Goal: Task Accomplishment & Management: Manage account settings

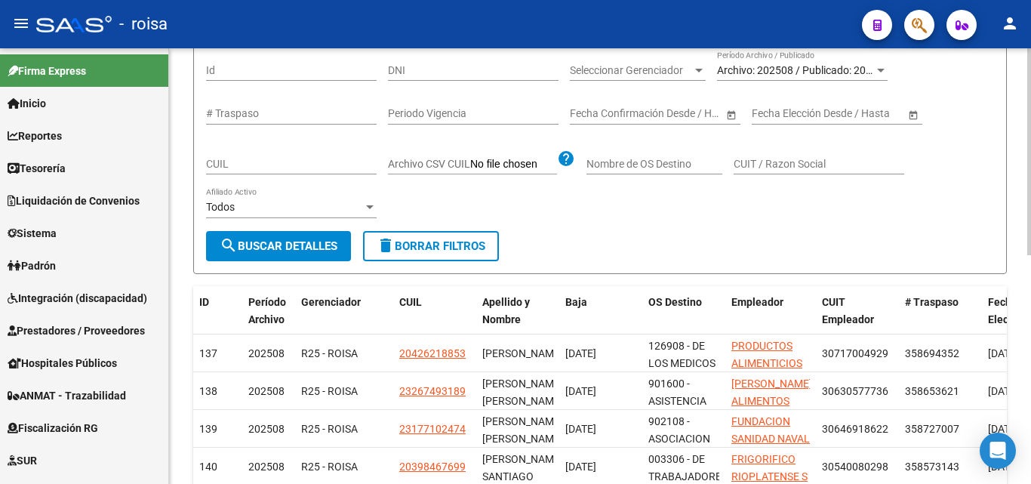
scroll to position [611, 0]
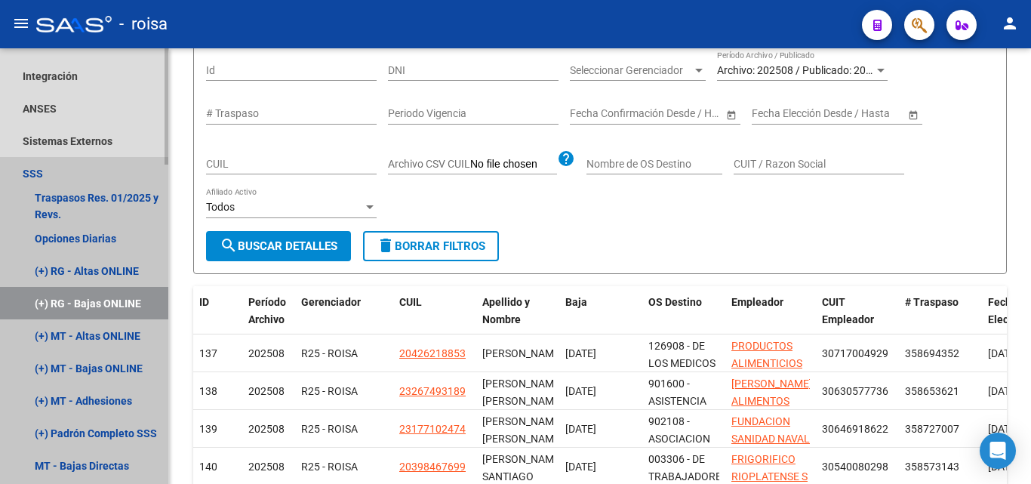
click at [111, 309] on link "(+) RG - Bajas ONLINE" at bounding box center [84, 303] width 168 height 32
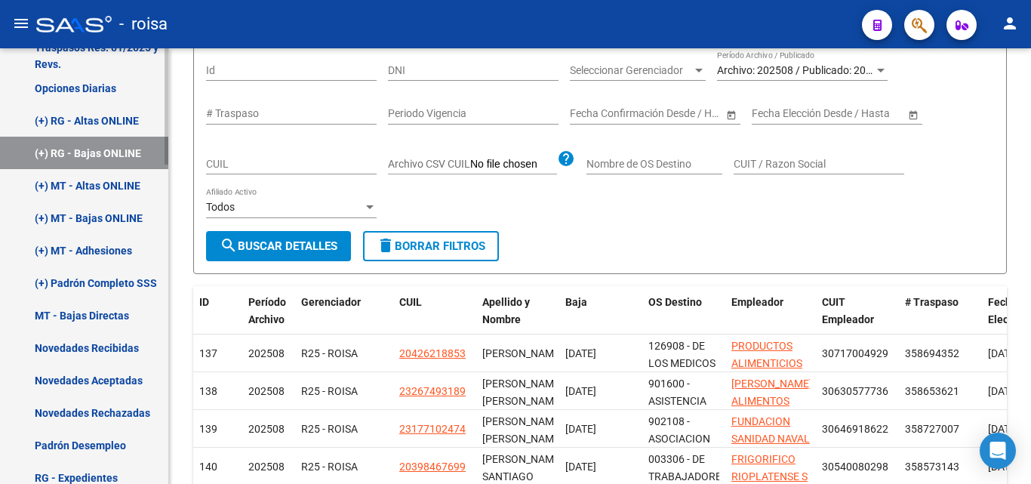
scroll to position [762, 0]
click at [123, 280] on link "(+) Padrón Completo SSS" at bounding box center [84, 282] width 168 height 32
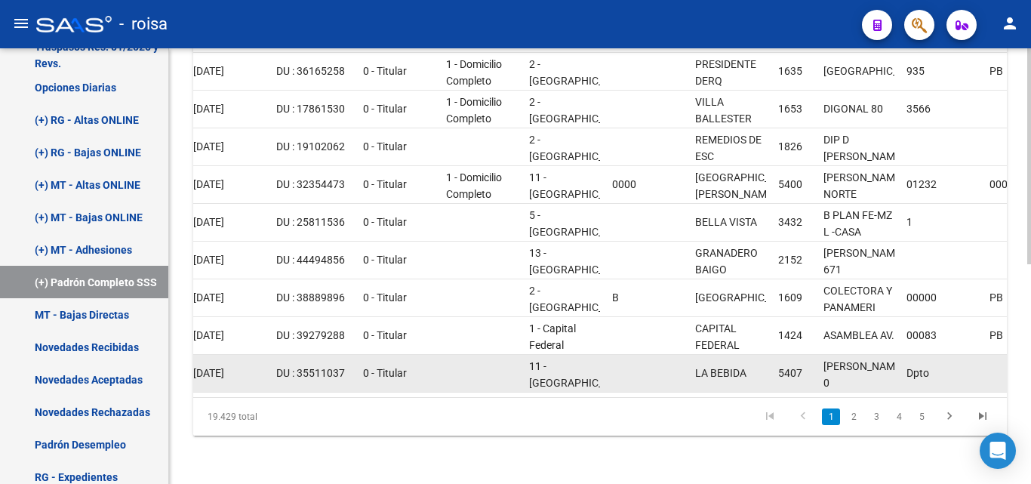
scroll to position [0, 613]
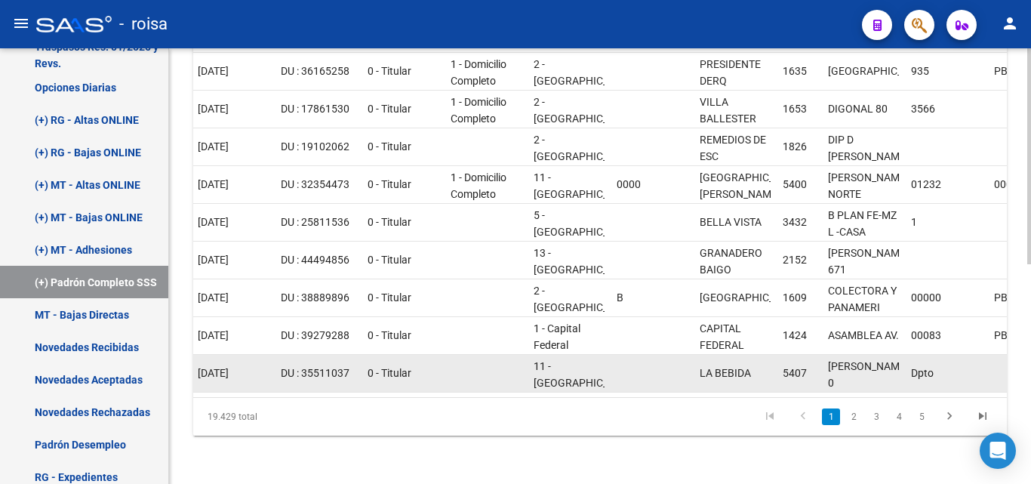
click at [561, 380] on div "87738 202507 R25 - ROISA 20355110371 00 [DATE] [DATE] [PERSON_NAME] [PERSON_NAM…" at bounding box center [638, 374] width 2117 height 38
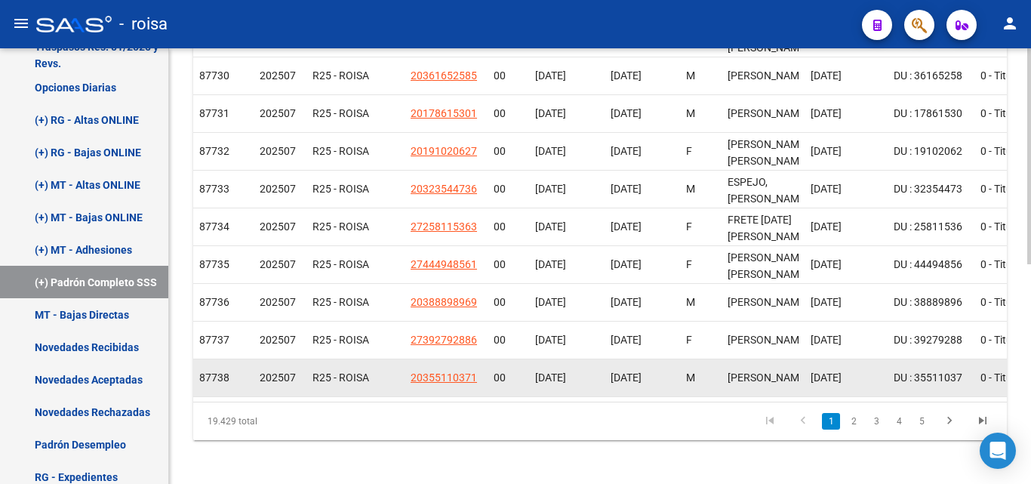
scroll to position [442, 0]
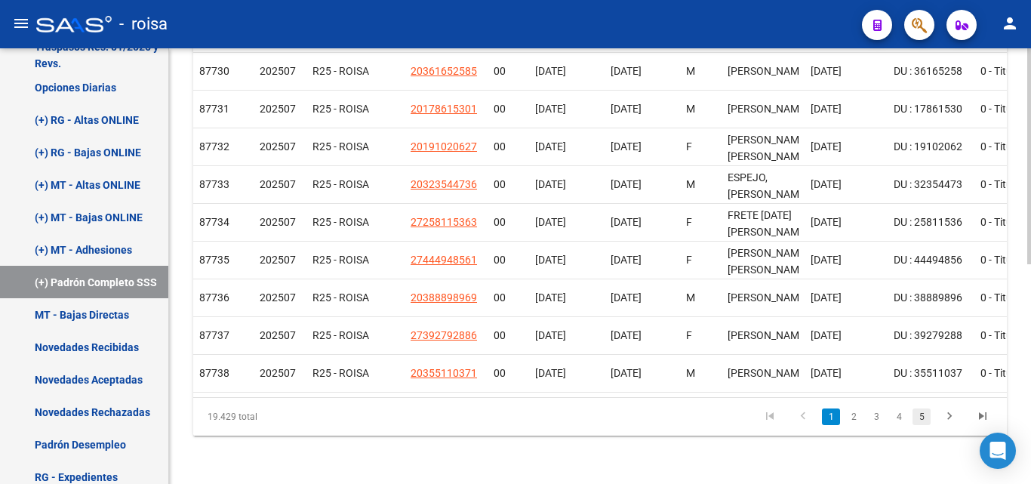
click at [927, 413] on link "5" at bounding box center [921, 416] width 18 height 17
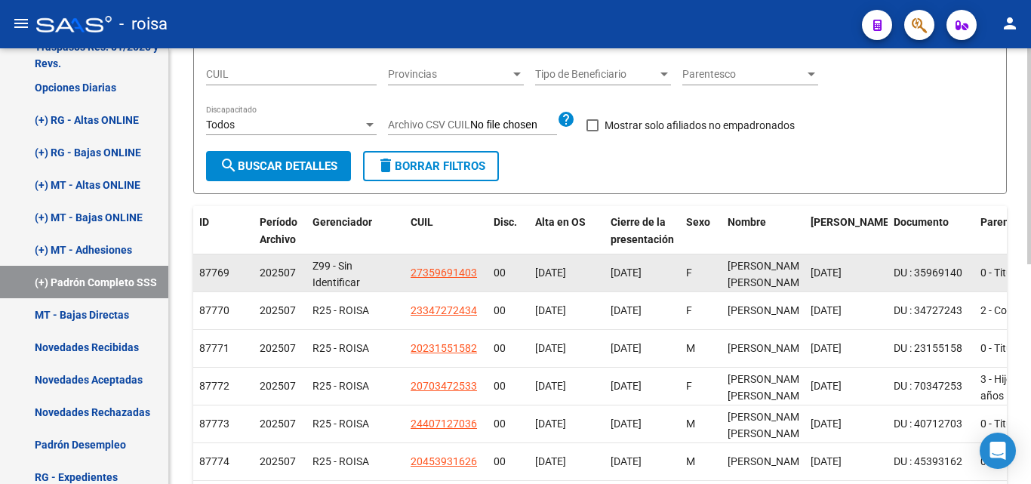
scroll to position [65, 0]
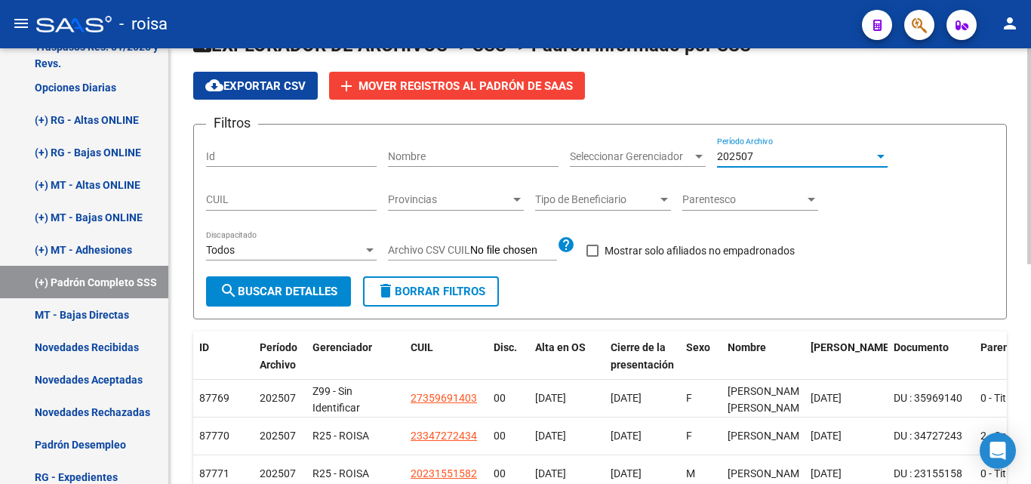
click at [764, 159] on div "202507" at bounding box center [795, 156] width 157 height 13
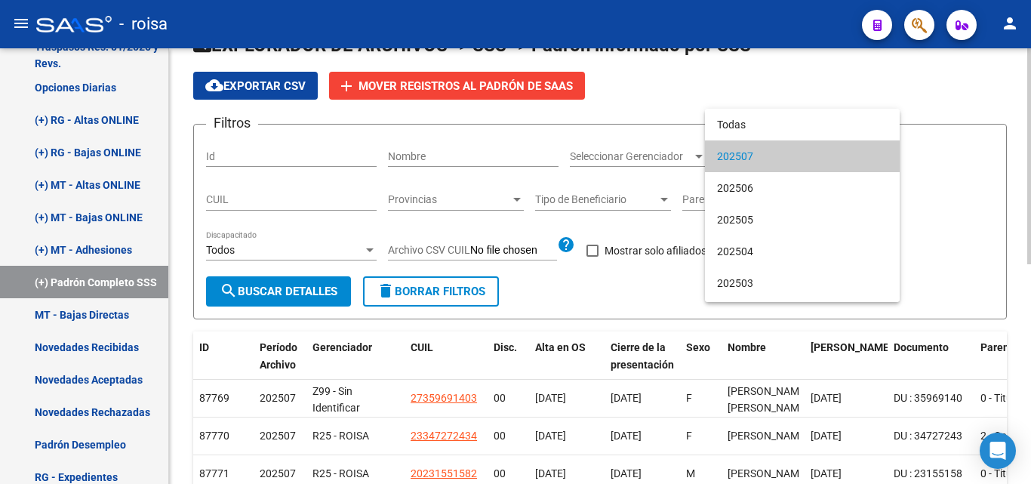
click at [755, 152] on span "202507" at bounding box center [802, 156] width 171 height 32
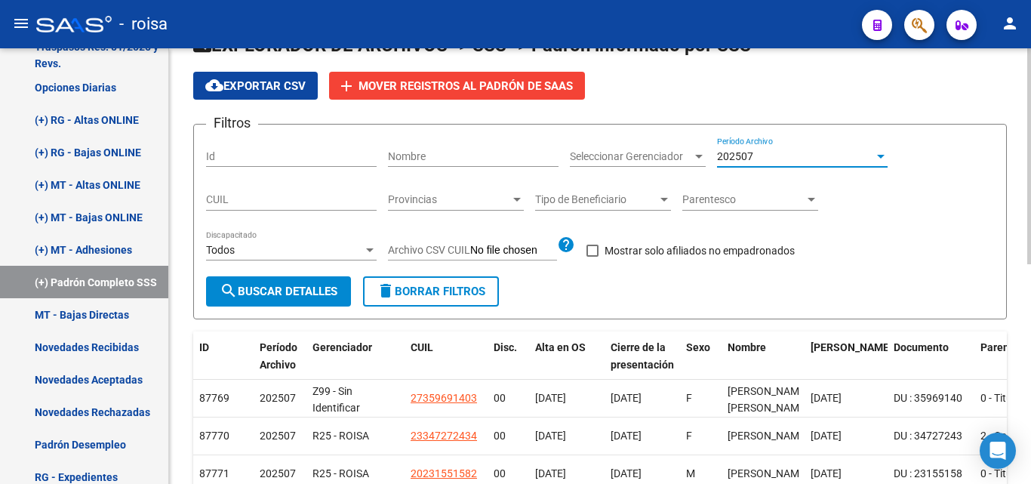
click at [324, 284] on button "search Buscar Detalles" at bounding box center [278, 291] width 145 height 30
click at [591, 253] on span at bounding box center [592, 251] width 12 height 12
click at [592, 257] on input "Mostrar solo afiliados no empadronados" at bounding box center [592, 257] width 1 height 1
checkbox input "true"
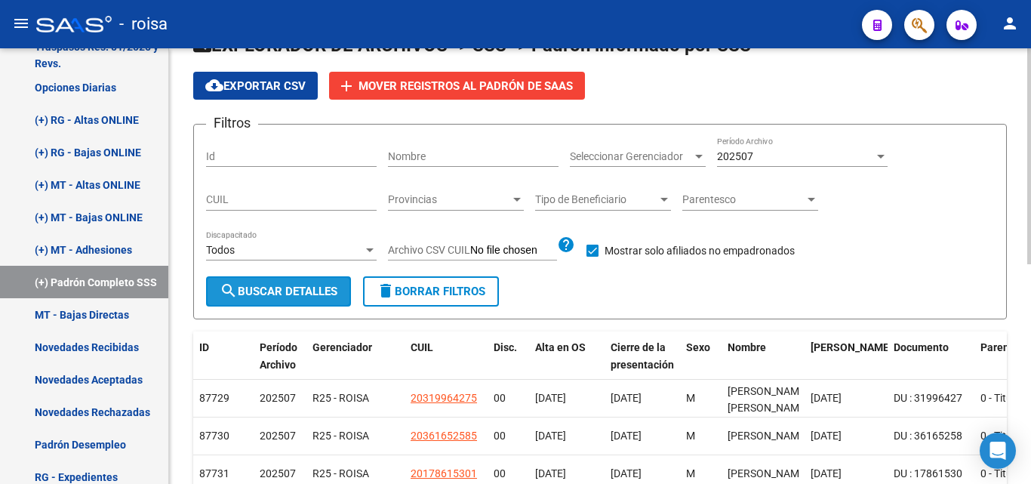
click at [308, 295] on span "search Buscar Detalles" at bounding box center [279, 292] width 118 height 14
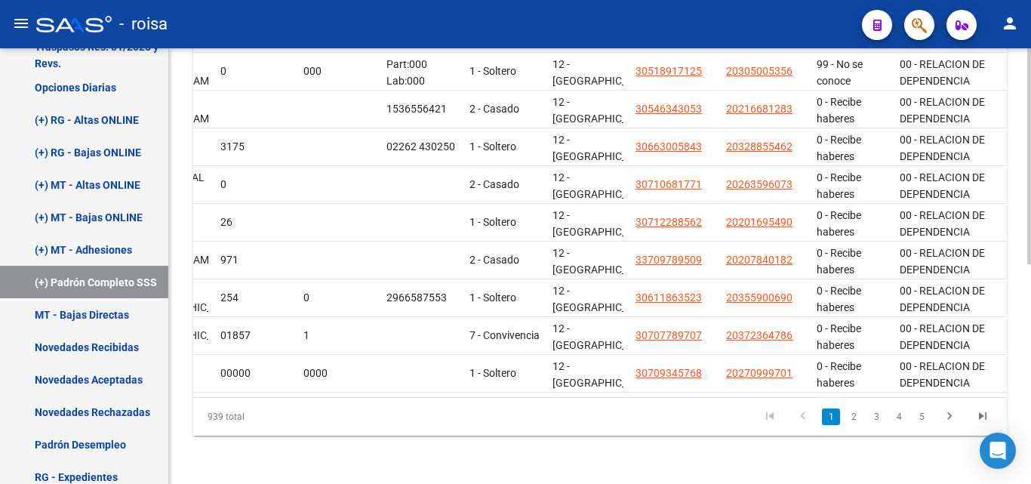
scroll to position [0, 400]
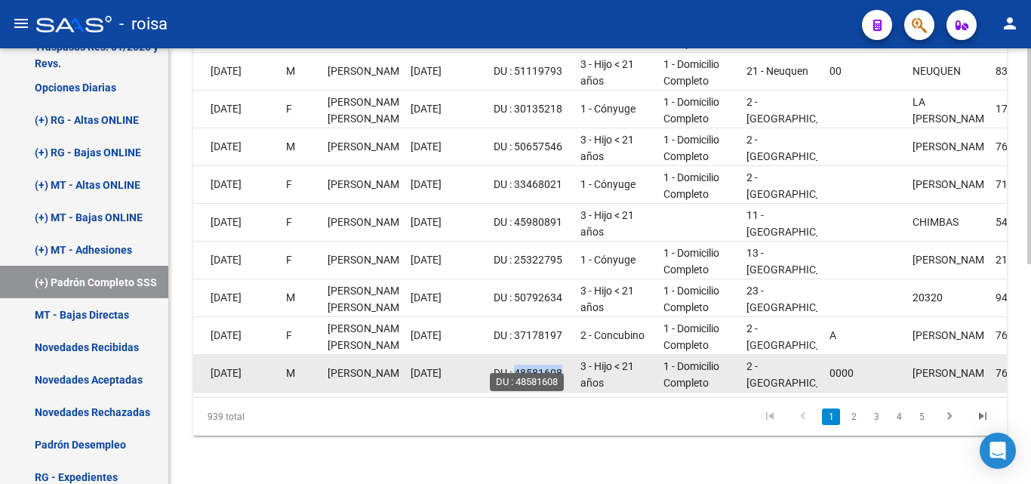
drag, startPoint x: 563, startPoint y: 357, endPoint x: 516, endPoint y: 355, distance: 46.8
click at [516, 365] on div "DU : 48581608" at bounding box center [531, 373] width 75 height 17
copy span "48581608"
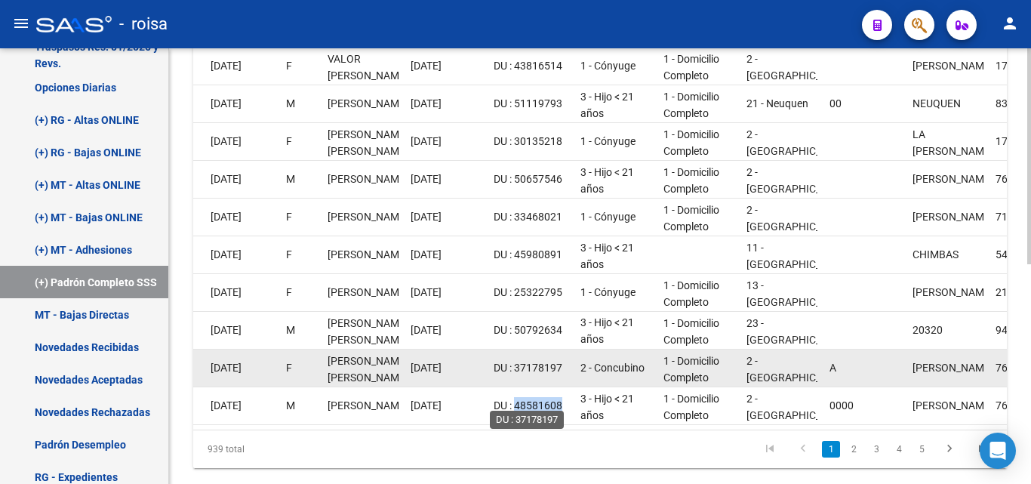
scroll to position [442, 0]
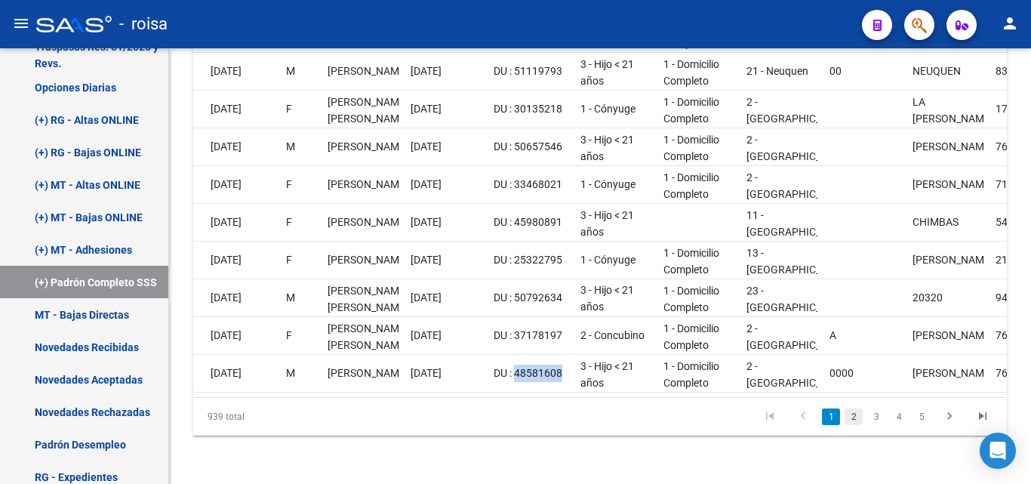
click at [853, 412] on link "2" at bounding box center [853, 416] width 18 height 17
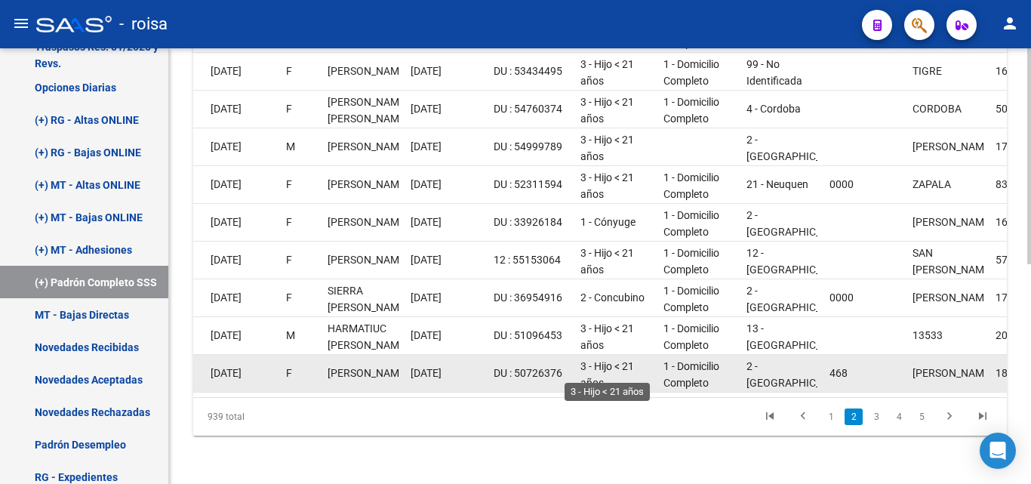
scroll to position [2, 0]
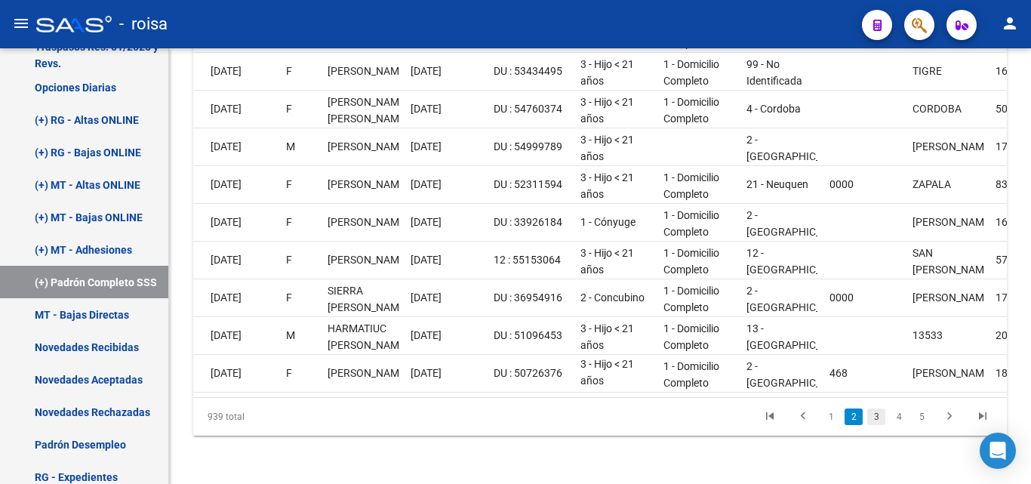
click at [870, 416] on link "3" at bounding box center [876, 416] width 18 height 17
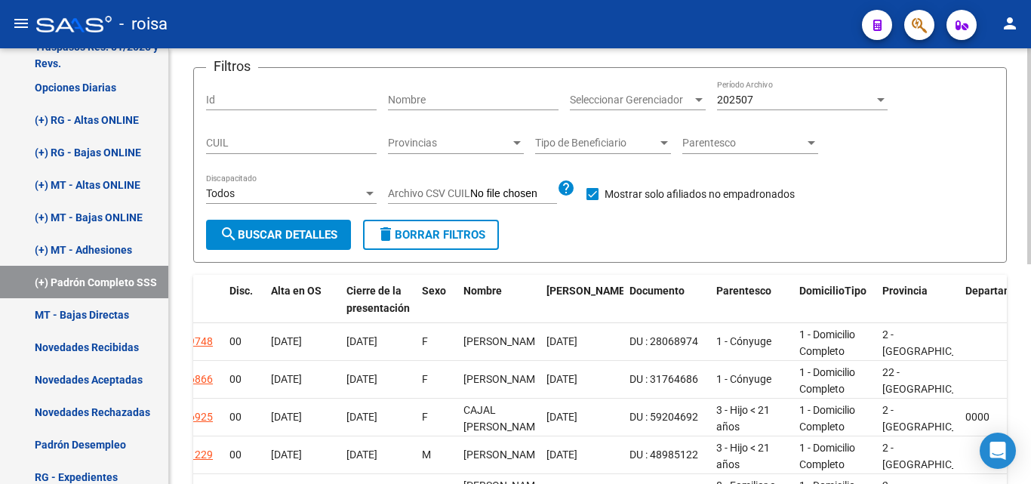
scroll to position [65, 0]
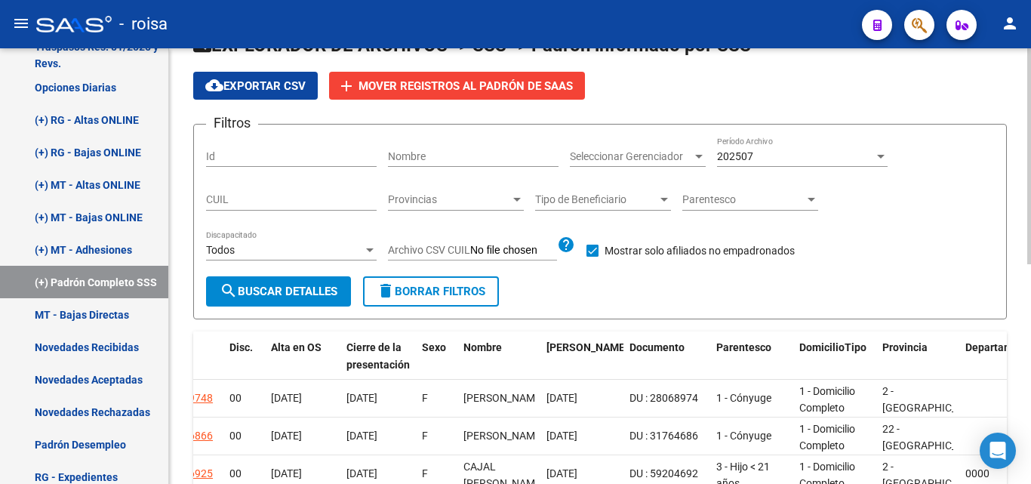
click at [777, 158] on div "202507" at bounding box center [795, 156] width 157 height 13
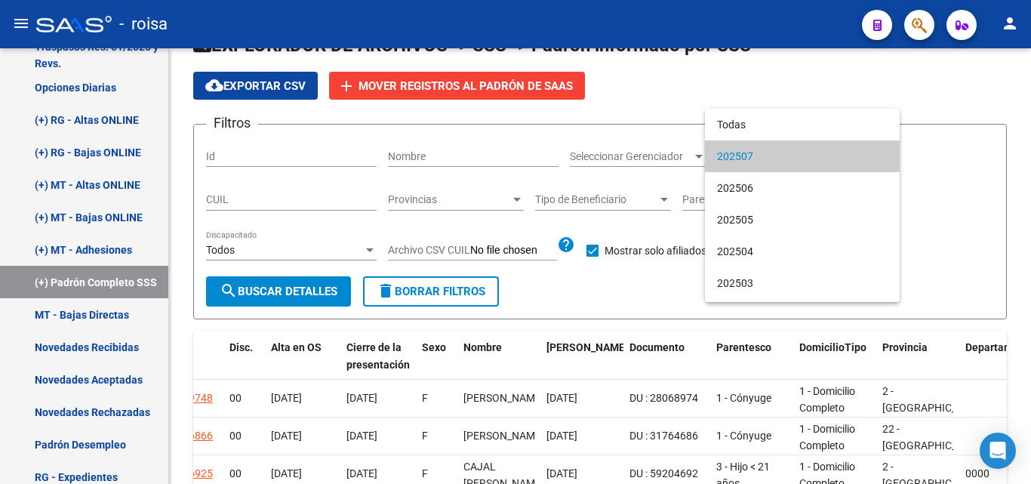
click at [654, 91] on div at bounding box center [515, 242] width 1031 height 484
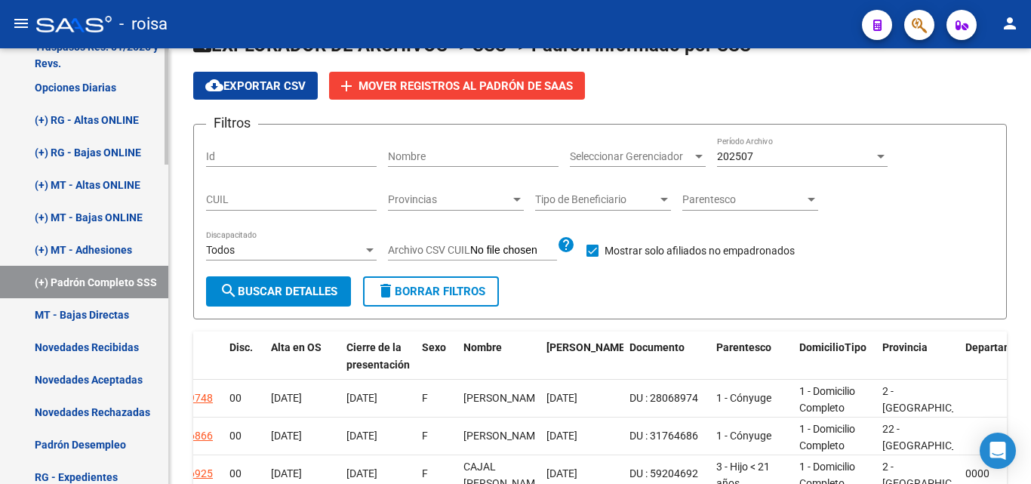
click at [102, 284] on link "(+) Padrón Completo SSS" at bounding box center [84, 282] width 168 height 32
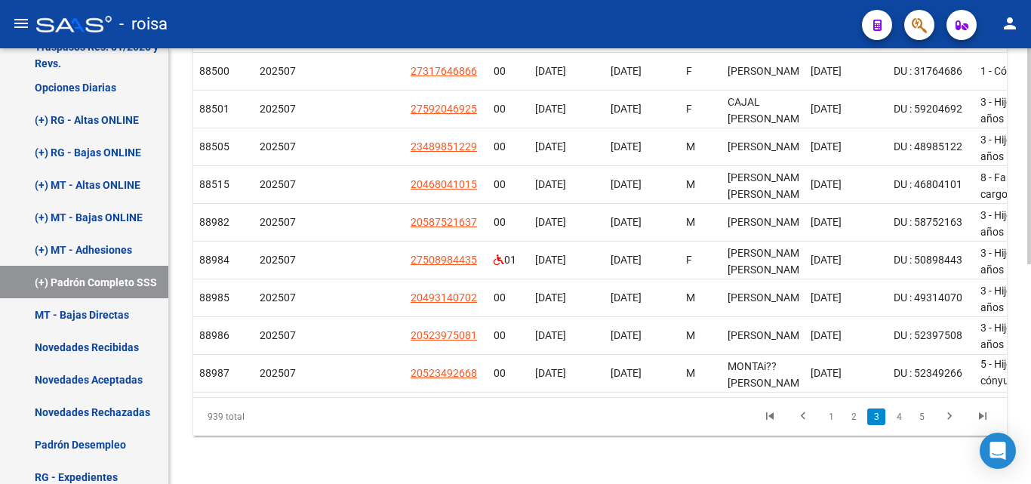
scroll to position [442, 0]
click at [897, 419] on link "4" at bounding box center [899, 416] width 18 height 17
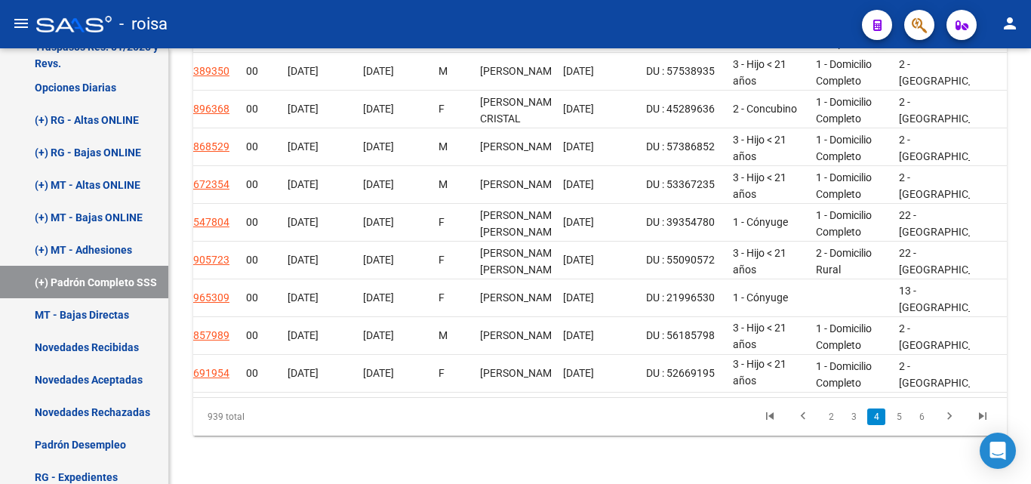
scroll to position [0, 177]
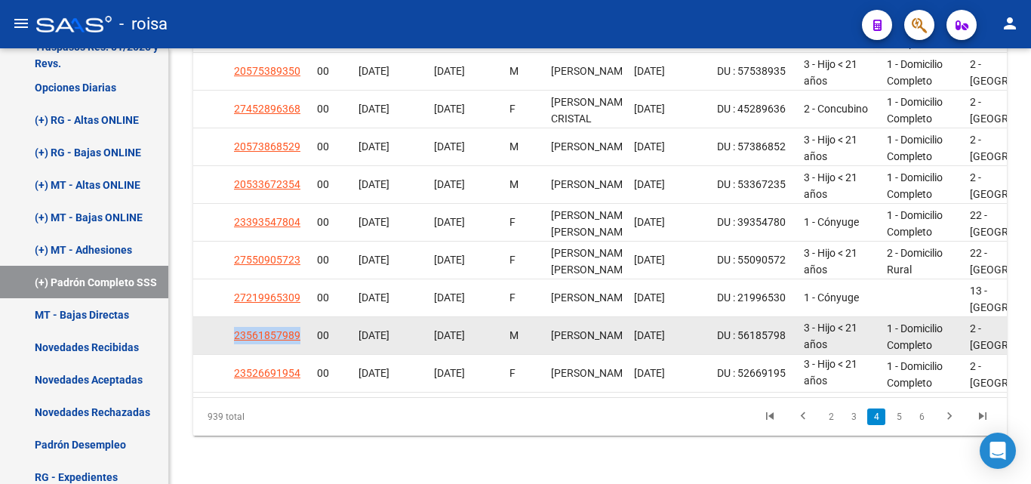
drag, startPoint x: 303, startPoint y: 323, endPoint x: 229, endPoint y: 324, distance: 74.0
click at [229, 324] on datatable-body-cell "23561857989" at bounding box center [269, 335] width 83 height 37
copy span "23561857989"
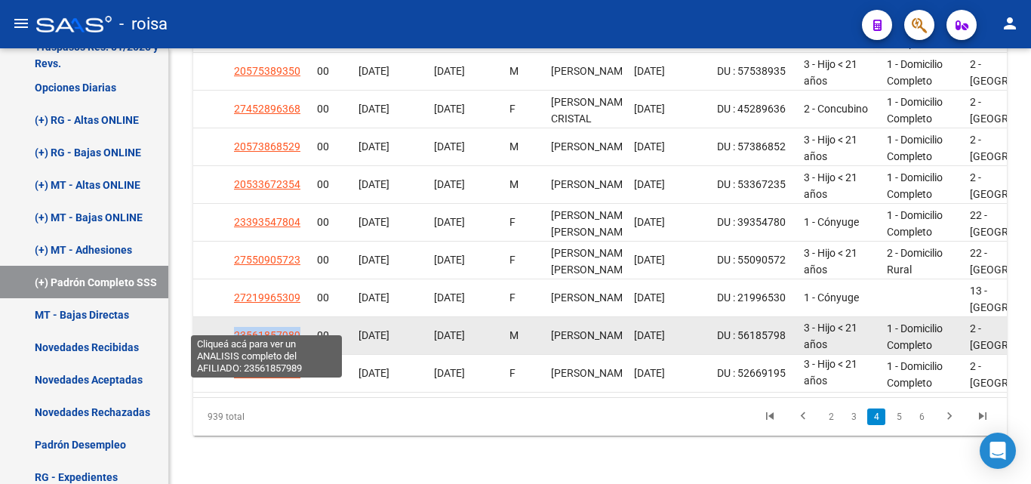
click at [291, 329] on span "23561857989" at bounding box center [267, 335] width 66 height 12
copy span "23561857989"
type textarea "23561857989"
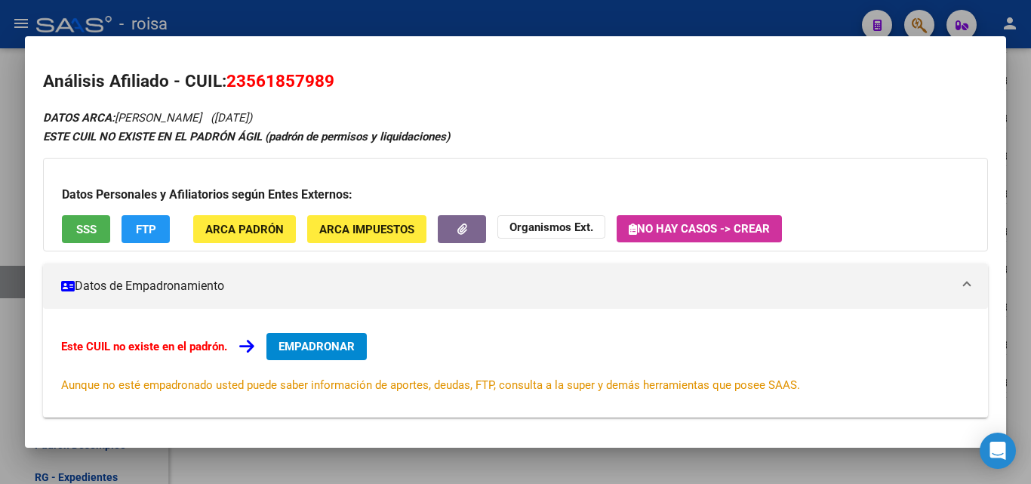
click at [485, 20] on div at bounding box center [515, 242] width 1031 height 484
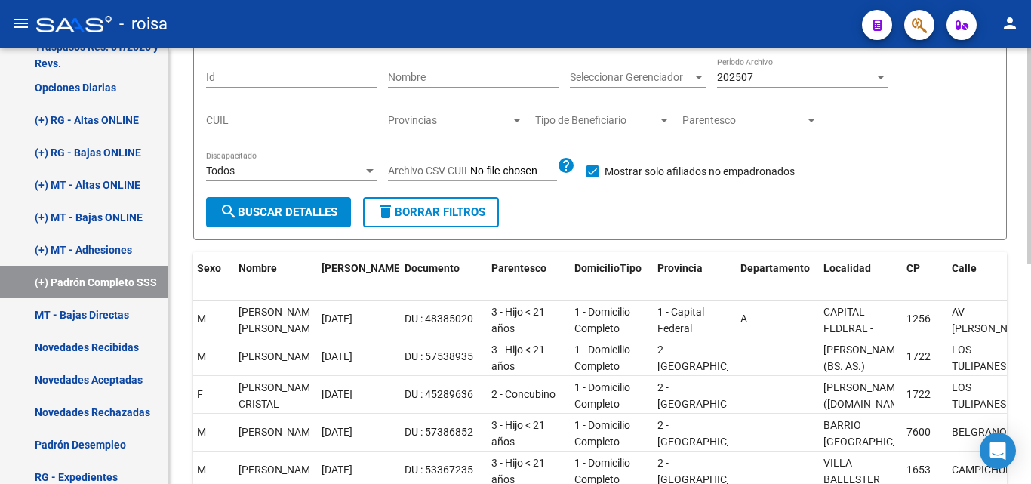
scroll to position [151, 0]
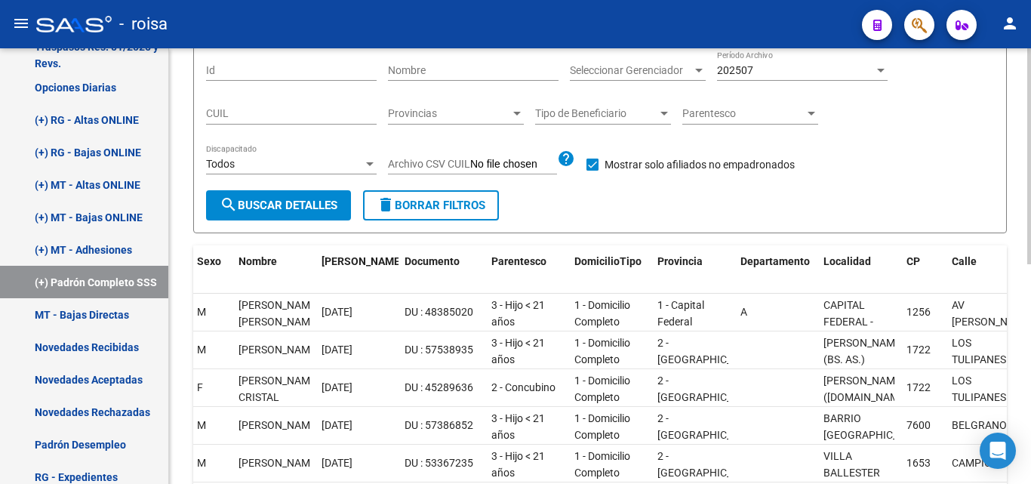
click at [651, 115] on span "Tipo de Beneficiario" at bounding box center [596, 113] width 122 height 13
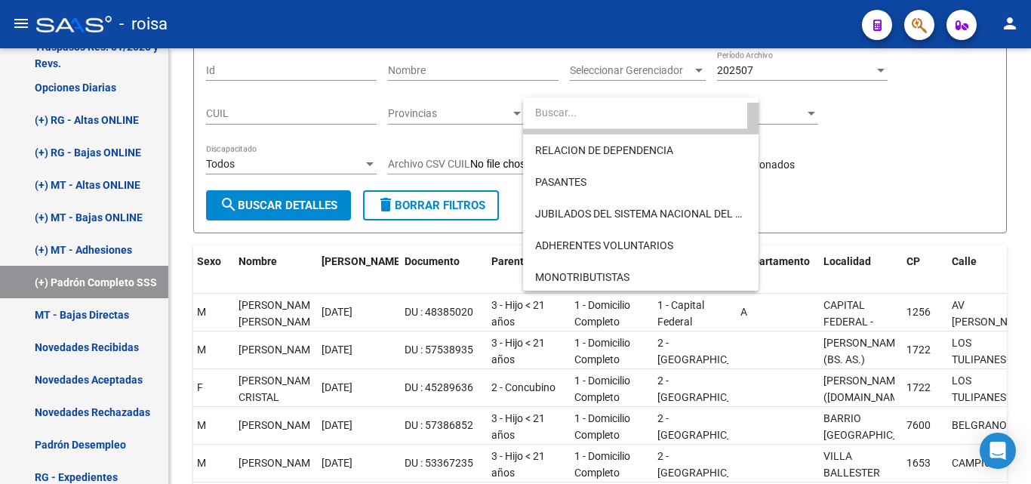
scroll to position [0, 0]
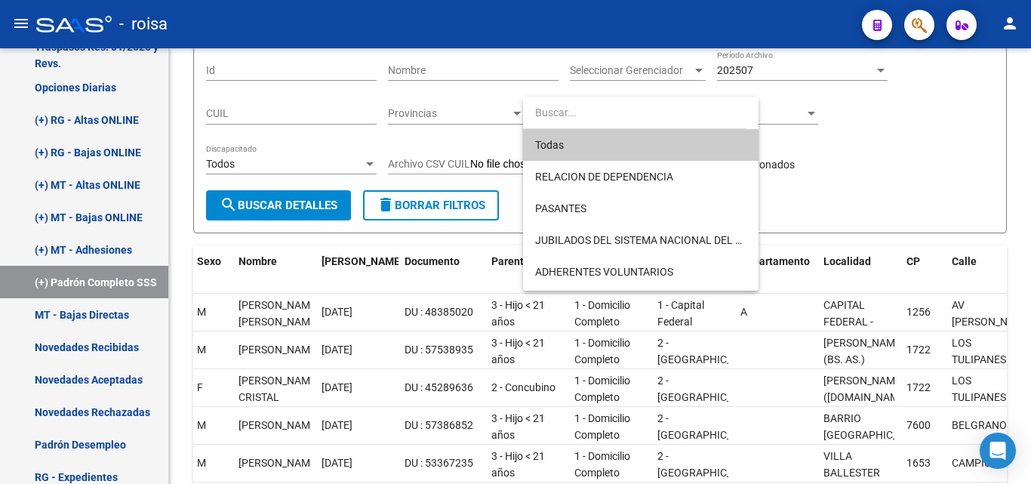
drag, startPoint x: 896, startPoint y: 143, endPoint x: 875, endPoint y: 148, distance: 20.9
click at [897, 143] on div at bounding box center [515, 242] width 1031 height 484
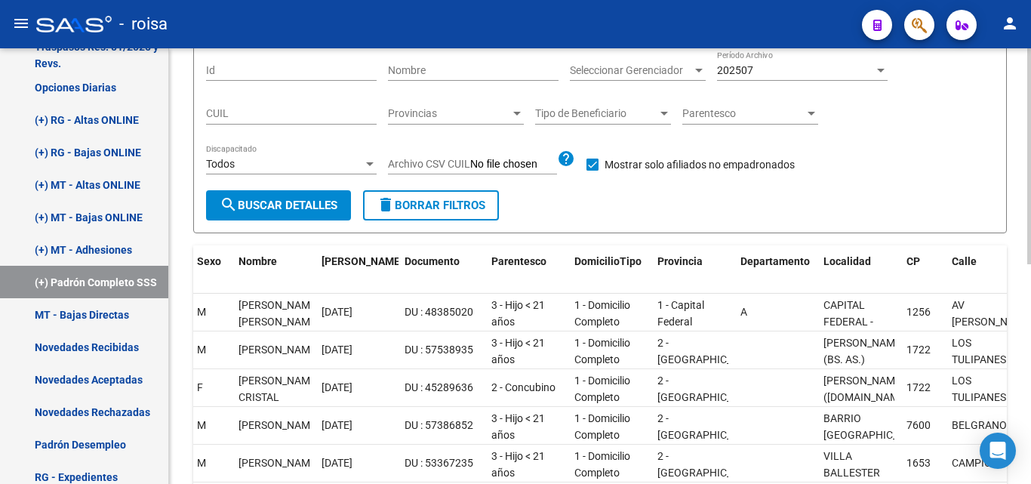
click at [810, 115] on div at bounding box center [811, 114] width 8 height 4
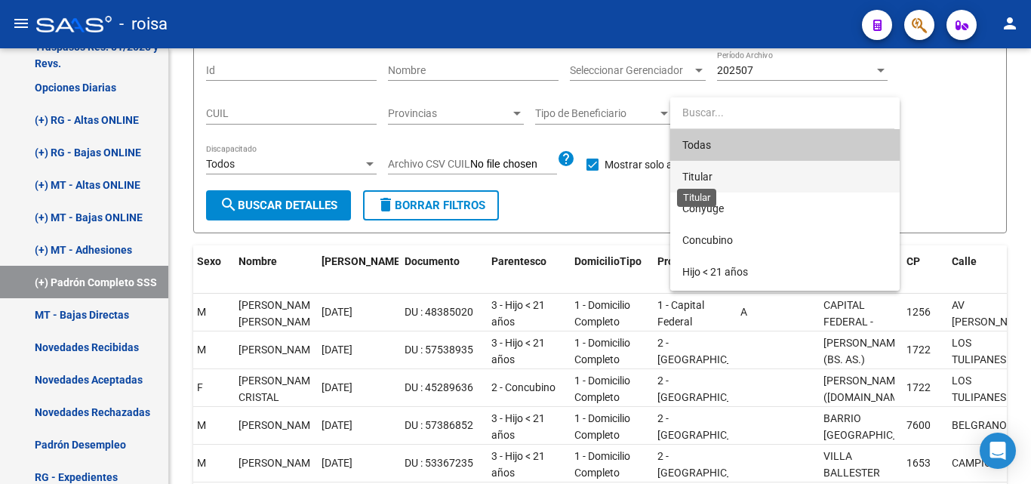
click at [712, 177] on span "Titular" at bounding box center [697, 177] width 30 height 12
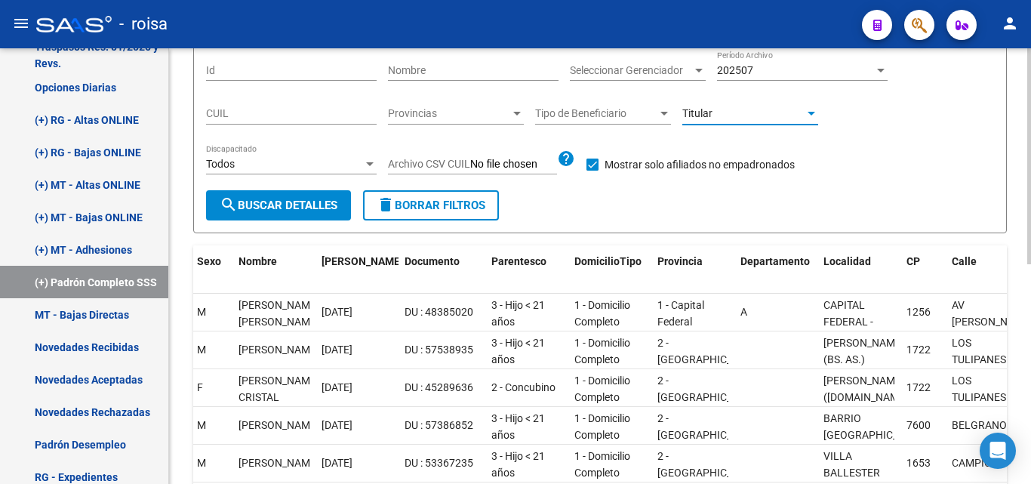
click at [318, 211] on span "search Buscar Detalles" at bounding box center [279, 205] width 118 height 14
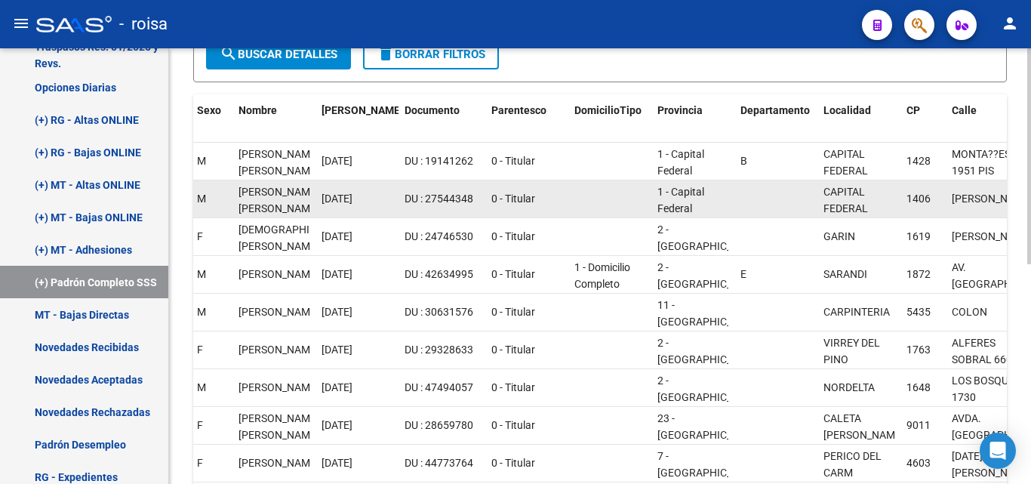
drag, startPoint x: 245, startPoint y: 201, endPoint x: 238, endPoint y: 196, distance: 8.8
click at [238, 196] on datatable-body-cell "[PERSON_NAME] [PERSON_NAME]" at bounding box center [273, 198] width 83 height 37
click at [446, 194] on span "DU : 27544348" at bounding box center [438, 198] width 69 height 12
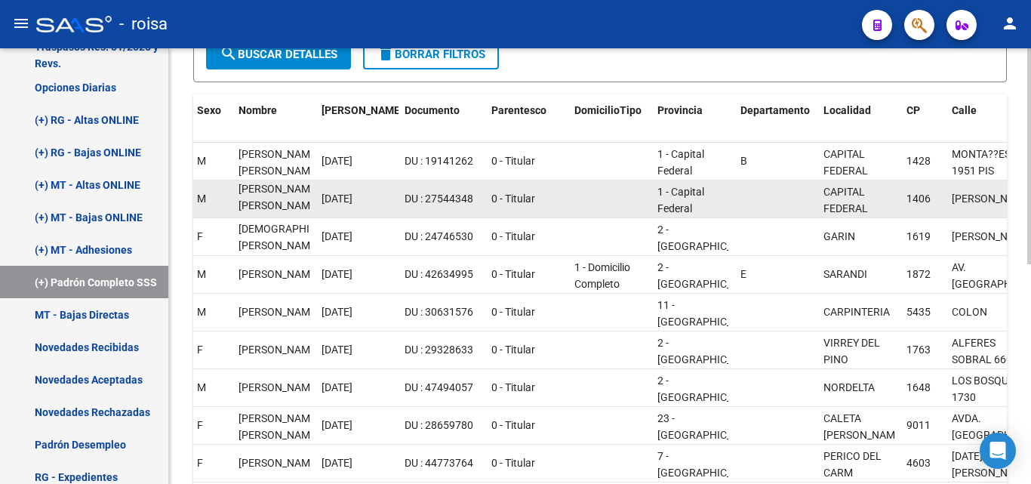
copy span "27544348"
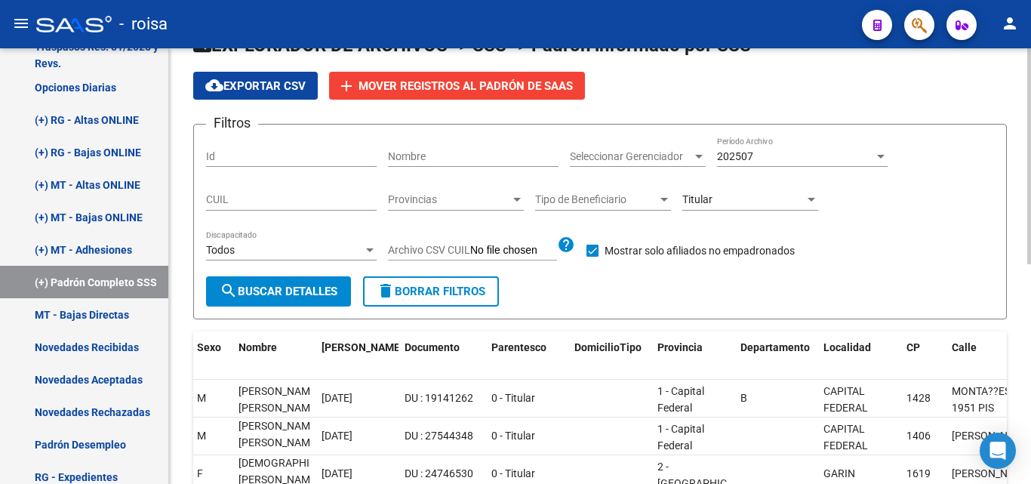
scroll to position [0, 0]
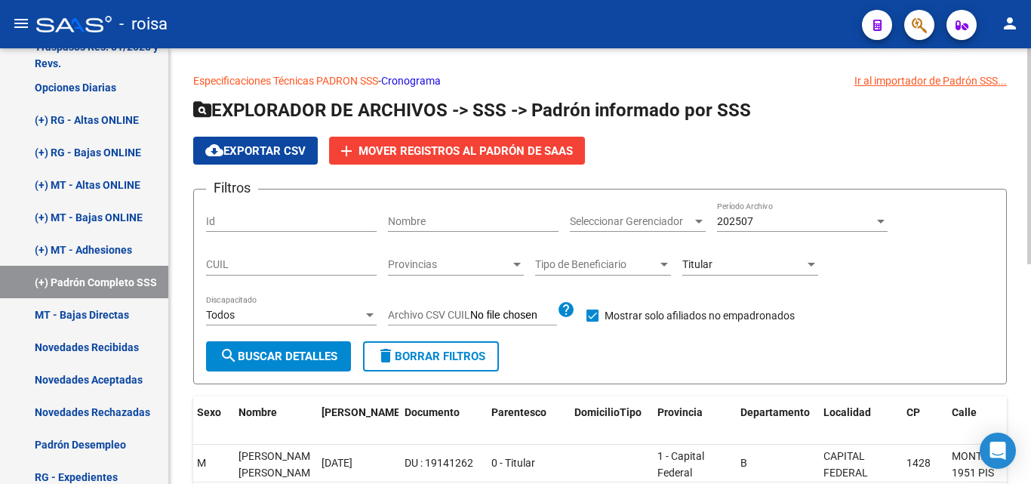
click at [407, 78] on link "Cronograma" at bounding box center [411, 81] width 60 height 12
click at [881, 221] on div at bounding box center [881, 222] width 8 height 4
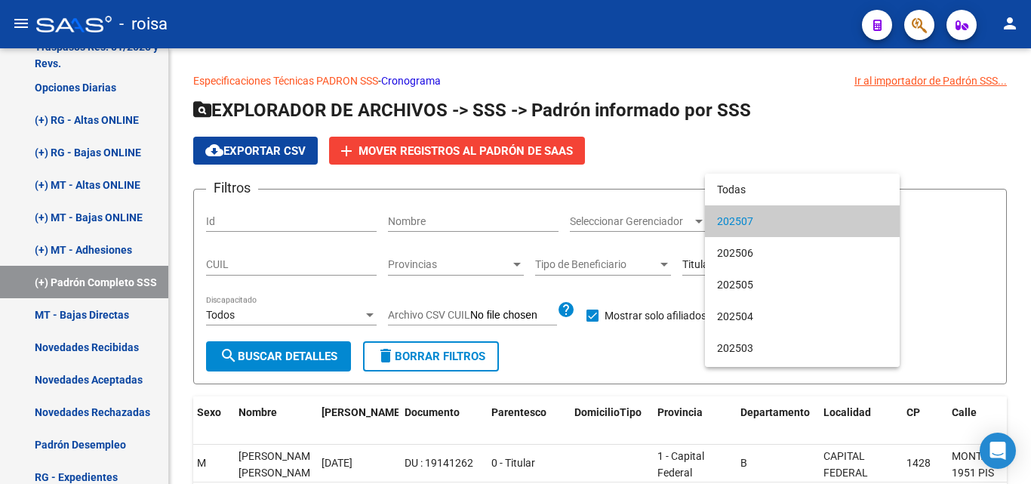
click at [863, 135] on div at bounding box center [515, 242] width 1031 height 484
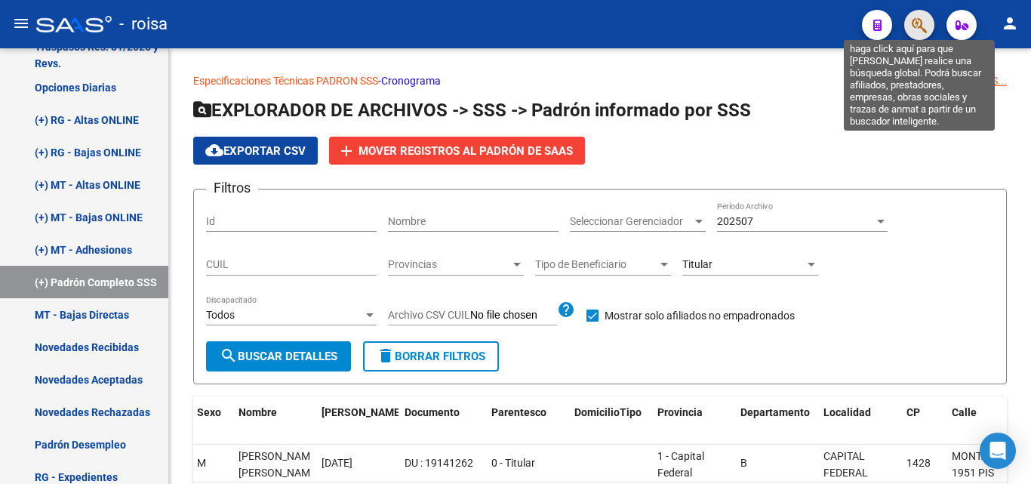
click at [922, 25] on icon "button" at bounding box center [919, 25] width 15 height 17
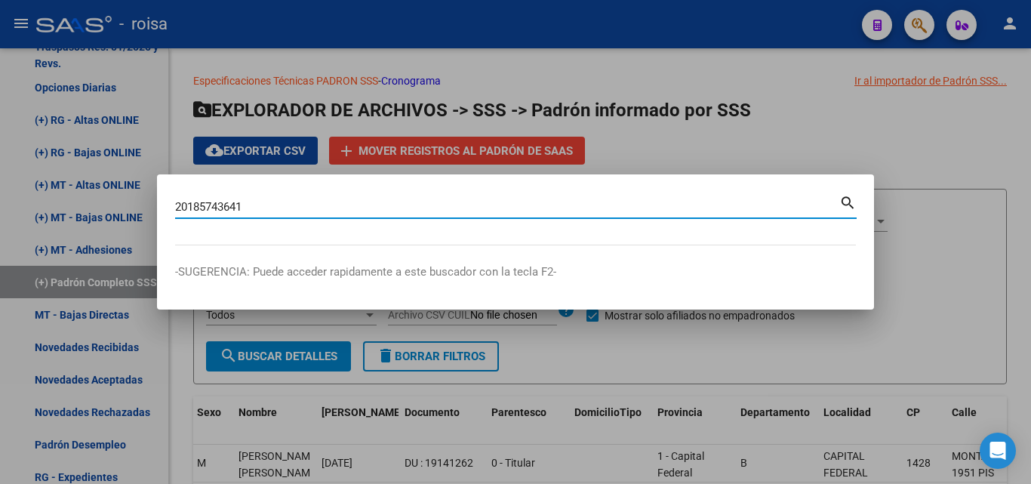
type input "20185743641"
click at [846, 200] on mat-icon "search" at bounding box center [847, 201] width 17 height 18
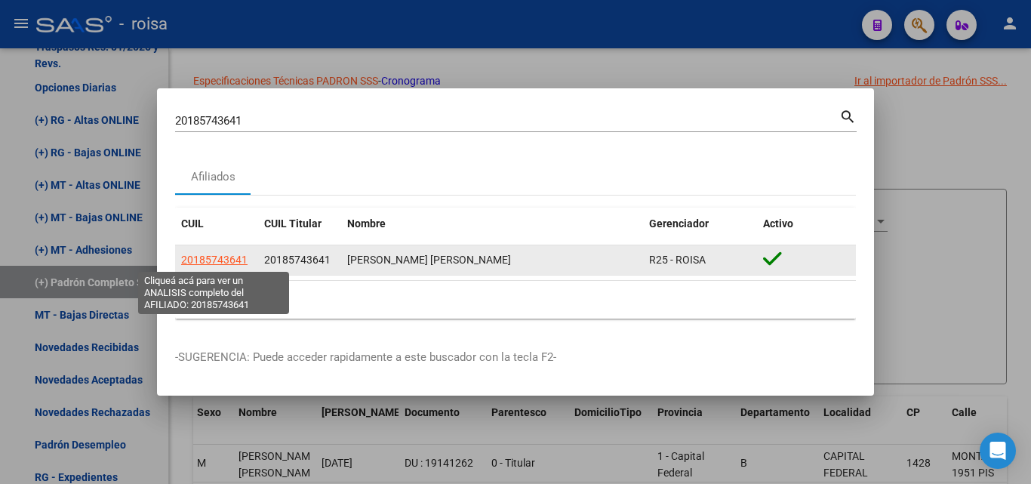
click at [223, 256] on span "20185743641" at bounding box center [214, 260] width 66 height 12
type textarea "20185743641"
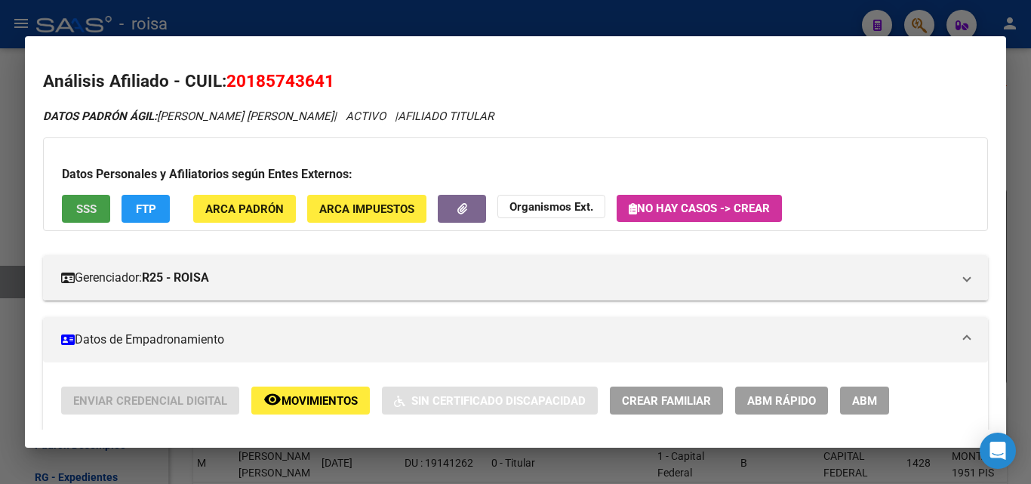
click at [91, 213] on span "SSS" at bounding box center [86, 209] width 20 height 14
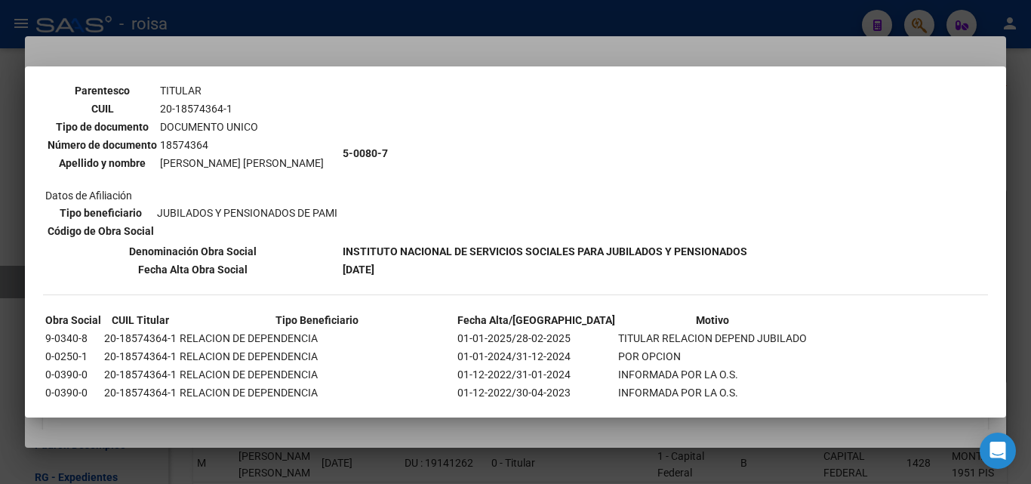
scroll to position [151, 0]
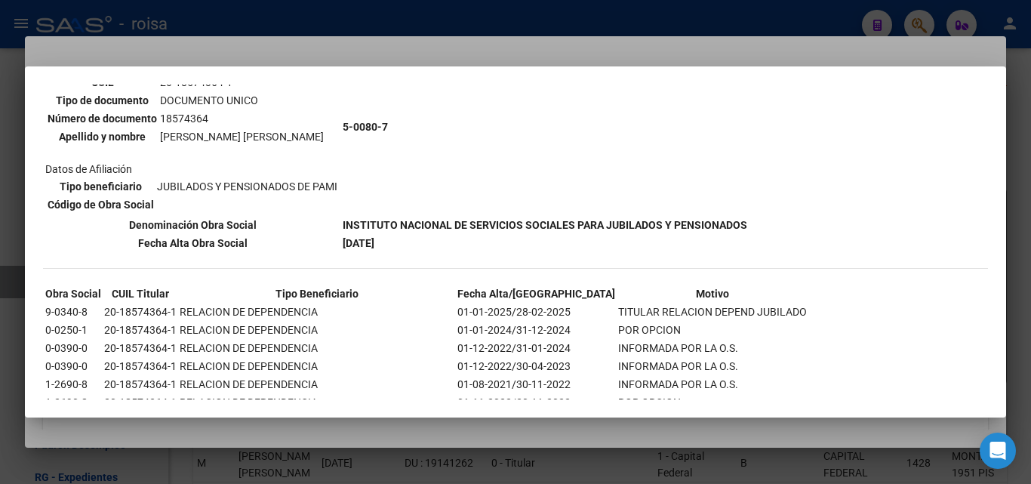
click at [1018, 79] on div at bounding box center [515, 242] width 1031 height 484
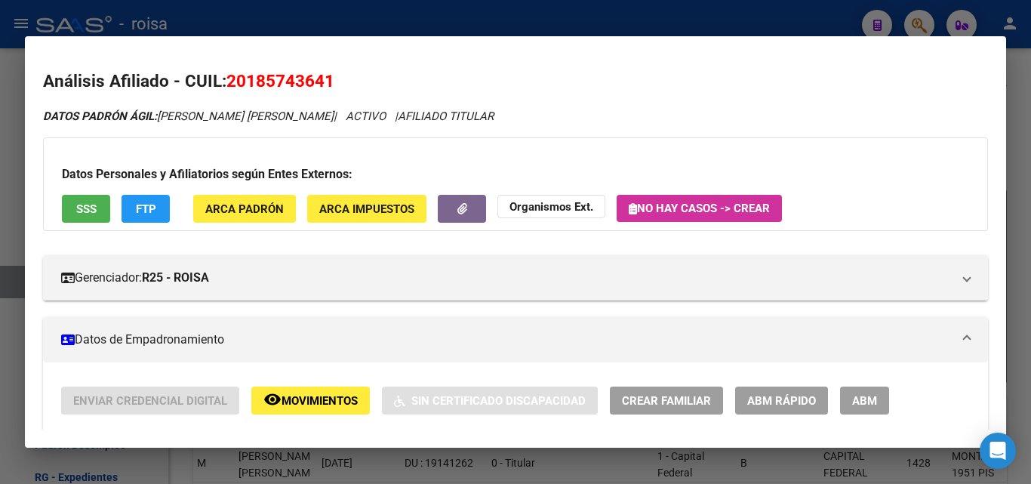
click at [787, 404] on span "ABM Rápido" at bounding box center [781, 401] width 69 height 14
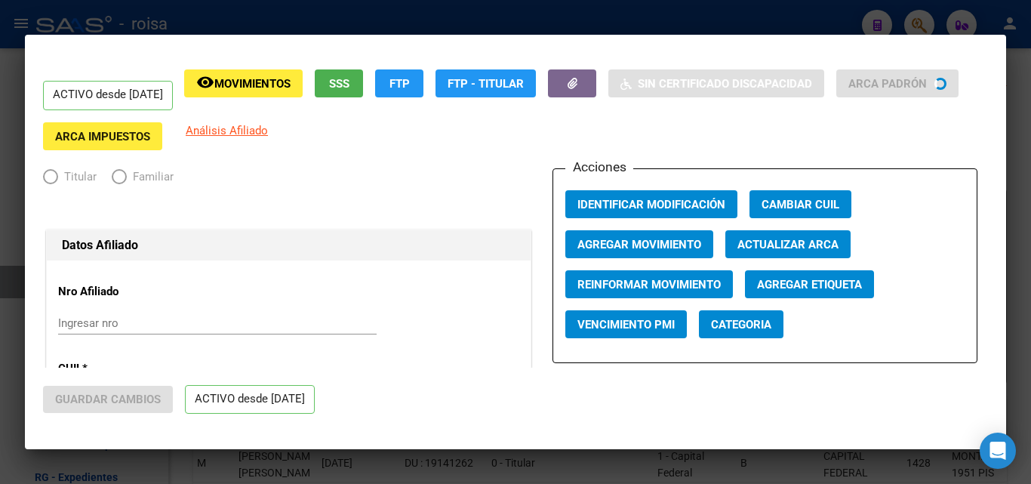
radio input "true"
type input "30-71068177-1"
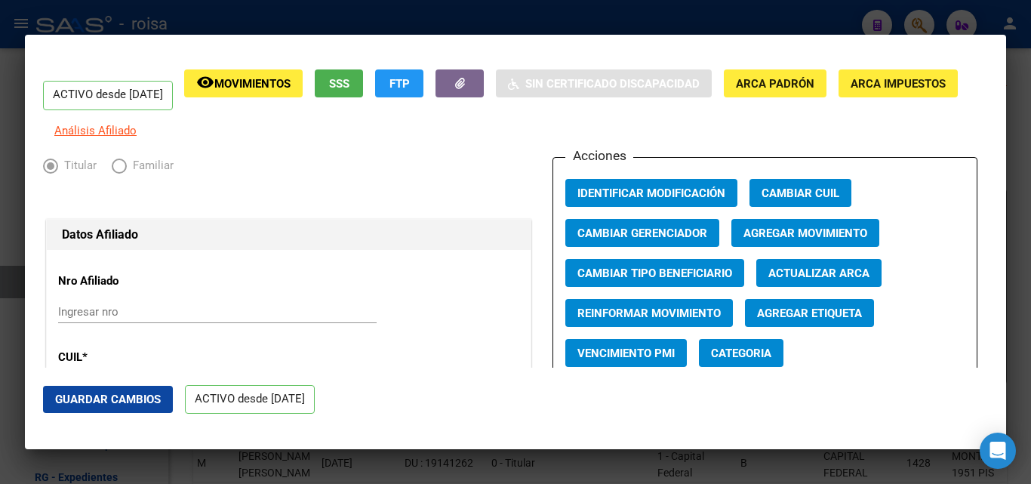
click at [753, 237] on span "Agregar Movimiento" at bounding box center [805, 233] width 124 height 14
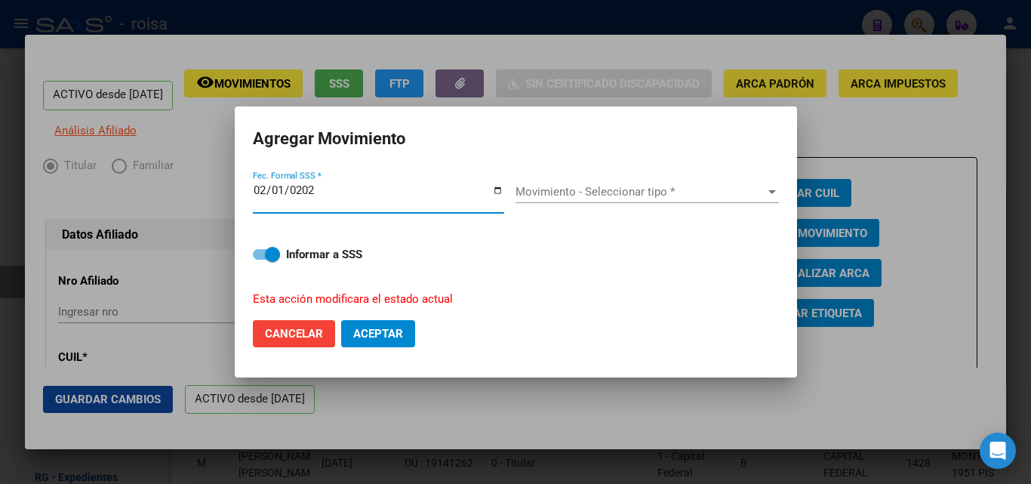
type input "[DATE]"
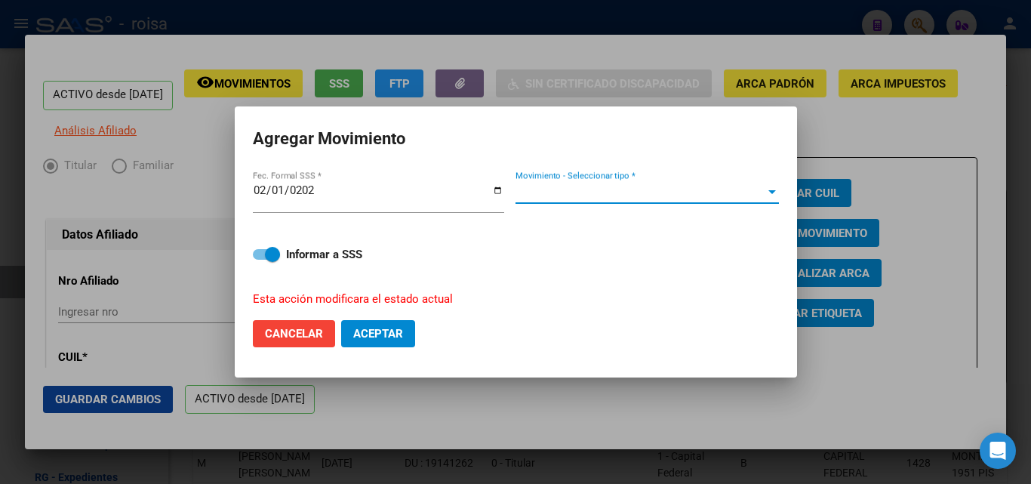
click at [584, 191] on span "Movimiento - Seleccionar tipo *" at bounding box center [640, 192] width 250 height 14
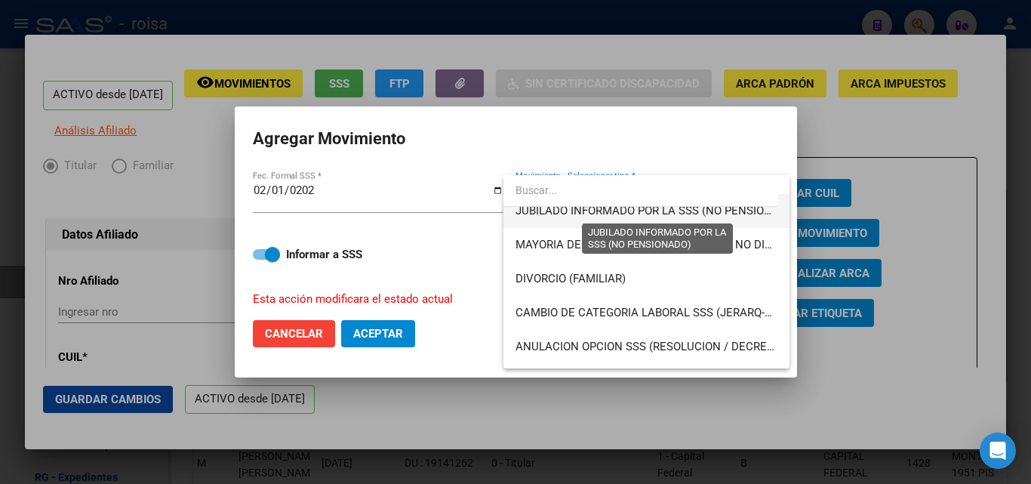
click at [623, 213] on span "JUBILADO INFORMADO POR LA SSS (NO PENSIONADO)" at bounding box center [656, 211] width 283 height 14
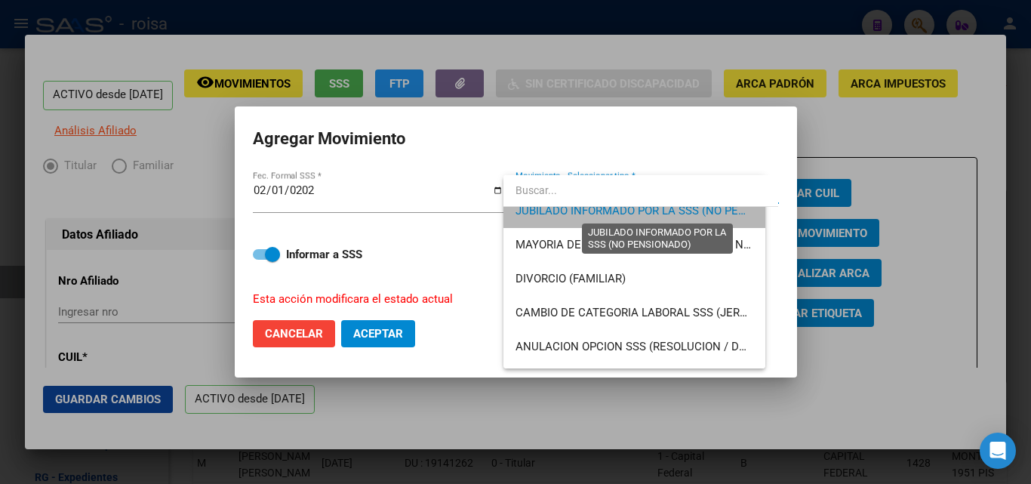
scroll to position [136, 0]
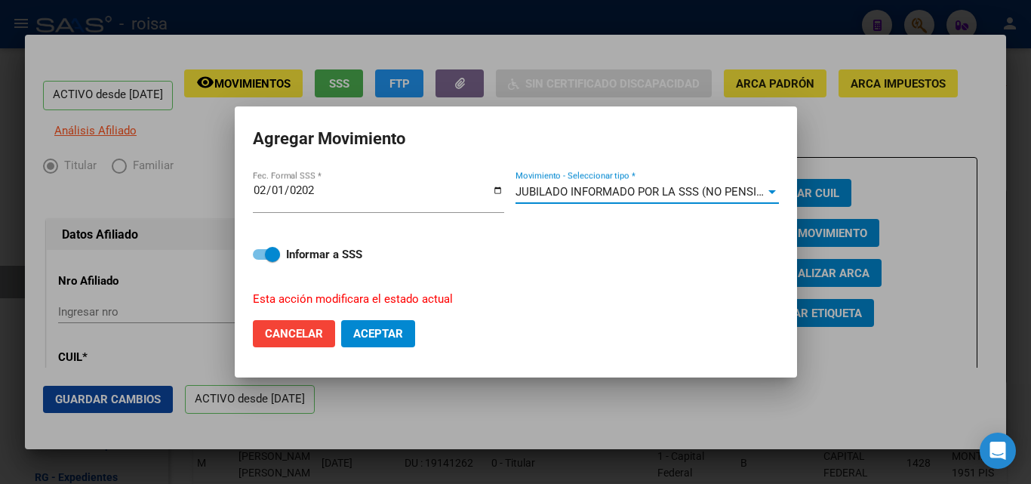
click at [368, 328] on span "Aceptar" at bounding box center [378, 334] width 50 height 14
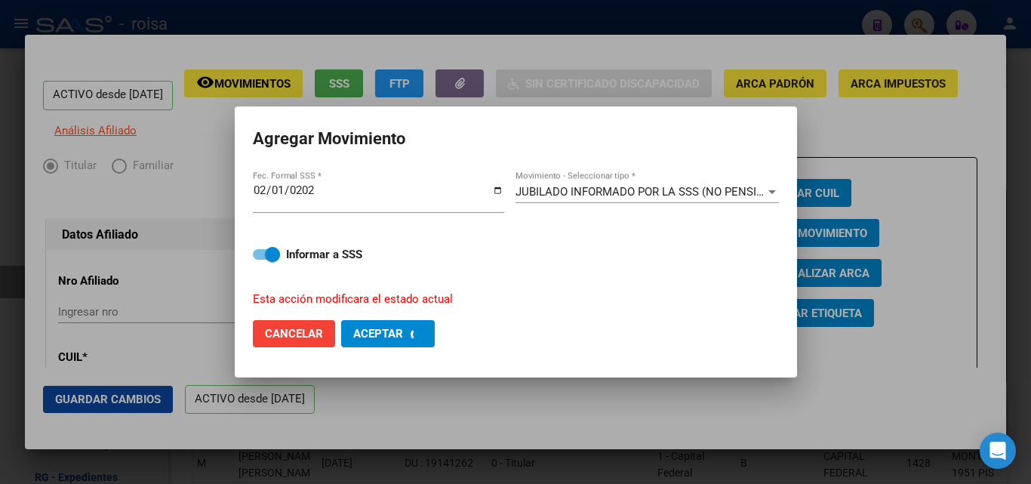
checkbox input "false"
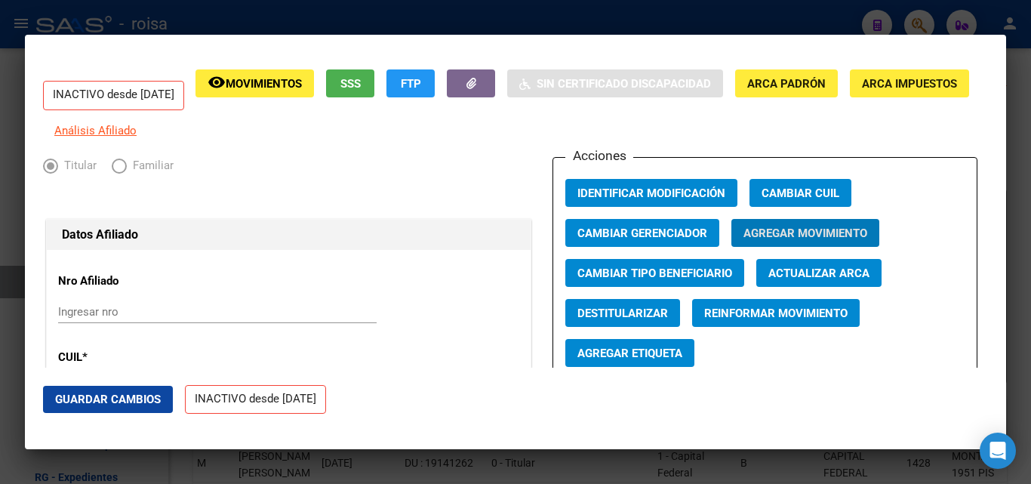
click at [374, 82] on button "SSS" at bounding box center [350, 83] width 48 height 28
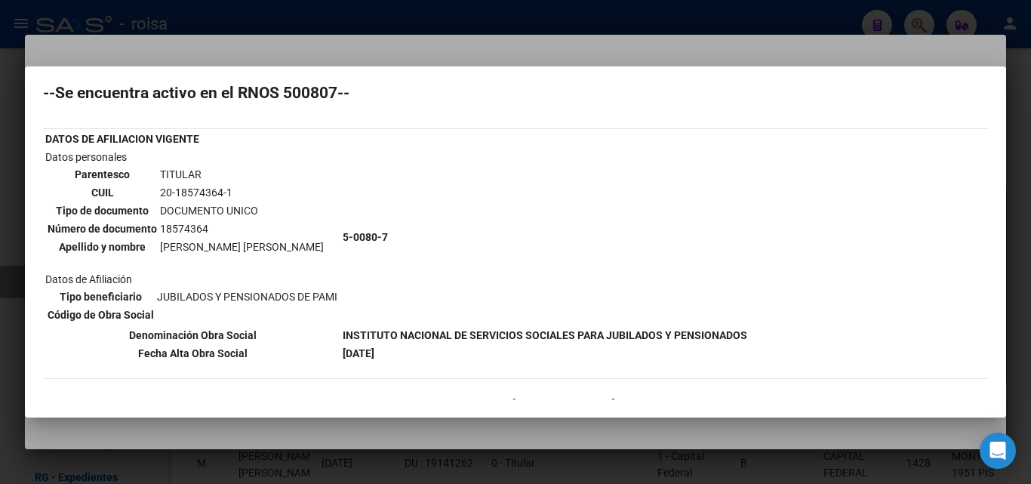
scroll to position [75, 0]
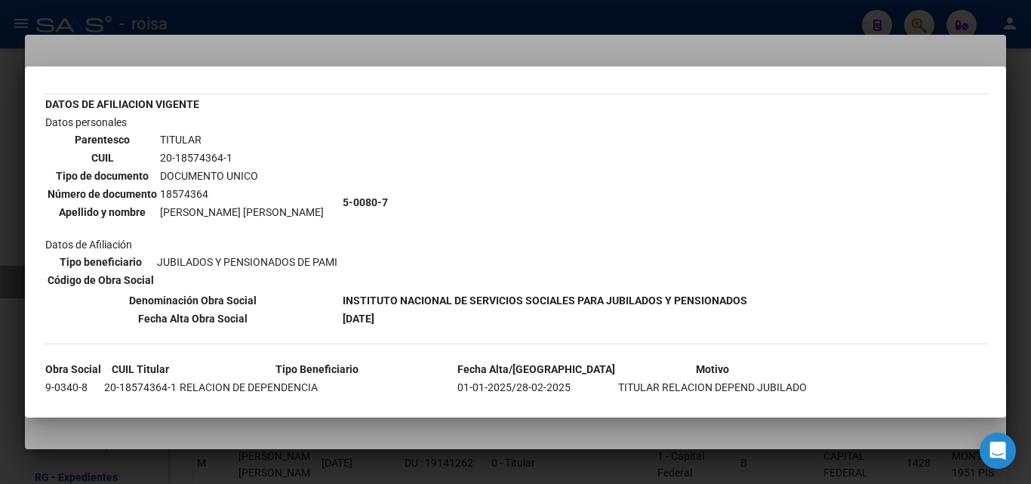
drag, startPoint x: 408, startPoint y: 323, endPoint x: 342, endPoint y: 297, distance: 71.5
click at [342, 297] on tbody "DATOS DE AFILIACION VIGENTE Datos personales Parentesco TITULAR CUIL 20-1857436…" at bounding box center [396, 211] width 703 height 231
copy tbody "INSTITUTO NACIONAL DE SERVICIOS SOCIALES PARA JUBILADOS Y PENSIONADOS Fecha Alt…"
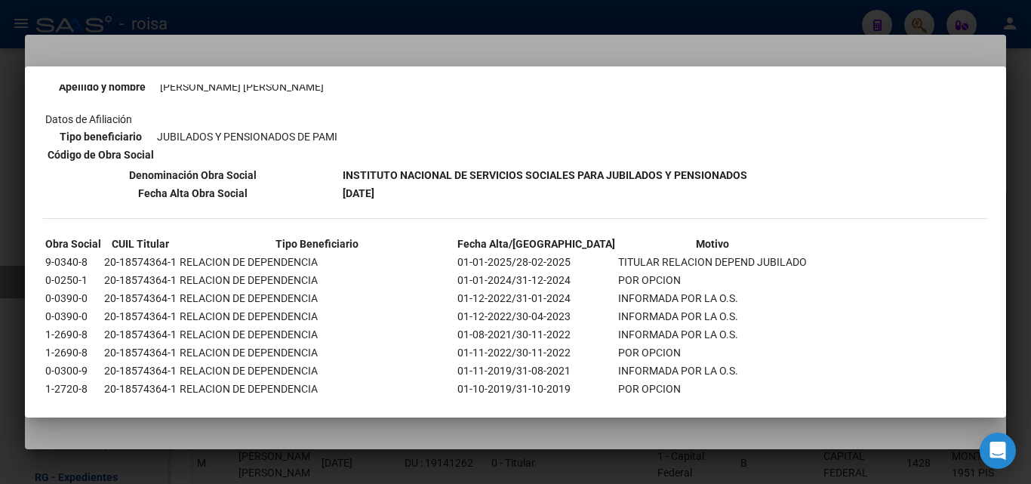
scroll to position [226, 0]
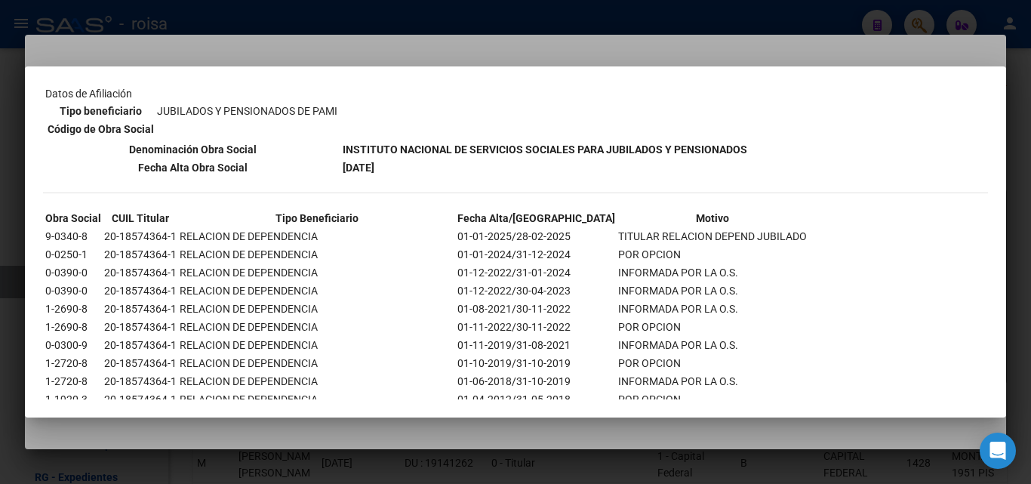
click at [521, 171] on td "[DATE]" at bounding box center [545, 167] width 406 height 17
click at [429, 27] on div at bounding box center [515, 242] width 1031 height 484
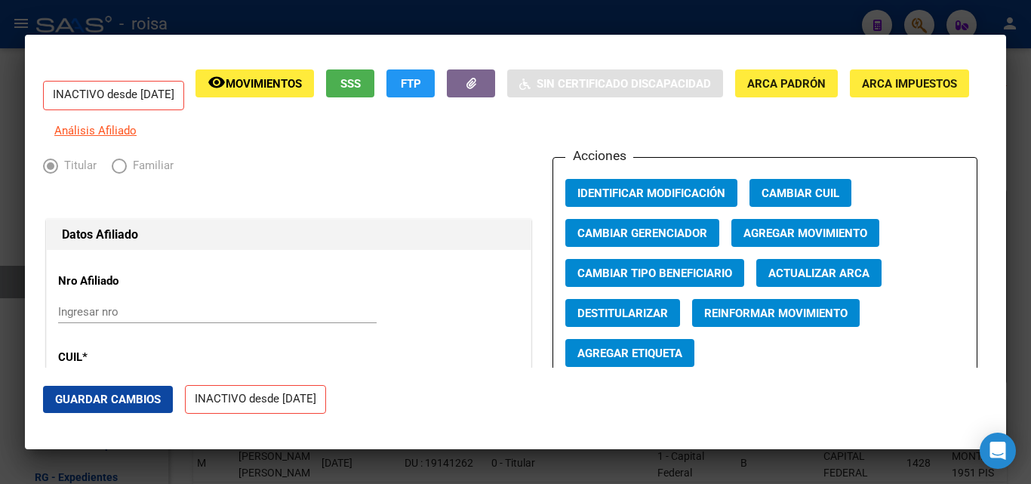
click at [420, 20] on div at bounding box center [515, 242] width 1031 height 484
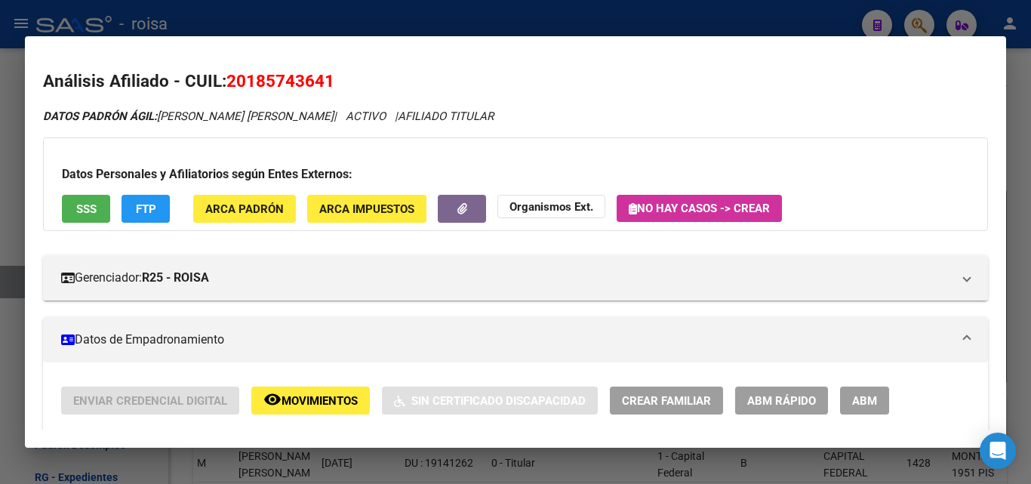
click at [924, 21] on div at bounding box center [515, 242] width 1031 height 484
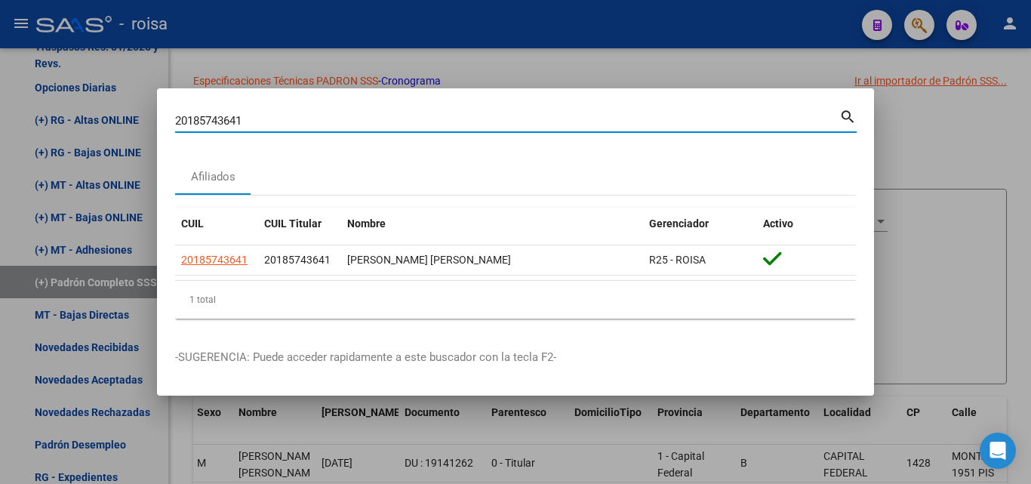
drag, startPoint x: 328, startPoint y: 121, endPoint x: 308, endPoint y: 121, distance: 20.4
click at [134, 125] on div "20185743641 Buscar (apellido, dni, cuil, nro traspaso, cuit, obra social) searc…" at bounding box center [515, 242] width 1031 height 484
paste input "7224198316"
type input "27224198316"
click at [852, 115] on mat-icon "search" at bounding box center [847, 115] width 17 height 18
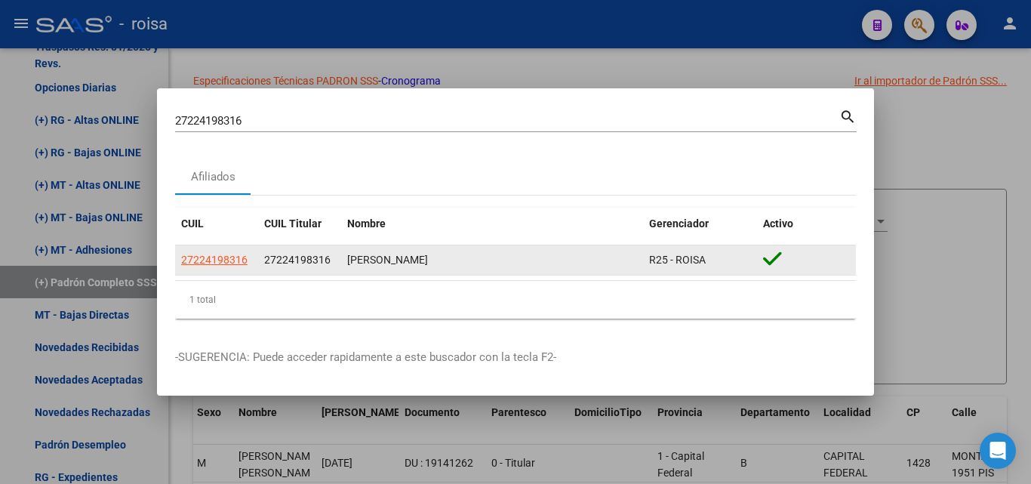
click at [224, 266] on app-link-go-to "27224198316" at bounding box center [214, 259] width 66 height 17
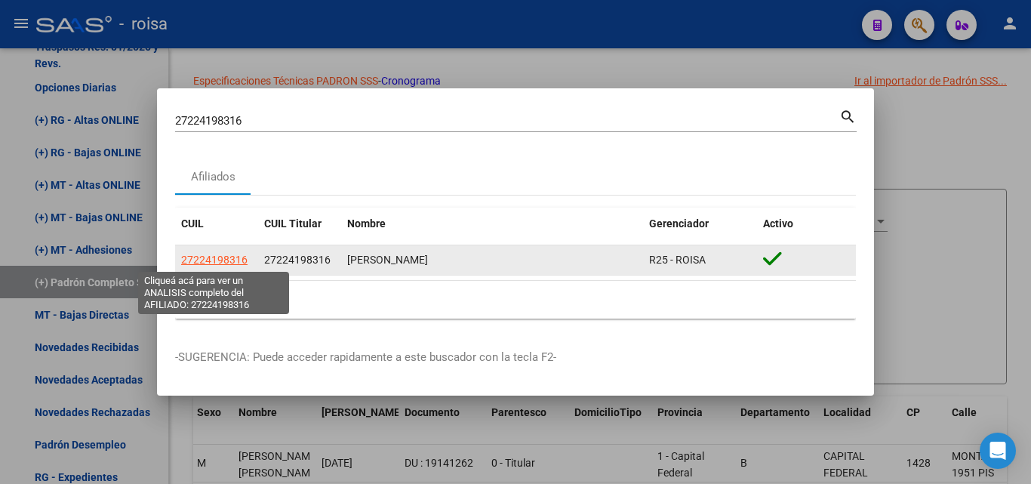
click at [228, 258] on span "27224198316" at bounding box center [214, 260] width 66 height 12
type textarea "27224198316"
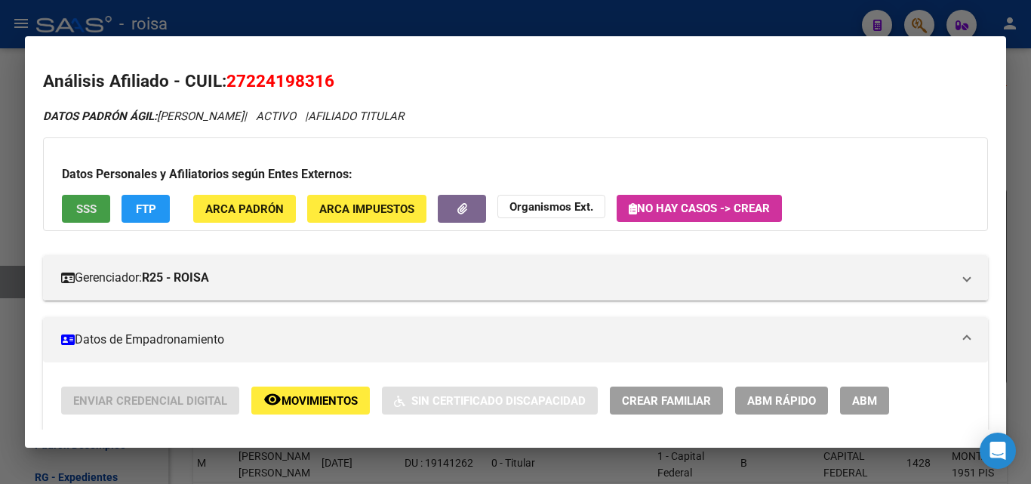
click at [86, 199] on button "SSS" at bounding box center [86, 209] width 48 height 28
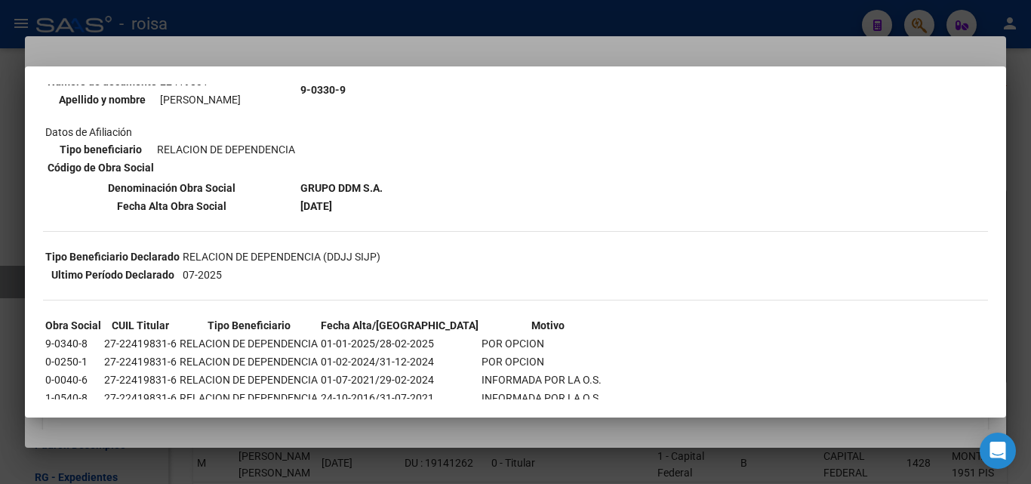
scroll to position [55, 0]
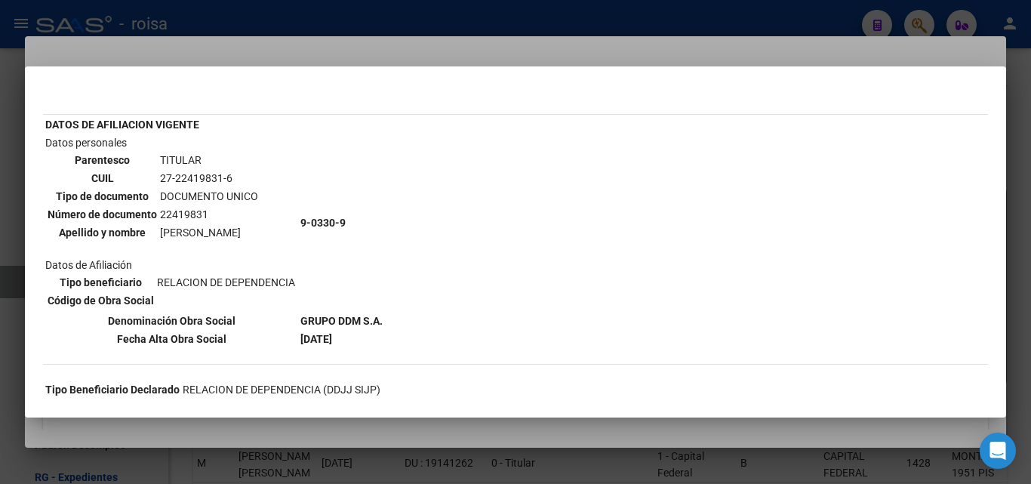
click at [396, 63] on div at bounding box center [515, 242] width 1031 height 484
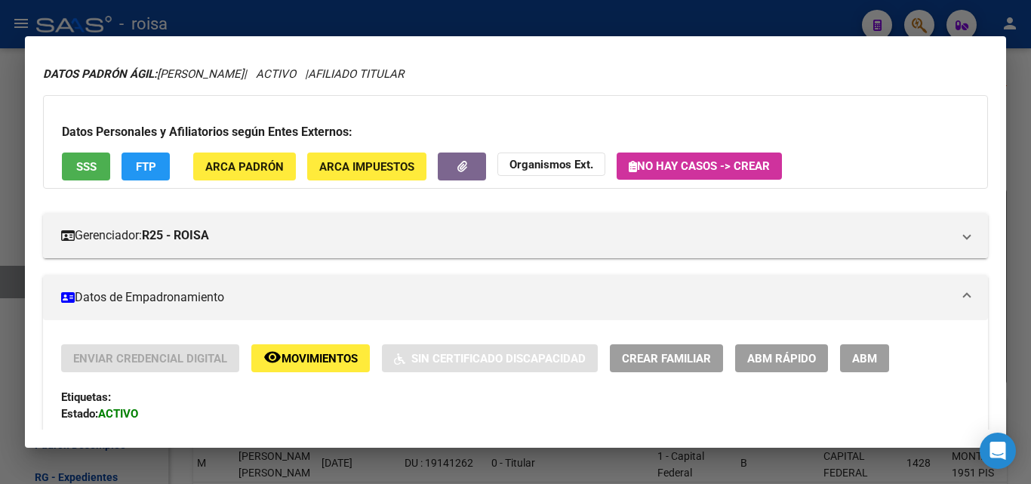
scroll to position [75, 0]
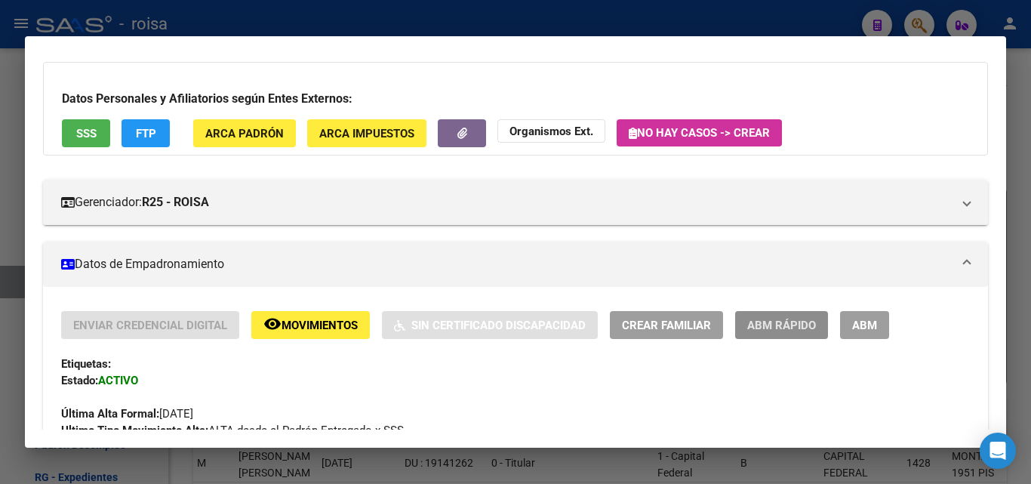
click at [777, 331] on span "ABM Rápido" at bounding box center [781, 325] width 69 height 14
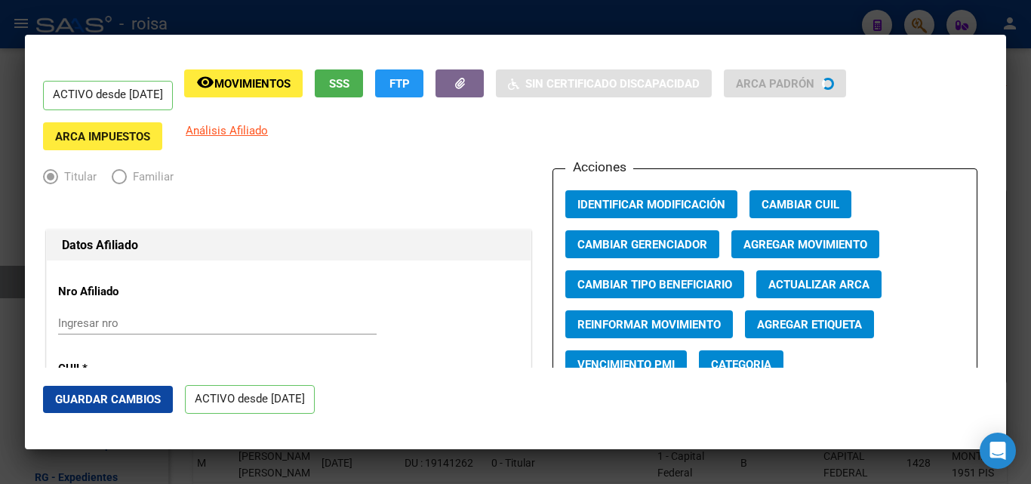
radio input "true"
type input "30-61445509-4"
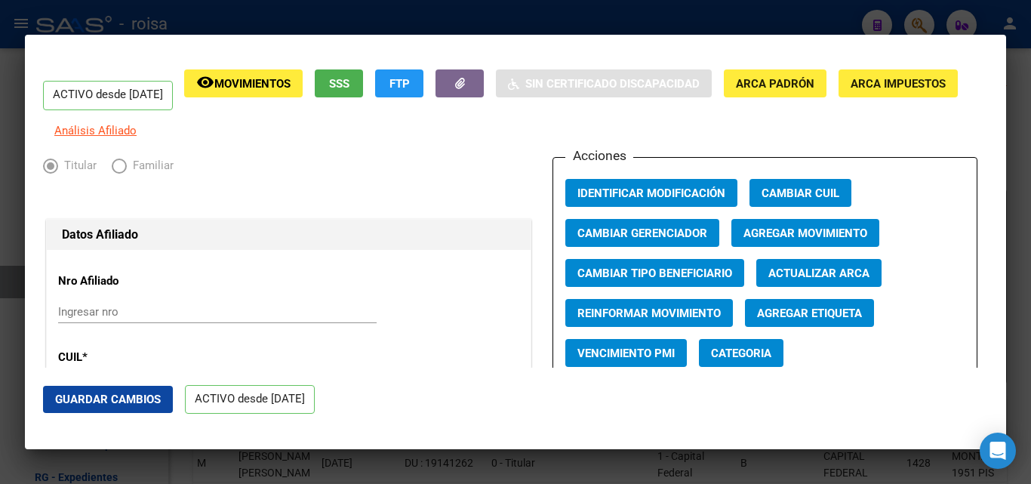
click at [795, 240] on span "Agregar Movimiento" at bounding box center [805, 233] width 124 height 14
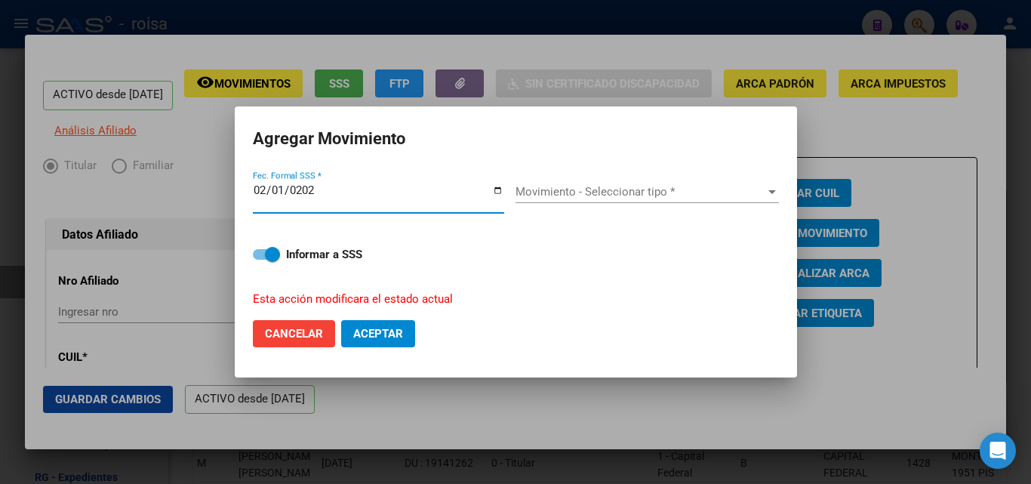
type input "[DATE]"
click at [608, 196] on span "Movimiento - Seleccionar tipo *" at bounding box center [640, 192] width 250 height 14
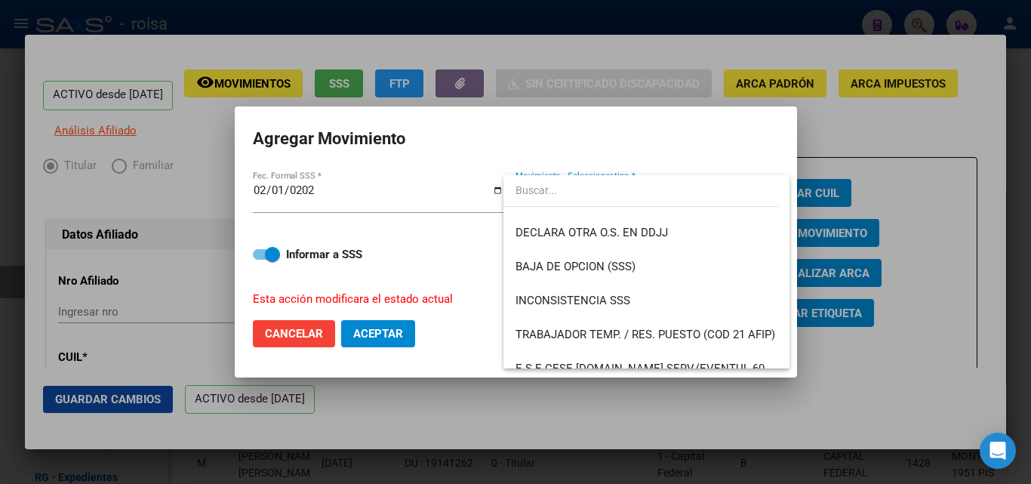
scroll to position [598, 0]
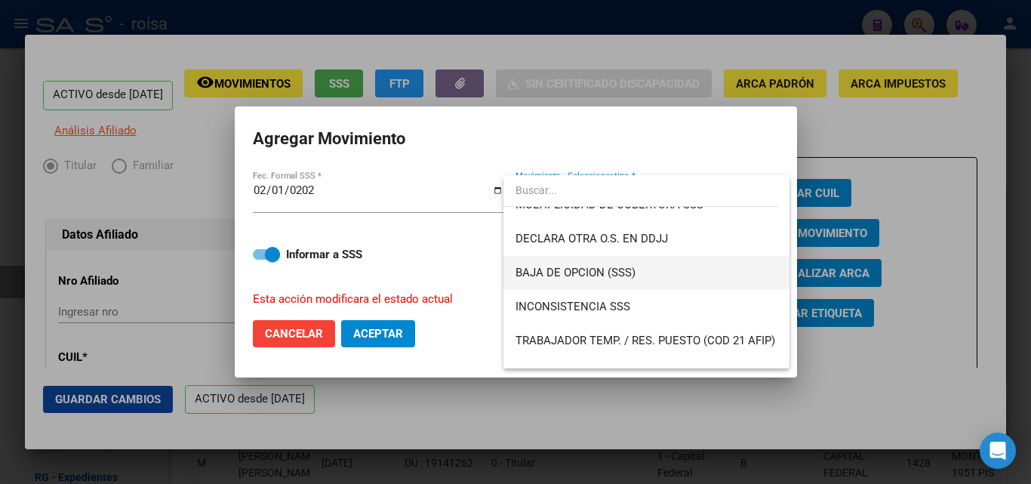
click at [706, 278] on span "BAJA DE OPCION (SSS)" at bounding box center [646, 273] width 262 height 34
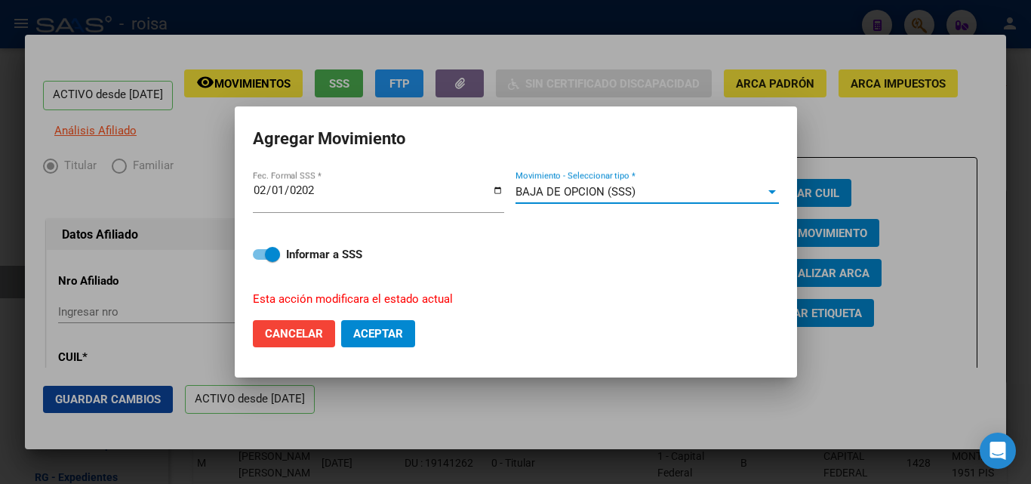
click at [366, 340] on button "Aceptar" at bounding box center [378, 333] width 74 height 27
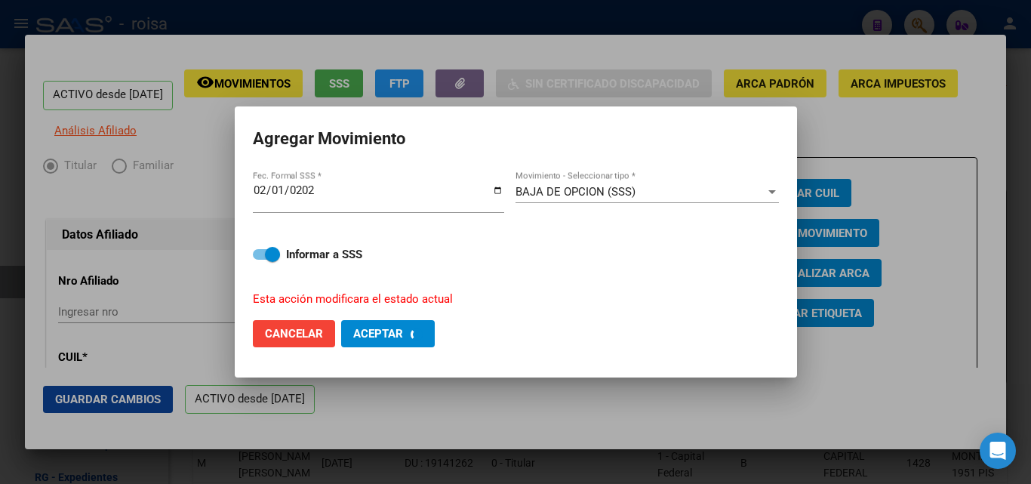
checkbox input "false"
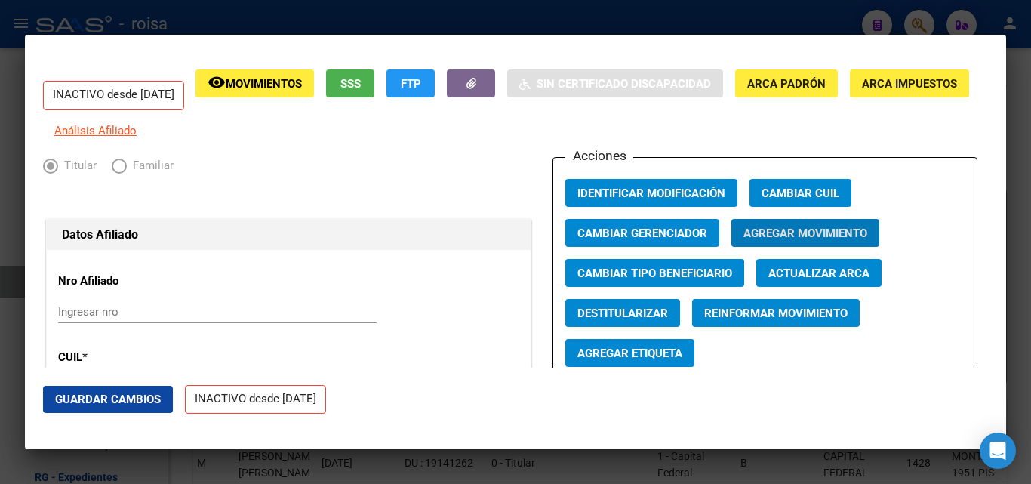
click at [423, 17] on div at bounding box center [515, 242] width 1031 height 484
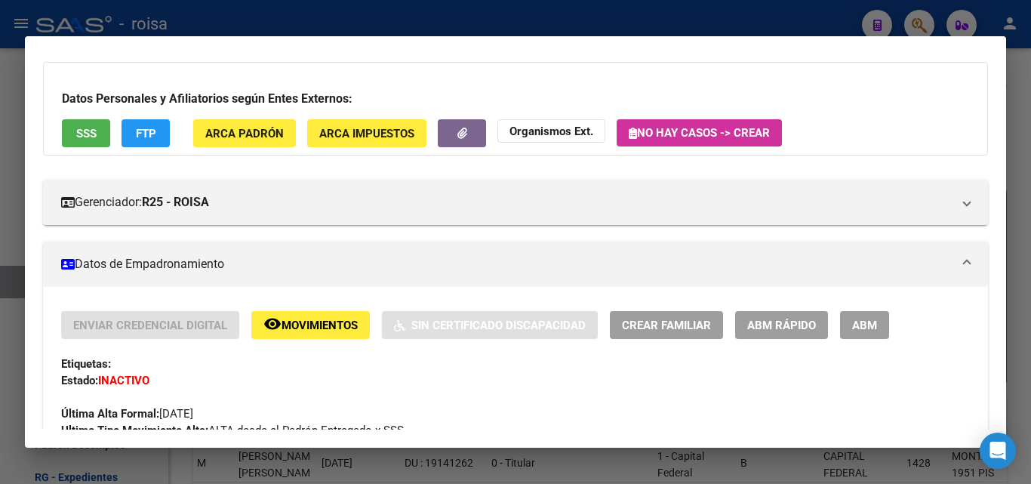
click at [914, 20] on div at bounding box center [515, 242] width 1031 height 484
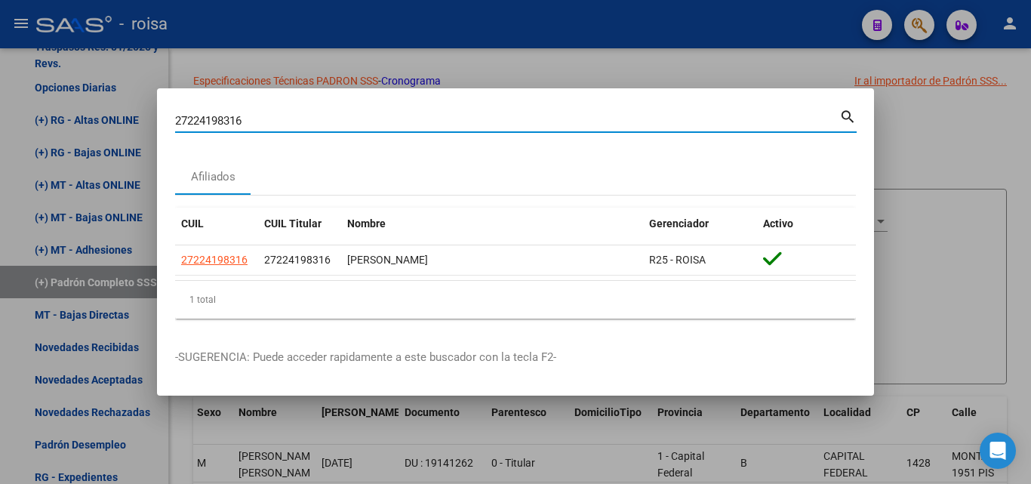
drag, startPoint x: 281, startPoint y: 119, endPoint x: 103, endPoint y: 120, distance: 177.3
click at [103, 120] on div "27224198316 Buscar (apellido, dni, cuil, nro traspaso, cuit, obra social) searc…" at bounding box center [515, 242] width 1031 height 484
paste input "0501456404"
type input "20501456404"
click at [845, 115] on mat-icon "search" at bounding box center [847, 115] width 17 height 18
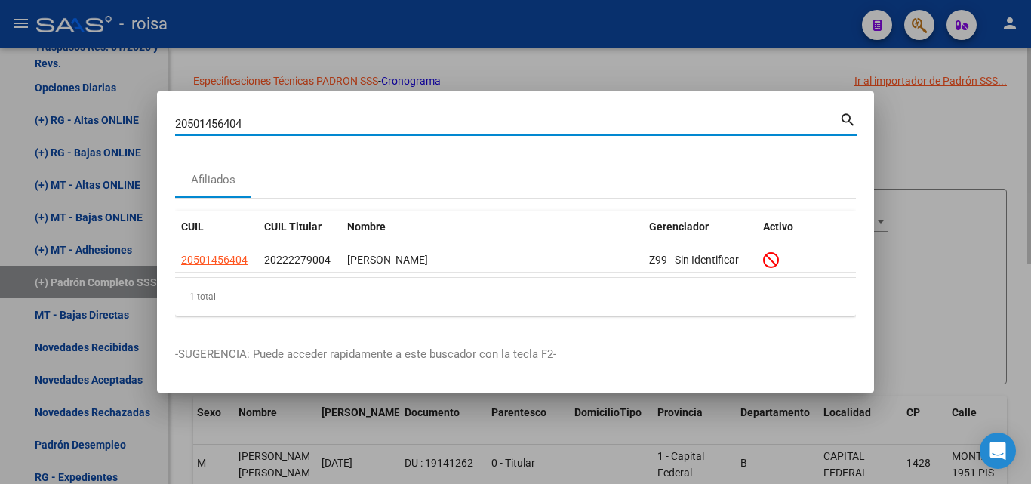
click at [727, 71] on div at bounding box center [515, 242] width 1031 height 484
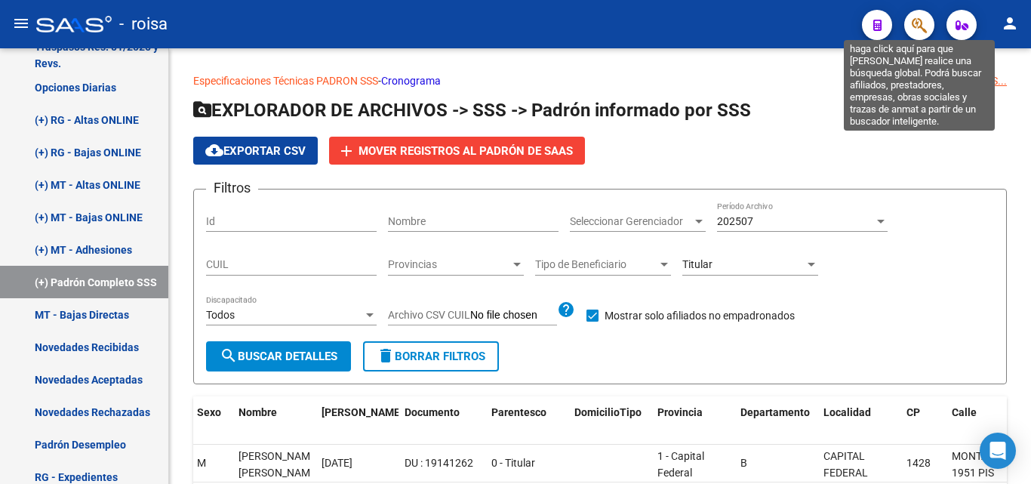
click at [921, 27] on icon "button" at bounding box center [919, 25] width 15 height 17
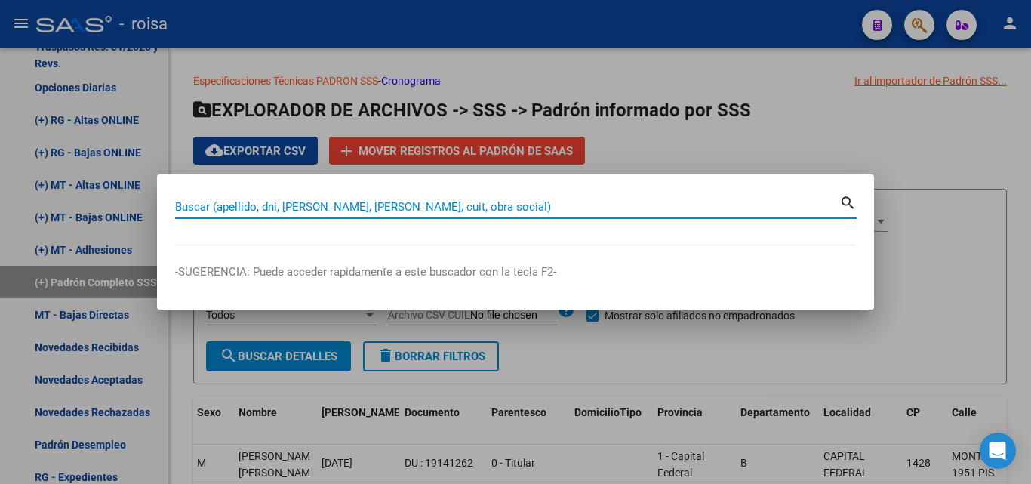
paste input "27440458667"
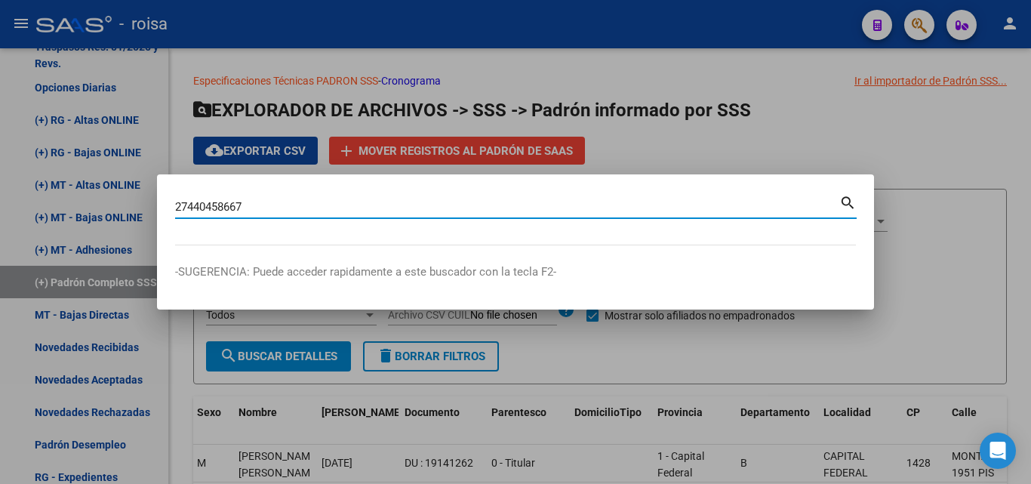
type input "27440458667"
click at [844, 200] on mat-icon "search" at bounding box center [847, 201] width 17 height 18
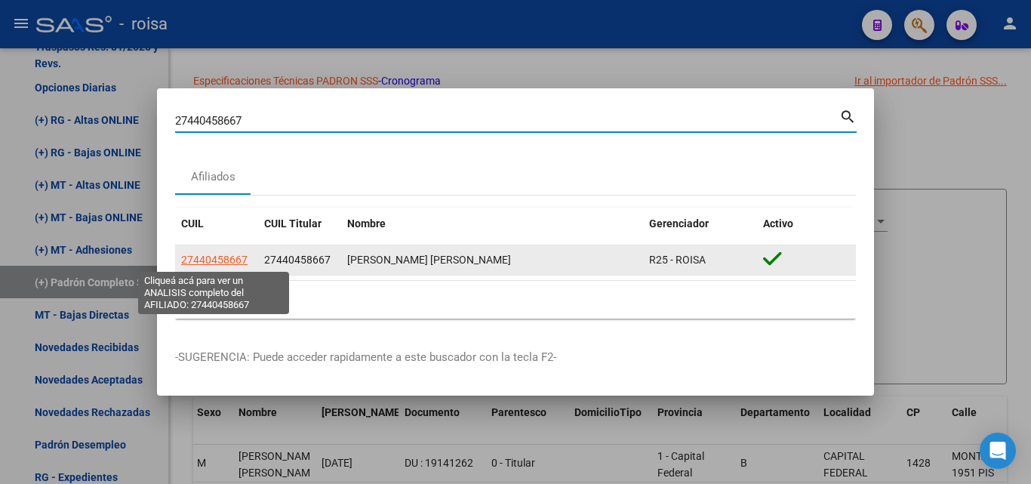
click at [230, 261] on span "27440458667" at bounding box center [214, 260] width 66 height 12
type textarea "27440458667"
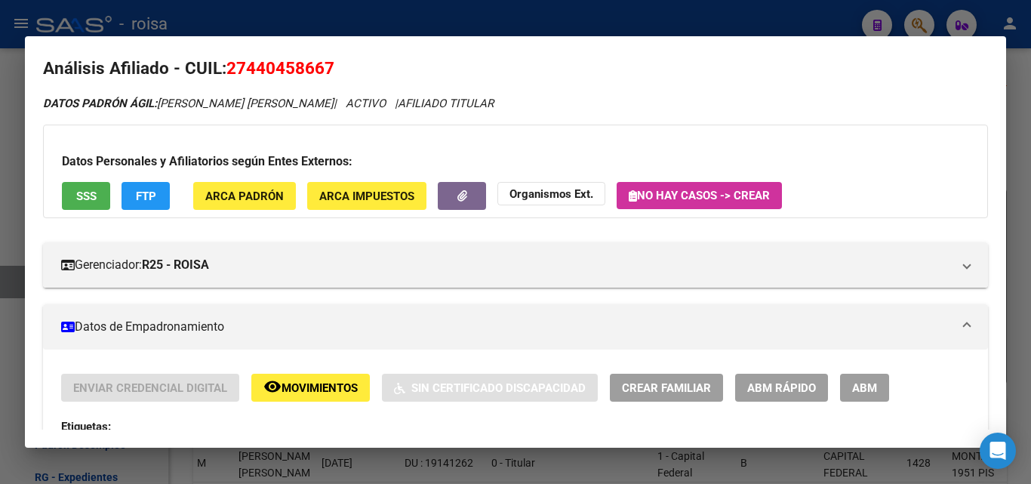
scroll to position [0, 0]
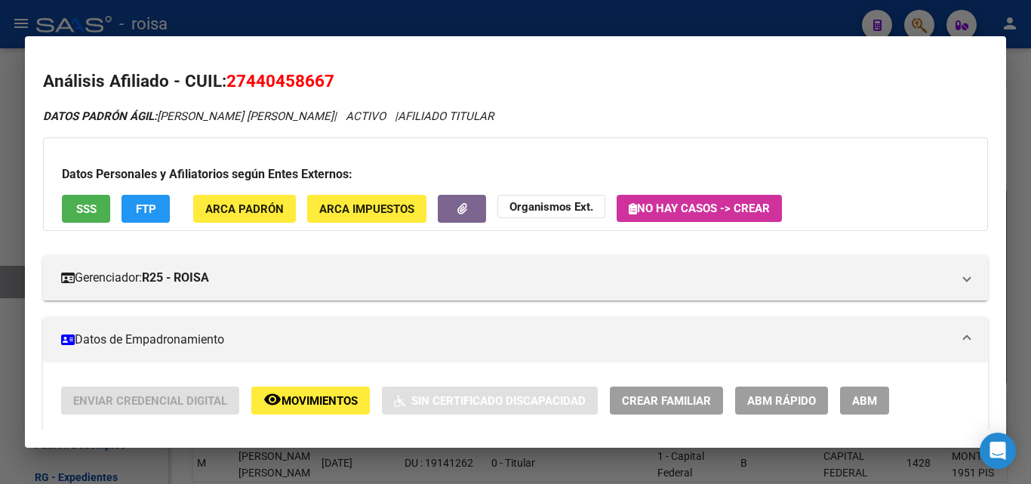
click at [97, 216] on button "SSS" at bounding box center [86, 209] width 48 height 28
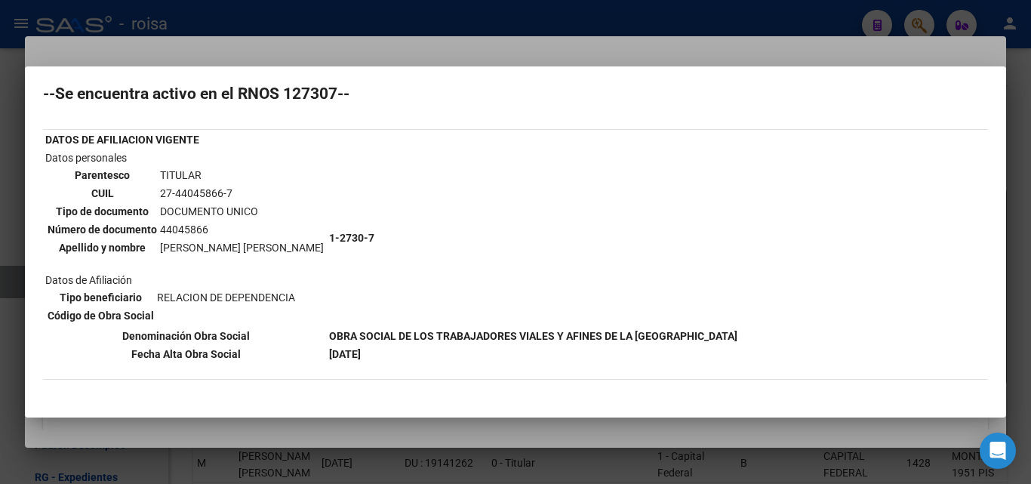
scroll to position [75, 0]
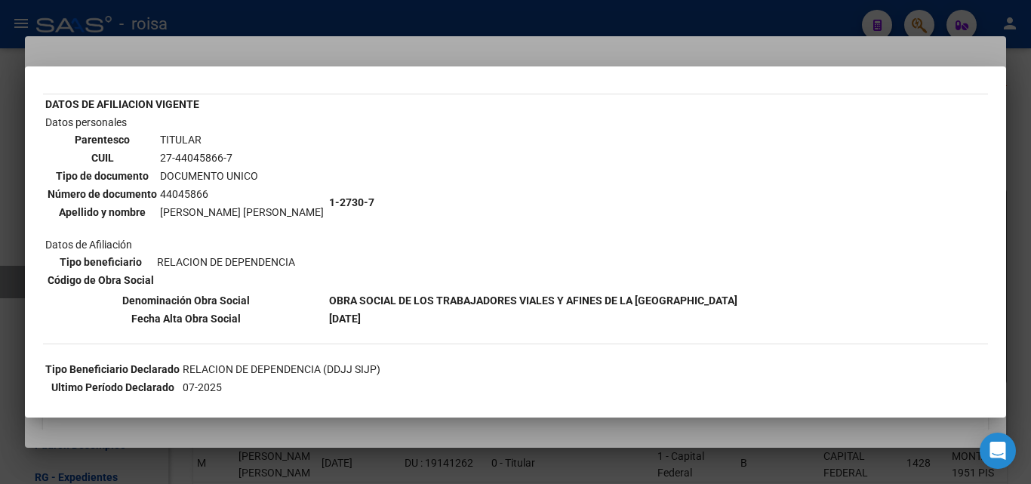
click at [472, 16] on div at bounding box center [515, 242] width 1031 height 484
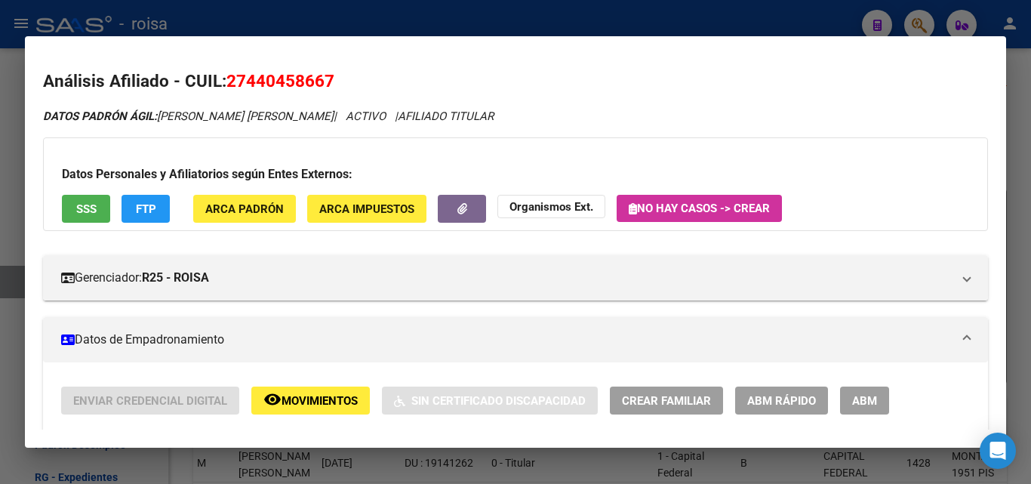
click at [915, 21] on div at bounding box center [515, 242] width 1031 height 484
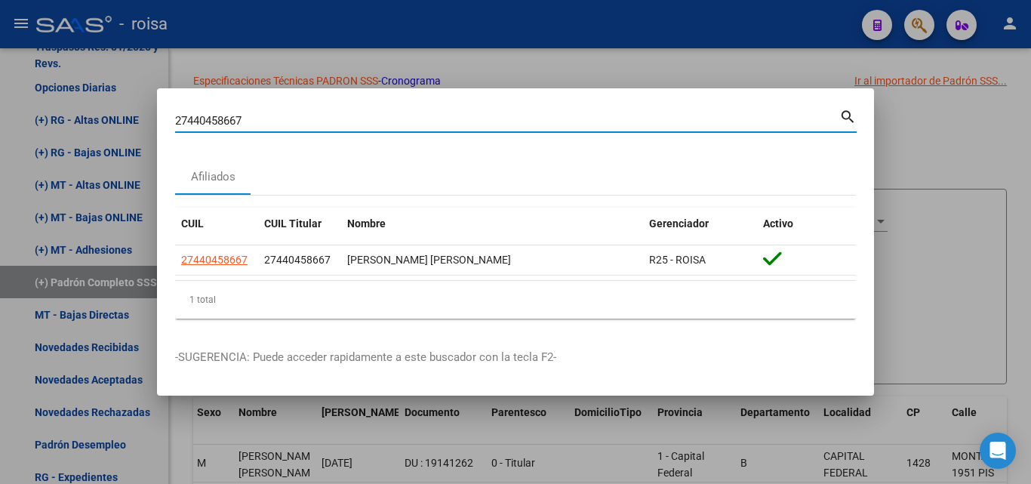
drag, startPoint x: 291, startPoint y: 118, endPoint x: 118, endPoint y: 133, distance: 172.7
click at [118, 133] on div "27440458667 Buscar (apellido, dni, cuil, nro traspaso, cuit, obra social) searc…" at bounding box center [515, 242] width 1031 height 484
click at [845, 115] on mat-icon "search" at bounding box center [847, 115] width 17 height 18
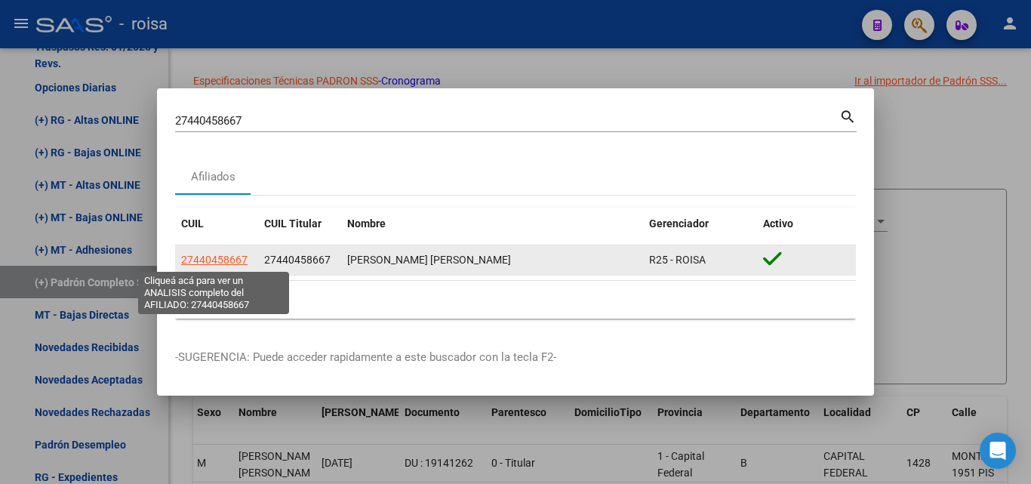
click at [226, 263] on span "27440458667" at bounding box center [214, 260] width 66 height 12
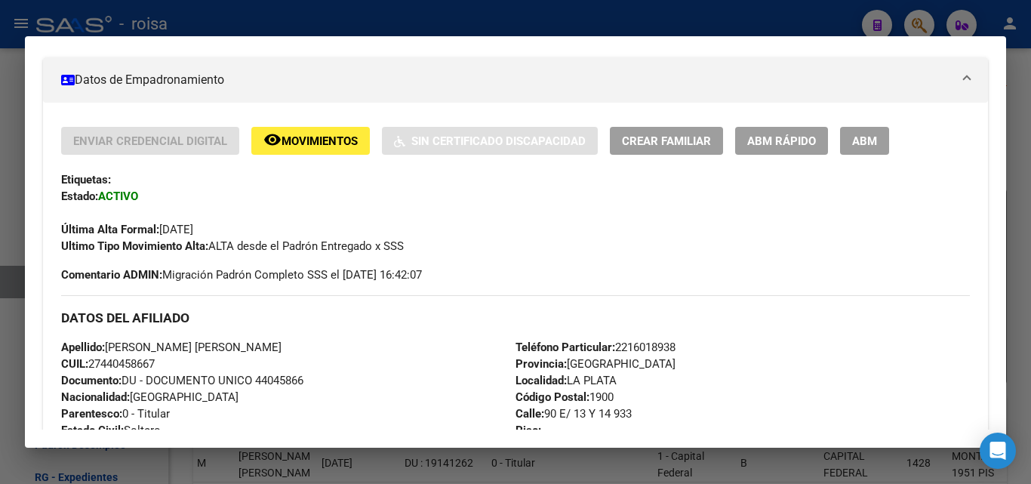
scroll to position [259, 0]
click at [799, 143] on span "ABM Rápido" at bounding box center [781, 142] width 69 height 14
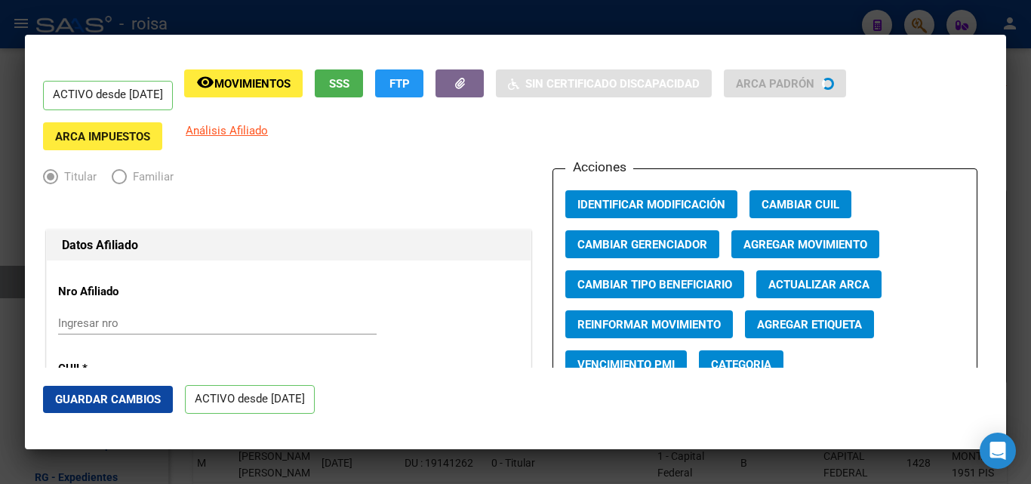
radio input "true"
type input "30-71048086-5"
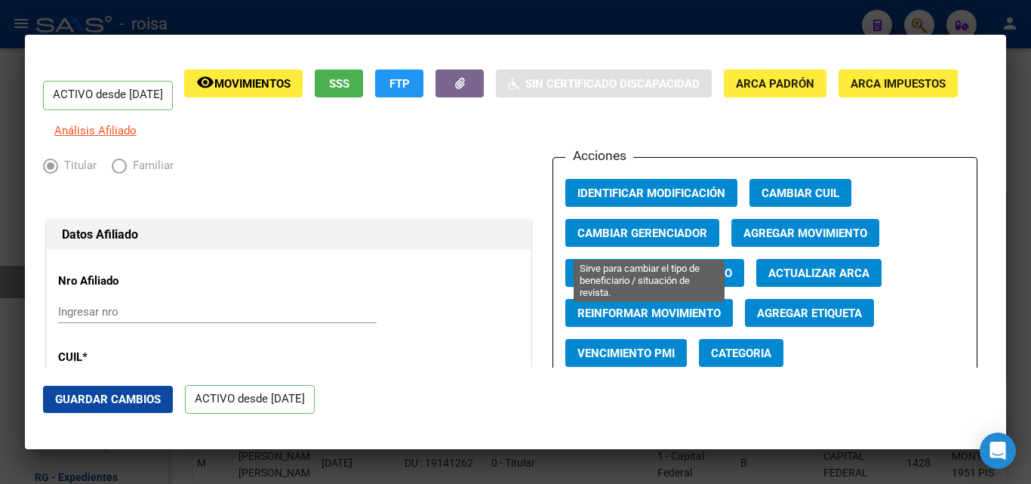
scroll to position [75, 0]
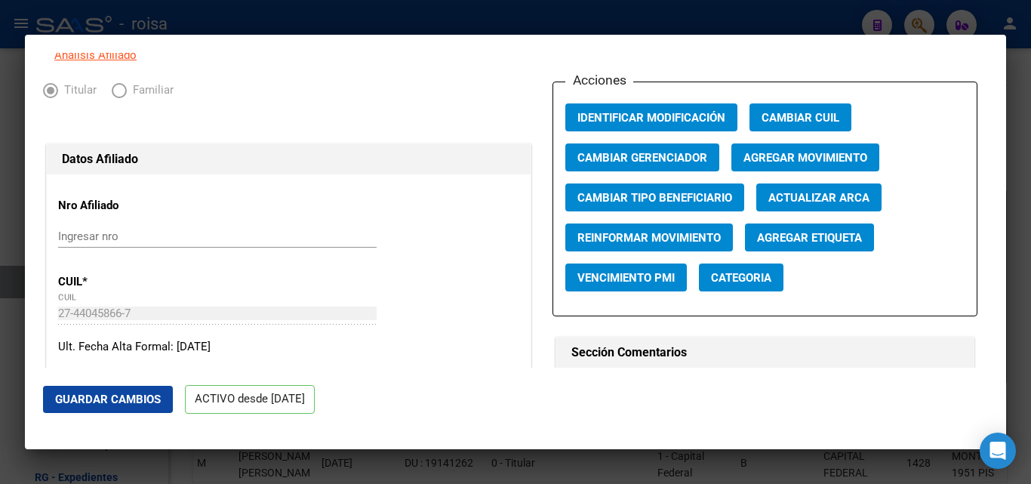
click at [787, 165] on span "Agregar Movimiento" at bounding box center [805, 158] width 124 height 14
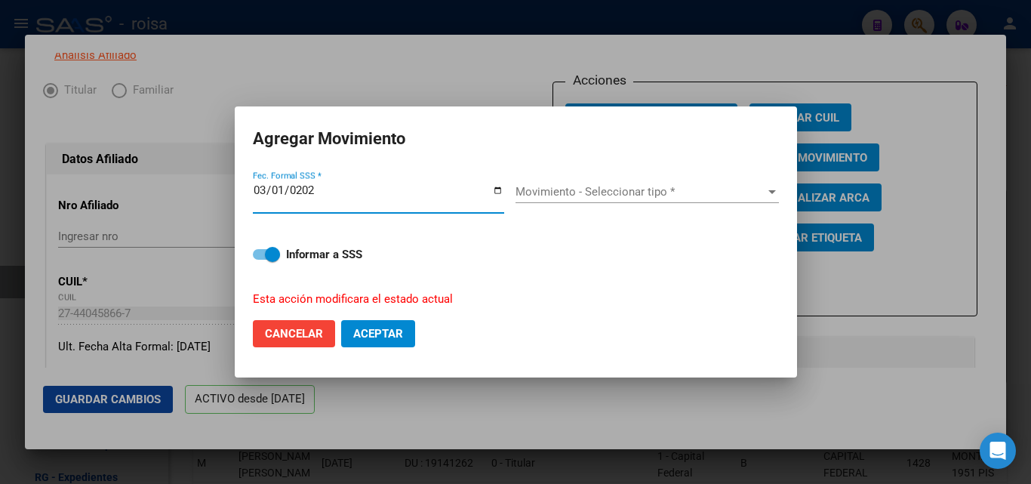
type input "[DATE]"
click at [657, 195] on span "Movimiento - Seleccionar tipo *" at bounding box center [640, 192] width 250 height 14
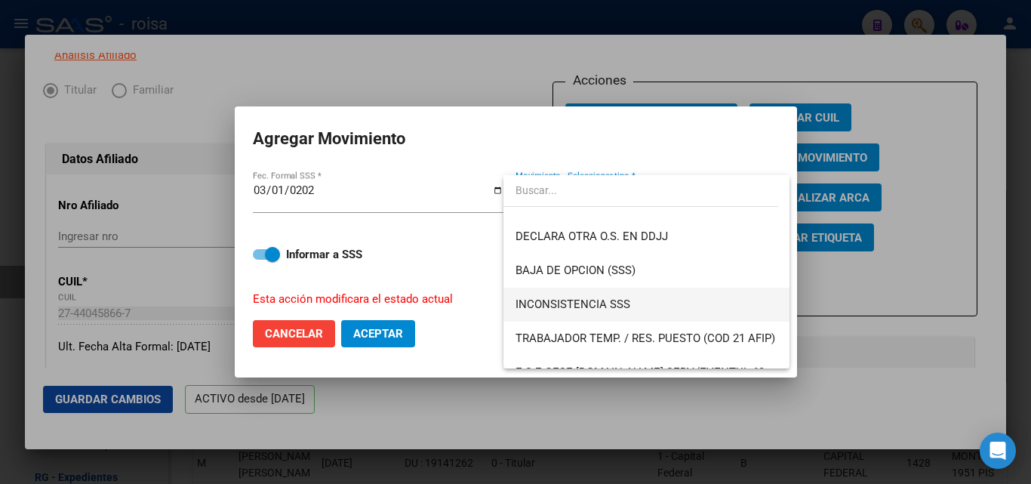
scroll to position [604, 0]
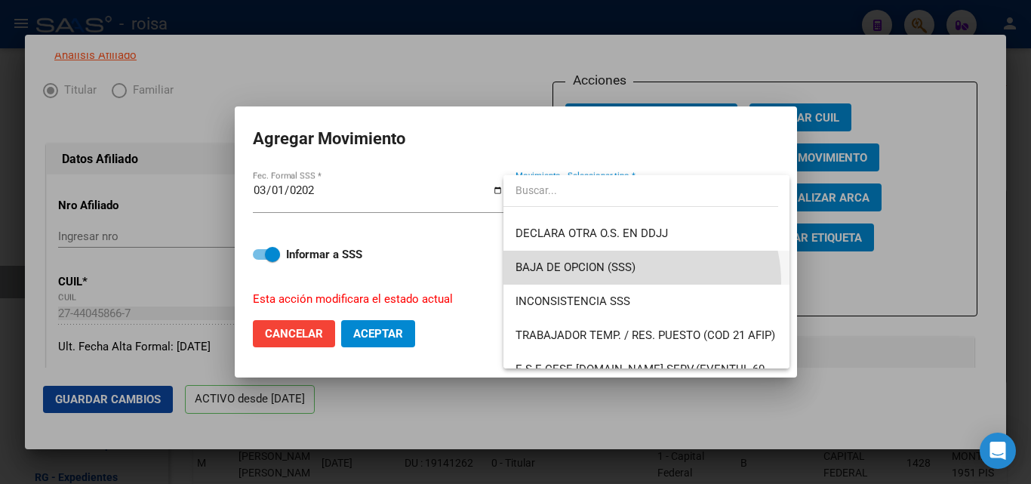
click at [631, 282] on span "BAJA DE OPCION (SSS)" at bounding box center [646, 268] width 262 height 34
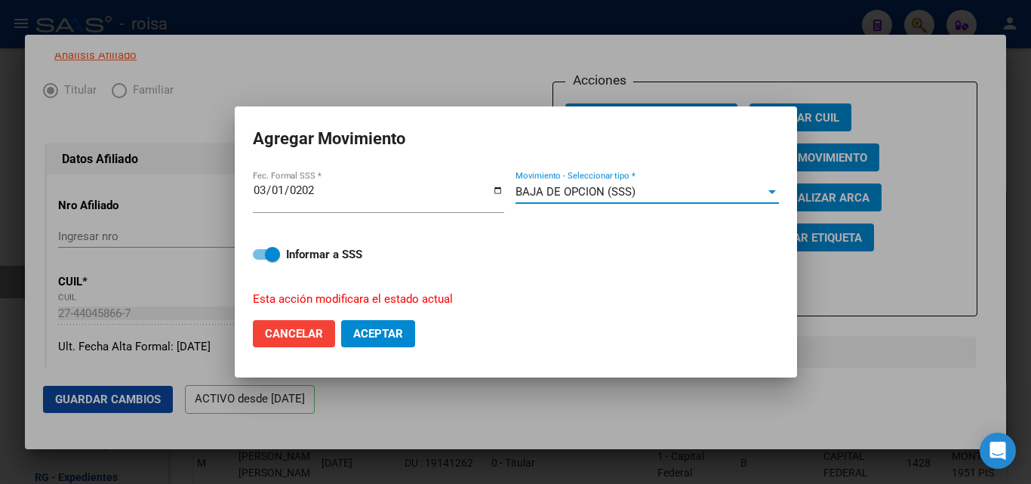
click at [566, 189] on span "BAJA DE OPCION (SSS)" at bounding box center [575, 192] width 120 height 14
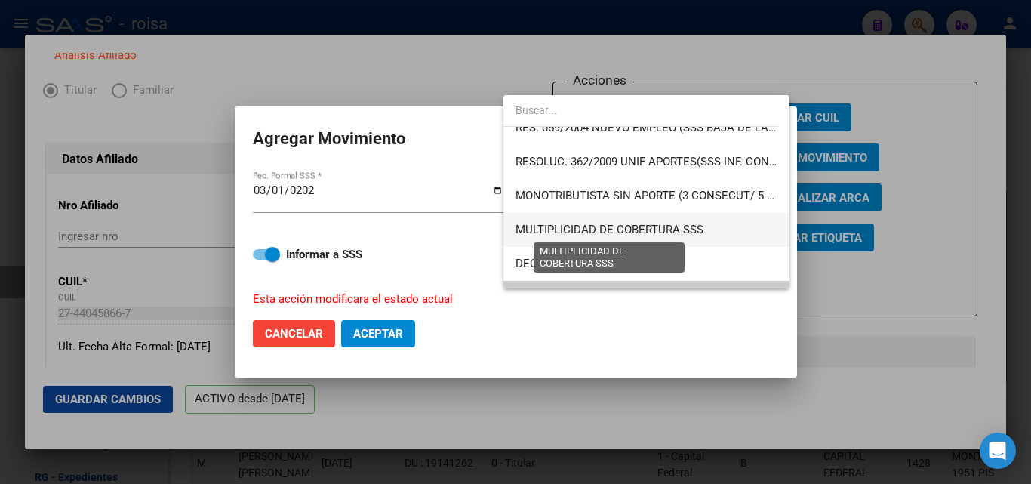
scroll to position [569, 0]
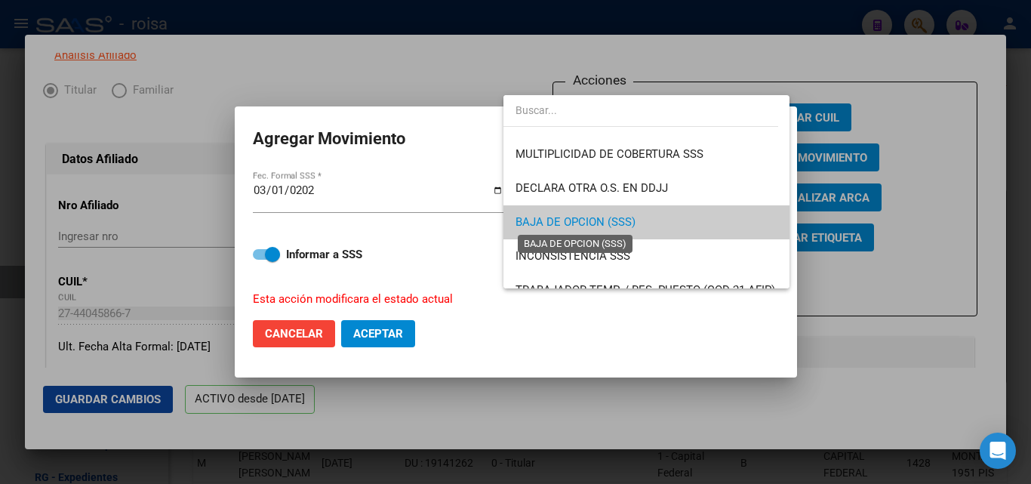
click at [619, 217] on span "BAJA DE OPCION (SSS)" at bounding box center [575, 222] width 120 height 14
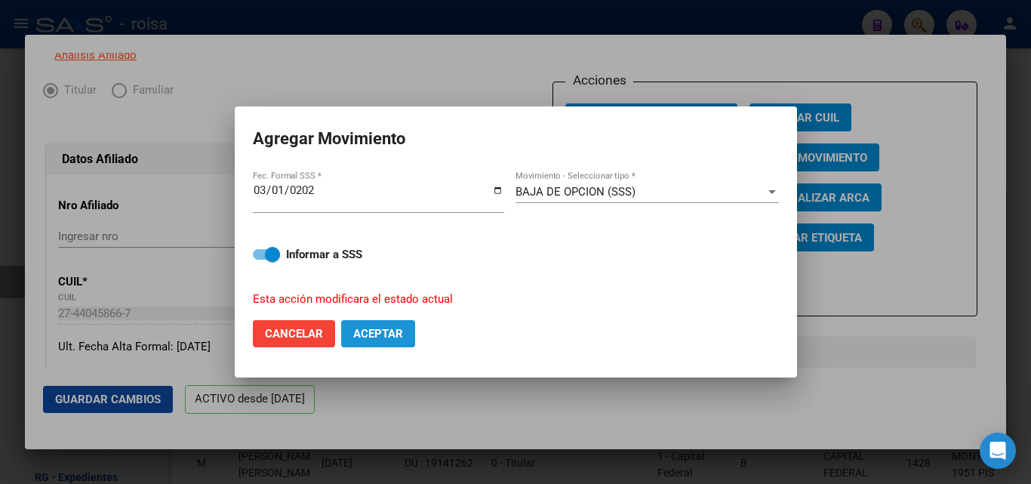
click at [407, 331] on button "Aceptar" at bounding box center [378, 333] width 74 height 27
checkbox input "false"
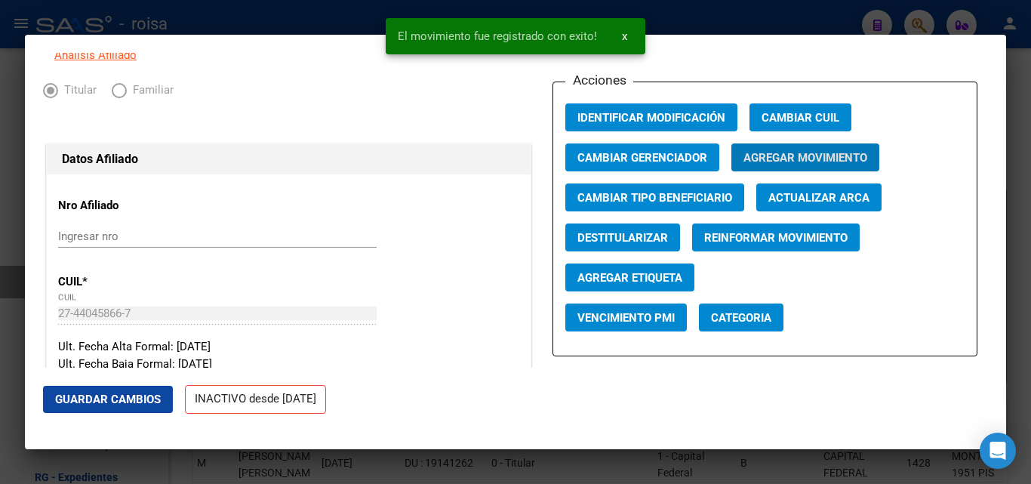
click at [686, 44] on mat-dialog-container "INACTIVO desde [DATE] remove_red_eye Movimientos SSS FTP Sin Certificado Discap…" at bounding box center [515, 242] width 981 height 414
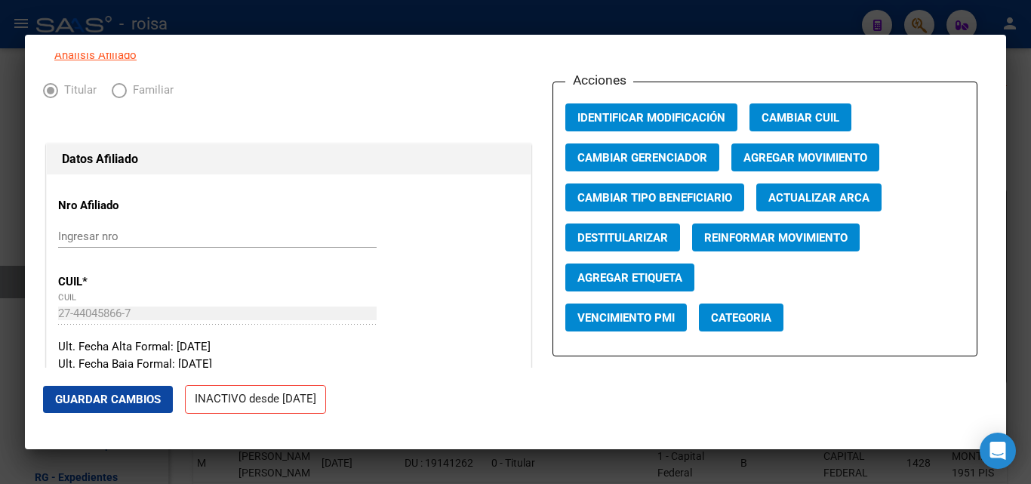
click at [260, 17] on div at bounding box center [515, 242] width 1031 height 484
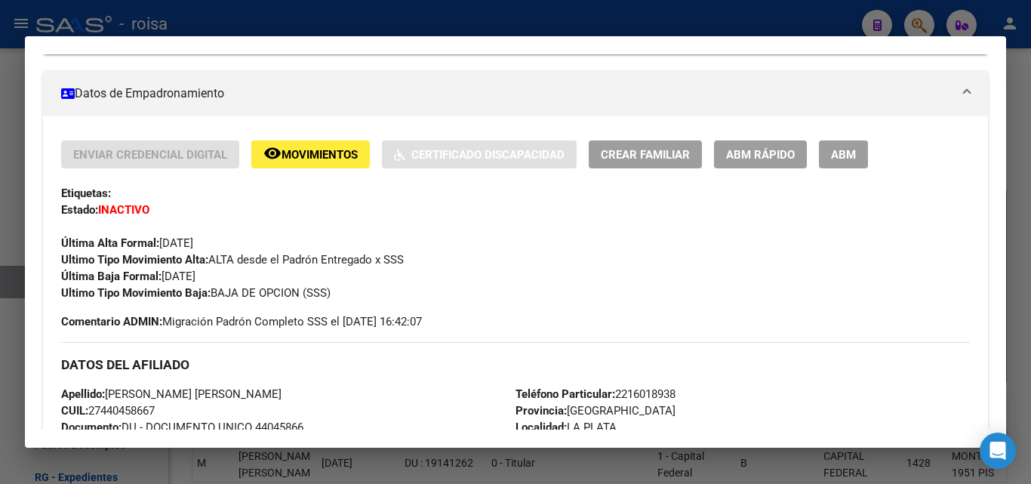
scroll to position [259, 0]
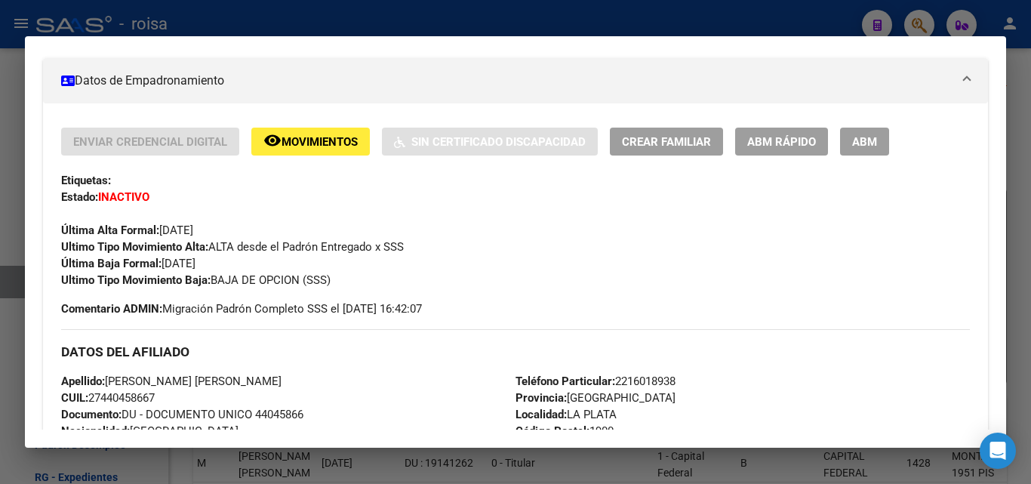
click at [1015, 66] on div at bounding box center [515, 242] width 1031 height 484
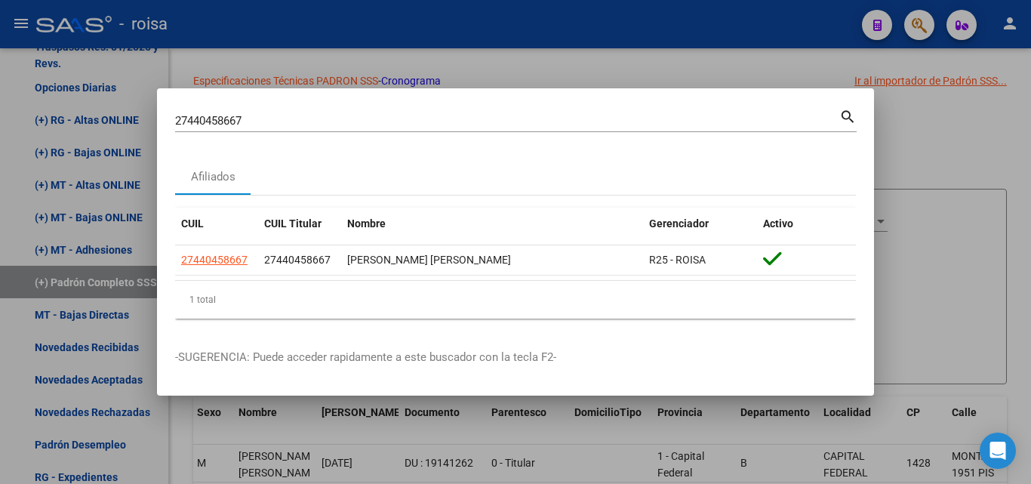
click at [911, 20] on div at bounding box center [515, 242] width 1031 height 484
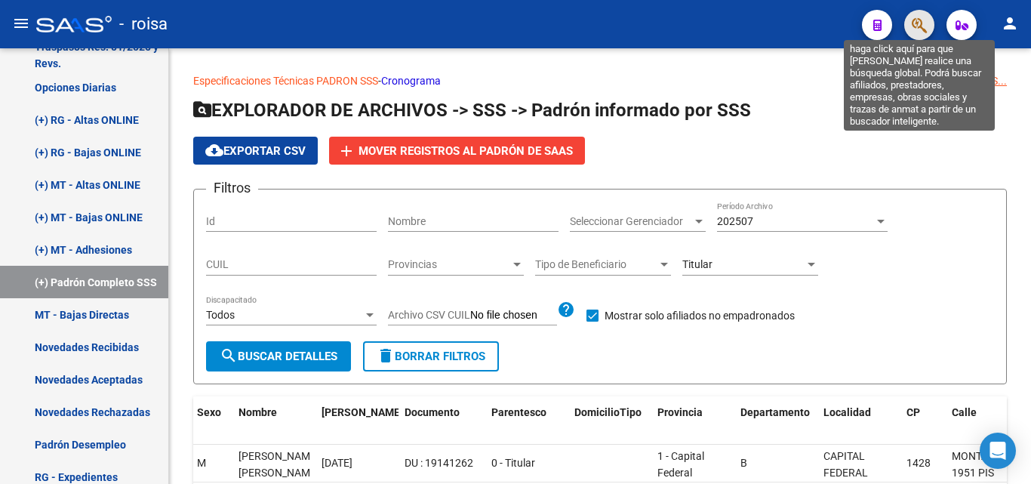
click at [919, 32] on icon "button" at bounding box center [919, 25] width 15 height 17
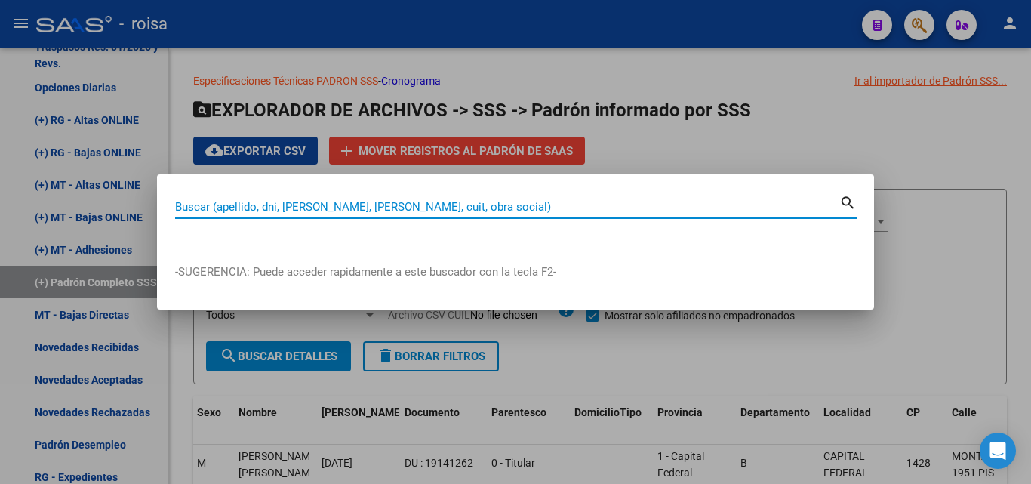
paste input "20353364147"
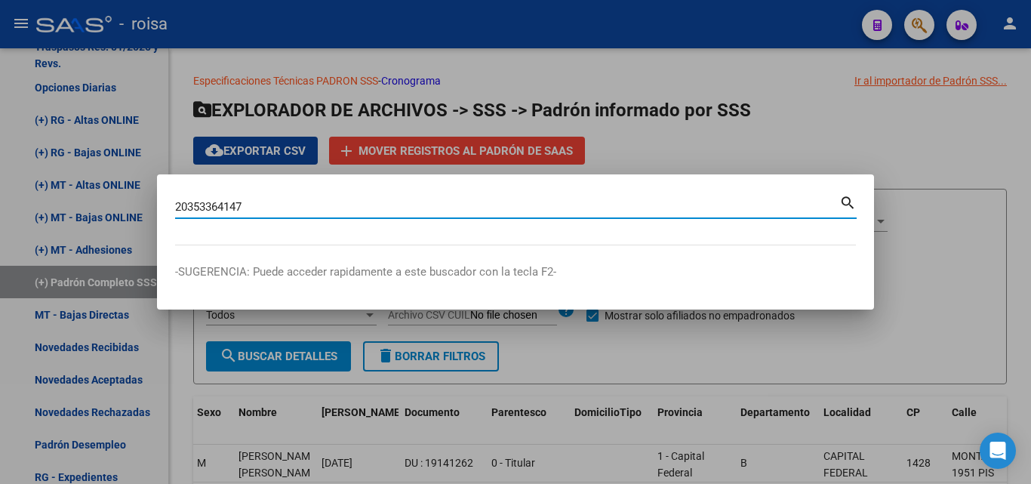
type input "20353364147"
click at [844, 201] on mat-icon "search" at bounding box center [847, 201] width 17 height 18
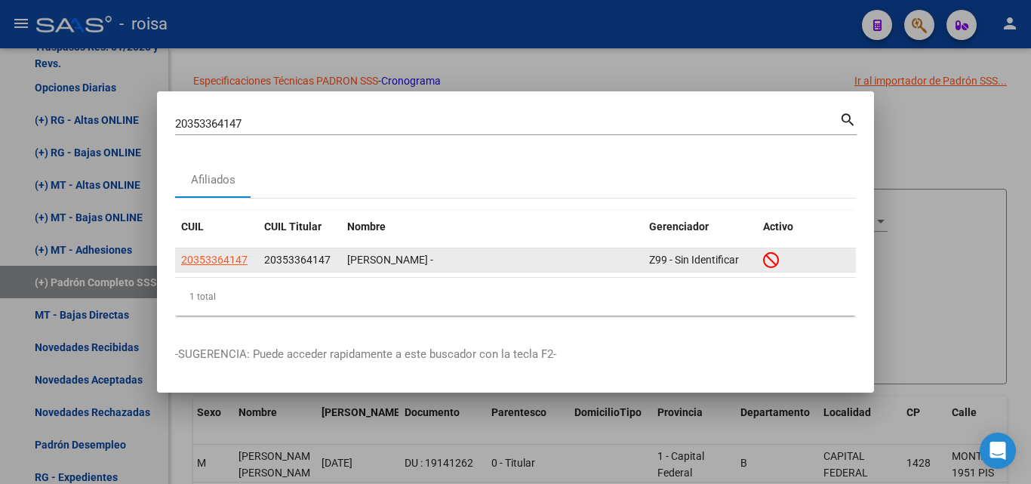
click at [765, 255] on icon at bounding box center [771, 259] width 16 height 17
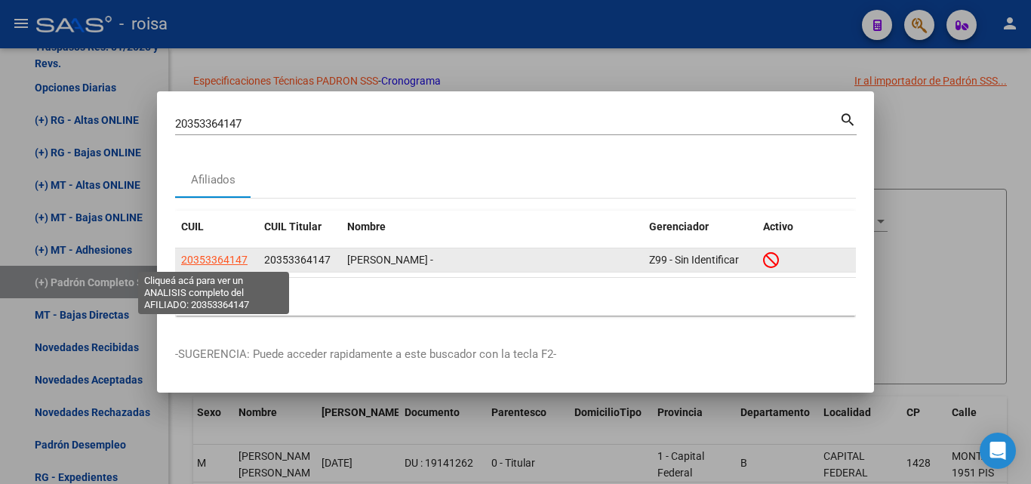
click at [229, 262] on span "20353364147" at bounding box center [214, 260] width 66 height 12
type textarea "20353364147"
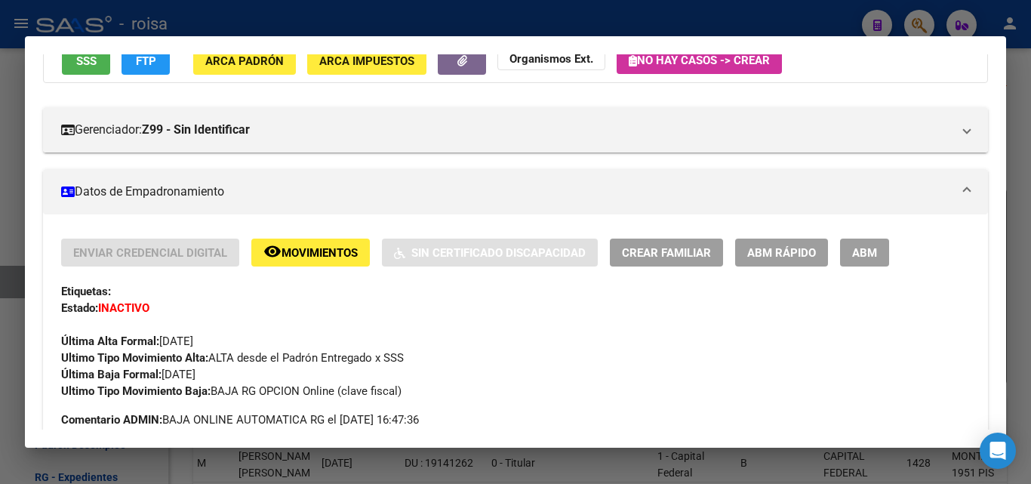
scroll to position [0, 0]
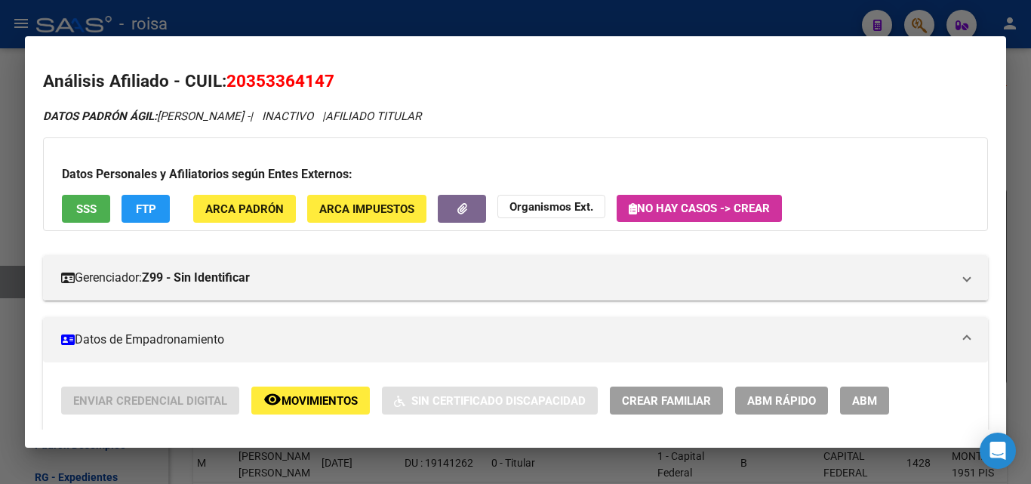
click at [918, 16] on div at bounding box center [515, 242] width 1031 height 484
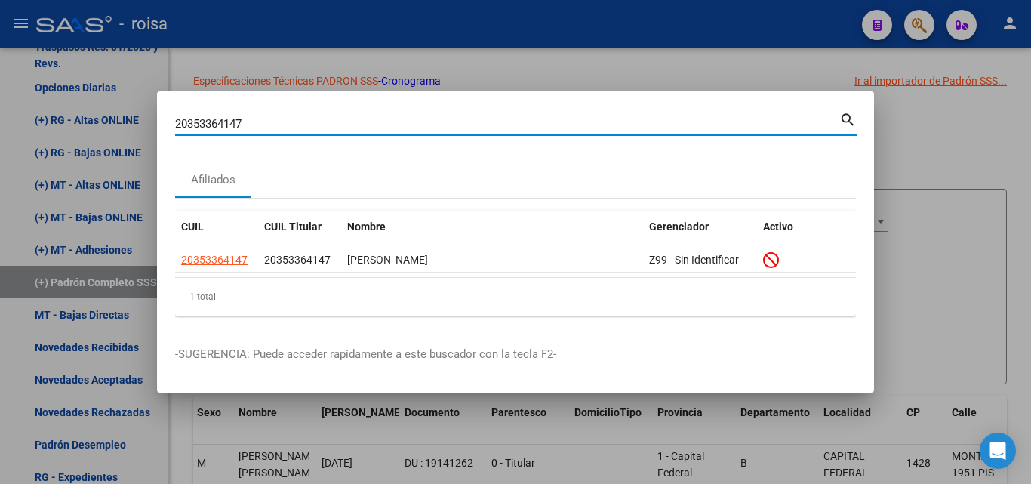
drag, startPoint x: 293, startPoint y: 122, endPoint x: 177, endPoint y: 118, distance: 116.3
click at [60, 124] on div "20353364147 Buscar (apellido, dni, cuil, nro traspaso, cuit, obra social) searc…" at bounding box center [515, 242] width 1031 height 484
paste input "36082782"
click at [843, 118] on mat-icon "search" at bounding box center [847, 118] width 17 height 18
drag, startPoint x: 277, startPoint y: 122, endPoint x: 45, endPoint y: 126, distance: 232.5
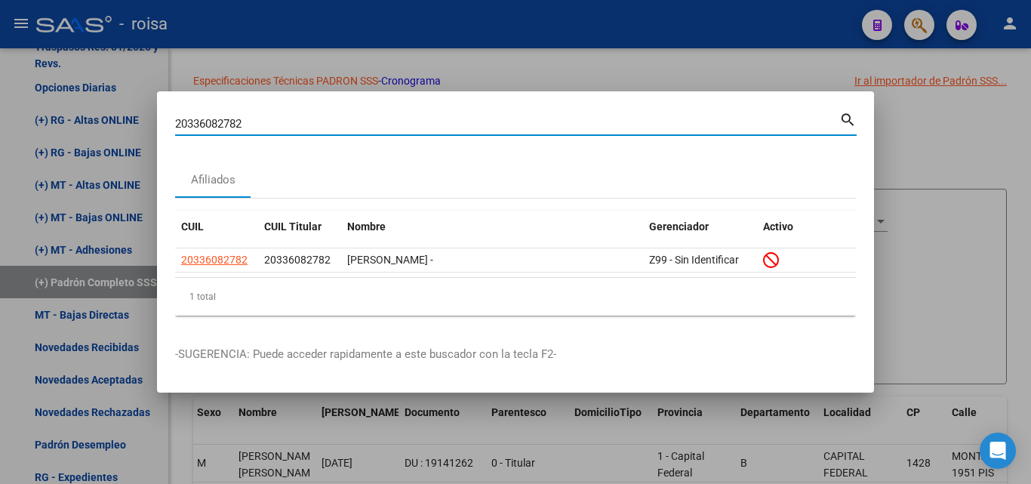
click at [45, 126] on div "20336082782 Buscar (apellido, dni, cuil, nro traspaso, cuit, obra social) searc…" at bounding box center [515, 242] width 1031 height 484
paste input "7371711436"
type input "27371711436"
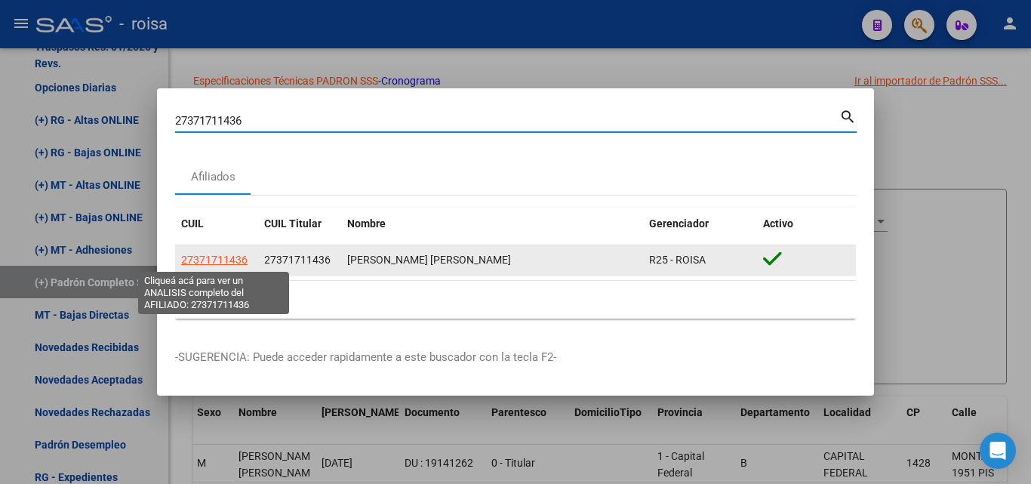
click at [225, 258] on span "27371711436" at bounding box center [214, 260] width 66 height 12
type textarea "27371711436"
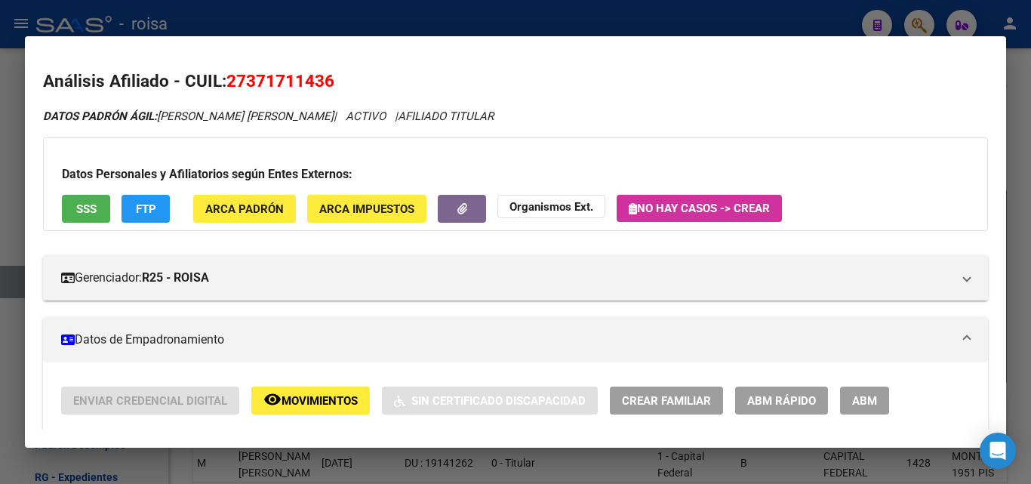
click at [78, 206] on span "SSS" at bounding box center [86, 209] width 20 height 14
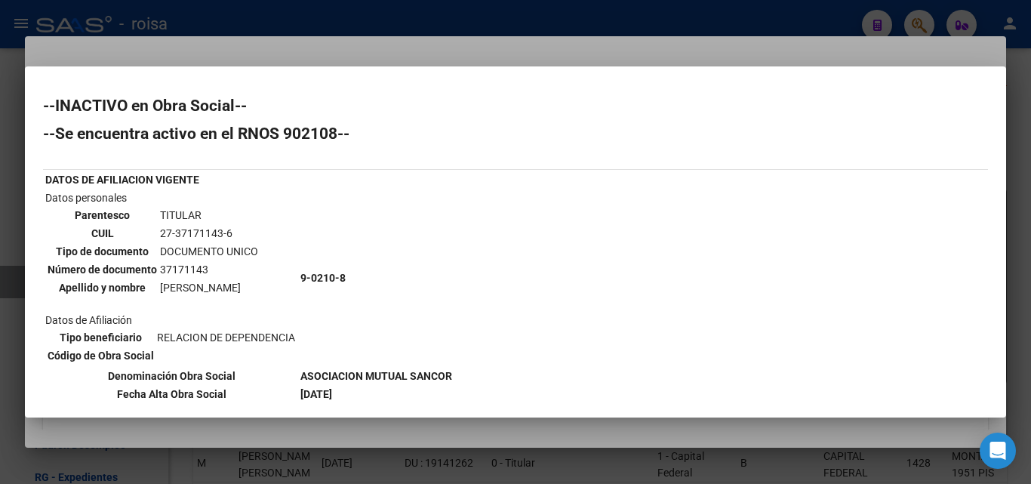
scroll to position [75, 0]
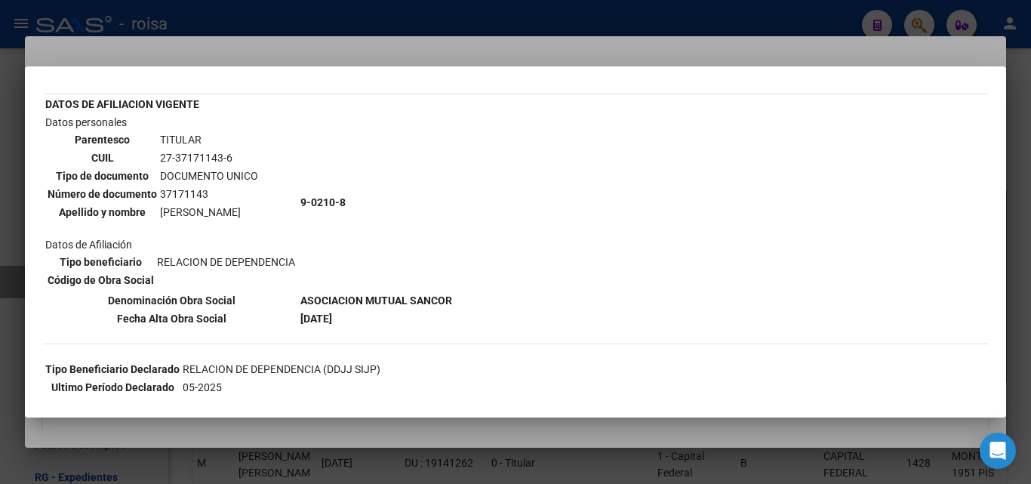
click at [475, 53] on div at bounding box center [515, 242] width 1031 height 484
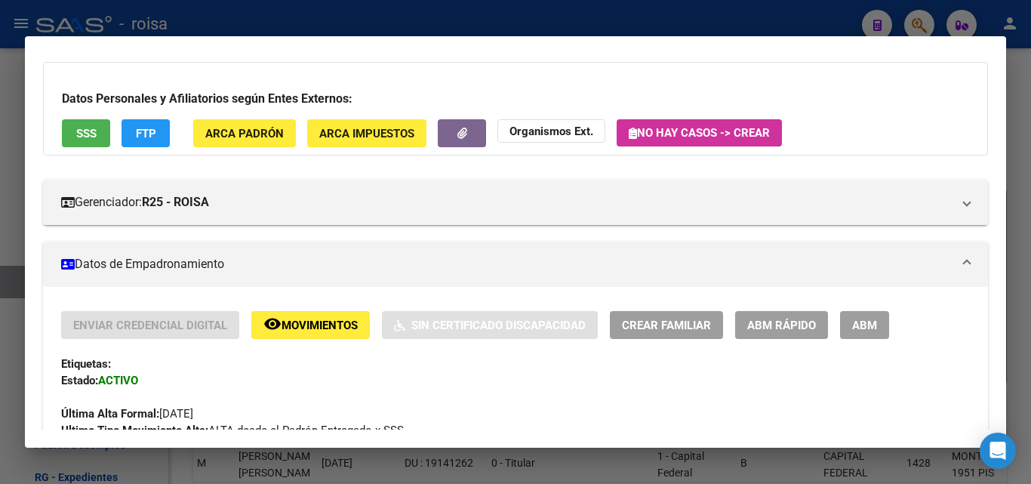
click at [807, 328] on span "ABM Rápido" at bounding box center [781, 325] width 69 height 14
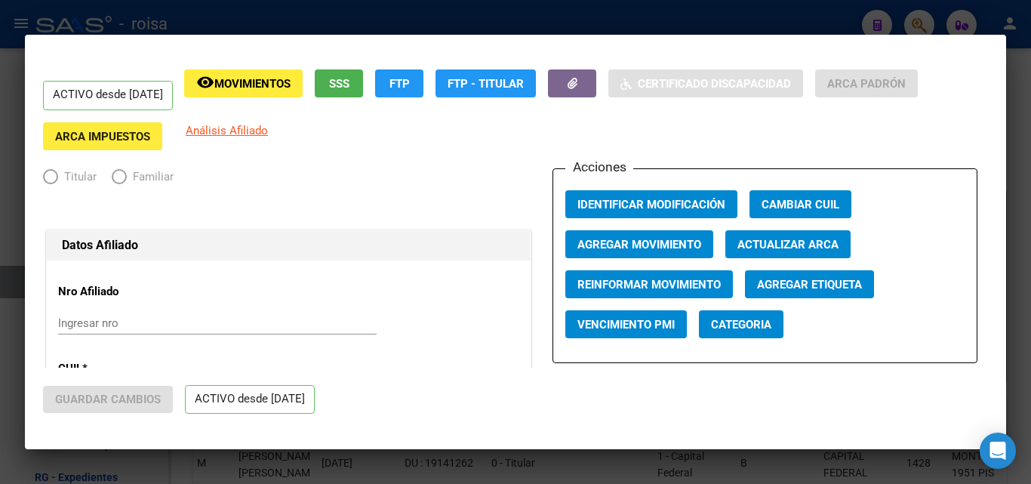
radio input "true"
type input "30-71044889-9"
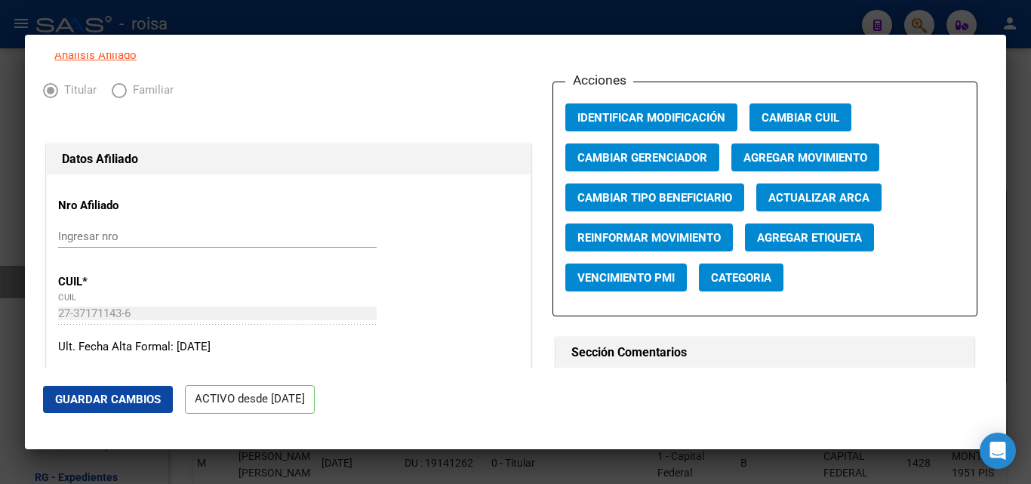
click at [821, 163] on span "Agregar Movimiento" at bounding box center [805, 158] width 124 height 14
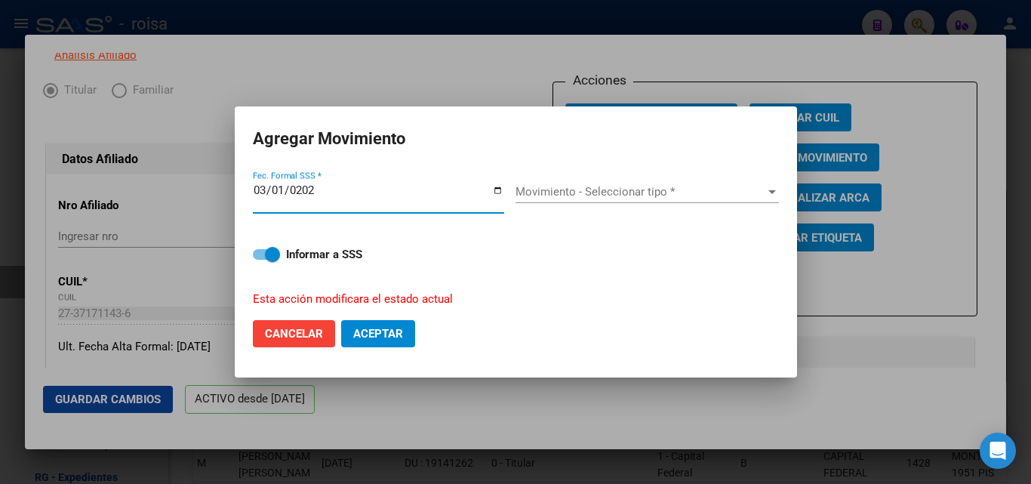
type input "[DATE]"
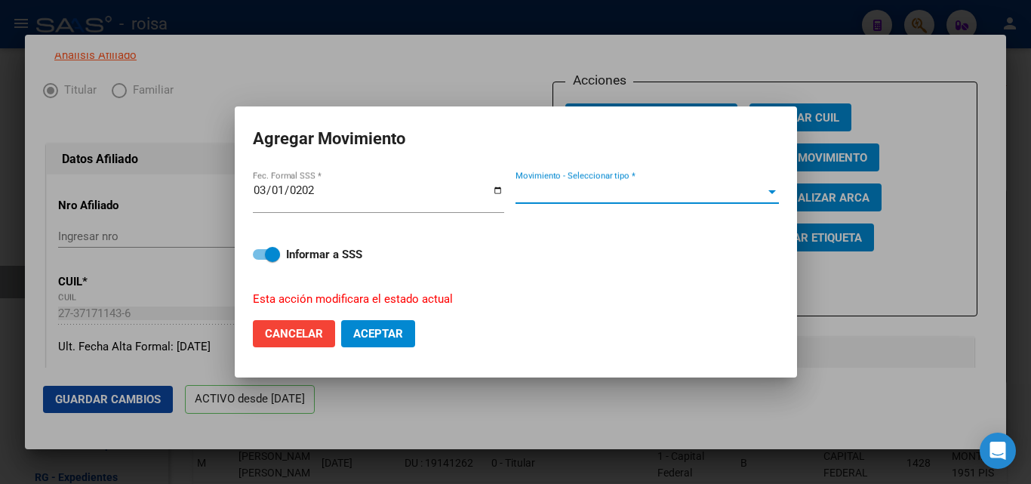
click at [595, 191] on span "Movimiento - Seleccionar tipo *" at bounding box center [640, 192] width 250 height 14
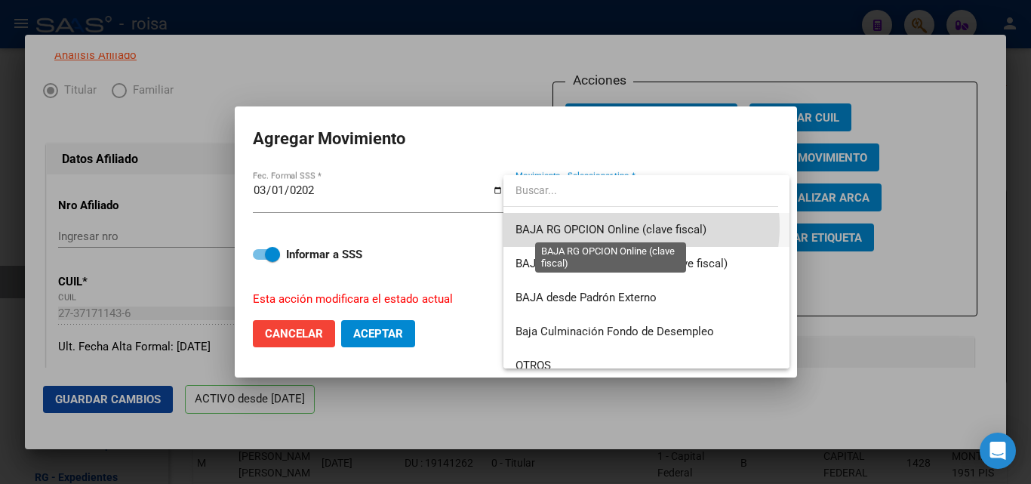
click at [628, 226] on span "BAJA RG OPCION Online (clave fiscal)" at bounding box center [610, 230] width 191 height 14
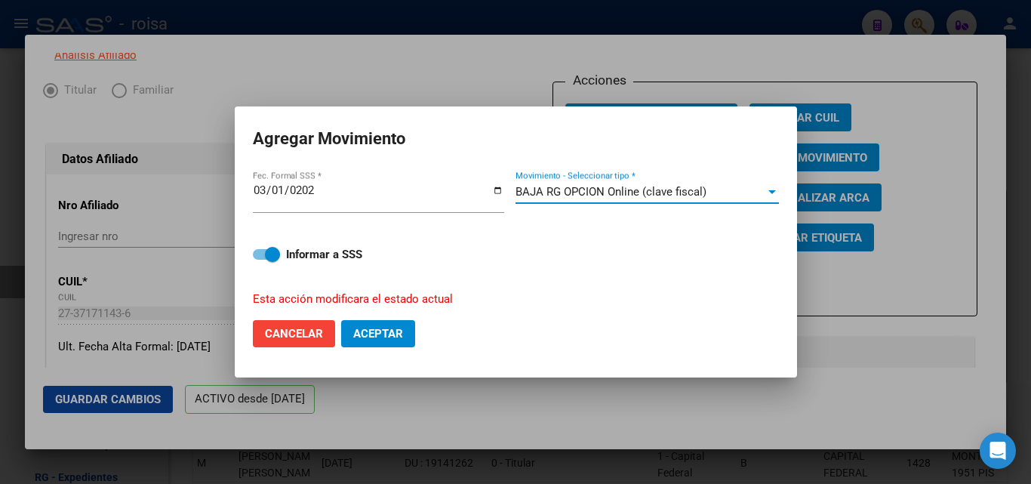
click at [371, 332] on span "Aceptar" at bounding box center [378, 334] width 50 height 14
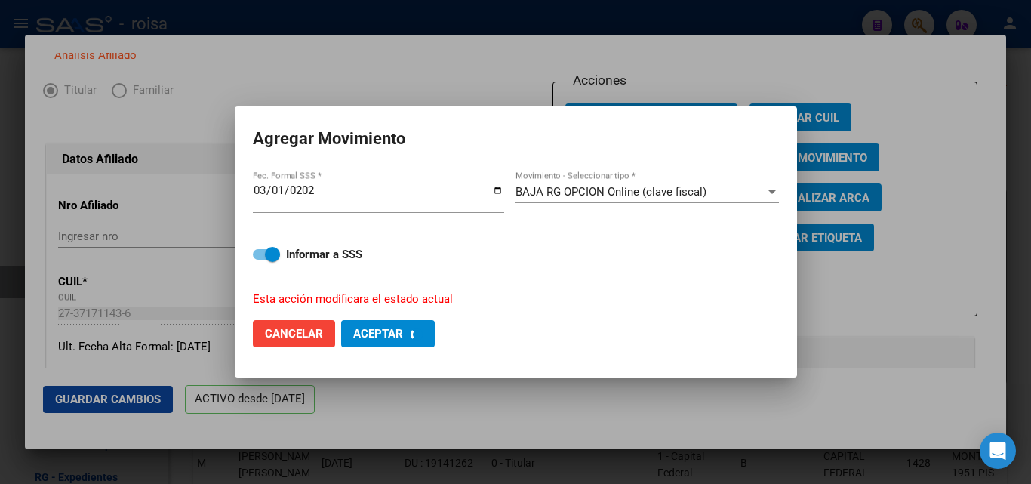
checkbox input "false"
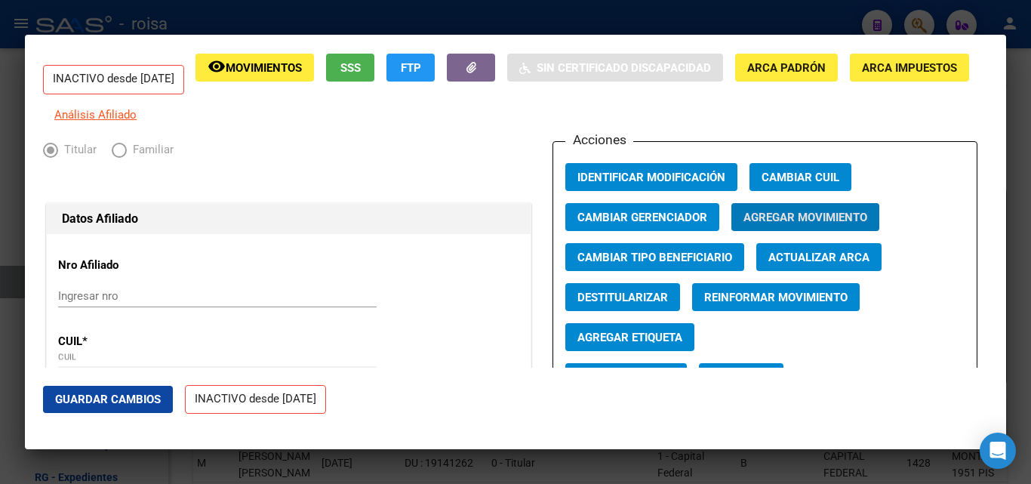
scroll to position [0, 0]
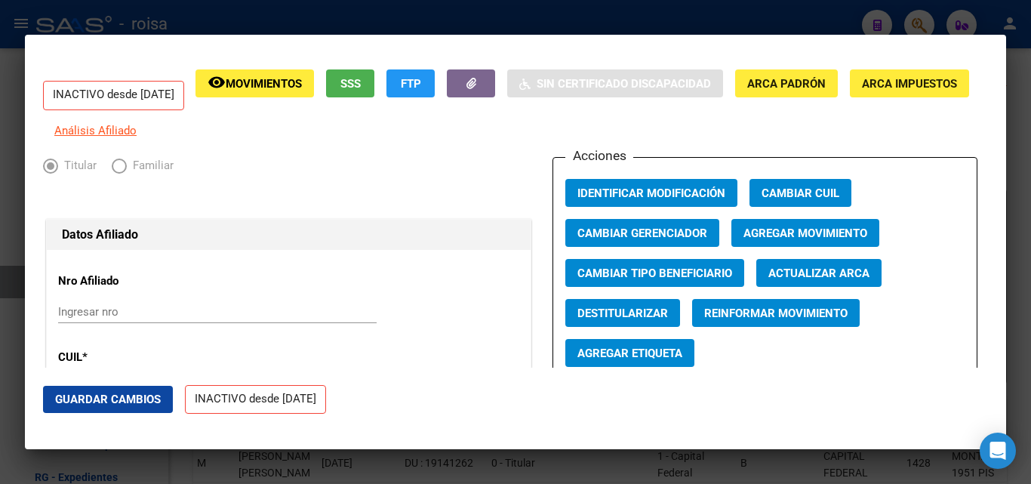
click at [554, 10] on div at bounding box center [515, 242] width 1031 height 484
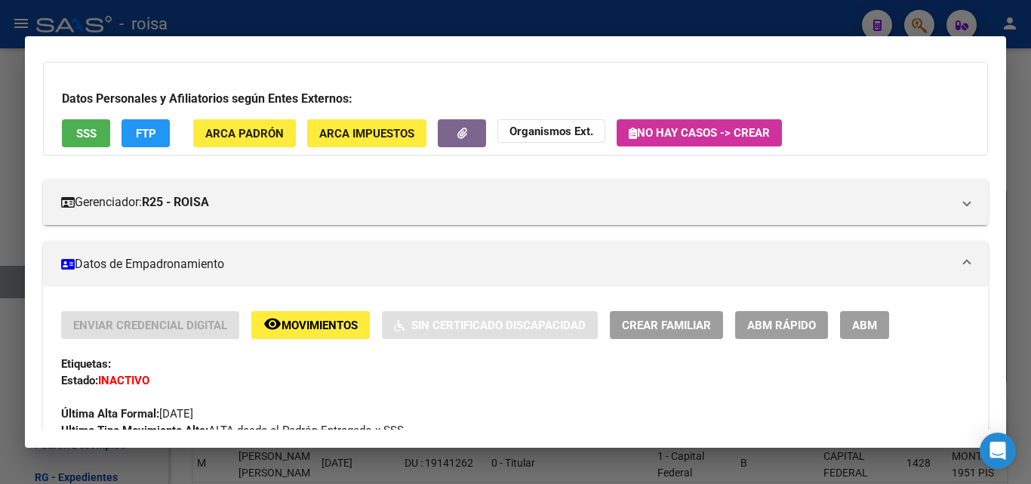
click at [914, 23] on div at bounding box center [515, 242] width 1031 height 484
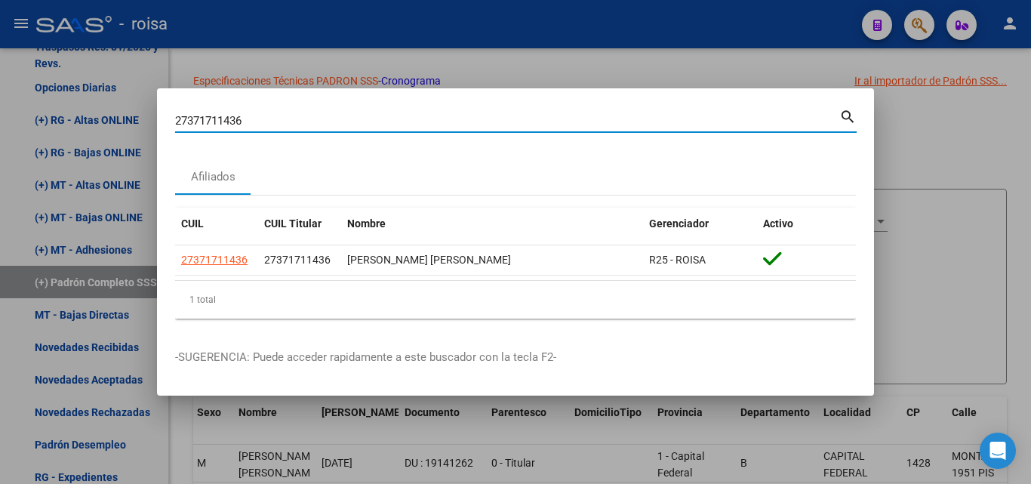
drag, startPoint x: 277, startPoint y: 122, endPoint x: 33, endPoint y: 126, distance: 243.8
click at [32, 124] on div "27371711436 Buscar (apellido, dni, cuil, nro traspaso, cuit, obra social) searc…" at bounding box center [515, 242] width 1031 height 484
paste input "82556777"
type input "27382556777"
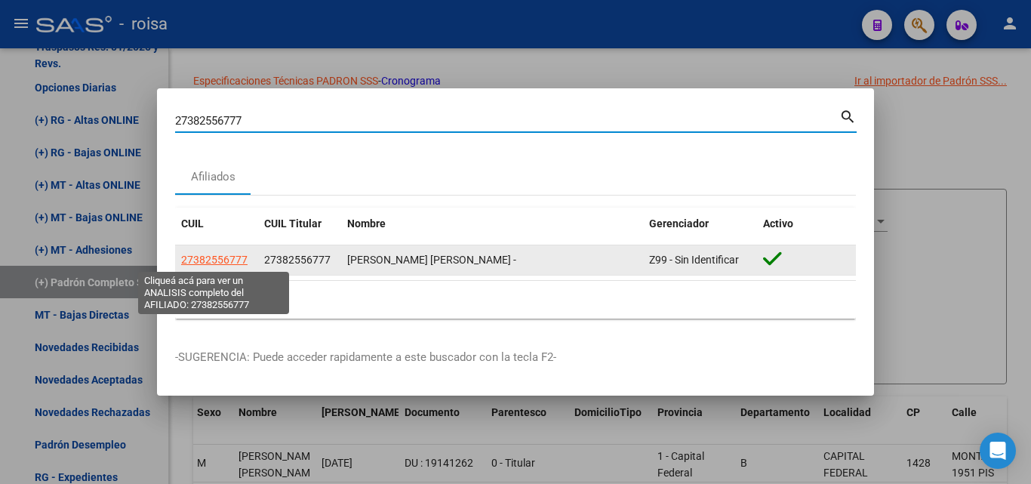
click at [225, 258] on span "27382556777" at bounding box center [214, 260] width 66 height 12
type textarea "27382556777"
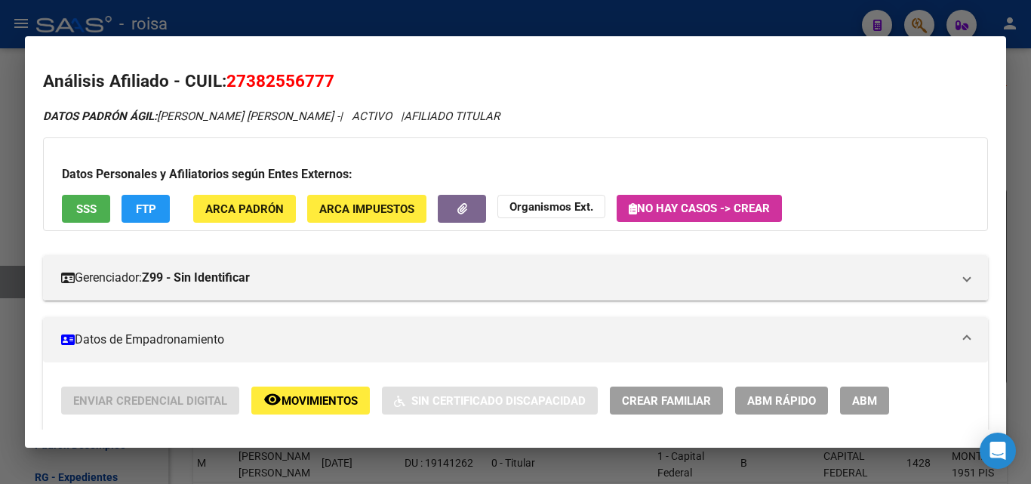
click at [808, 408] on button "ABM Rápido" at bounding box center [781, 400] width 93 height 28
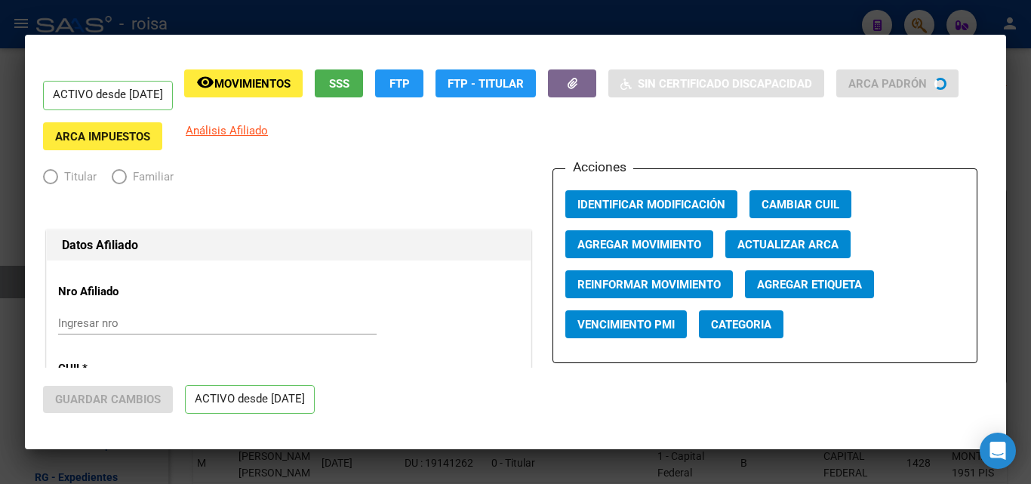
radio input "true"
type input "30-71714974-9"
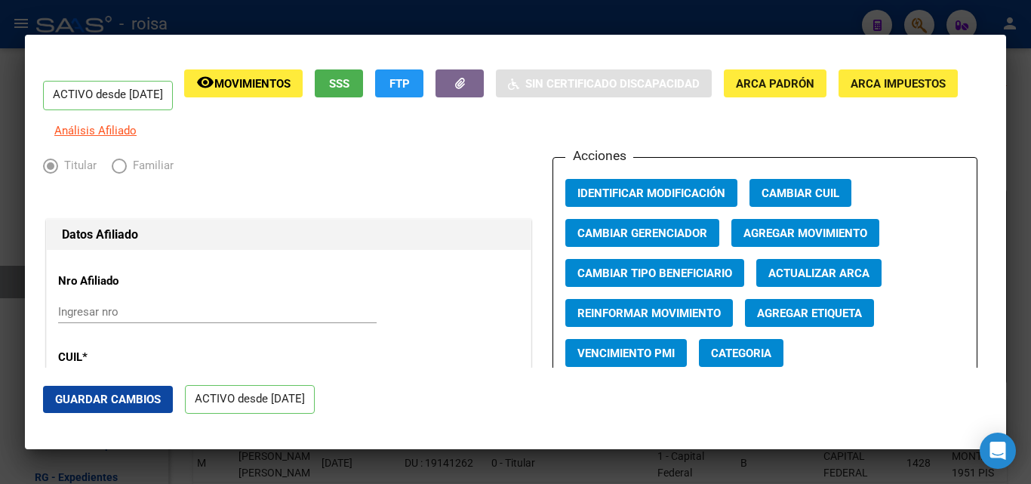
click at [807, 240] on span "Agregar Movimiento" at bounding box center [805, 233] width 124 height 14
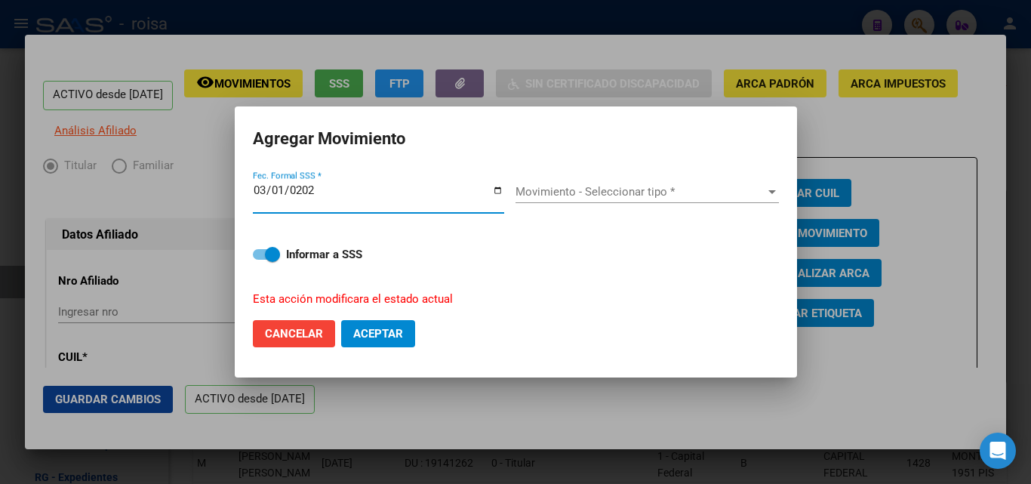
type input "[DATE]"
click at [654, 195] on span "Movimiento - Seleccionar tipo *" at bounding box center [640, 192] width 250 height 14
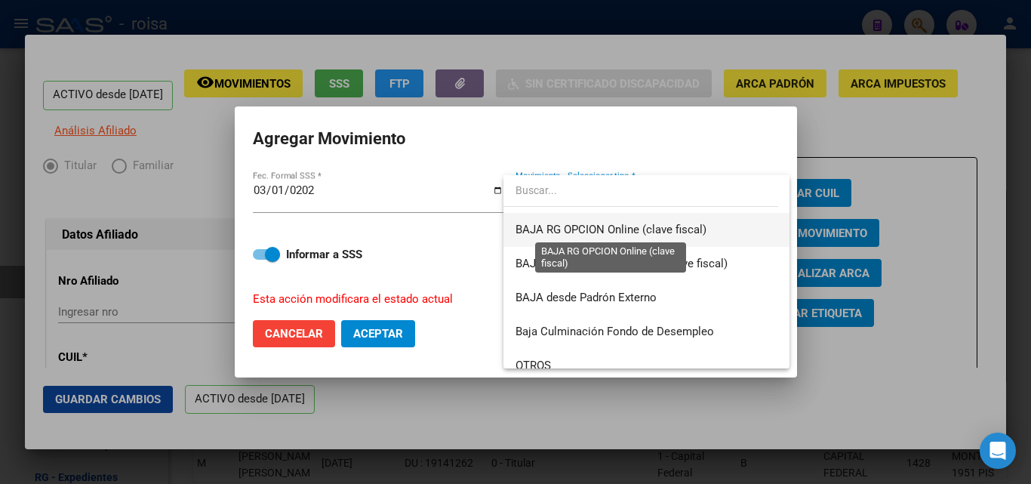
click at [654, 235] on span "BAJA RG OPCION Online (clave fiscal)" at bounding box center [610, 230] width 191 height 14
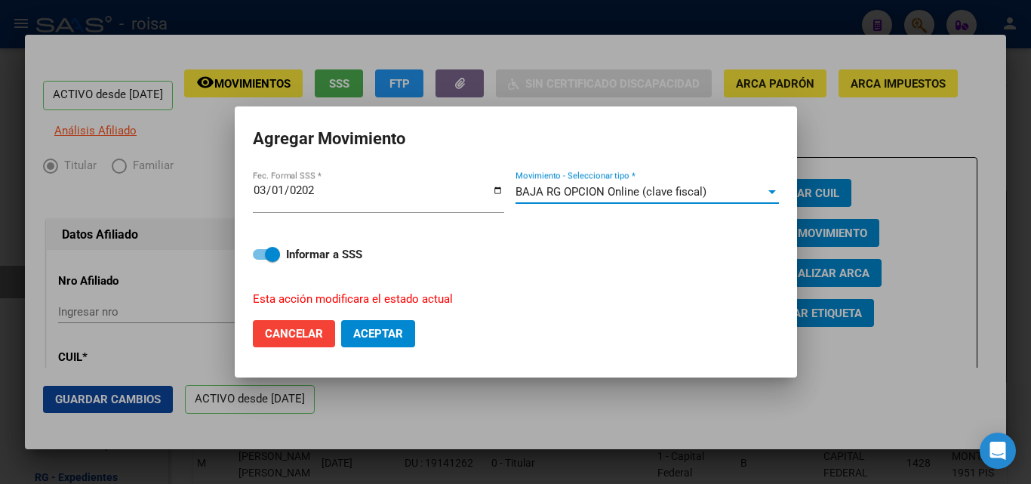
click at [356, 333] on span "Aceptar" at bounding box center [378, 334] width 50 height 14
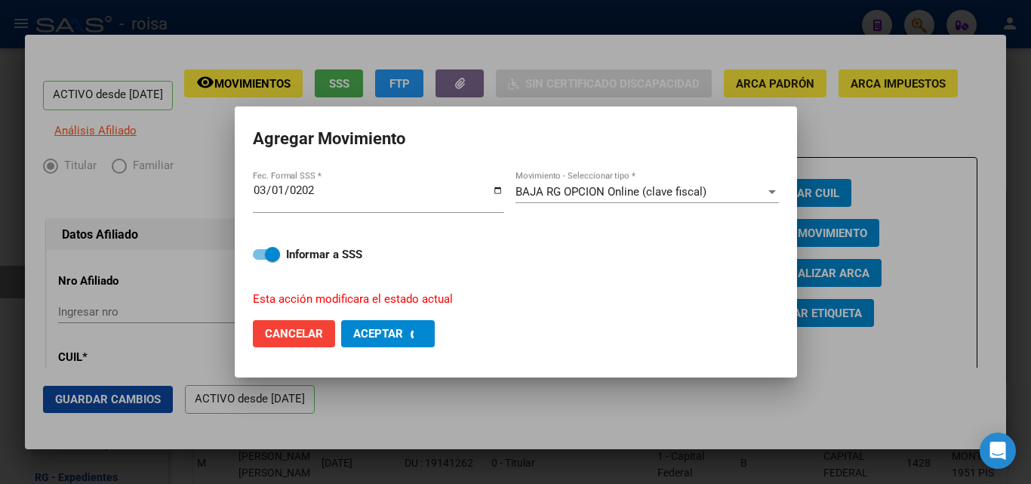
checkbox input "false"
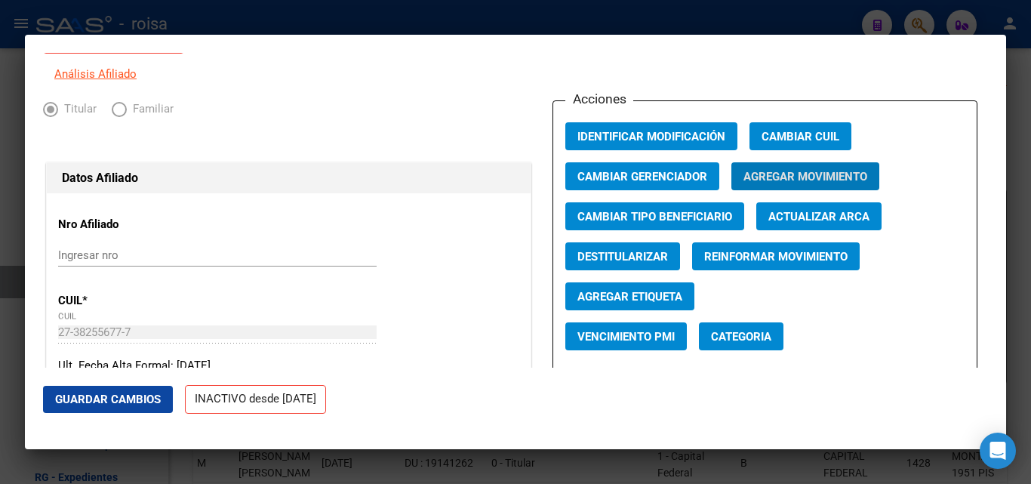
scroll to position [0, 0]
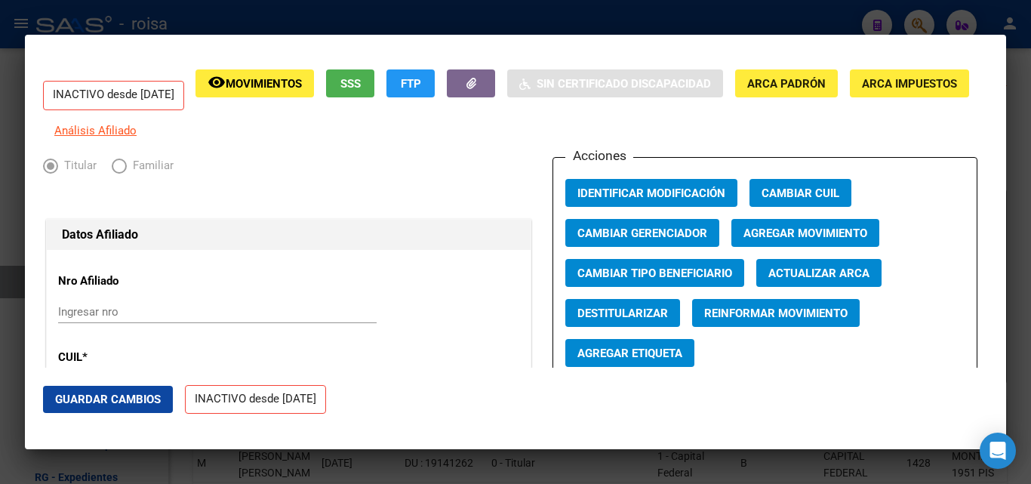
click at [258, 26] on div at bounding box center [515, 242] width 1031 height 484
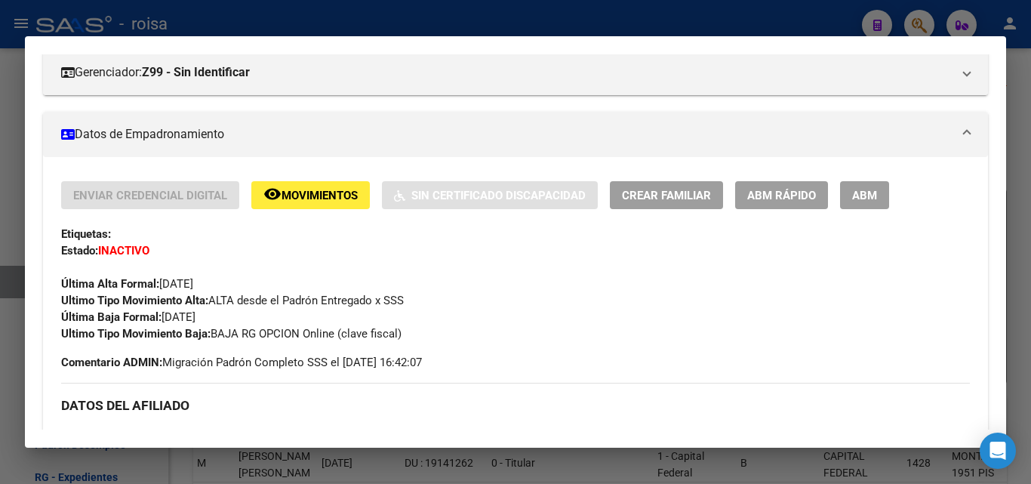
scroll to position [226, 0]
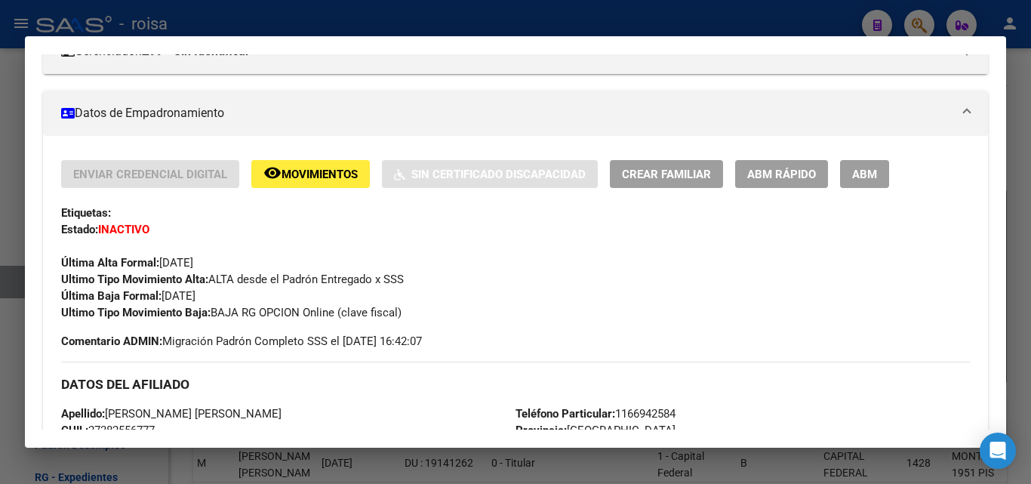
click at [785, 183] on button "ABM Rápido" at bounding box center [781, 174] width 93 height 28
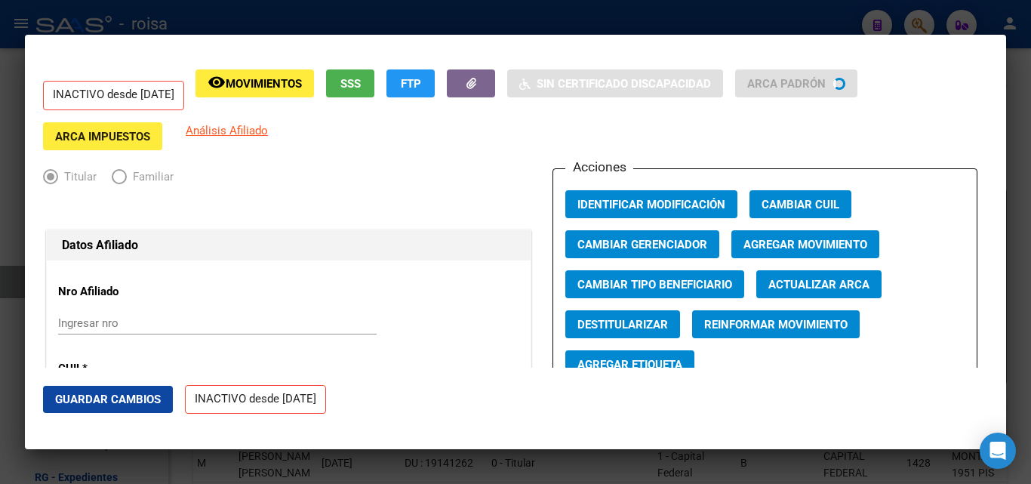
radio input "true"
type input "30-71714974-9"
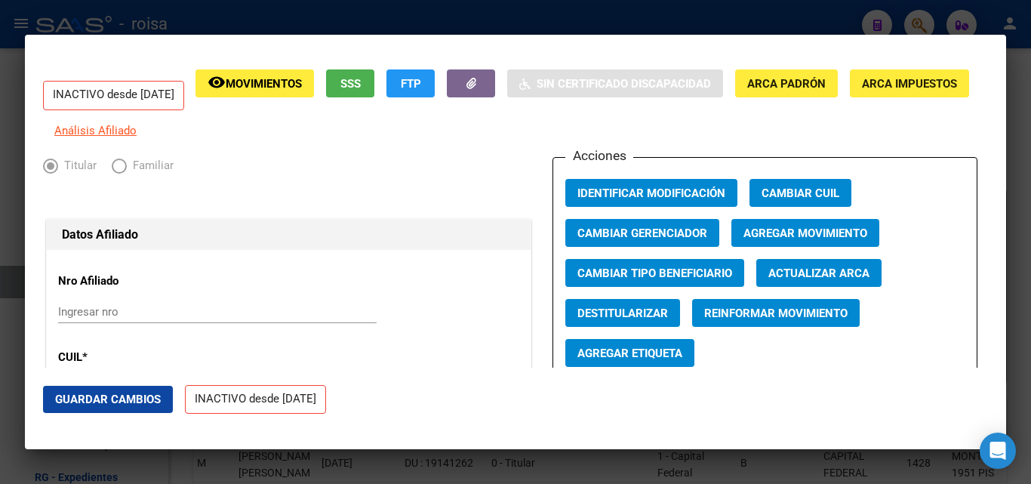
click at [309, 8] on div at bounding box center [515, 242] width 1031 height 484
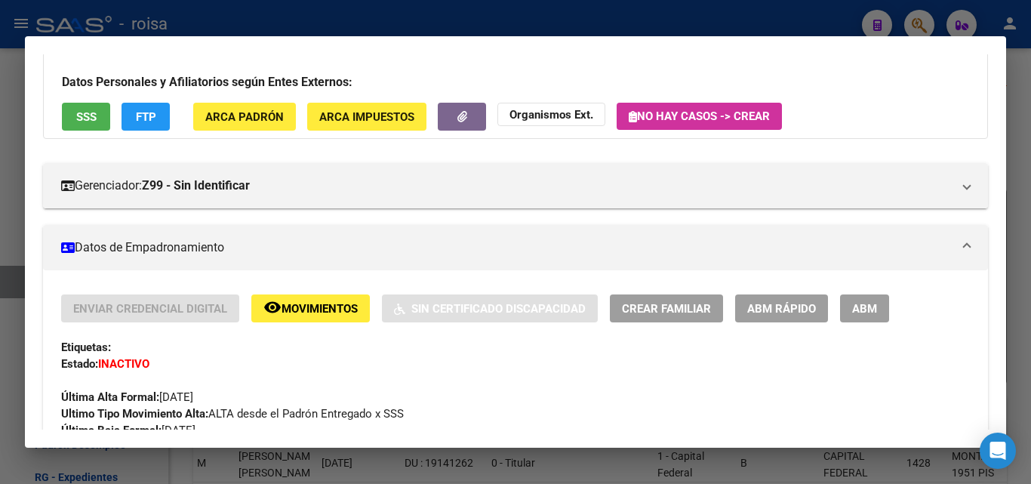
scroll to position [0, 0]
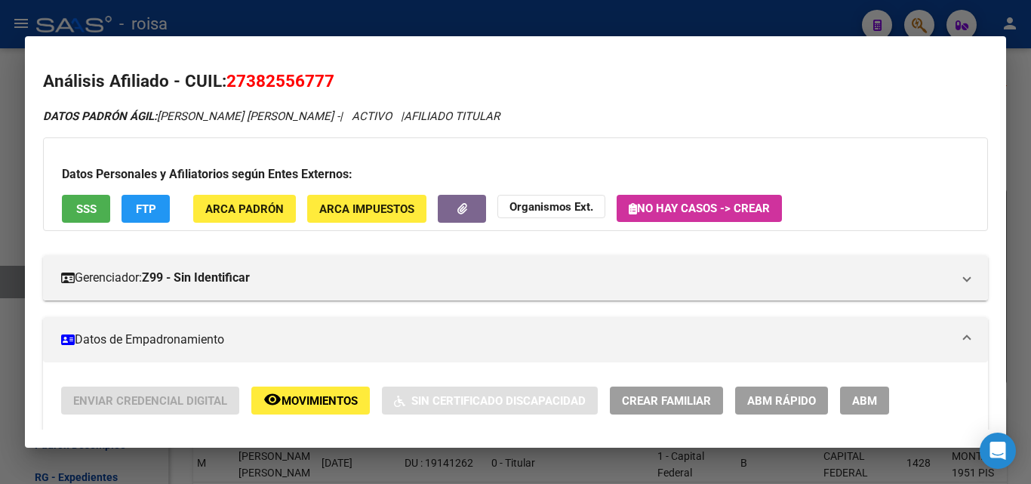
click at [700, 33] on div at bounding box center [515, 242] width 1031 height 484
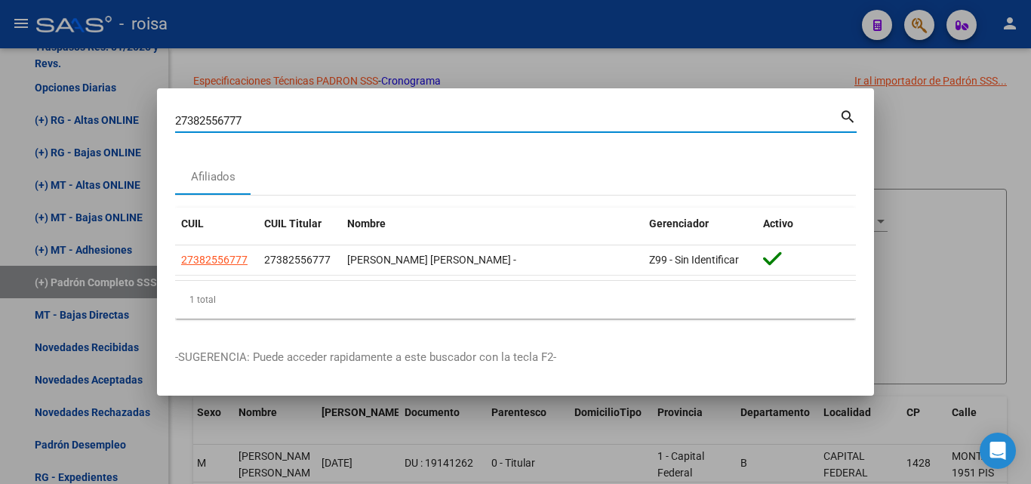
drag, startPoint x: 684, startPoint y: 117, endPoint x: 152, endPoint y: 146, distance: 533.6
click at [152, 144] on div "27382556777 Buscar (apellido, dni, cuil, nro traspaso, cuit, obra social) searc…" at bounding box center [515, 242] width 1031 height 484
paste input "0180562304"
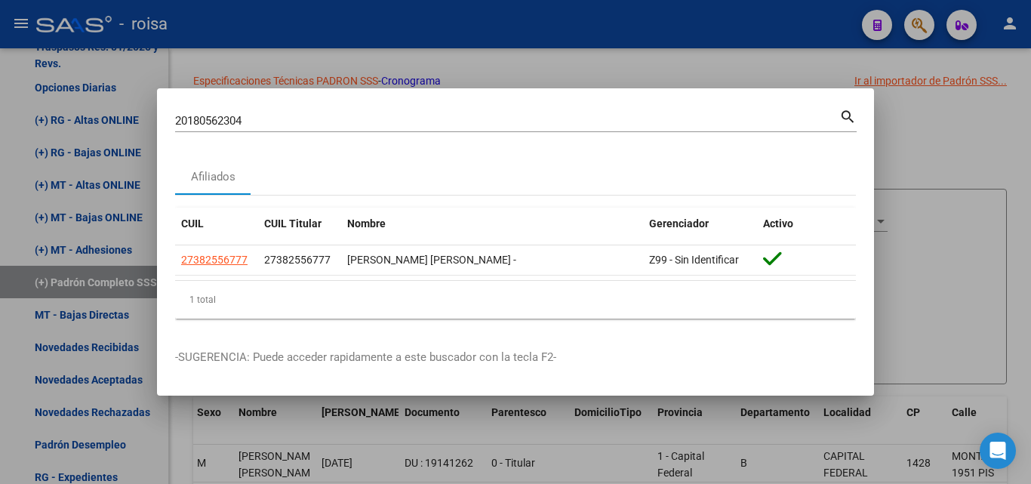
click at [851, 117] on mat-icon "search" at bounding box center [847, 115] width 17 height 18
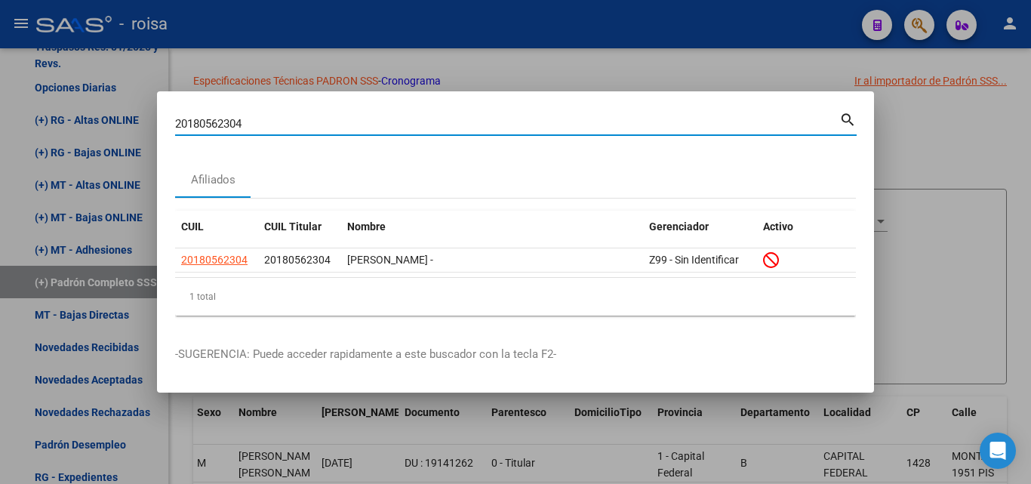
drag, startPoint x: 275, startPoint y: 118, endPoint x: 0, endPoint y: 122, distance: 274.7
click at [0, 122] on div "20180562304 Buscar (apellido, dni, cuil, nro traspaso, cuit, obra social) searc…" at bounding box center [515, 242] width 1031 height 484
paste input "357303487"
type input "20357303487"
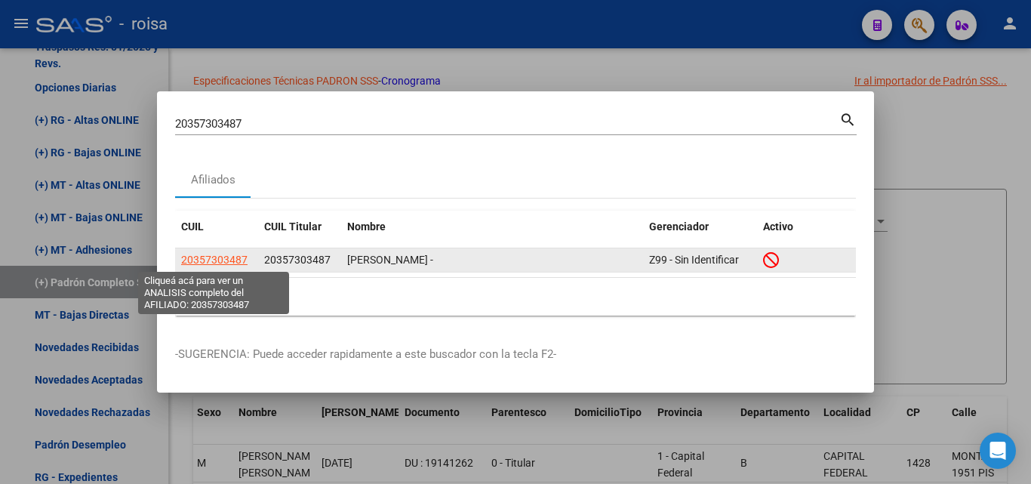
click at [230, 256] on span "20357303487" at bounding box center [214, 260] width 66 height 12
type textarea "20357303487"
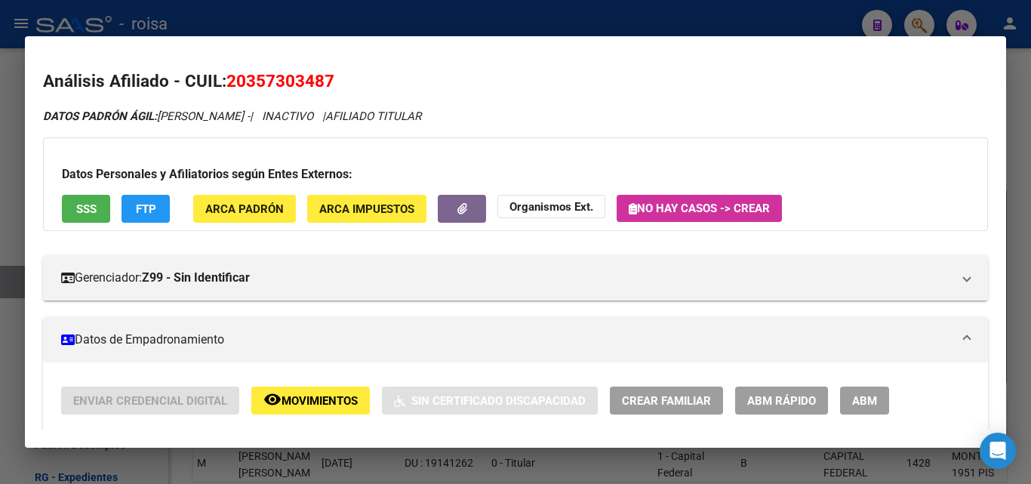
click at [220, 2] on div at bounding box center [515, 242] width 1031 height 484
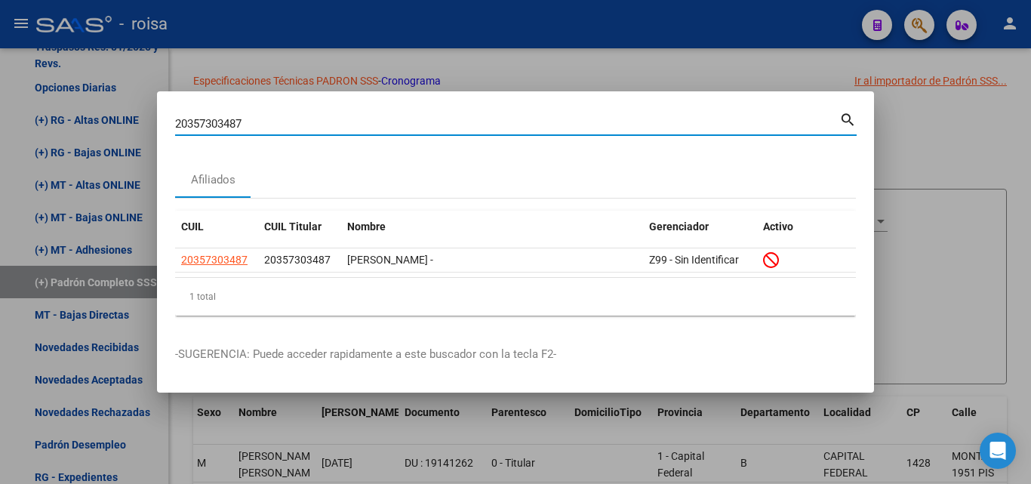
drag, startPoint x: 268, startPoint y: 126, endPoint x: 244, endPoint y: 95, distance: 39.2
click at [0, 118] on div "20357303487 Buscar (apellido, dni, cuil, nro traspaso, cuit, obra social) searc…" at bounding box center [515, 242] width 1031 height 484
paste input "215756670"
type input "20215756670"
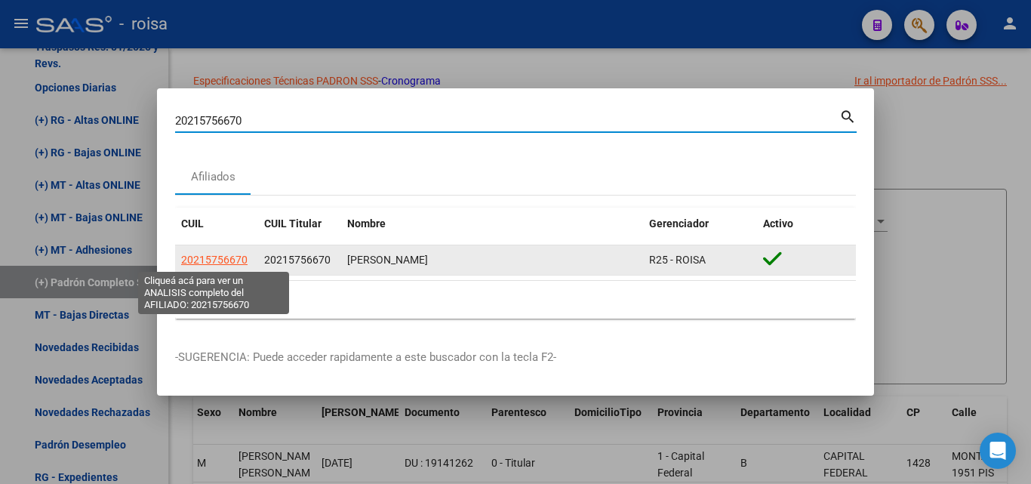
click at [223, 258] on span "20215756670" at bounding box center [214, 260] width 66 height 12
type textarea "20215756670"
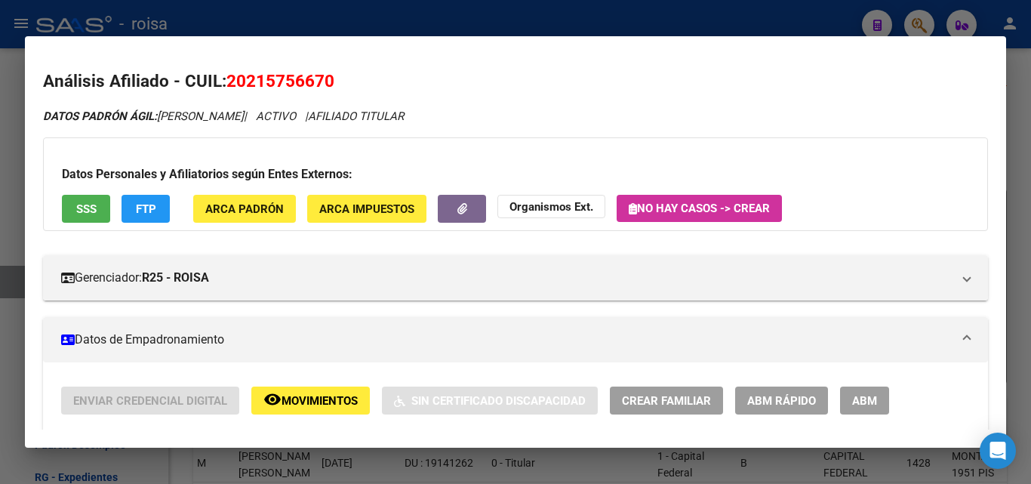
click at [90, 205] on span "SSS" at bounding box center [86, 209] width 20 height 14
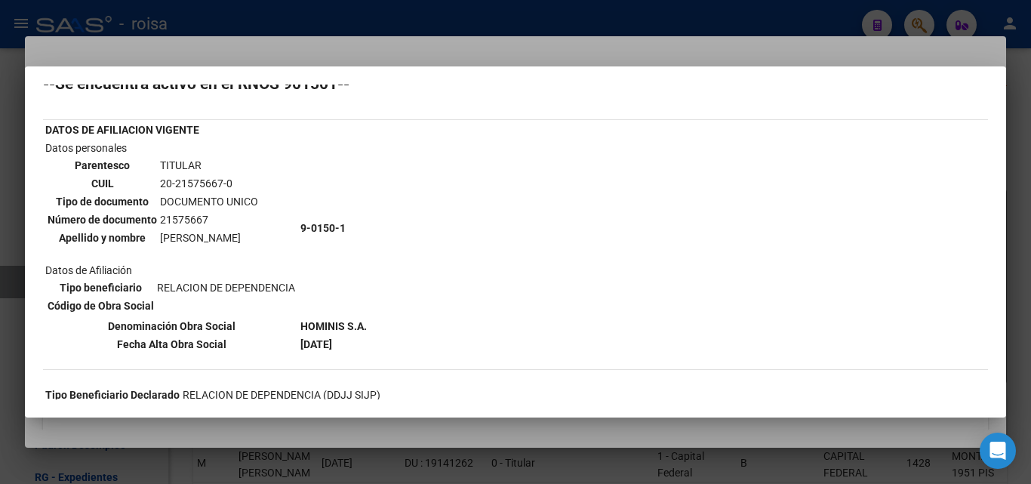
scroll to position [75, 0]
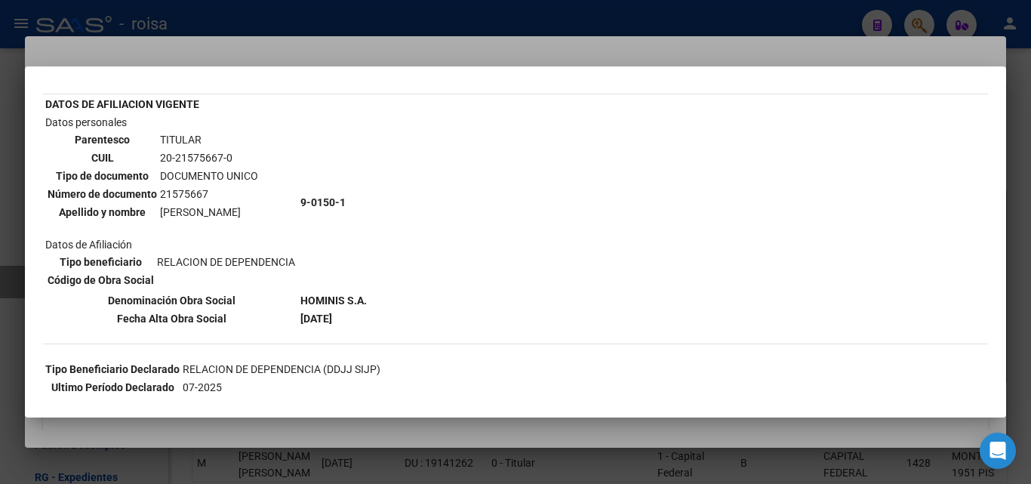
click at [340, 75] on mat-dialog-container "--INACTIVO en Obra Social-- --Se encuentra activo en el RNOS 901501-- DATOS DE …" at bounding box center [515, 241] width 981 height 351
click at [379, 27] on div at bounding box center [515, 242] width 1031 height 484
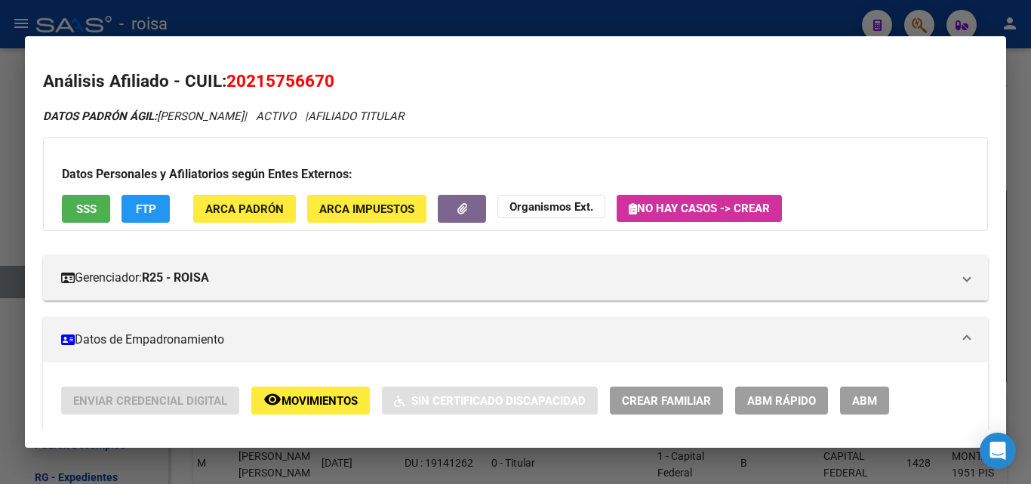
click at [775, 403] on span "ABM Rápido" at bounding box center [781, 401] width 69 height 14
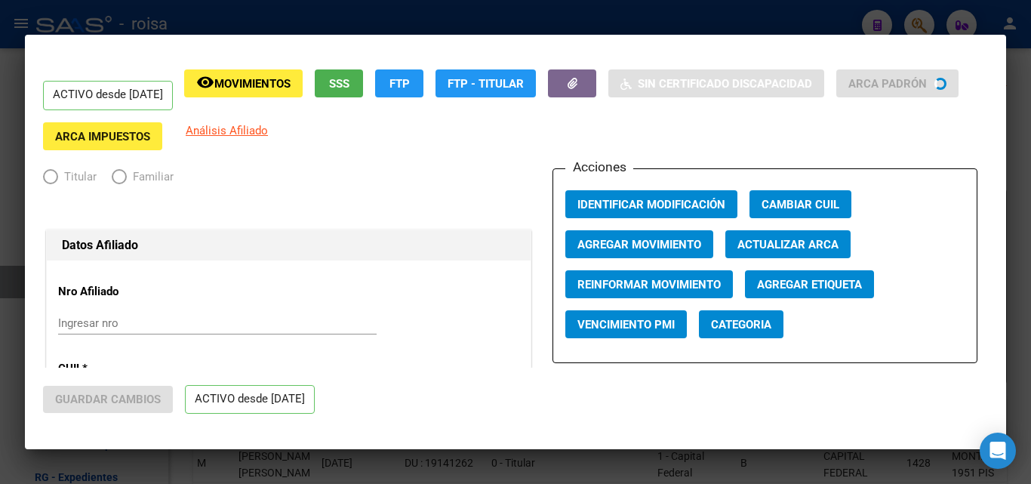
radio input "true"
type input "30-71123690-9"
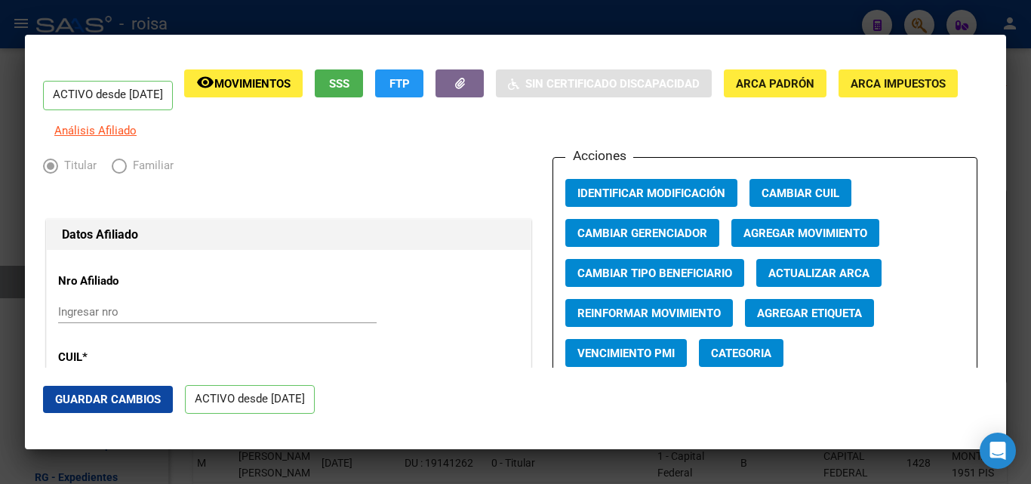
click at [787, 240] on span "Agregar Movimiento" at bounding box center [805, 233] width 124 height 14
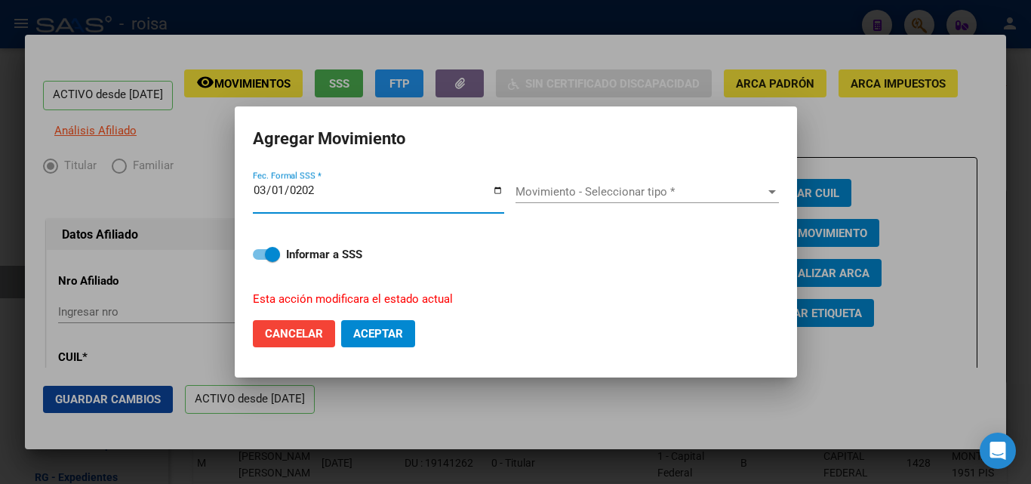
type input "[DATE]"
click at [609, 189] on span "Movimiento - Seleccionar tipo *" at bounding box center [640, 192] width 250 height 14
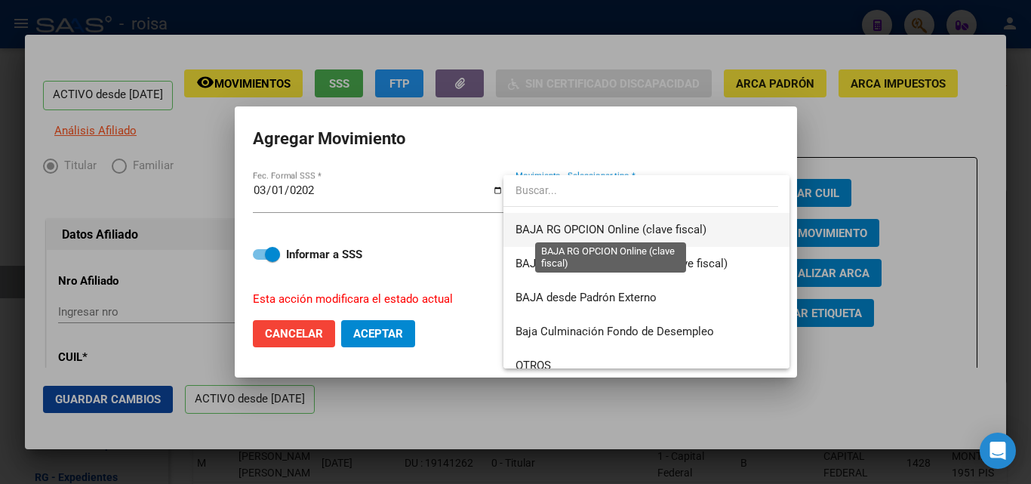
click at [609, 232] on span "BAJA RG OPCION Online (clave fiscal)" at bounding box center [610, 230] width 191 height 14
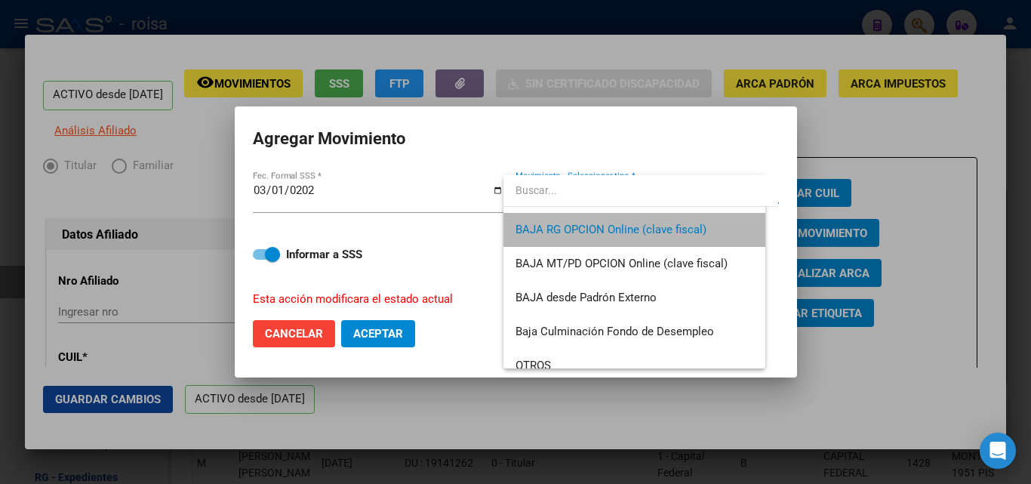
scroll to position [985, 0]
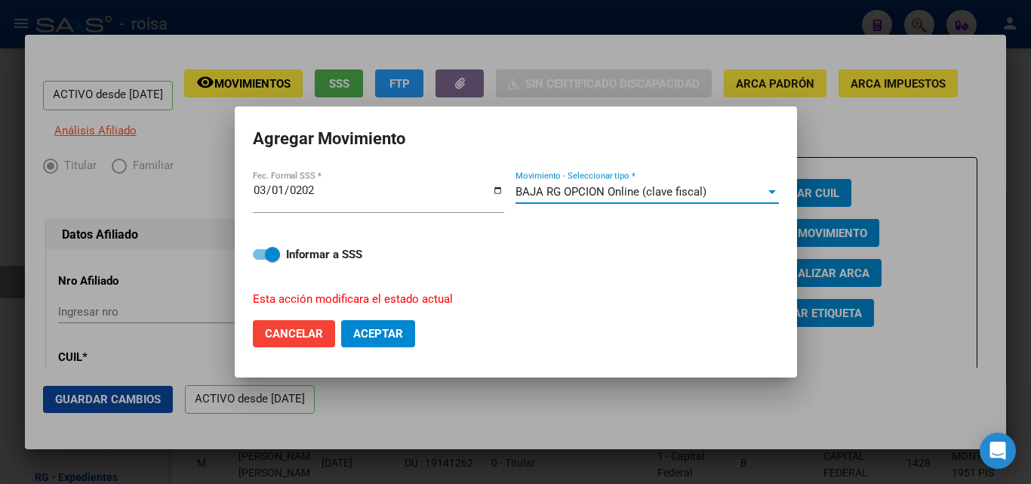
click at [354, 334] on span "Aceptar" at bounding box center [378, 334] width 50 height 14
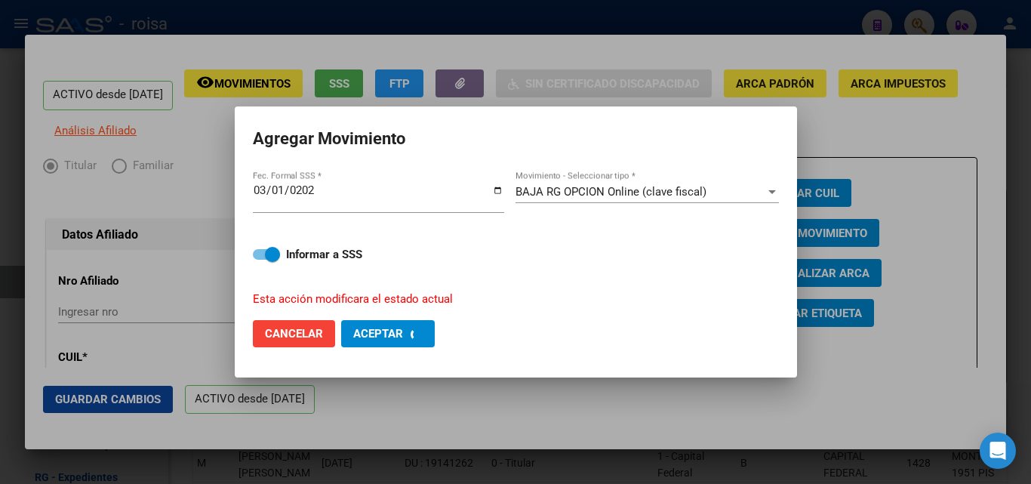
checkbox input "false"
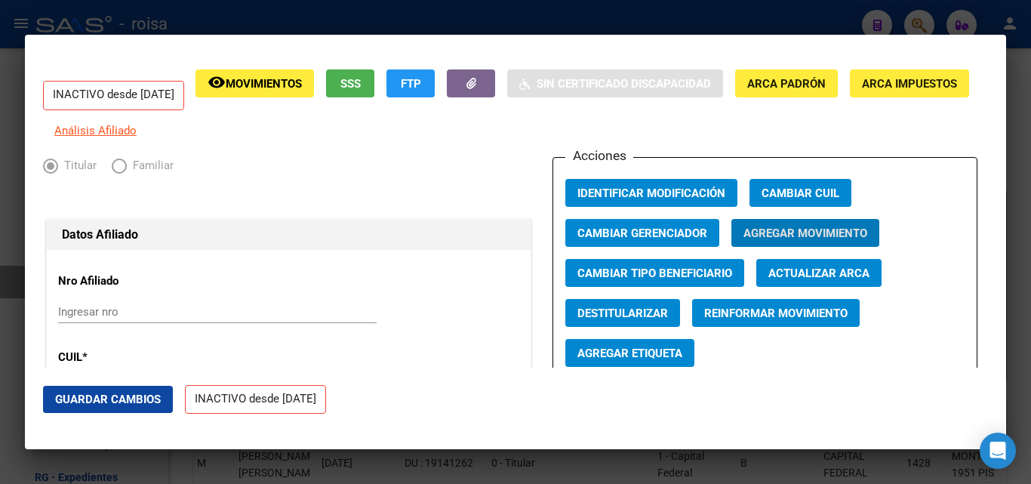
click at [176, 13] on div at bounding box center [515, 242] width 1031 height 484
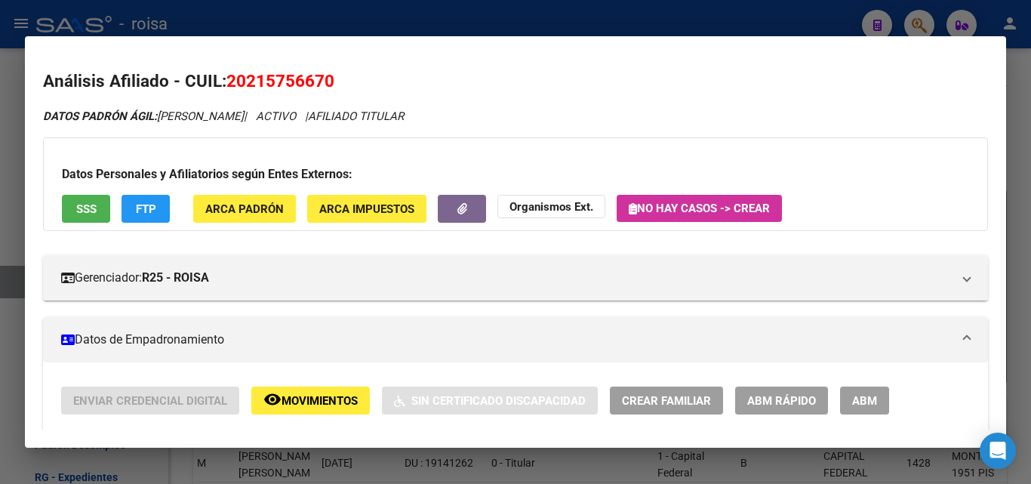
click at [82, 11] on div at bounding box center [515, 242] width 1031 height 484
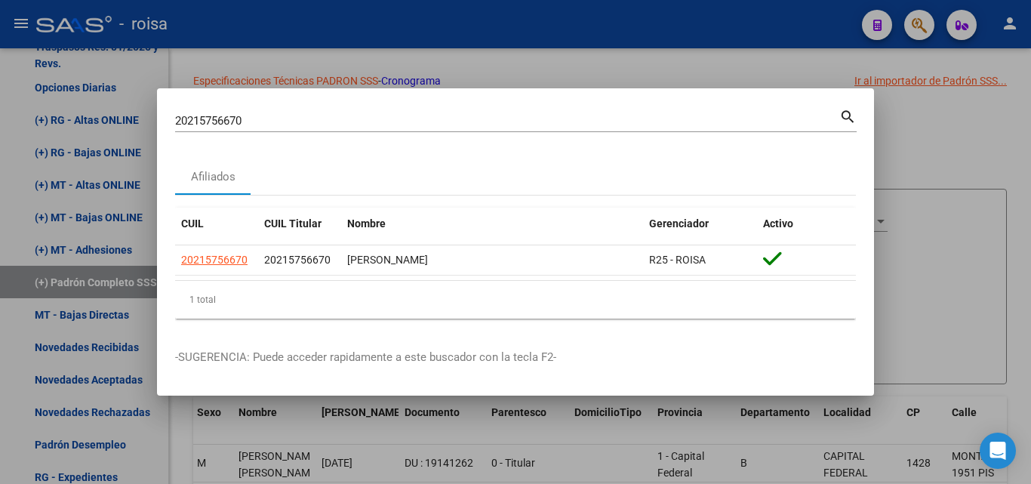
drag, startPoint x: 348, startPoint y: 125, endPoint x: 146, endPoint y: 123, distance: 202.3
click at [146, 123] on div "20215756670 Buscar (apellido, dni, cuil, nro traspaso, cuit, obra social) searc…" at bounding box center [515, 242] width 1031 height 484
paste input "50018058836"
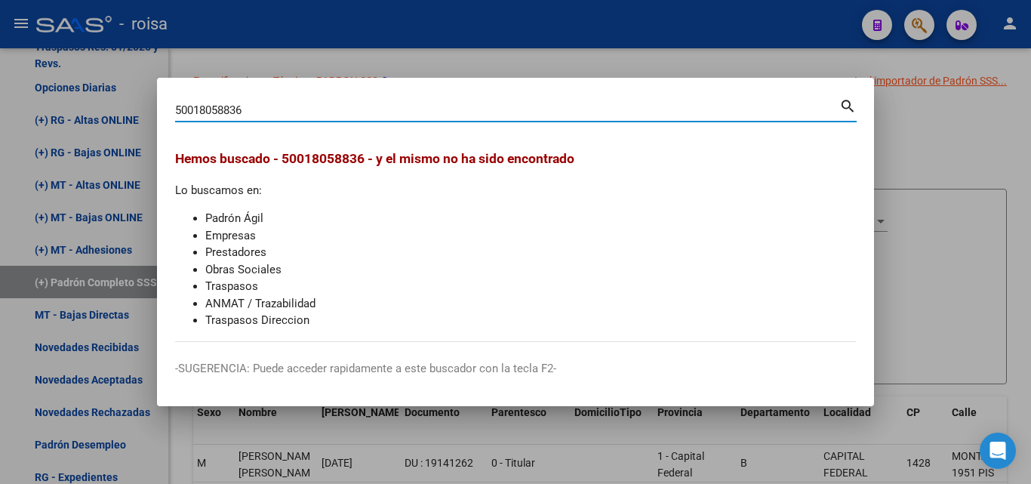
drag, startPoint x: 273, startPoint y: 109, endPoint x: 69, endPoint y: 108, distance: 203.8
click at [38, 103] on div "50018058836 Buscar (apellido, dni, cuil, nro traspaso, cuit, obra social) searc…" at bounding box center [515, 242] width 1031 height 484
paste input "27-18058836-7"
type input "27180588367"
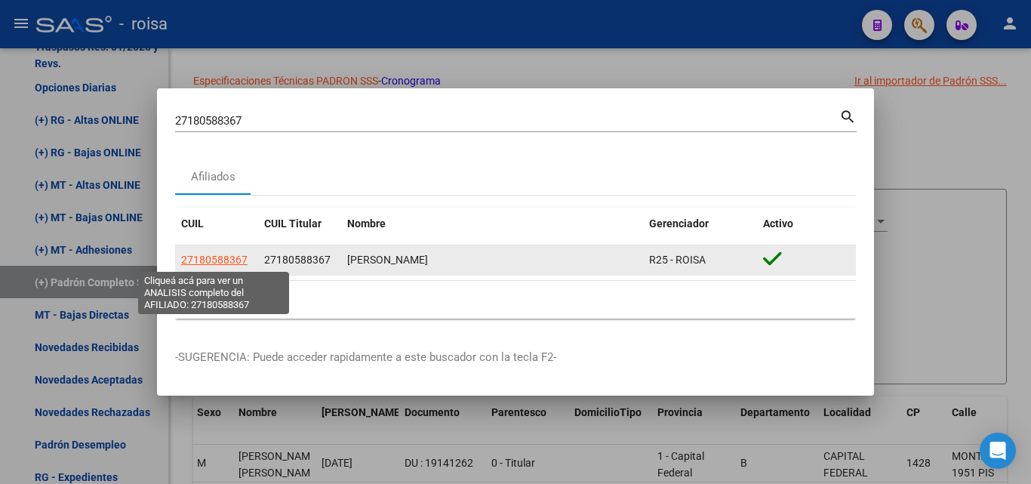
click at [226, 257] on span "27180588367" at bounding box center [214, 260] width 66 height 12
type textarea "27180588367"
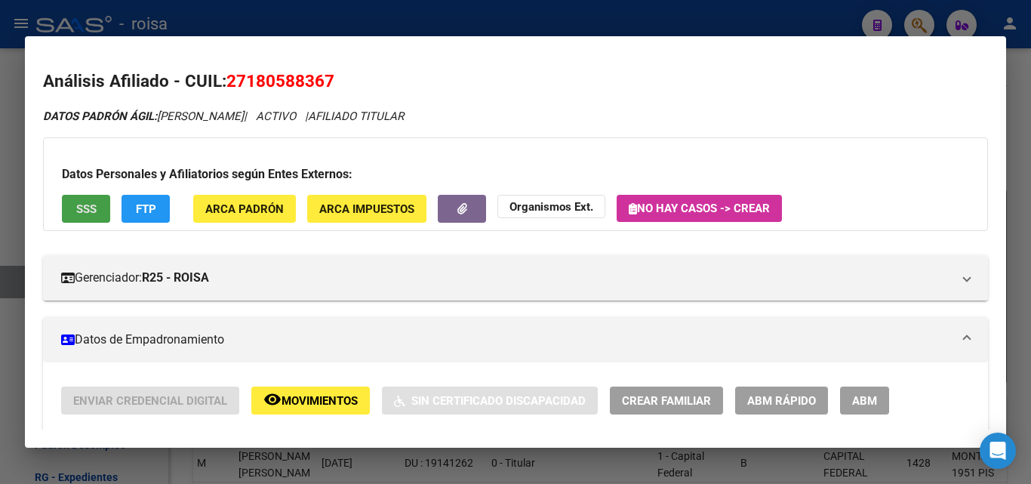
click at [64, 204] on button "SSS" at bounding box center [86, 209] width 48 height 28
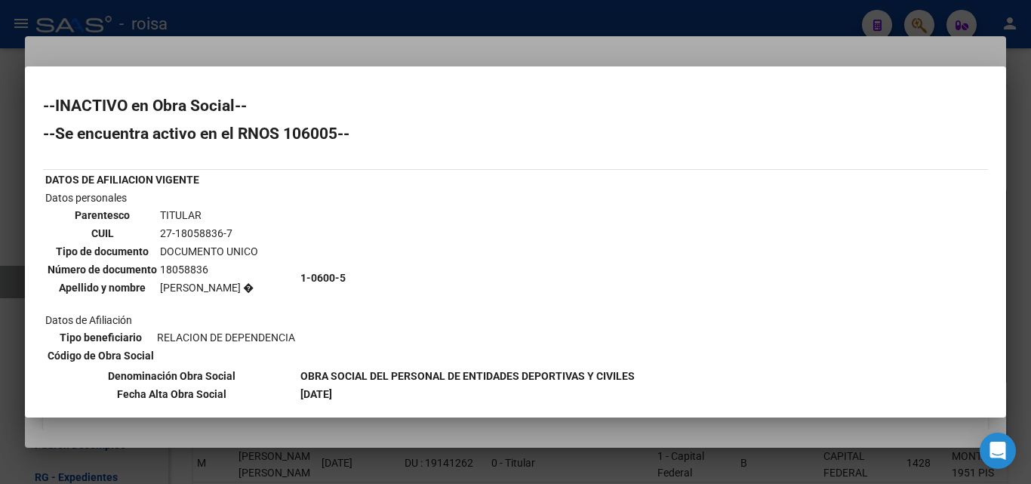
click at [245, 35] on div at bounding box center [515, 242] width 1031 height 484
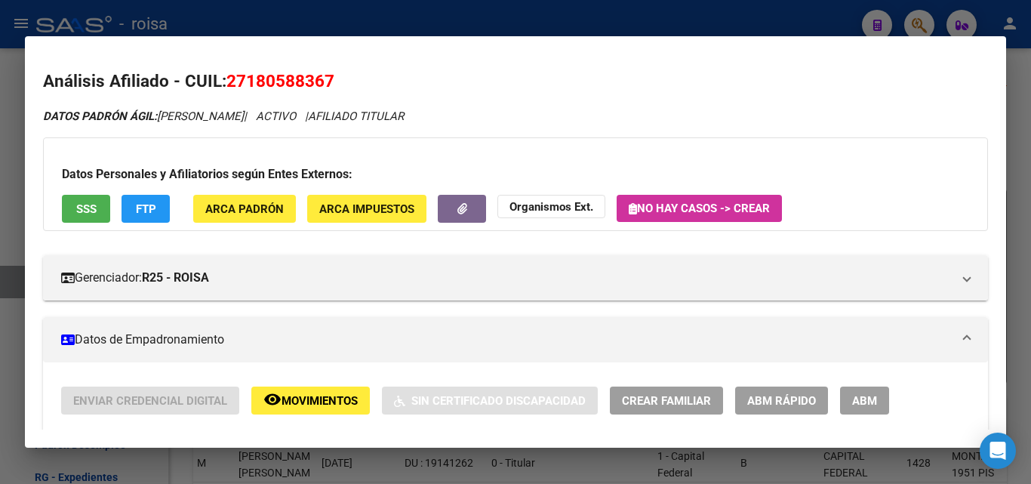
click at [774, 398] on span "ABM Rápido" at bounding box center [781, 401] width 69 height 14
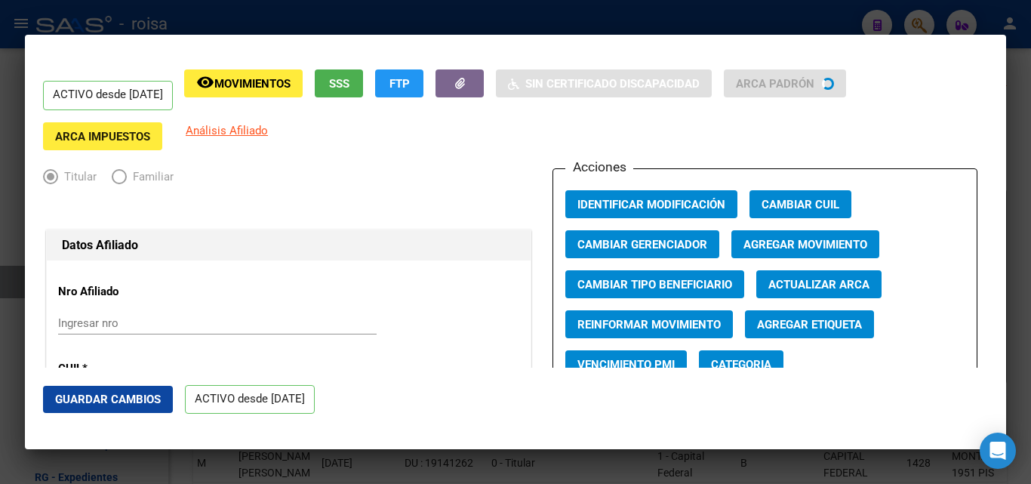
radio input "true"
type input "30-52541883-5"
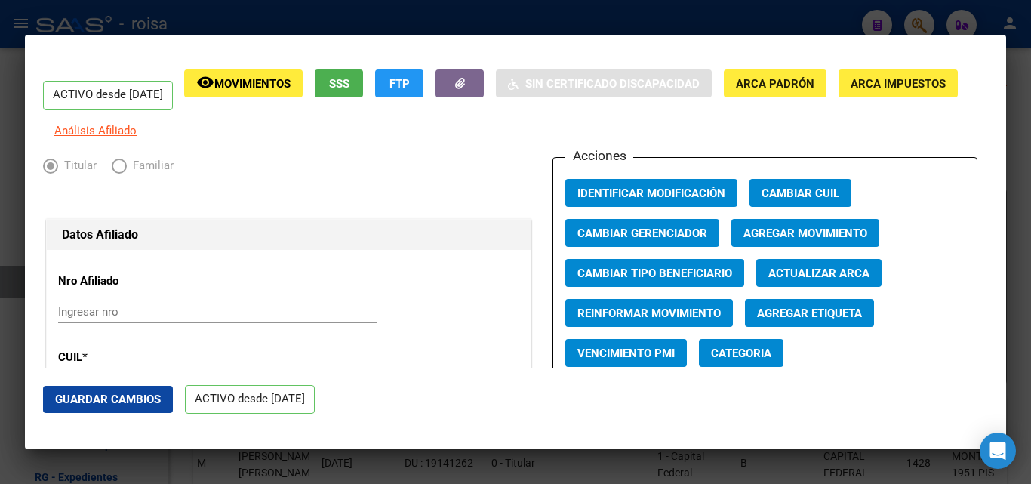
click at [773, 240] on span "Agregar Movimiento" at bounding box center [805, 233] width 124 height 14
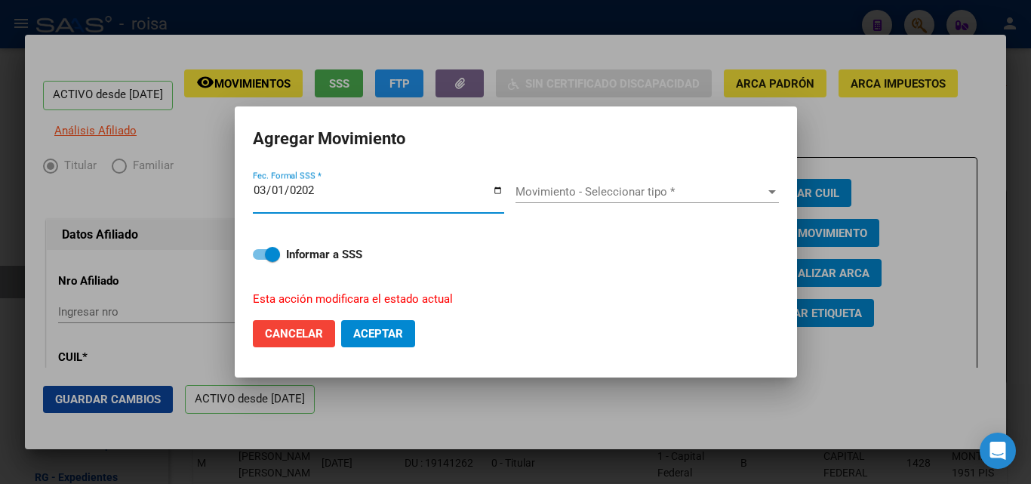
type input "[DATE]"
click at [564, 187] on span "Movimiento - Seleccionar tipo *" at bounding box center [640, 192] width 250 height 14
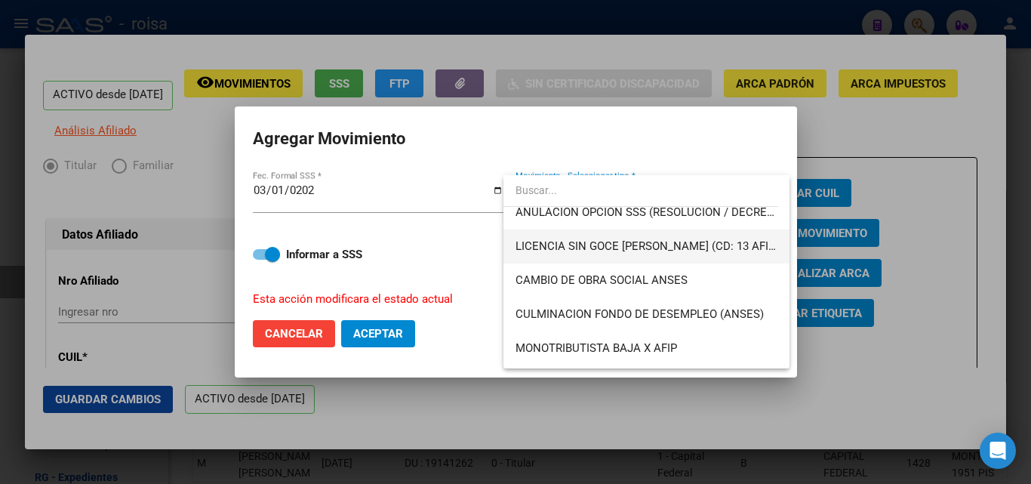
scroll to position [302, 0]
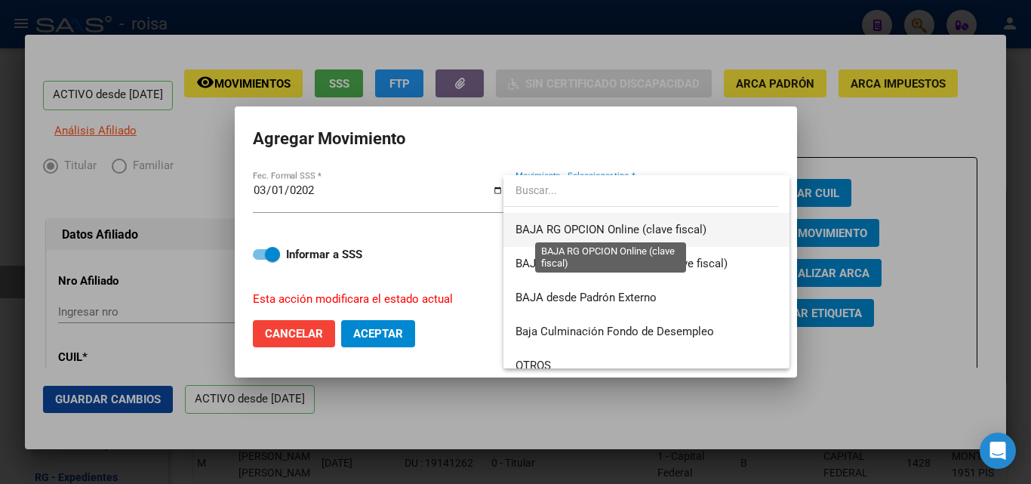
click at [611, 224] on span "BAJA RG OPCION Online (clave fiscal)" at bounding box center [610, 230] width 191 height 14
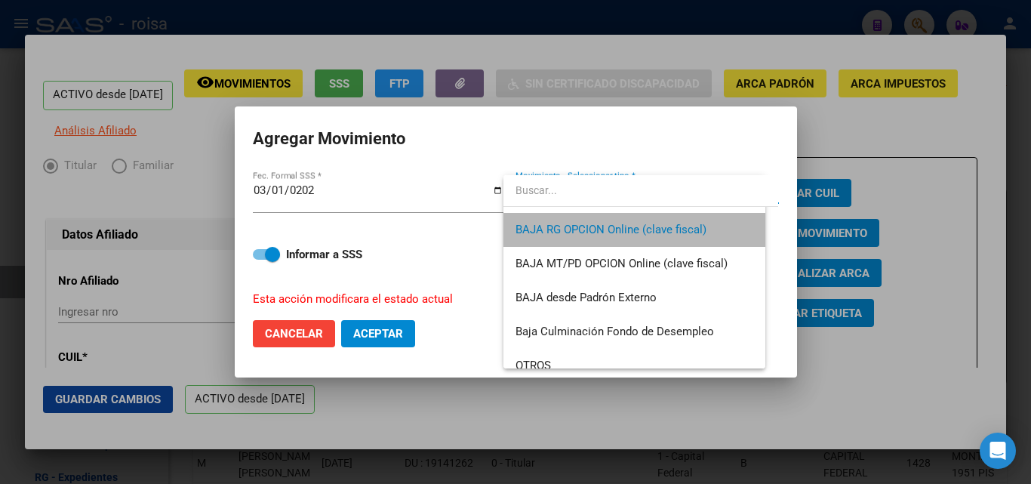
scroll to position [985, 0]
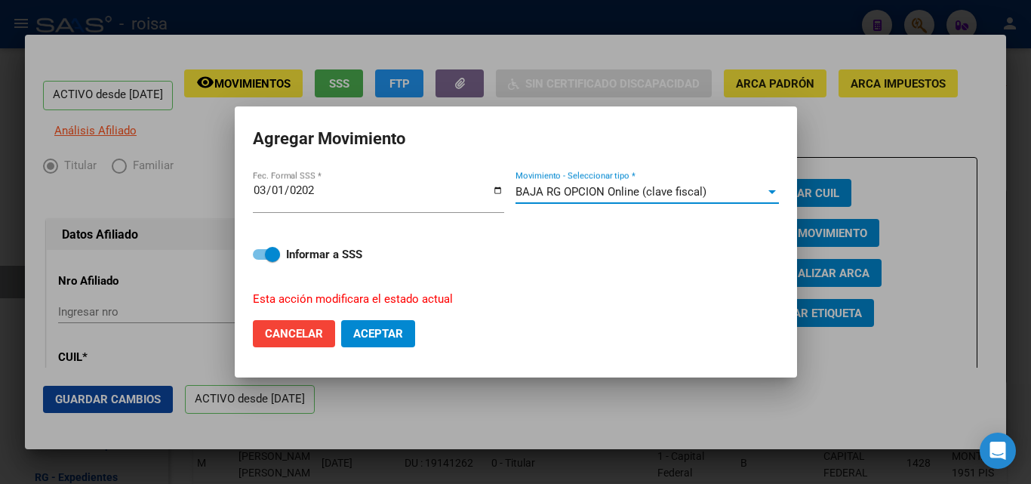
click at [374, 328] on span "Aceptar" at bounding box center [378, 334] width 50 height 14
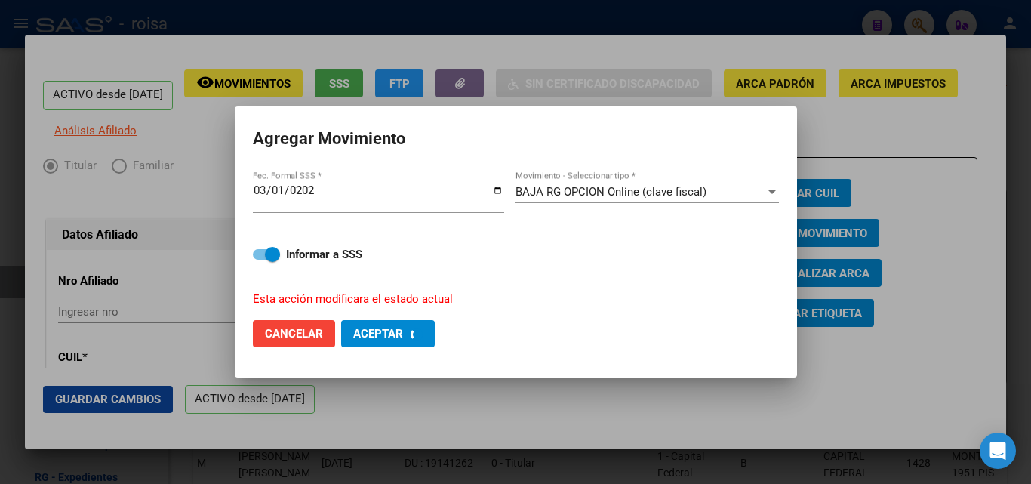
checkbox input "false"
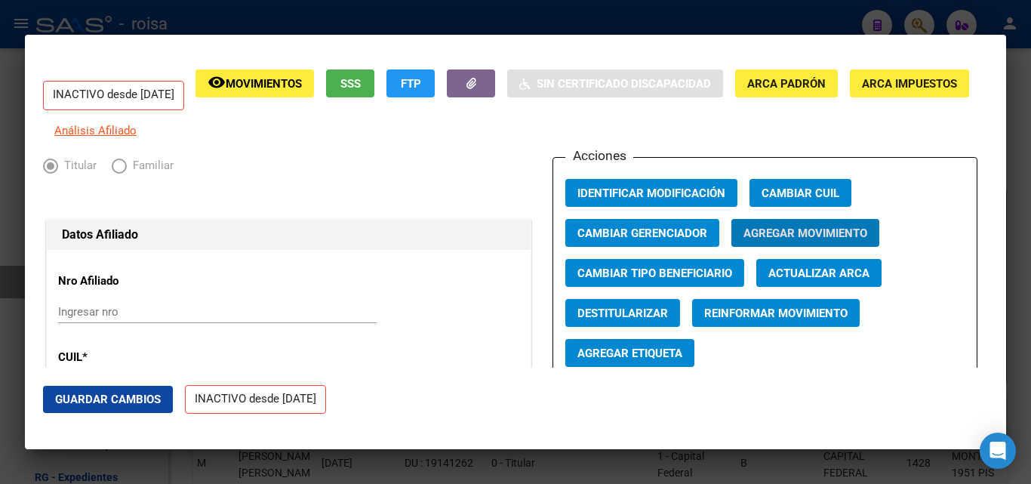
click at [331, 28] on div at bounding box center [515, 242] width 1031 height 484
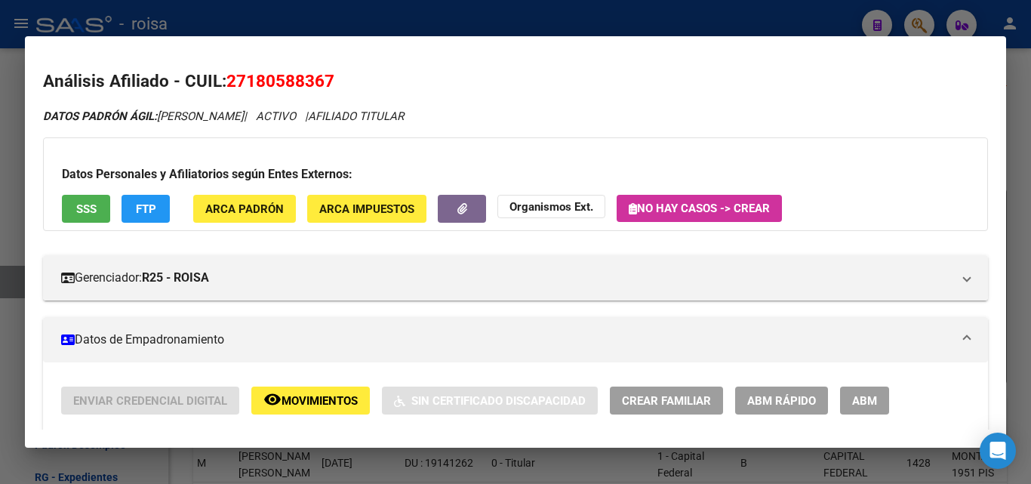
click at [913, 26] on div at bounding box center [515, 242] width 1031 height 484
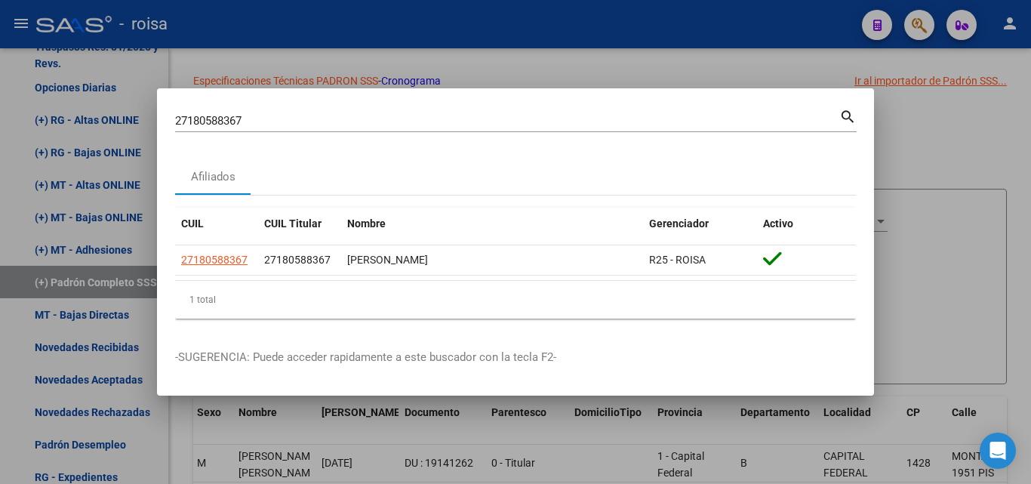
click at [229, 131] on div "27180588367 Buscar (apellido, dni, [PERSON_NAME], [PERSON_NAME], cuit, obra soc…" at bounding box center [507, 120] width 664 height 23
click at [266, 121] on input "27180588367" at bounding box center [507, 121] width 664 height 14
click at [329, 118] on input "27180588367" at bounding box center [507, 121] width 664 height 14
drag, startPoint x: 284, startPoint y: 120, endPoint x: 20, endPoint y: 111, distance: 263.5
click at [20, 111] on div "27180588367 Buscar (apellido, dni, cuil, nro traspaso, cuit, obra social) searc…" at bounding box center [515, 242] width 1031 height 484
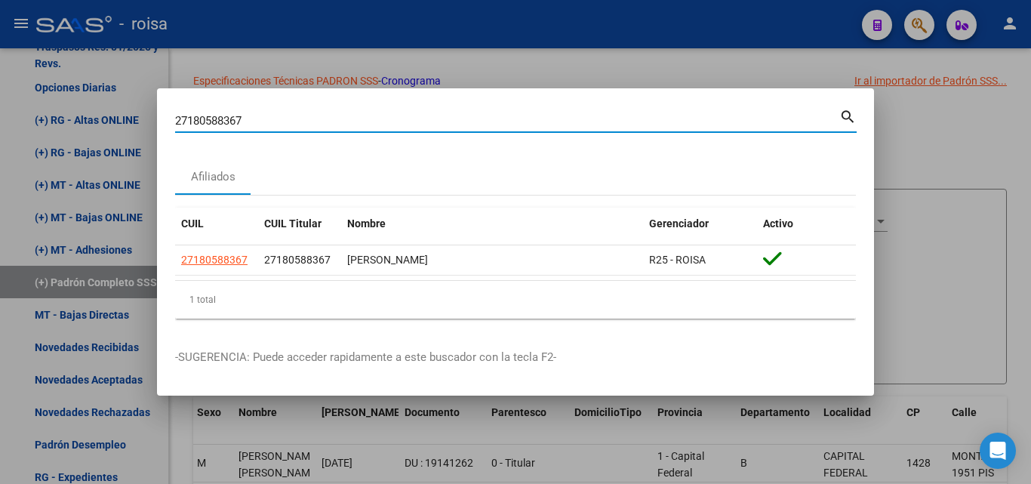
paste input "315299336"
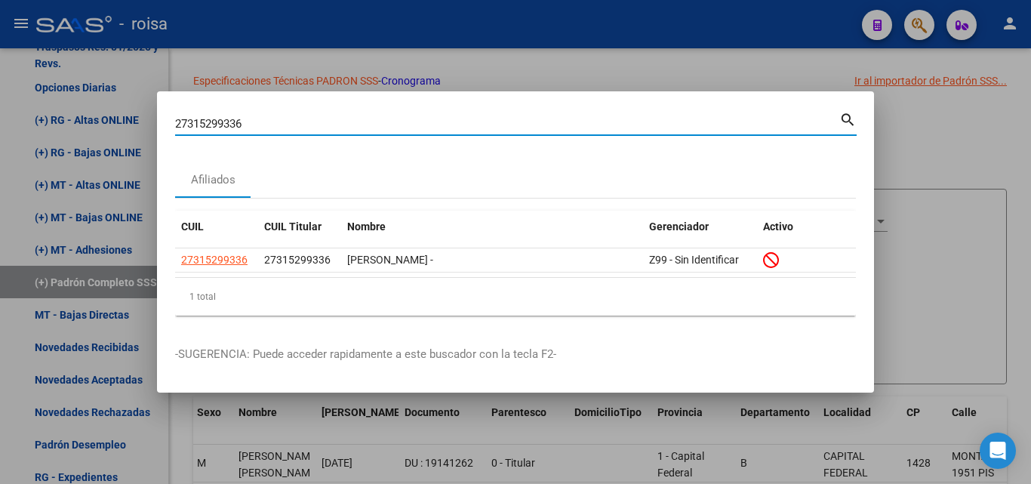
drag, startPoint x: 268, startPoint y: 123, endPoint x: 78, endPoint y: 115, distance: 190.3
click at [78, 115] on div "27315299336 Buscar (apellido, dni, cuil, nro traspaso, cuit, obra social) searc…" at bounding box center [515, 242] width 1031 height 484
paste input "0-29891954-1"
type input "20298919541"
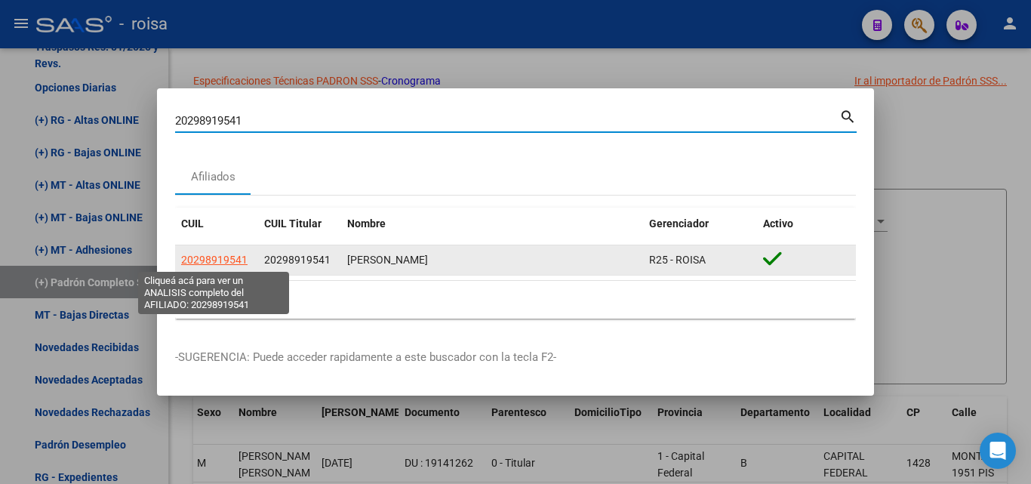
click at [229, 261] on span "20298919541" at bounding box center [214, 260] width 66 height 12
type textarea "20298919541"
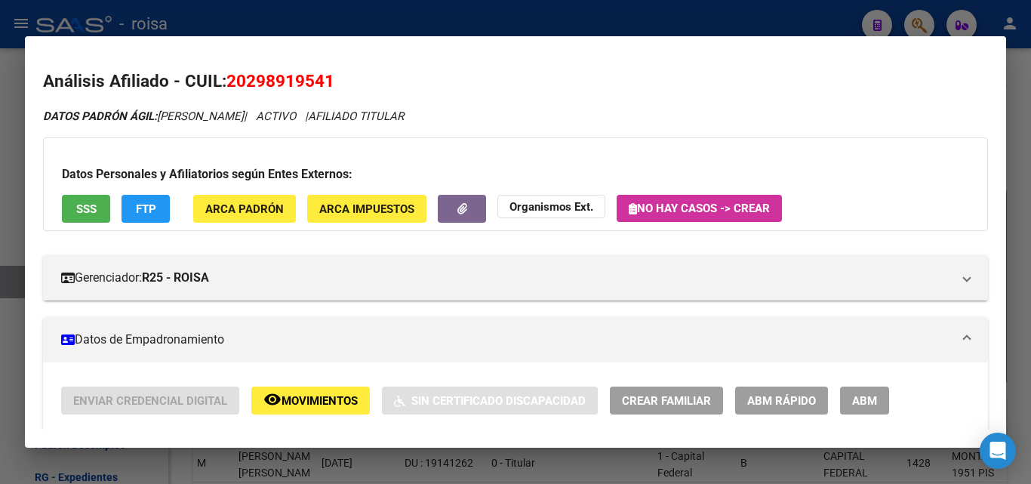
click at [92, 211] on span "SSS" at bounding box center [86, 209] width 20 height 14
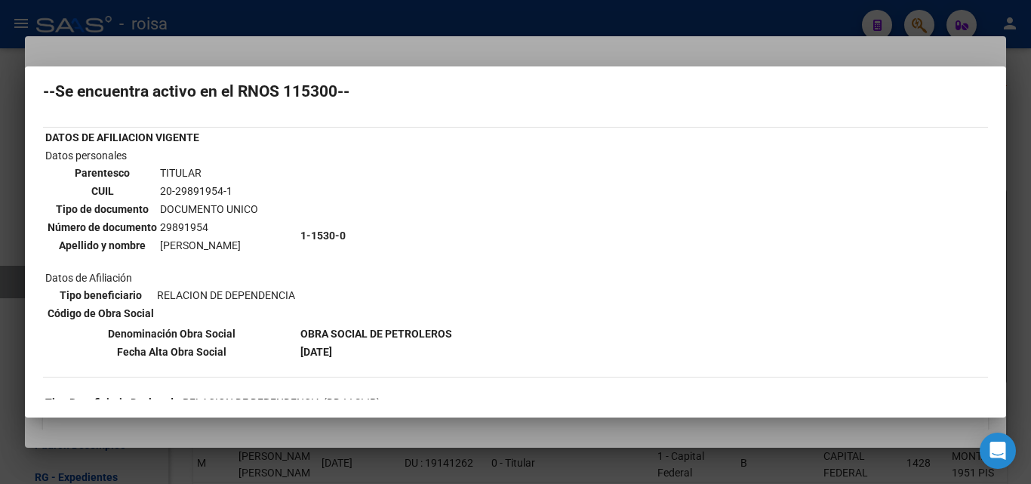
scroll to position [75, 0]
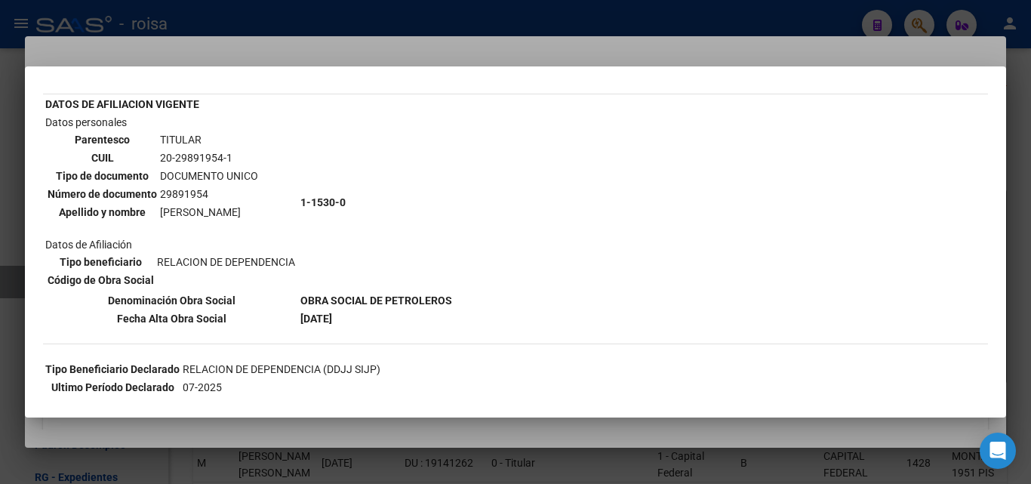
click at [364, 38] on div at bounding box center [515, 242] width 1031 height 484
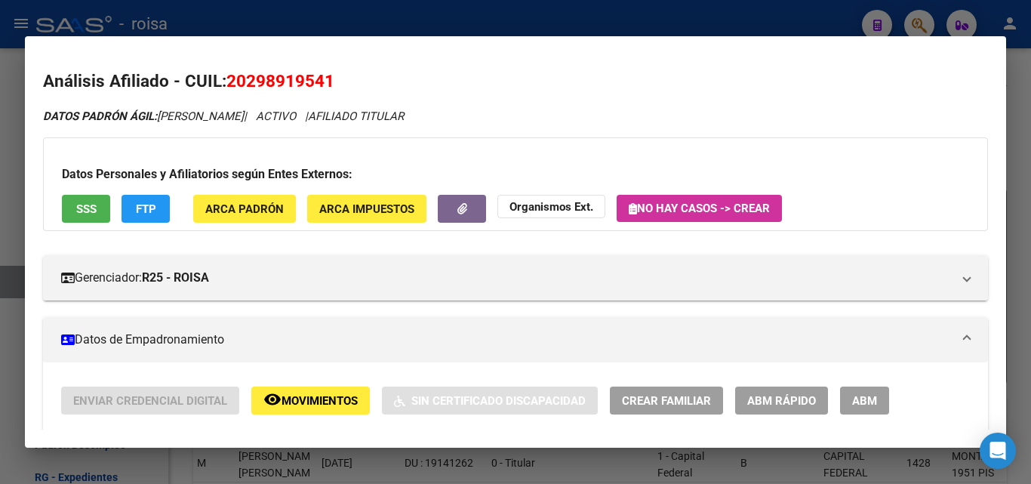
click at [756, 395] on span "ABM Rápido" at bounding box center [781, 401] width 69 height 14
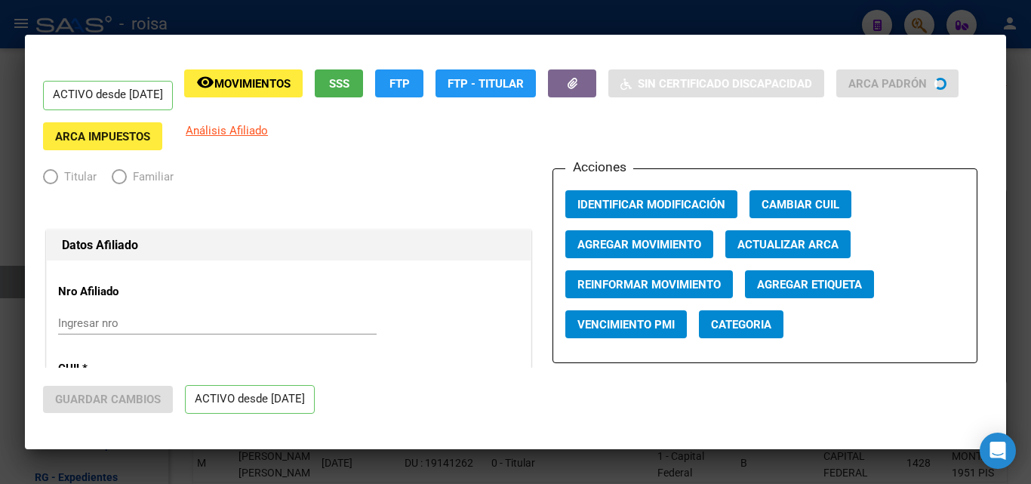
radio input "true"
type input "30-54749544-2"
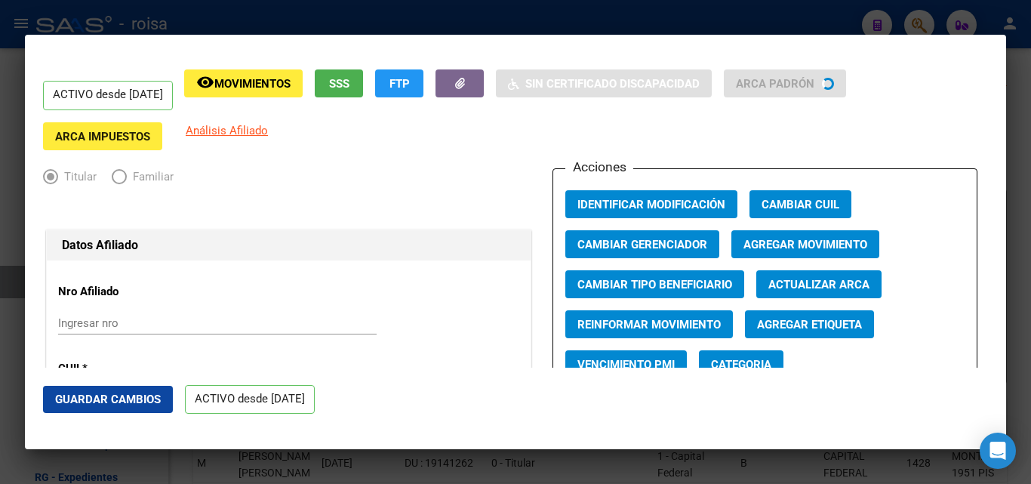
click at [791, 246] on span "Agregar Movimiento" at bounding box center [805, 245] width 124 height 14
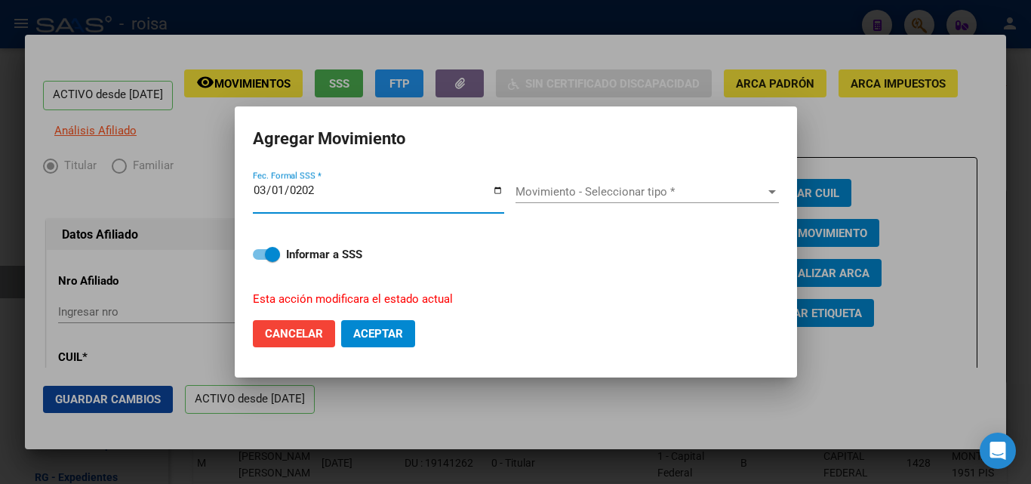
type input "[DATE]"
click at [657, 195] on span "Movimiento - Seleccionar tipo *" at bounding box center [640, 192] width 250 height 14
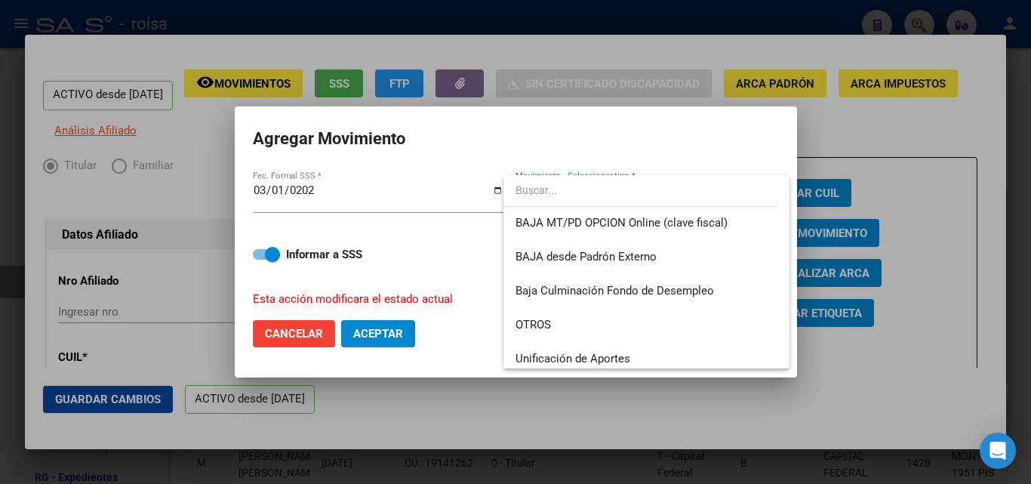
scroll to position [946, 0]
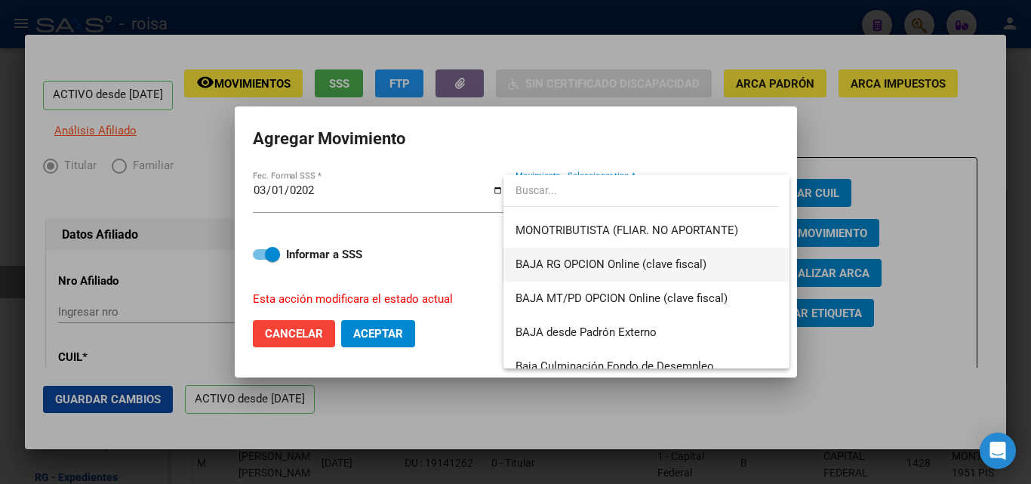
click at [617, 261] on span "BAJA RG OPCION Online (clave fiscal)" at bounding box center [610, 264] width 191 height 14
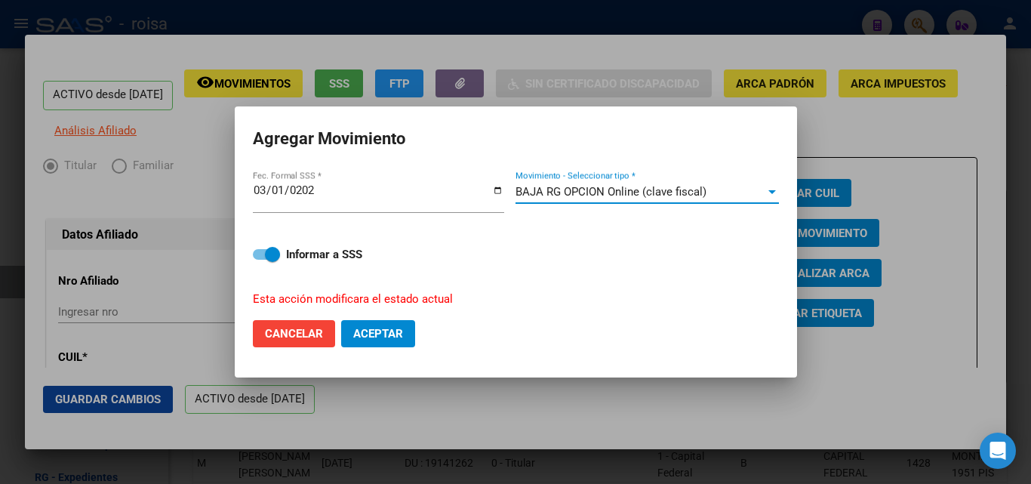
click at [360, 327] on span "Aceptar" at bounding box center [378, 334] width 50 height 14
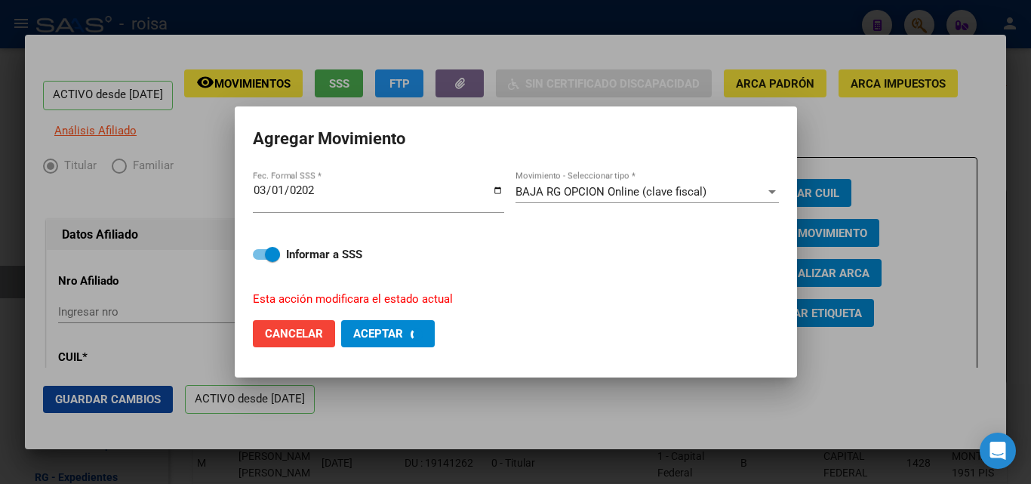
checkbox input "false"
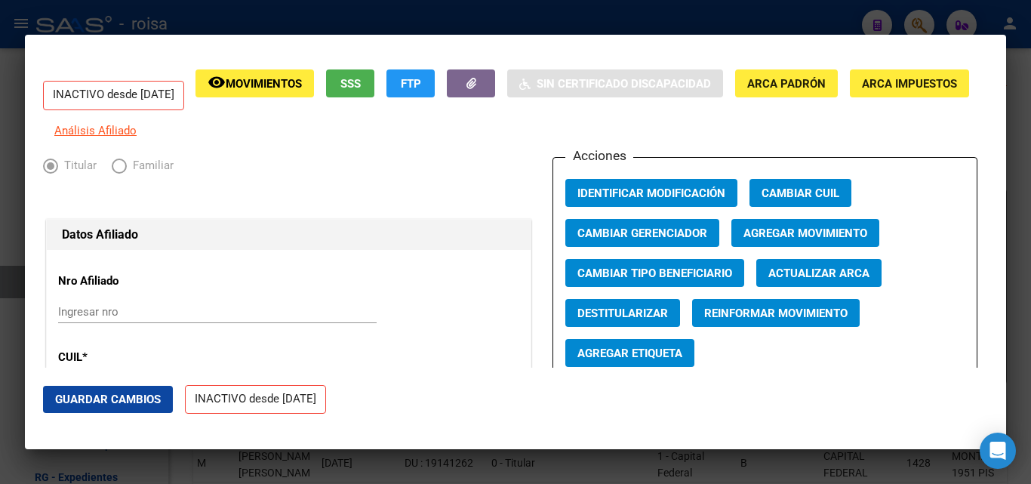
click at [503, 12] on div at bounding box center [515, 242] width 1031 height 484
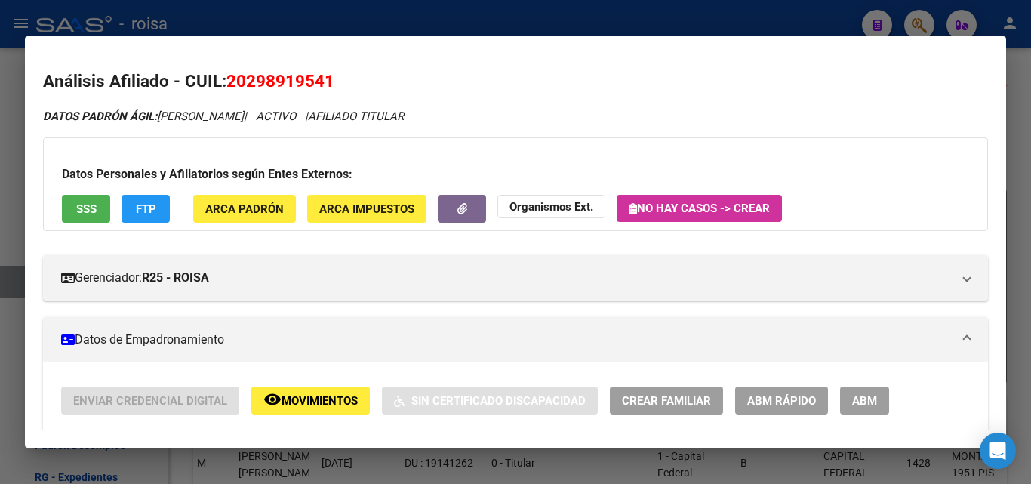
click at [925, 28] on div at bounding box center [515, 242] width 1031 height 484
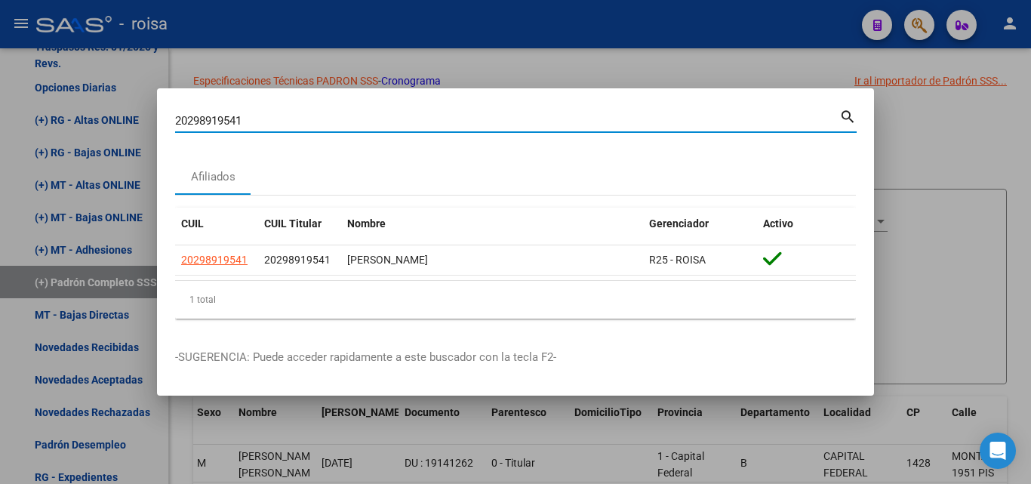
drag, startPoint x: 277, startPoint y: 120, endPoint x: 121, endPoint y: 106, distance: 156.9
click at [121, 106] on div "20298919541 Buscar (apellido, dni, cuil, nro traspaso, cuit, obra social) searc…" at bounding box center [515, 242] width 1031 height 484
paste input "-18727949-7"
click at [840, 112] on mat-icon "search" at bounding box center [847, 115] width 17 height 18
type input "20187279497"
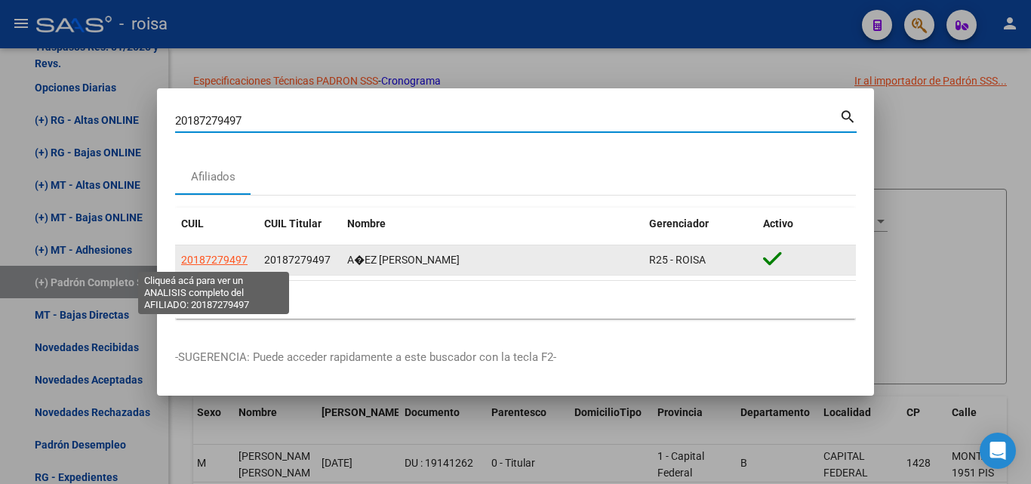
click at [233, 263] on span "20187279497" at bounding box center [214, 260] width 66 height 12
type textarea "20187279497"
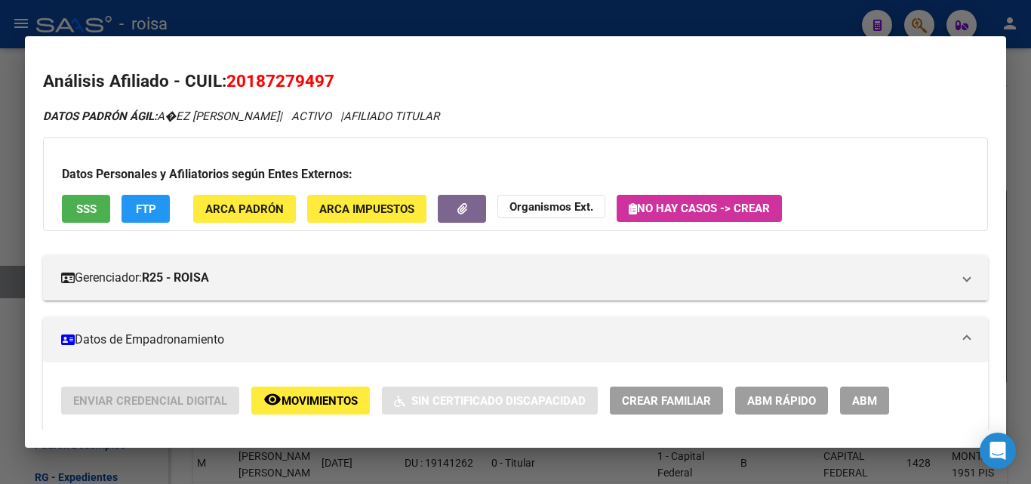
click at [763, 407] on span "ABM Rápido" at bounding box center [781, 401] width 69 height 14
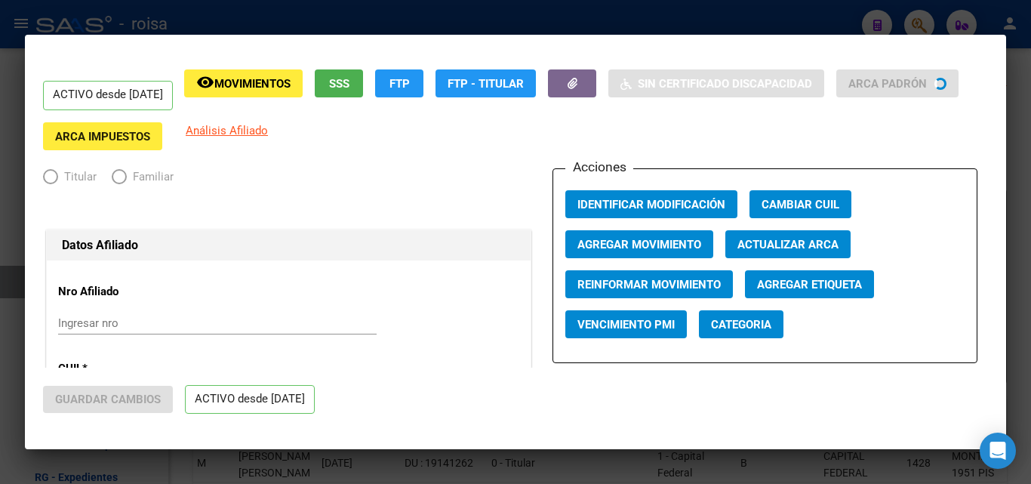
radio input "true"
type input "30-52316317-1"
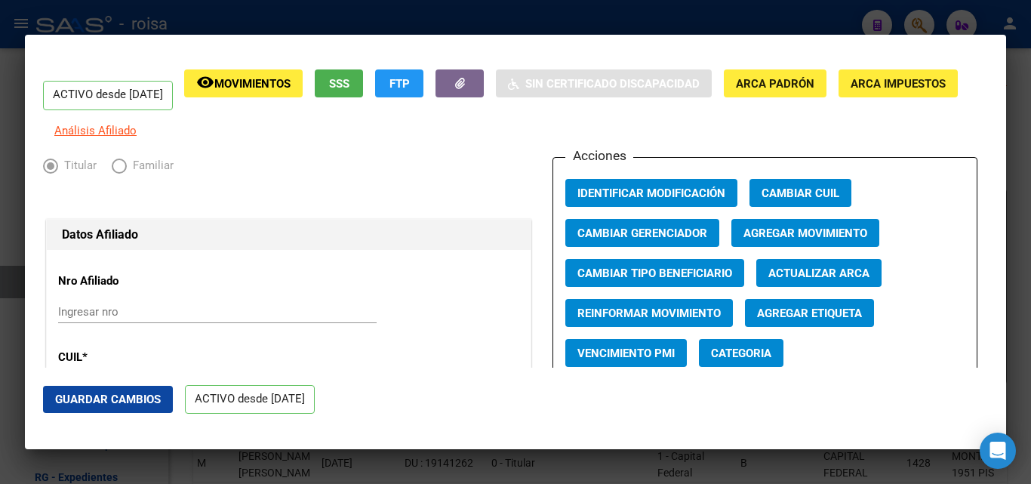
click at [789, 240] on span "Agregar Movimiento" at bounding box center [805, 233] width 124 height 14
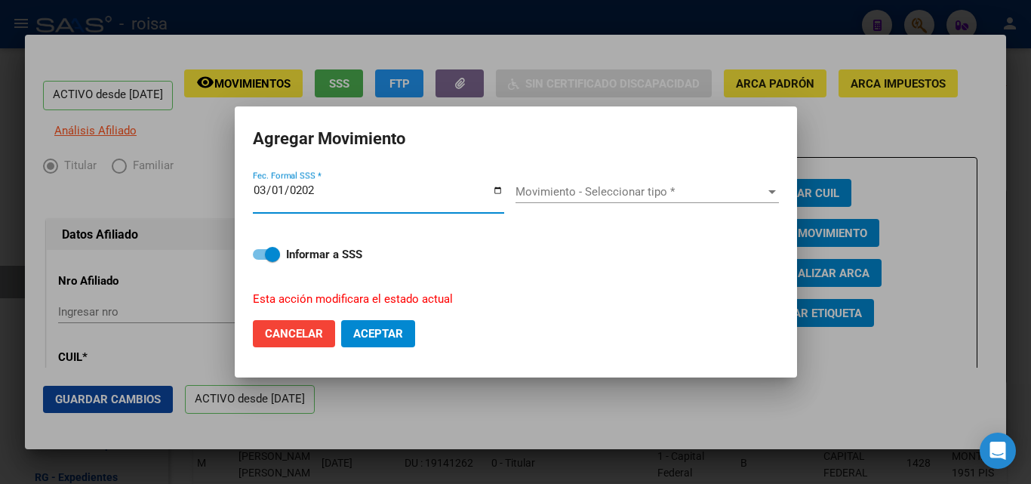
type input "[DATE]"
click at [315, 339] on span "Cancelar" at bounding box center [294, 334] width 58 height 14
checkbox input "false"
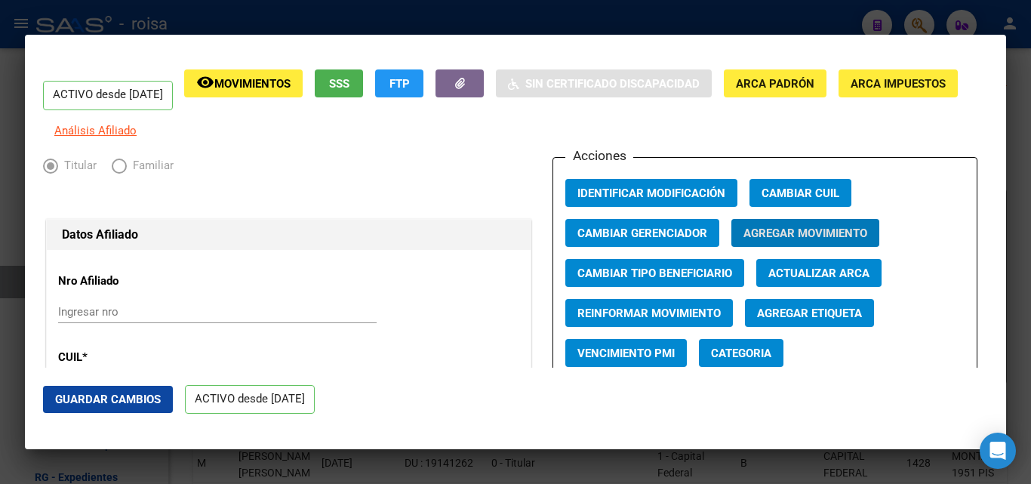
click at [349, 87] on span "SSS" at bounding box center [339, 84] width 20 height 14
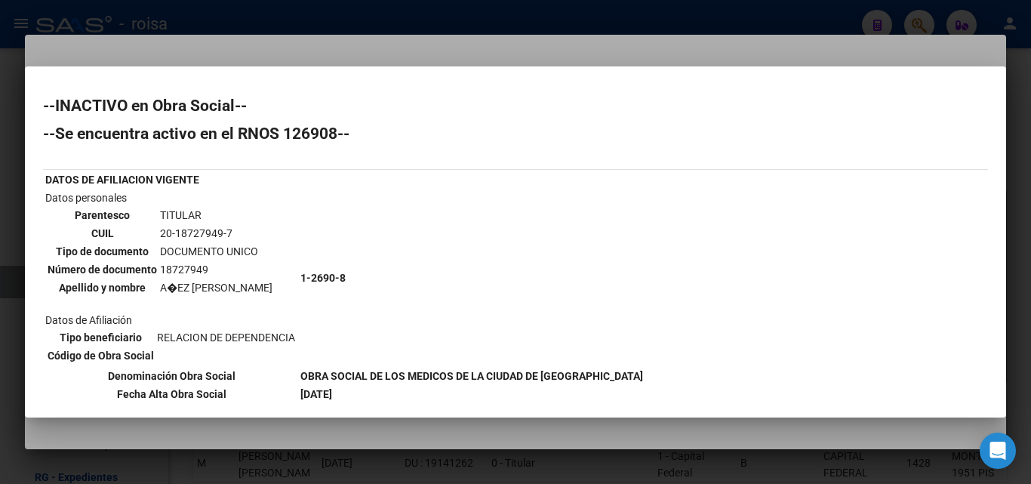
click at [478, 45] on div at bounding box center [515, 242] width 1031 height 484
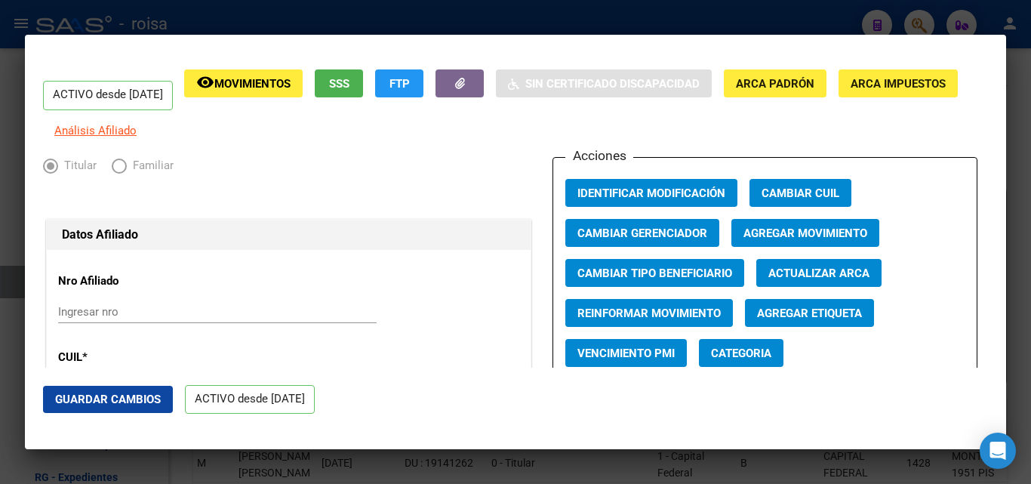
click at [786, 238] on span "Agregar Movimiento" at bounding box center [805, 233] width 124 height 14
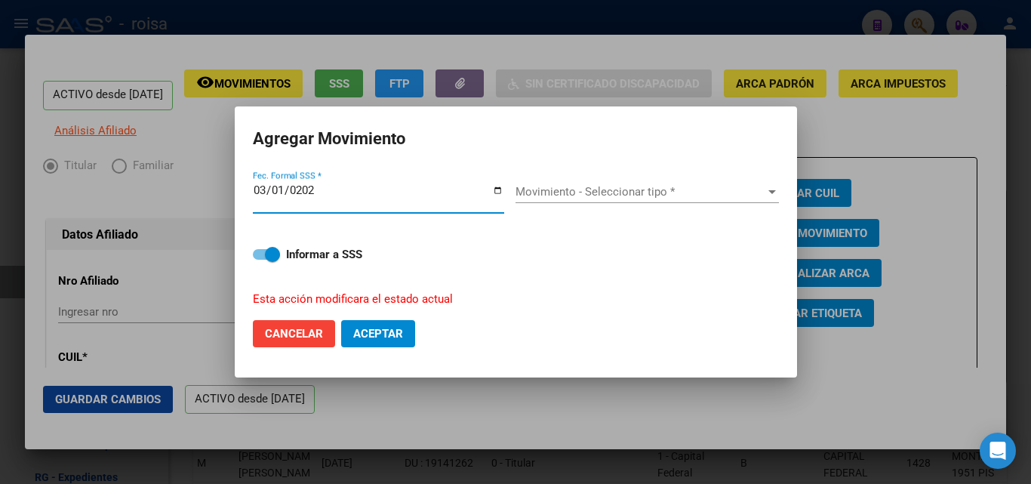
type input "[DATE]"
click at [684, 195] on span "Movimiento - Seleccionar tipo *" at bounding box center [640, 192] width 250 height 14
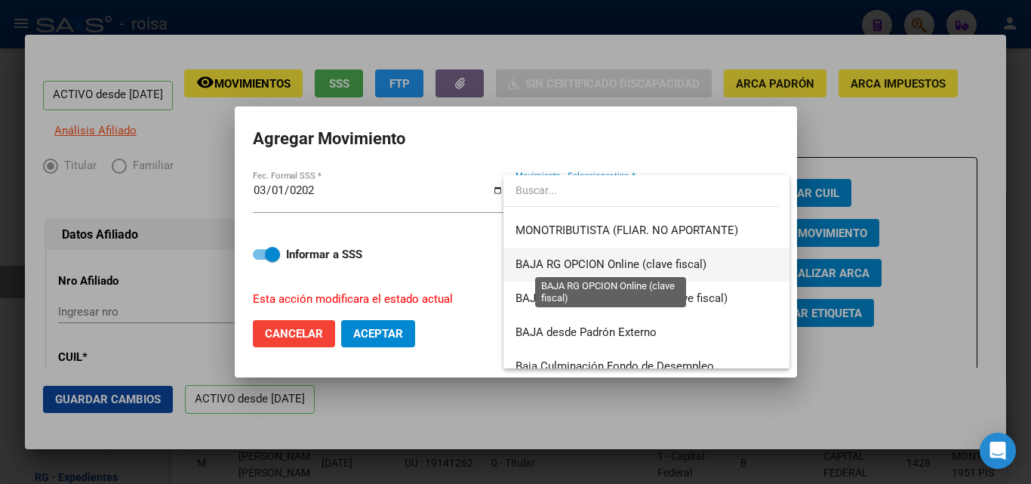
click at [598, 263] on span "BAJA RG OPCION Online (clave fiscal)" at bounding box center [610, 264] width 191 height 14
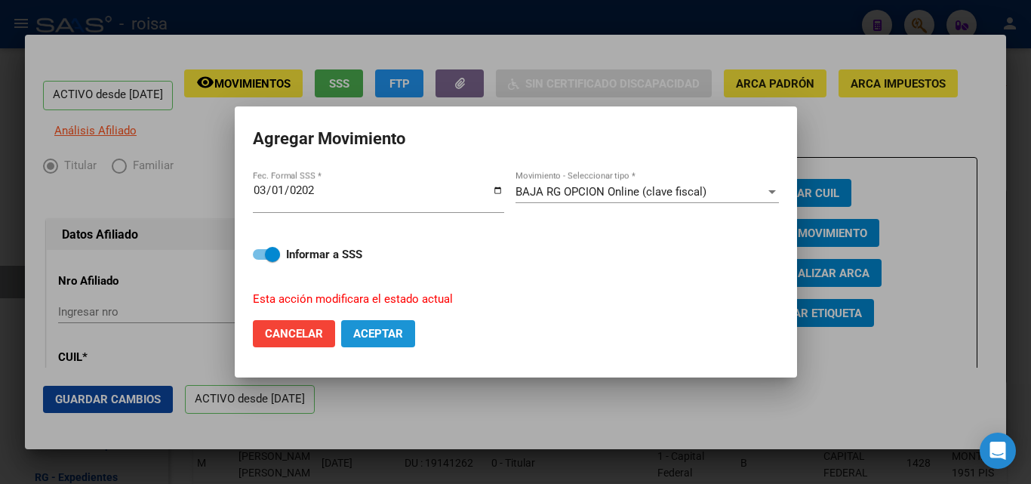
click at [392, 334] on span "Aceptar" at bounding box center [378, 334] width 50 height 14
checkbox input "false"
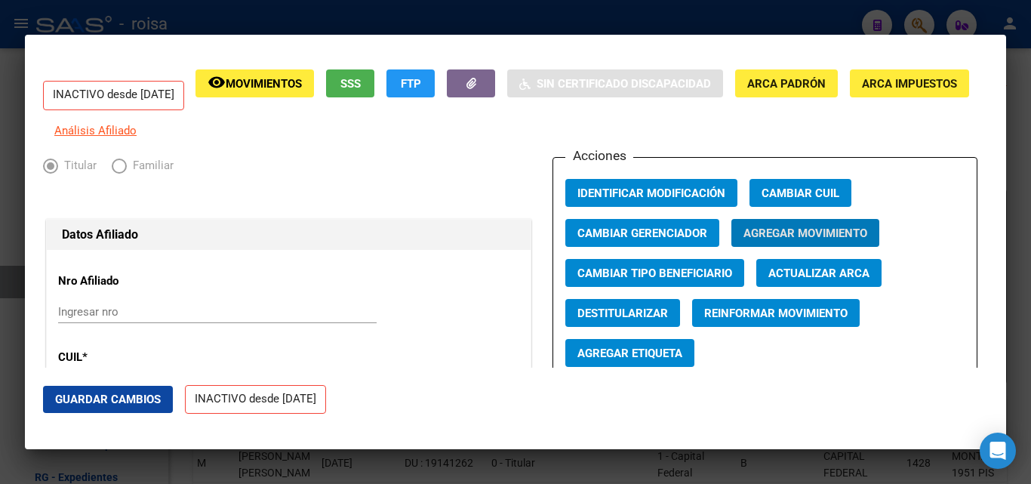
click at [368, 32] on div at bounding box center [515, 242] width 1031 height 484
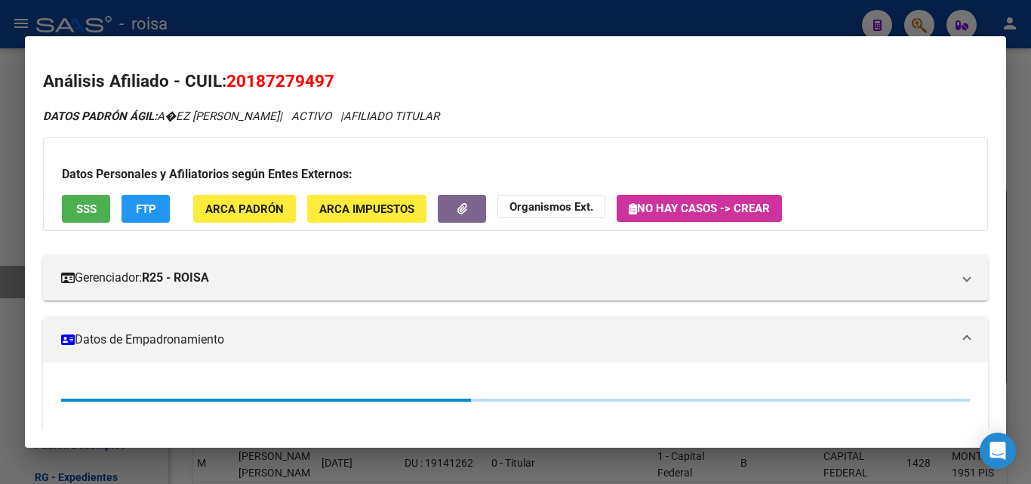
click at [377, 15] on div at bounding box center [515, 242] width 1031 height 484
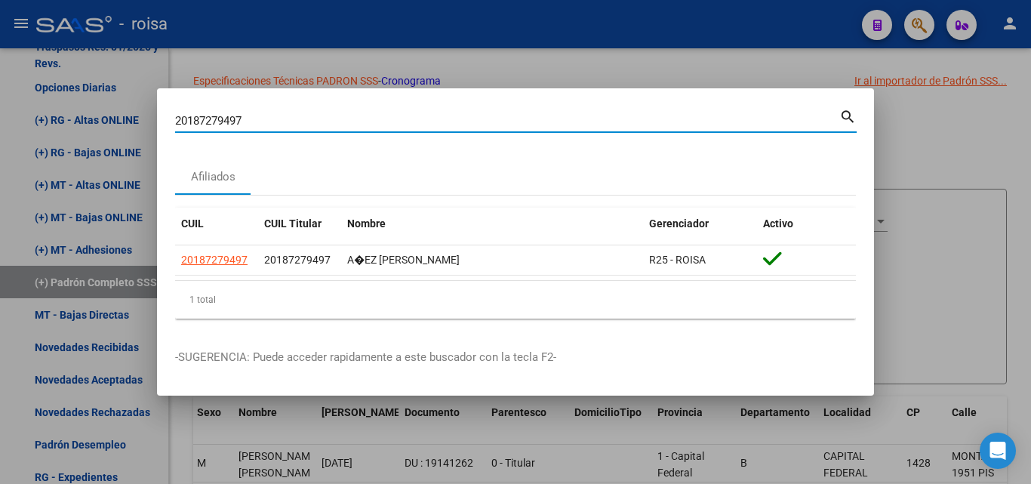
drag, startPoint x: 297, startPoint y: 120, endPoint x: 328, endPoint y: 101, distance: 36.9
click at [33, 105] on div "20187279497 Buscar (apellido, dni, cuil, nro traspaso, cuit, obra social) searc…" at bounding box center [515, 242] width 1031 height 484
paste input "50034503538"
click at [839, 115] on mat-icon "search" at bounding box center [847, 115] width 17 height 18
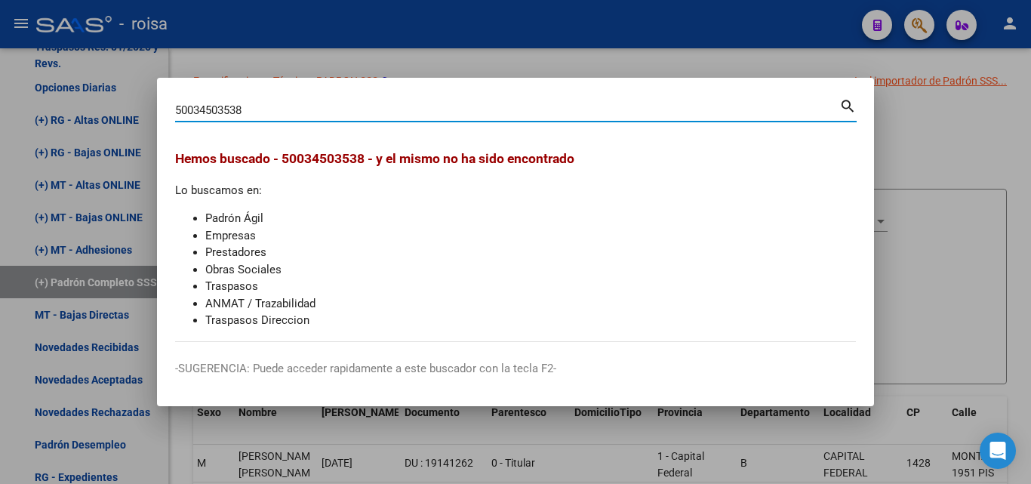
click at [838, 105] on input "50034503538" at bounding box center [507, 110] width 664 height 14
click at [848, 112] on mat-icon "search" at bounding box center [847, 105] width 17 height 18
drag, startPoint x: 301, startPoint y: 105, endPoint x: 51, endPoint y: 97, distance: 249.9
click at [50, 96] on div "50034503538 Buscar (apellido, dni, cuil, nro traspaso, cuit, obra social) searc…" at bounding box center [515, 242] width 1031 height 484
paste input "23-34503538-9"
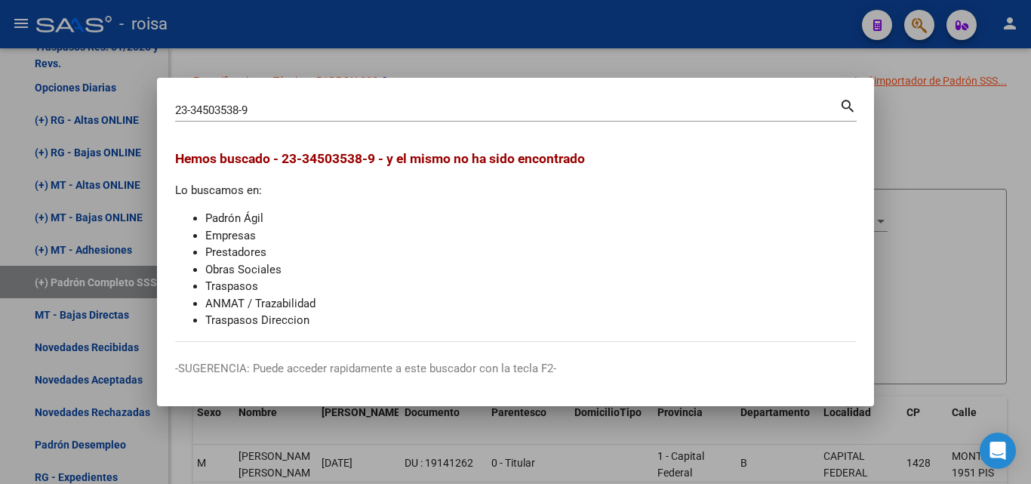
click at [848, 105] on mat-icon "search" at bounding box center [847, 105] width 17 height 18
type input "23345035389"
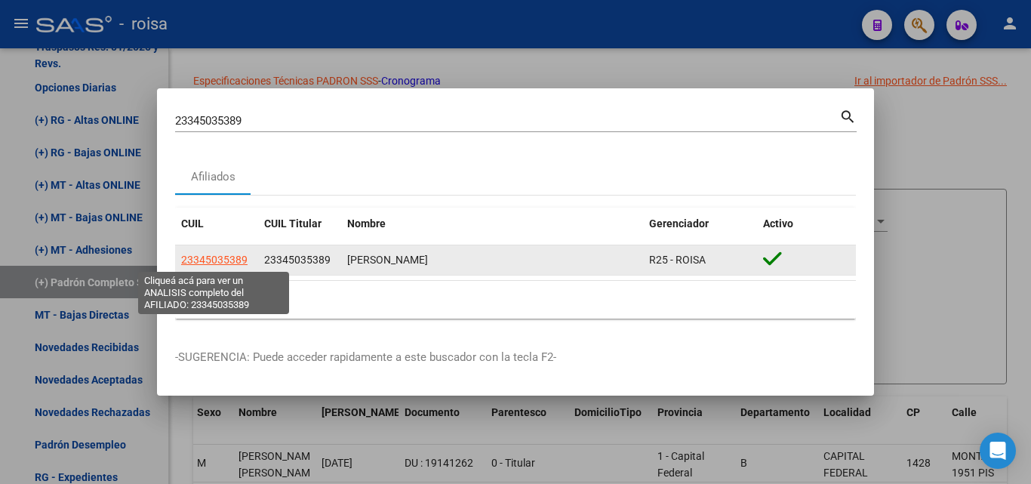
click at [235, 262] on span "23345035389" at bounding box center [214, 260] width 66 height 12
type textarea "23345035389"
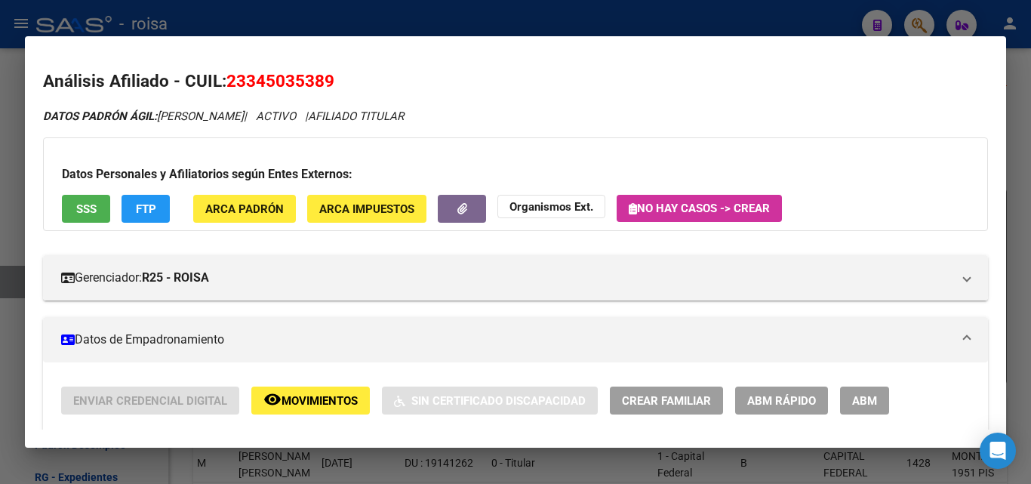
click at [82, 210] on span "SSS" at bounding box center [86, 209] width 20 height 14
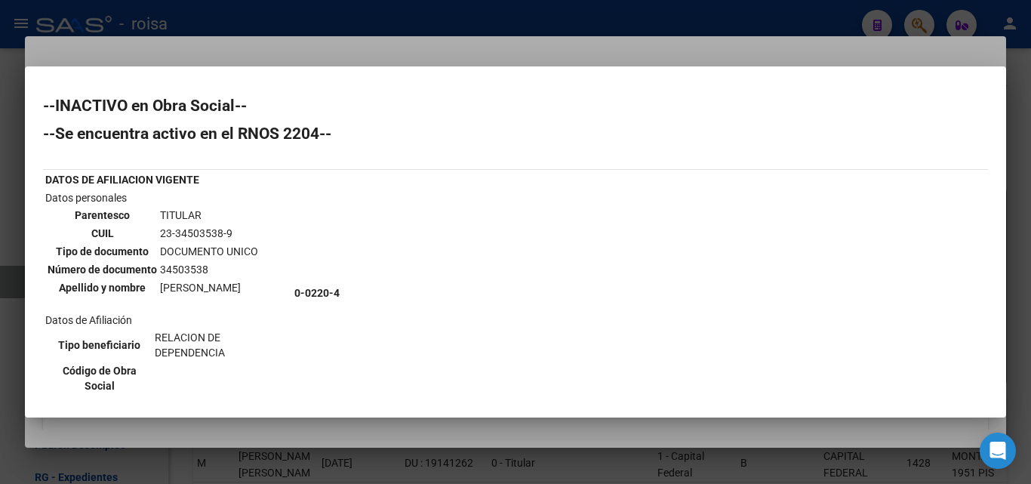
scroll to position [75, 0]
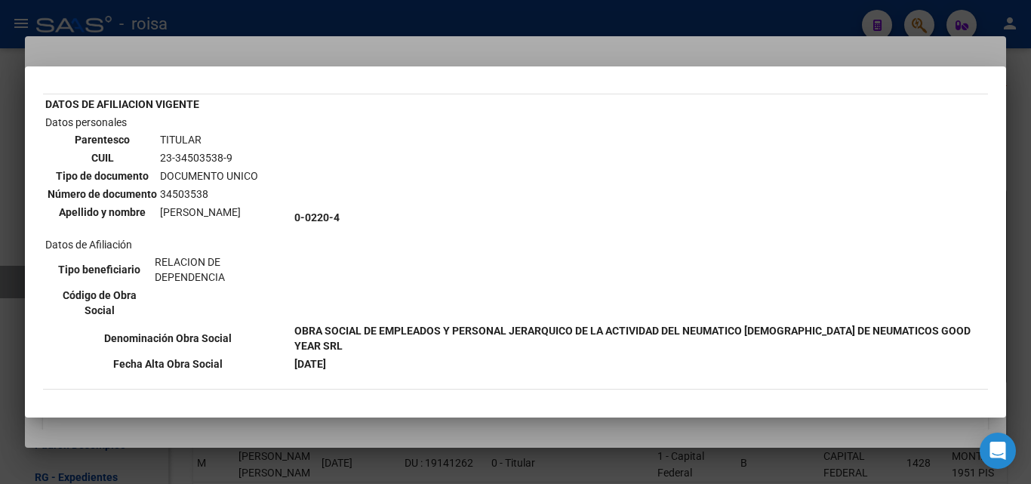
click at [508, 11] on div at bounding box center [515, 242] width 1031 height 484
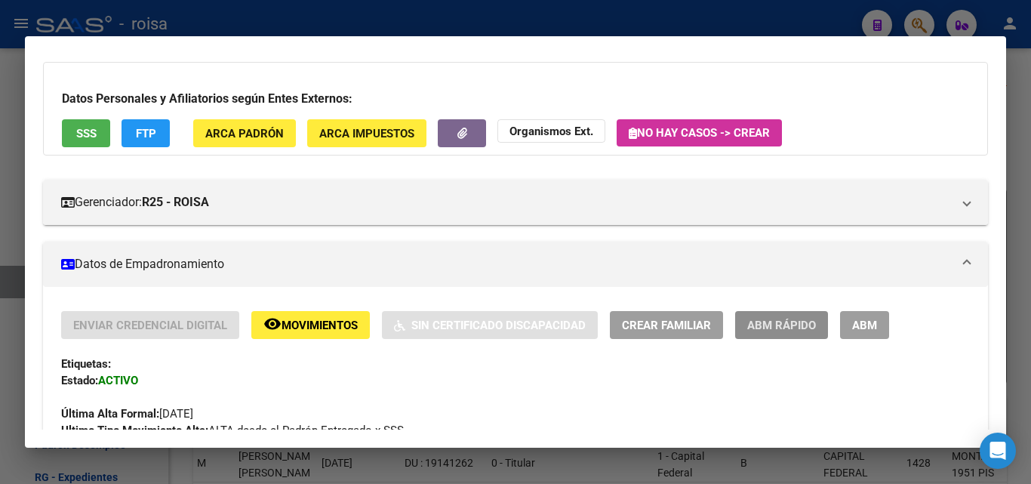
click at [801, 334] on button "ABM Rápido" at bounding box center [781, 325] width 93 height 28
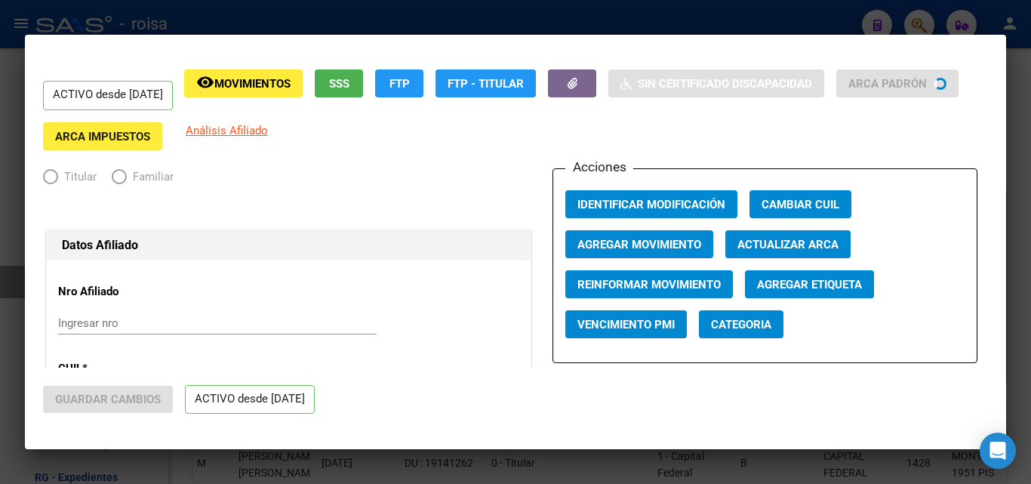
radio input "true"
type input "30-70999116-3"
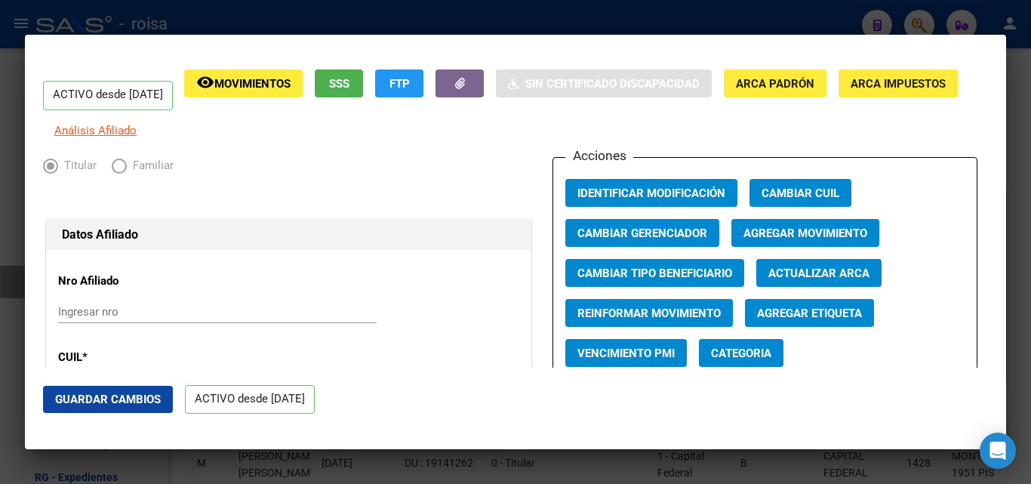
click at [755, 235] on button "Agregar Movimiento" at bounding box center [805, 233] width 148 height 28
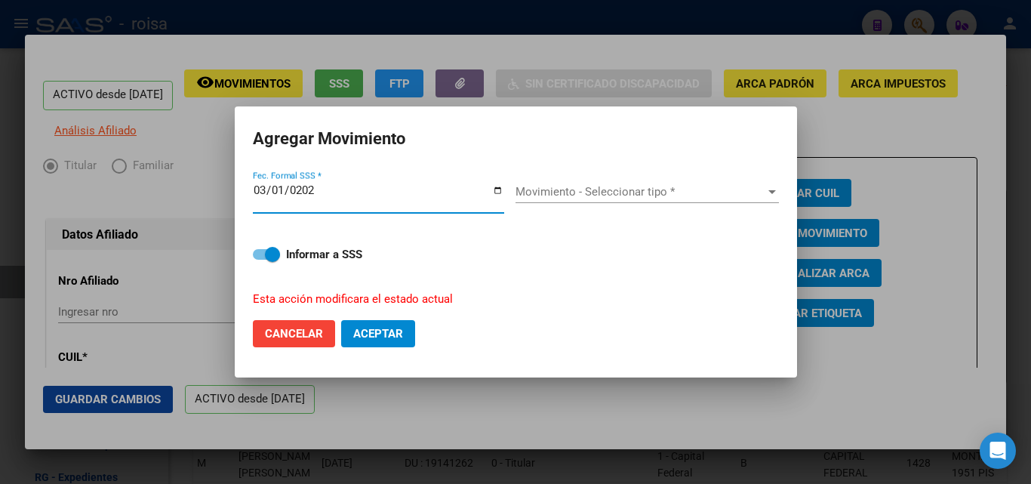
type input "[DATE]"
click at [570, 192] on span "Movimiento - Seleccionar tipo *" at bounding box center [640, 192] width 250 height 14
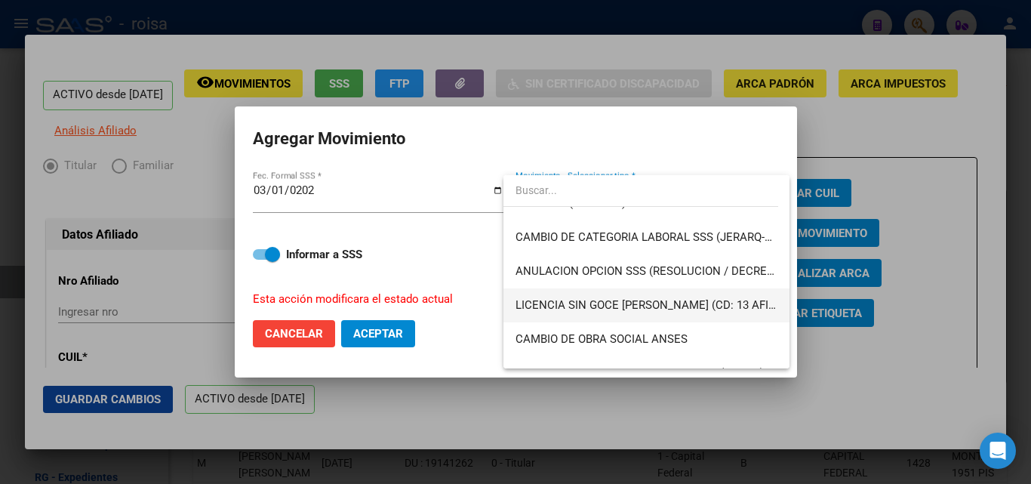
scroll to position [302, 0]
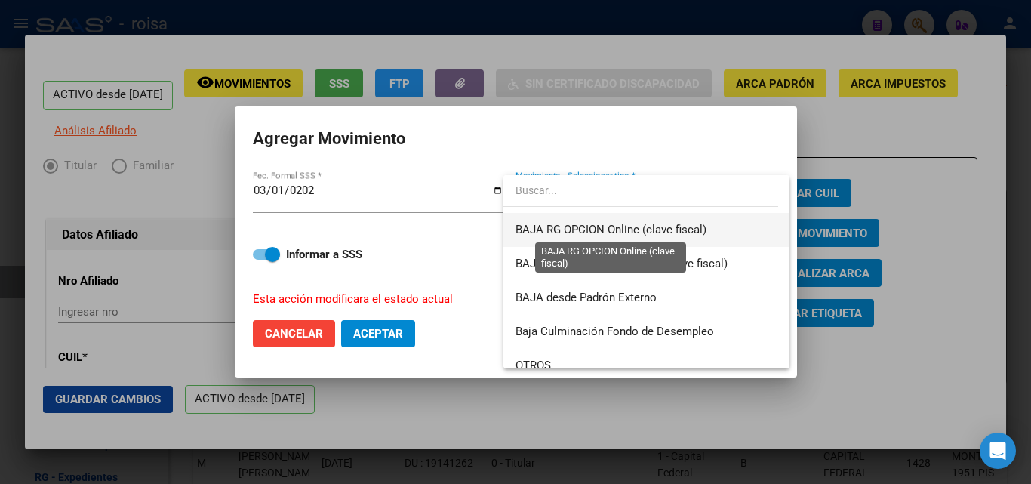
drag, startPoint x: 623, startPoint y: 235, endPoint x: 597, endPoint y: 253, distance: 31.4
click at [623, 234] on span "BAJA RG OPCION Online (clave fiscal)" at bounding box center [610, 230] width 191 height 14
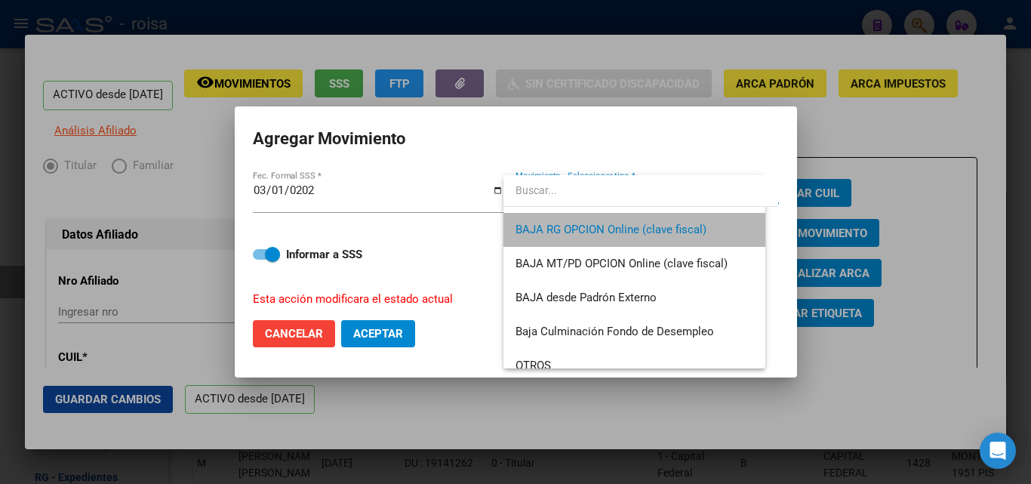
scroll to position [985, 0]
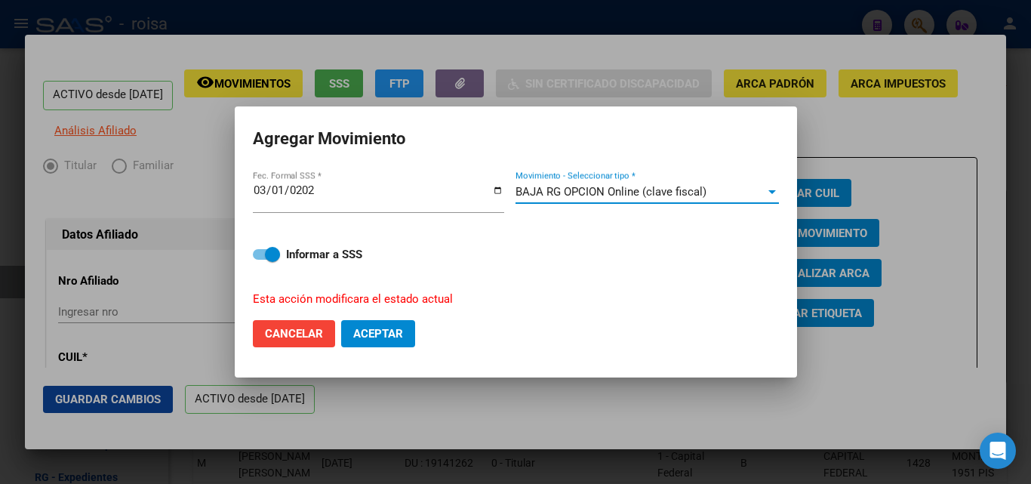
click at [384, 338] on span "Aceptar" at bounding box center [378, 334] width 50 height 14
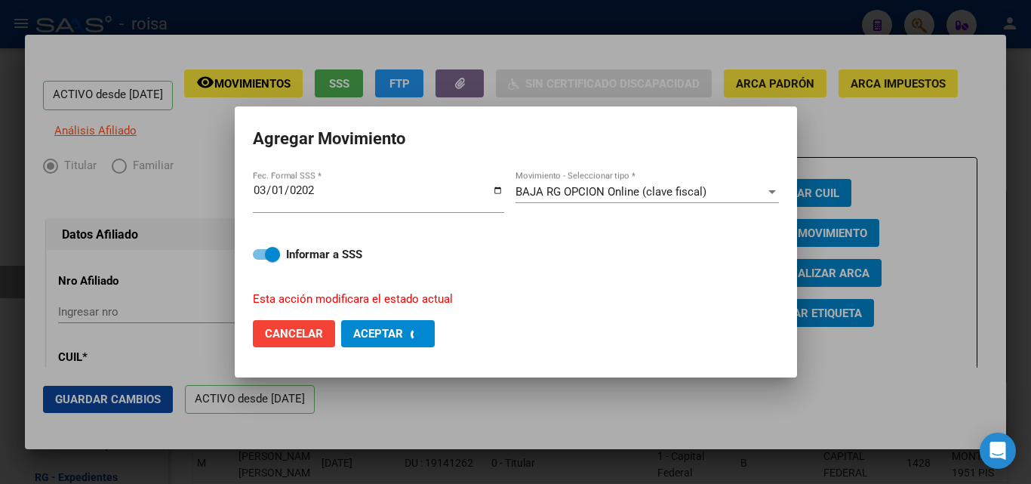
checkbox input "false"
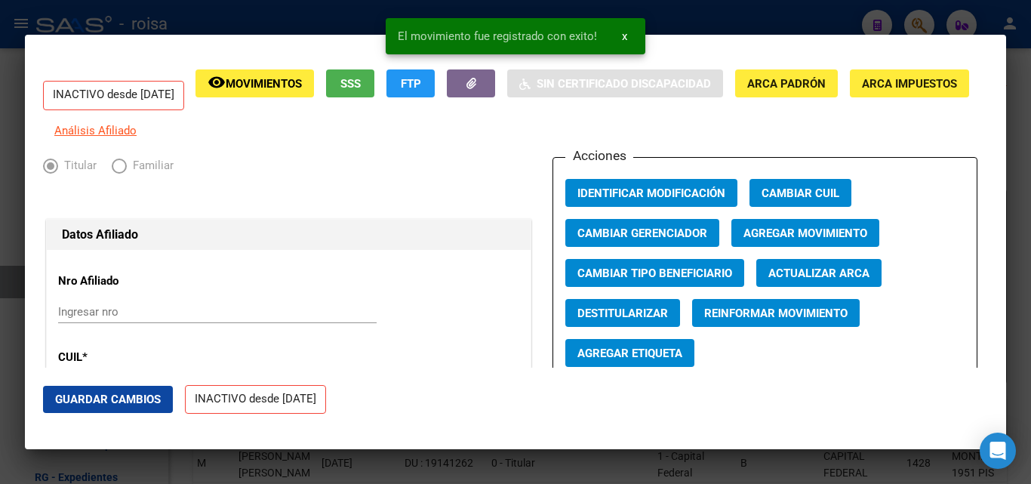
click at [433, 182] on div "Titular Familiar" at bounding box center [288, 169] width 491 height 25
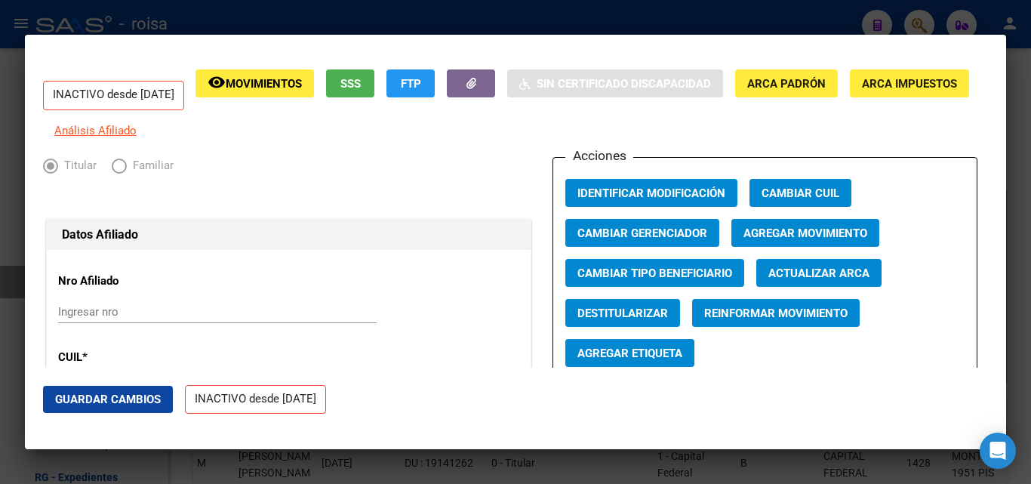
click at [261, 25] on div at bounding box center [515, 242] width 1031 height 484
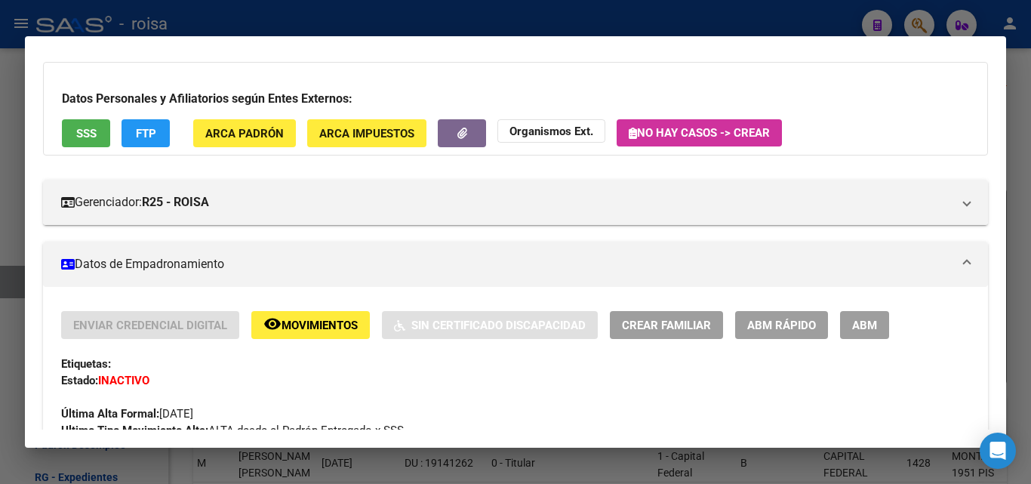
click at [784, 325] on span "ABM Rápido" at bounding box center [781, 325] width 69 height 14
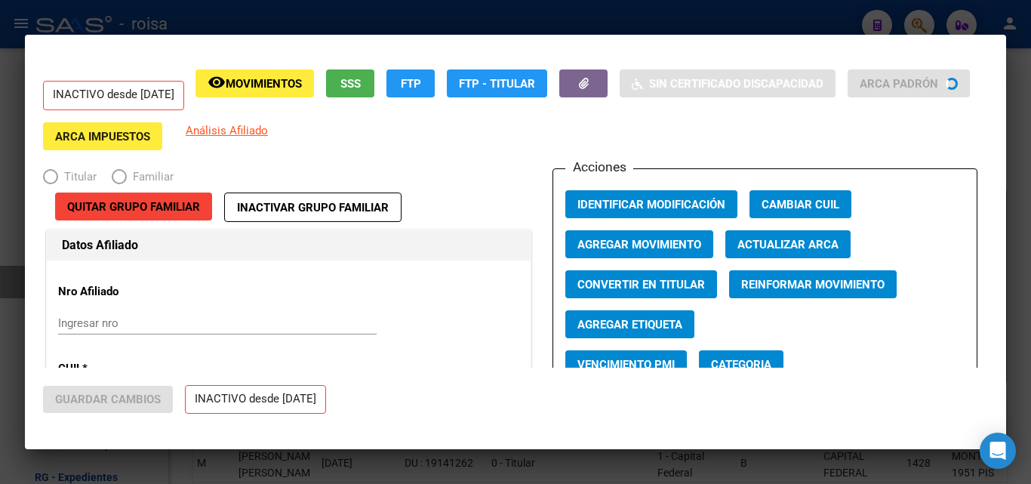
radio input "true"
type input "30-70999116-3"
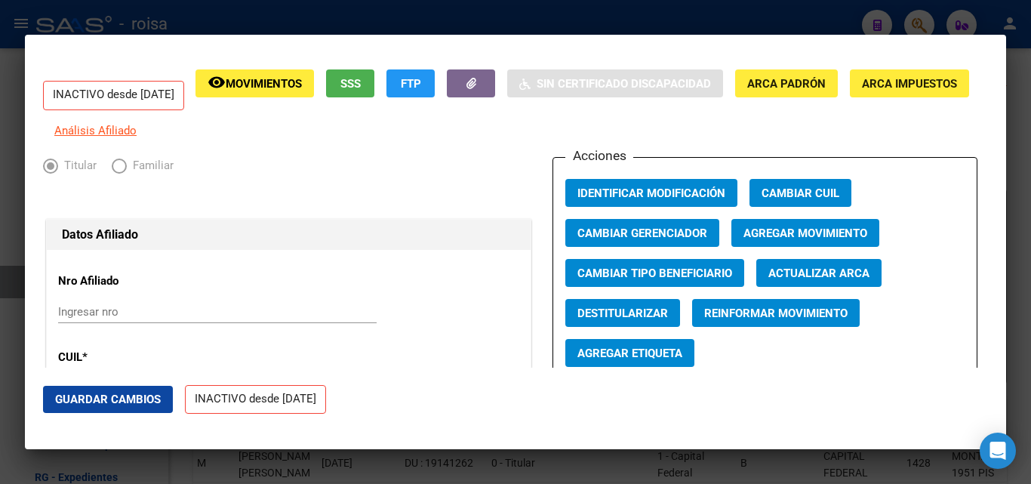
click at [663, 16] on div at bounding box center [515, 242] width 1031 height 484
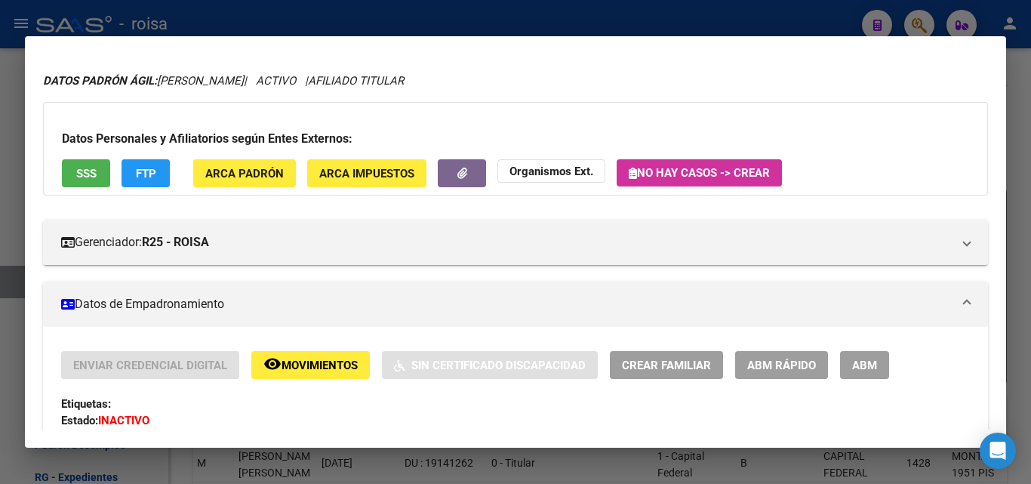
scroll to position [0, 0]
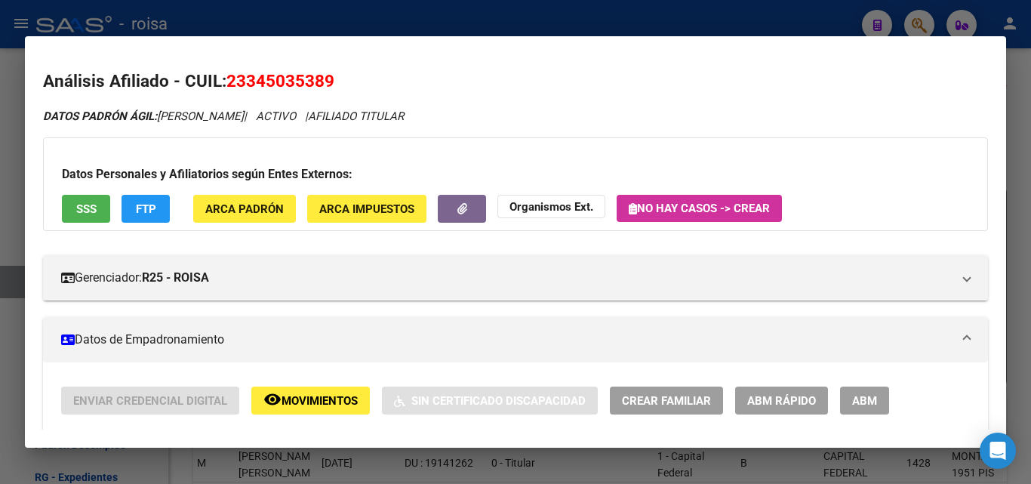
click at [928, 21] on div at bounding box center [515, 242] width 1031 height 484
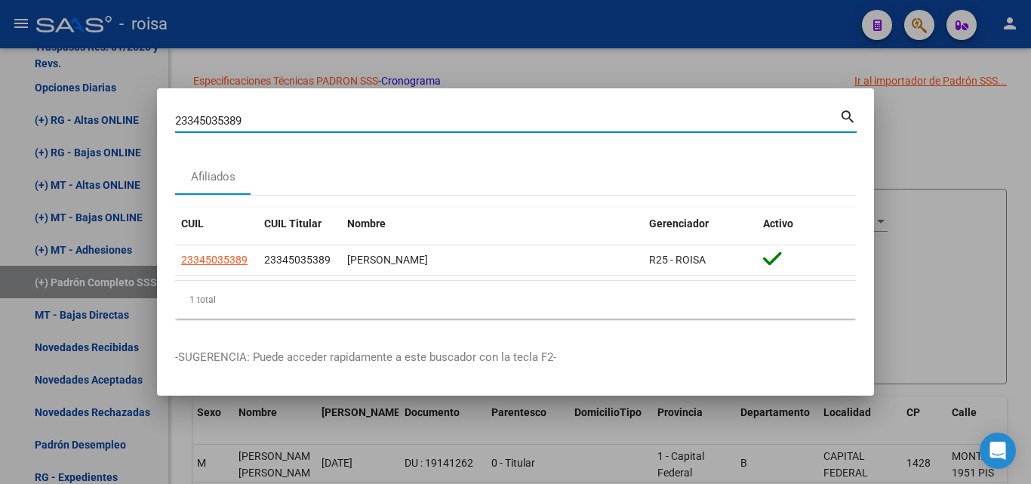
drag, startPoint x: 360, startPoint y: 122, endPoint x: 125, endPoint y: 122, distance: 235.5
click at [125, 122] on div "23345035389 Buscar (apellido, dni, cuil, nro traspaso, cuit, obra social) searc…" at bounding box center [515, 242] width 1031 height 484
paste input "7-41450139-2"
type input "27414501392"
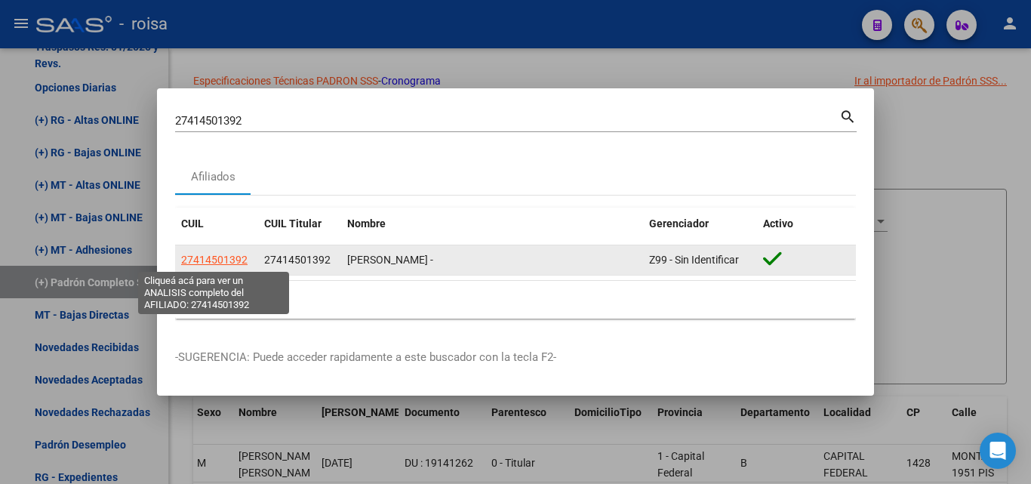
click at [226, 257] on span "27414501392" at bounding box center [214, 260] width 66 height 12
type textarea "27414501392"
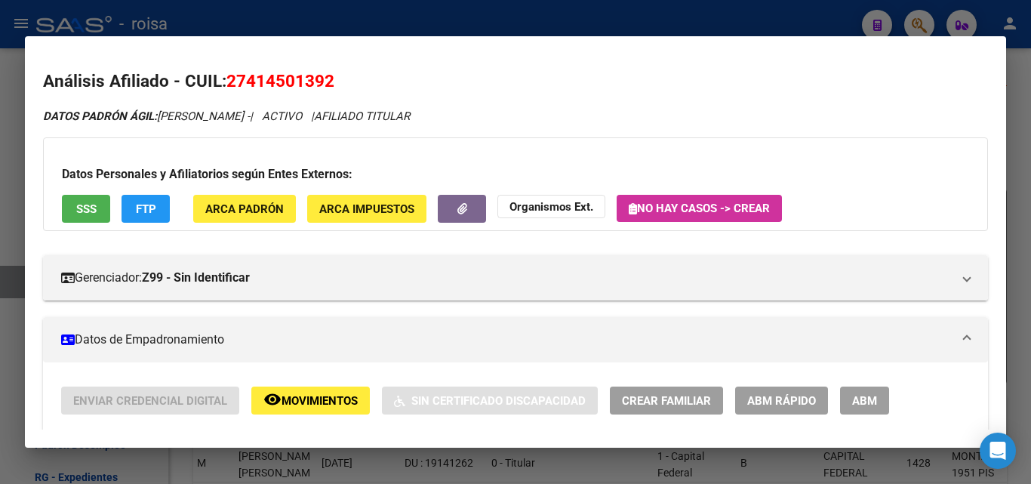
click at [101, 201] on button "SSS" at bounding box center [86, 209] width 48 height 28
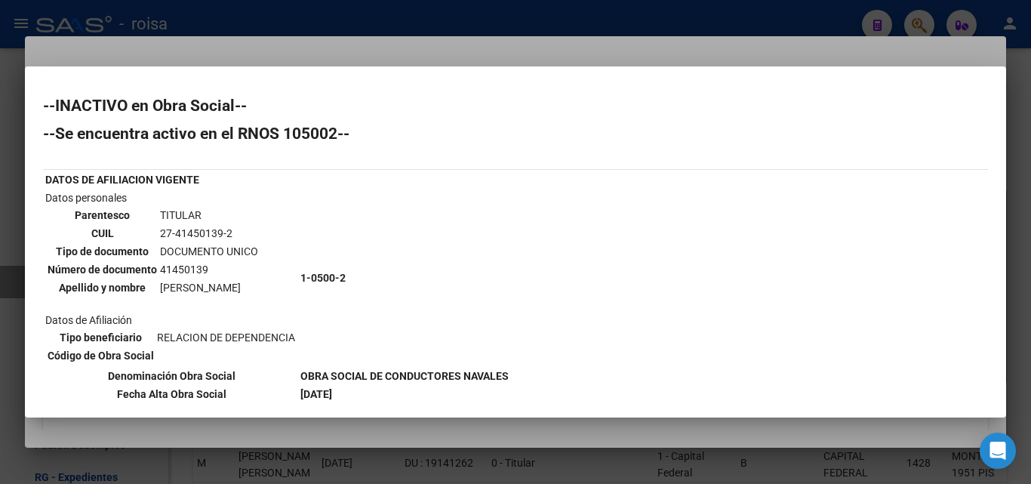
click at [481, 41] on div at bounding box center [515, 242] width 1031 height 484
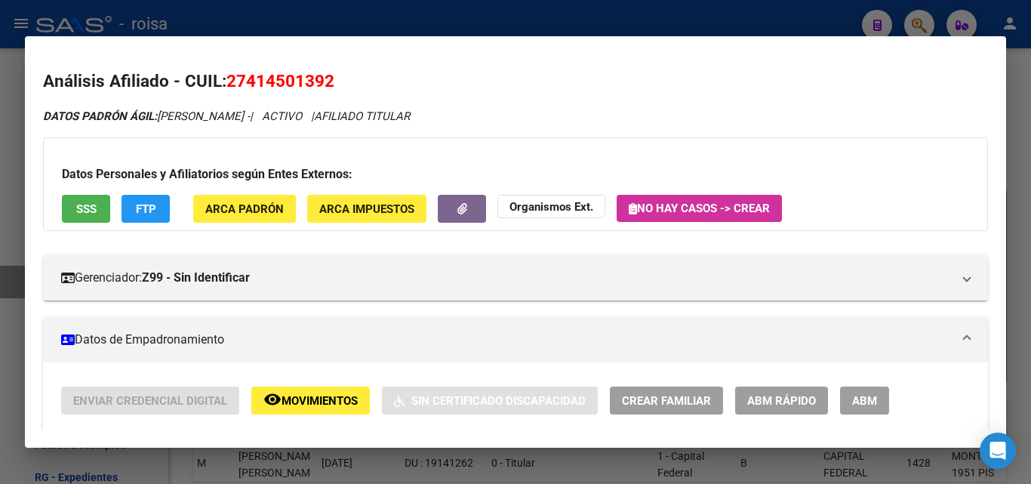
click at [759, 399] on span "ABM Rápido" at bounding box center [781, 401] width 69 height 14
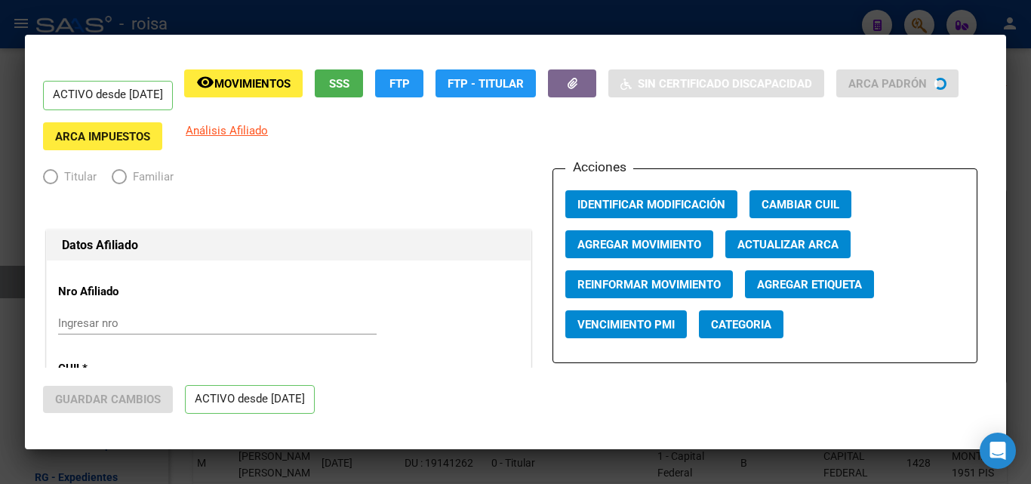
radio input "true"
type input "30-65755934-9"
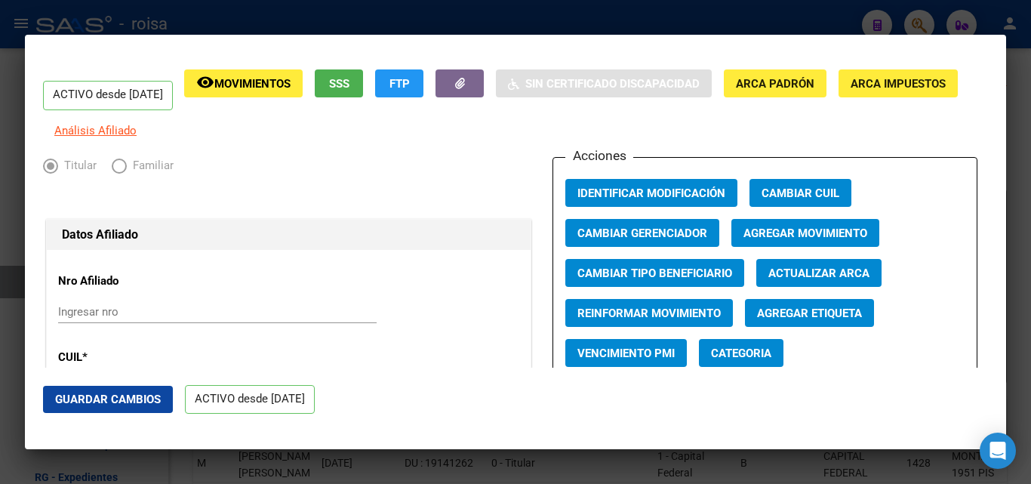
click at [794, 240] on span "Agregar Movimiento" at bounding box center [805, 233] width 124 height 14
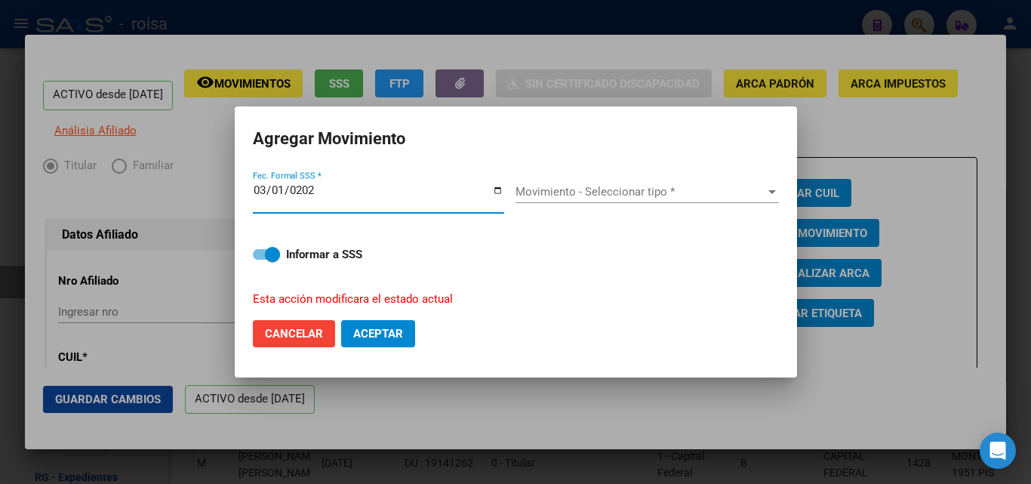
type input "[DATE]"
click at [545, 182] on div "Movimiento - Seleccionar tipo * Movimiento - Seleccionar tipo *" at bounding box center [646, 191] width 263 height 23
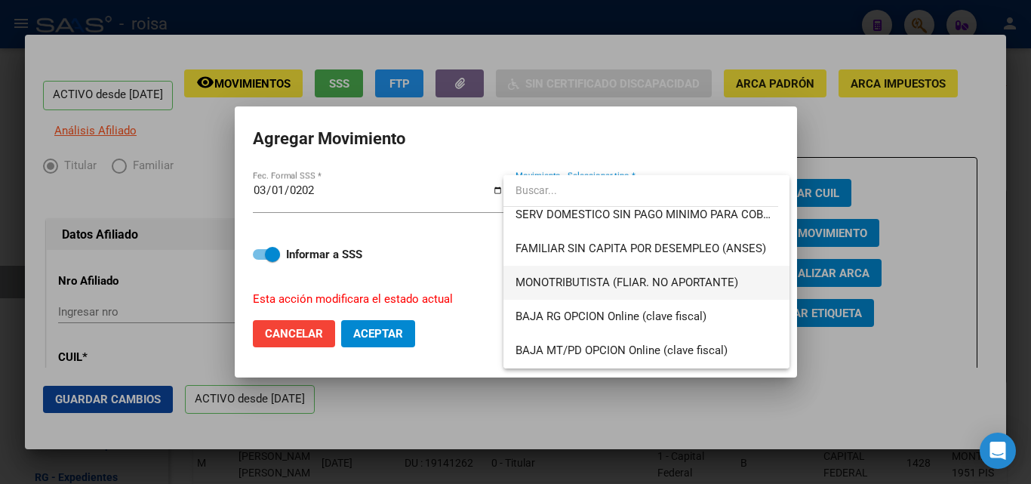
scroll to position [906, 0]
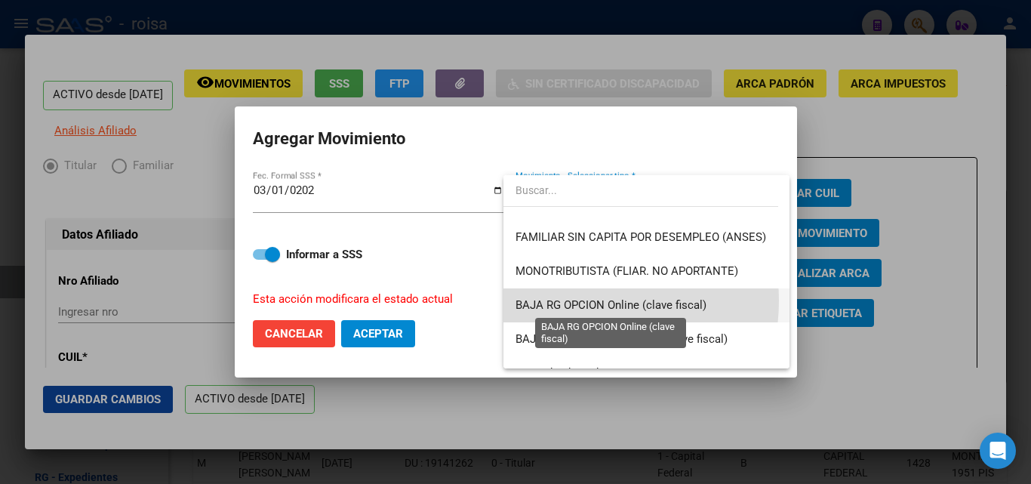
click at [567, 300] on span "BAJA RG OPCION Online (clave fiscal)" at bounding box center [610, 305] width 191 height 14
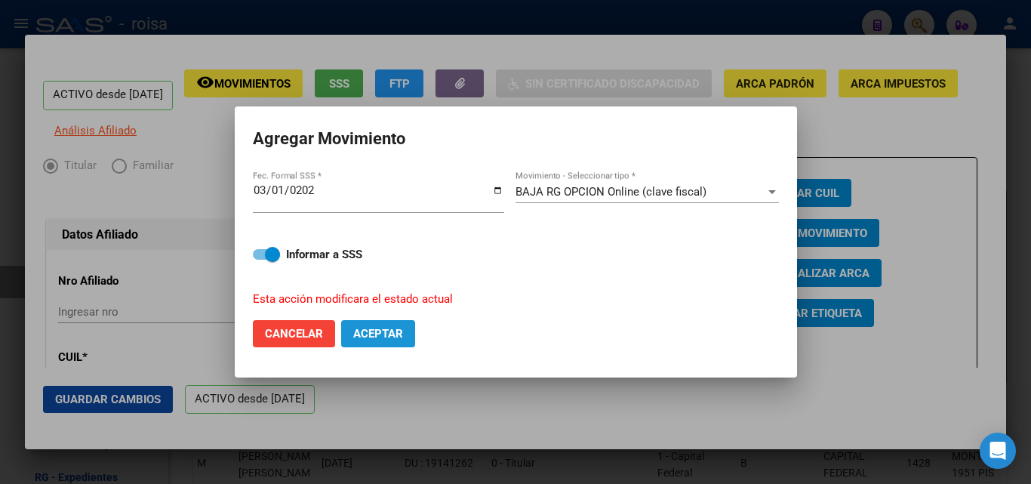
click at [373, 335] on span "Aceptar" at bounding box center [378, 334] width 50 height 14
checkbox input "false"
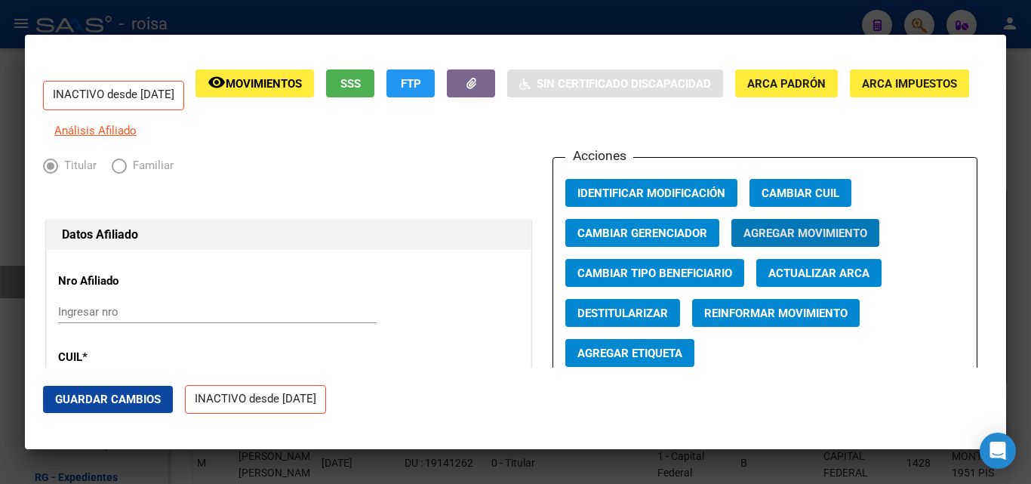
click at [245, 14] on div at bounding box center [515, 242] width 1031 height 484
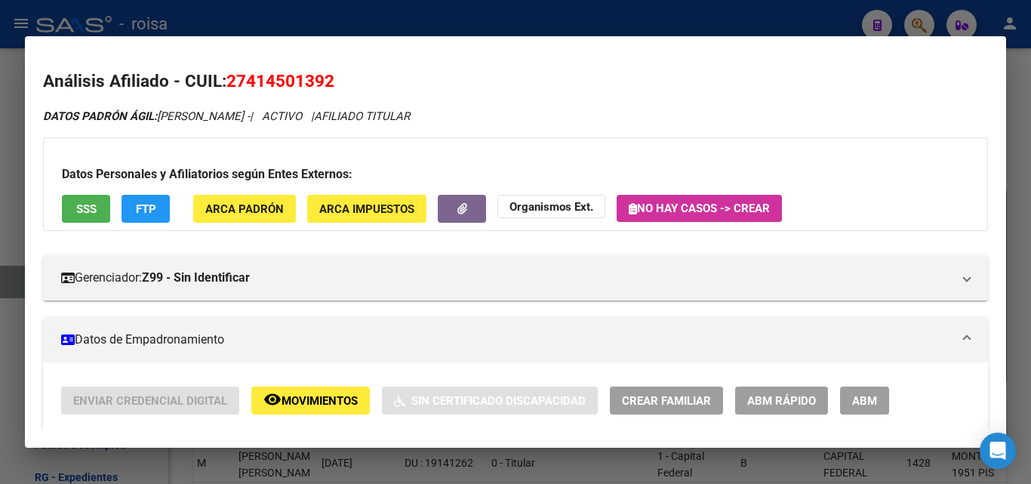
click at [223, 27] on div at bounding box center [515, 242] width 1031 height 484
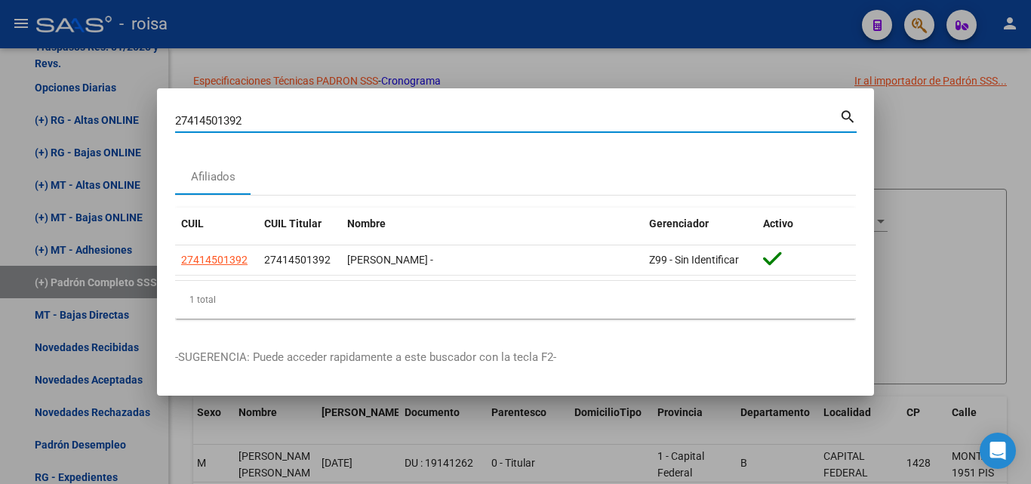
drag, startPoint x: 506, startPoint y: 122, endPoint x: 134, endPoint y: 133, distance: 373.0
click at [111, 126] on div "27414501392 Buscar (apellido, dni, cuil, nro traspaso, cuit, obra social) searc…" at bounding box center [515, 242] width 1031 height 484
paste input "3280677574"
type input "23280677574"
click at [842, 108] on mat-icon "search" at bounding box center [847, 115] width 17 height 18
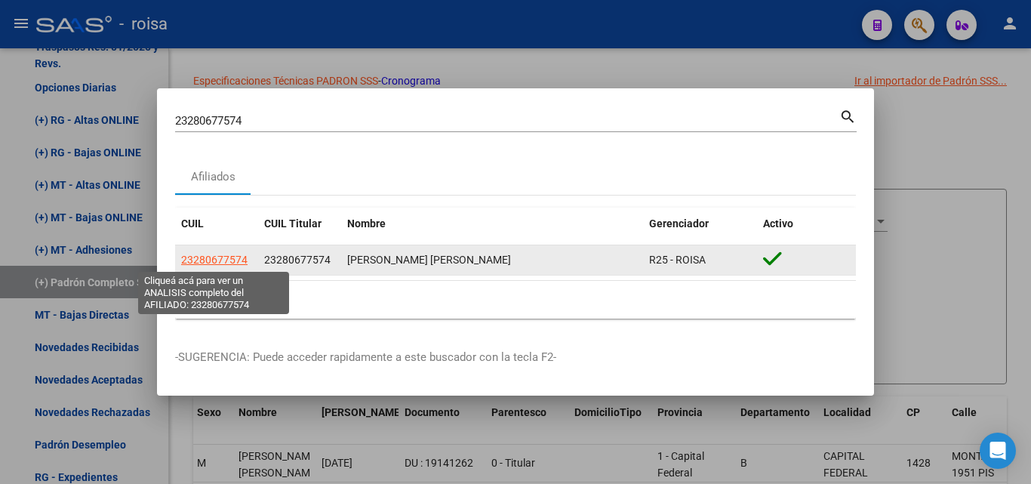
click at [217, 254] on span "23280677574" at bounding box center [214, 260] width 66 height 12
type textarea "23280677574"
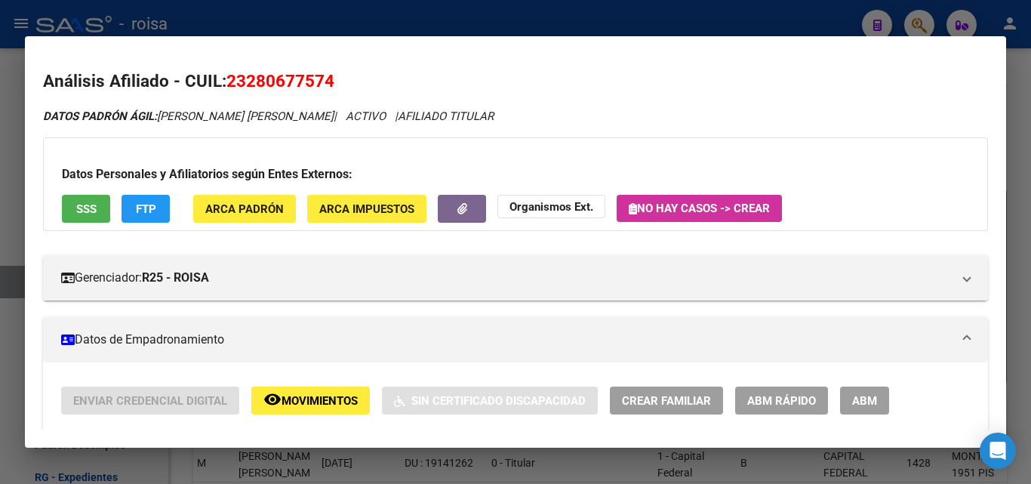
click at [91, 210] on span "SSS" at bounding box center [86, 209] width 20 height 14
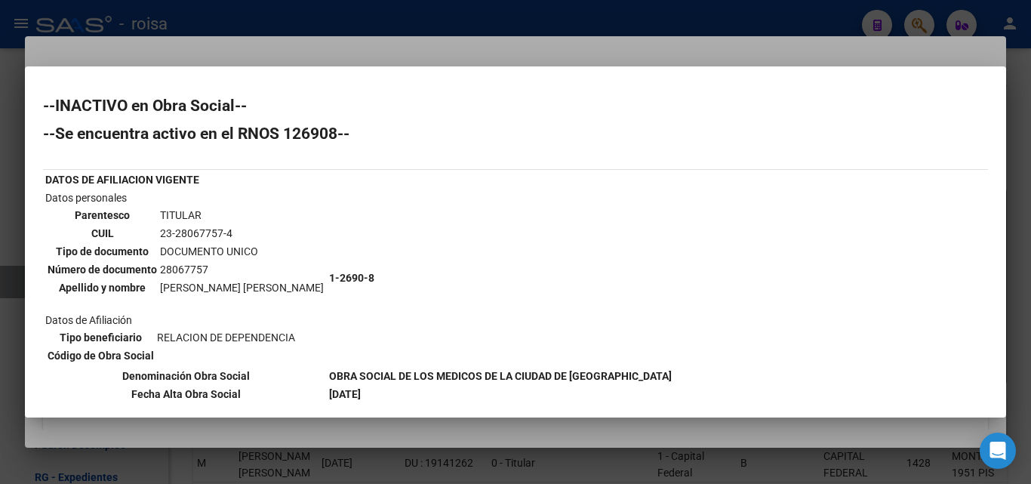
click at [407, 50] on div at bounding box center [515, 242] width 1031 height 484
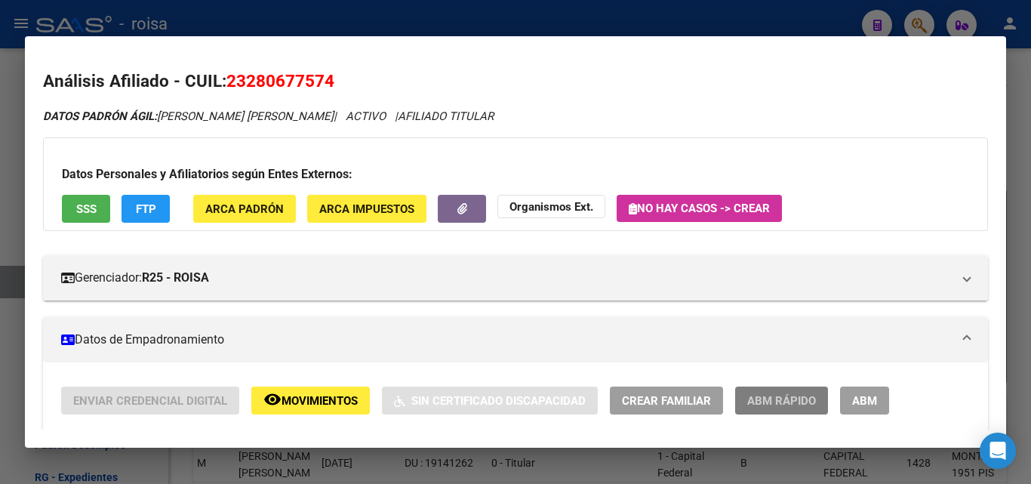
click at [786, 395] on span "ABM Rápido" at bounding box center [781, 401] width 69 height 14
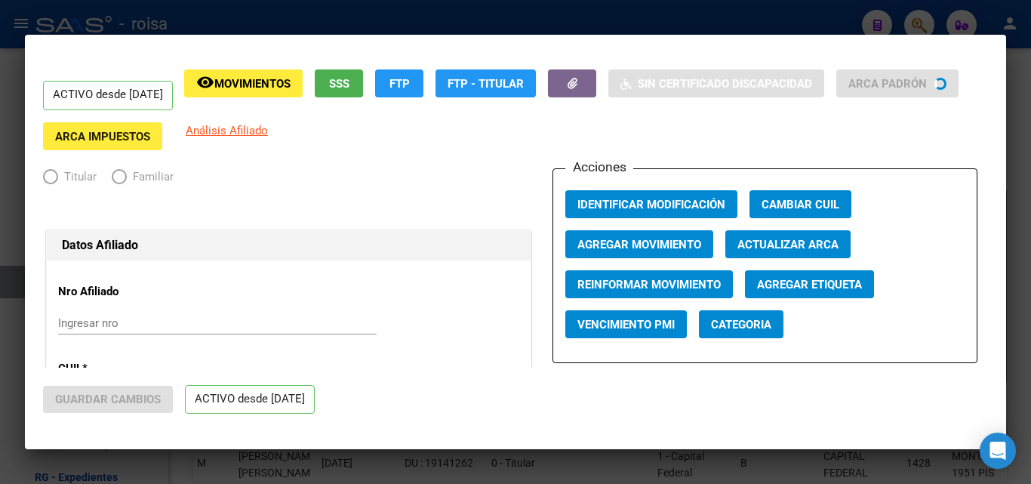
radio input "true"
type input "20-23553234-5"
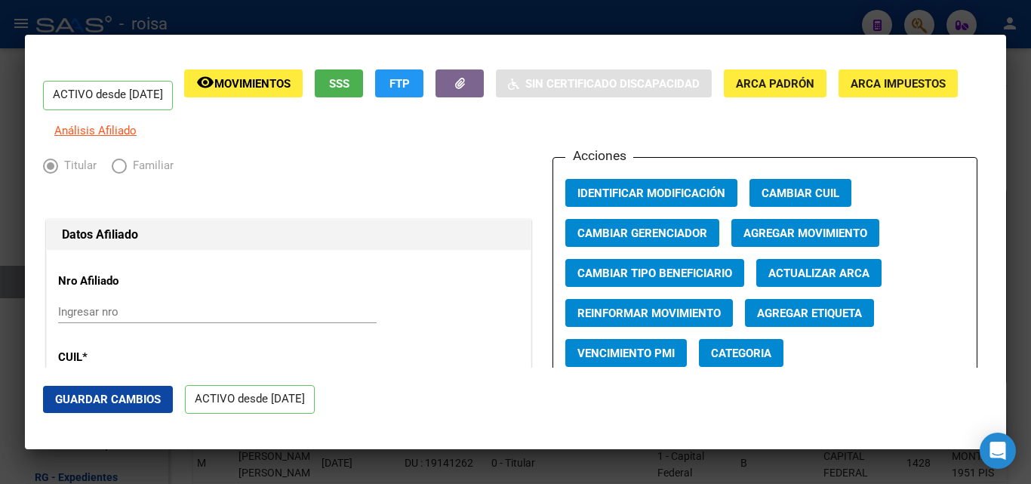
drag, startPoint x: 786, startPoint y: 395, endPoint x: 481, endPoint y: 188, distance: 368.8
click at [434, 182] on div "Titular Familiar" at bounding box center [288, 169] width 491 height 25
click at [773, 240] on span "Agregar Movimiento" at bounding box center [805, 233] width 124 height 14
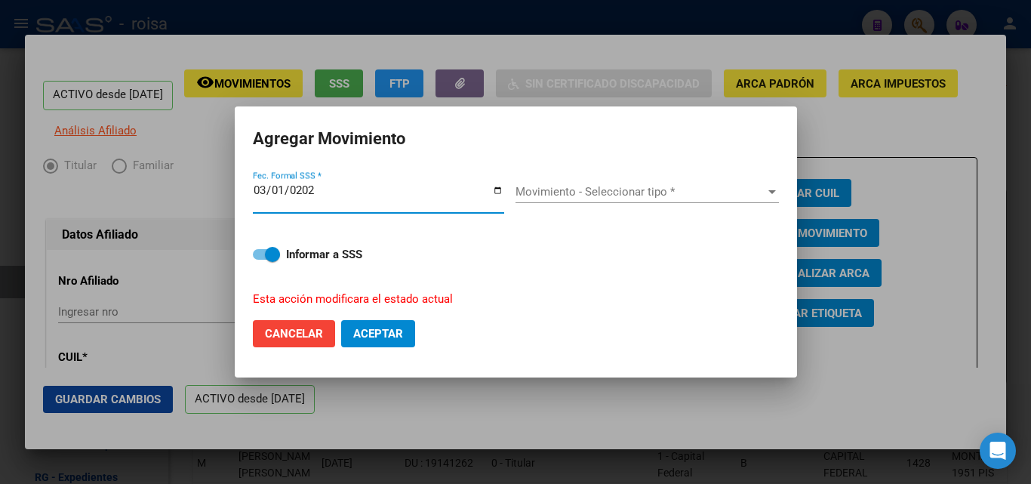
type input "[DATE]"
click at [544, 198] on span "Movimiento - Seleccionar tipo *" at bounding box center [640, 192] width 250 height 14
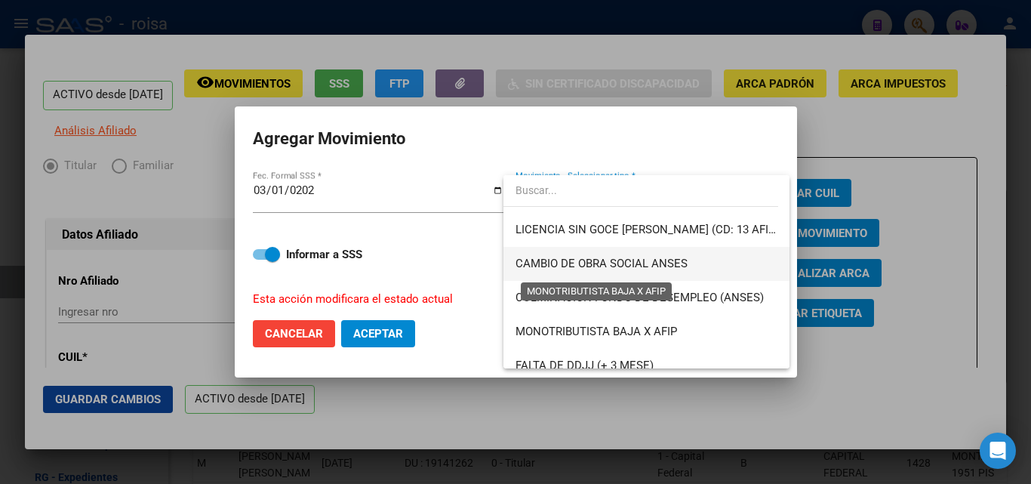
scroll to position [453, 0]
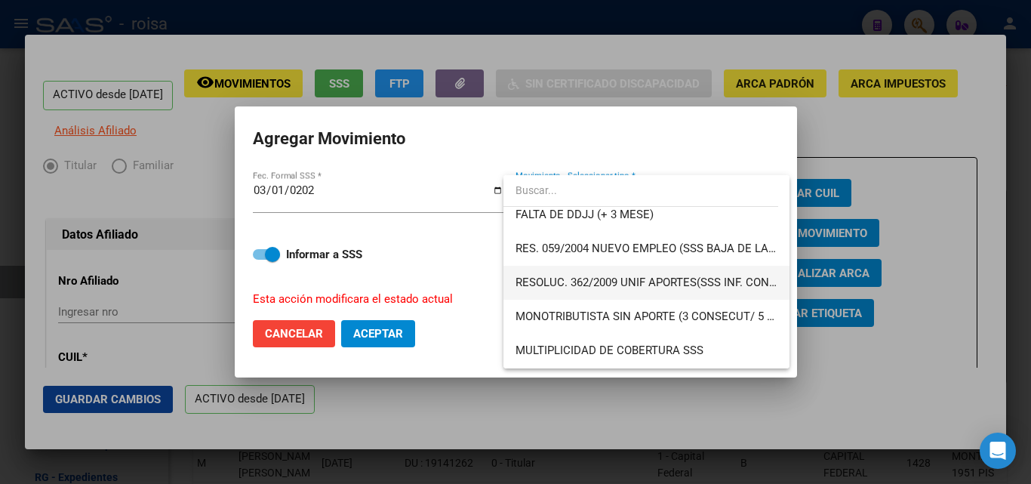
drag, startPoint x: 626, startPoint y: 266, endPoint x: 631, endPoint y: 297, distance: 31.4
click at [631, 297] on div "BAJA SIN APORTES FALLECIMIENTO RENUNCIA DESPIDO JUBILADO INFORMADO POR LA SSS (…" at bounding box center [646, 271] width 286 height 193
click at [641, 301] on span "MONOTRIBUTISTA SIN APORTE (3 CONSECUT/ 5 ALTERNAD)" at bounding box center [646, 317] width 262 height 34
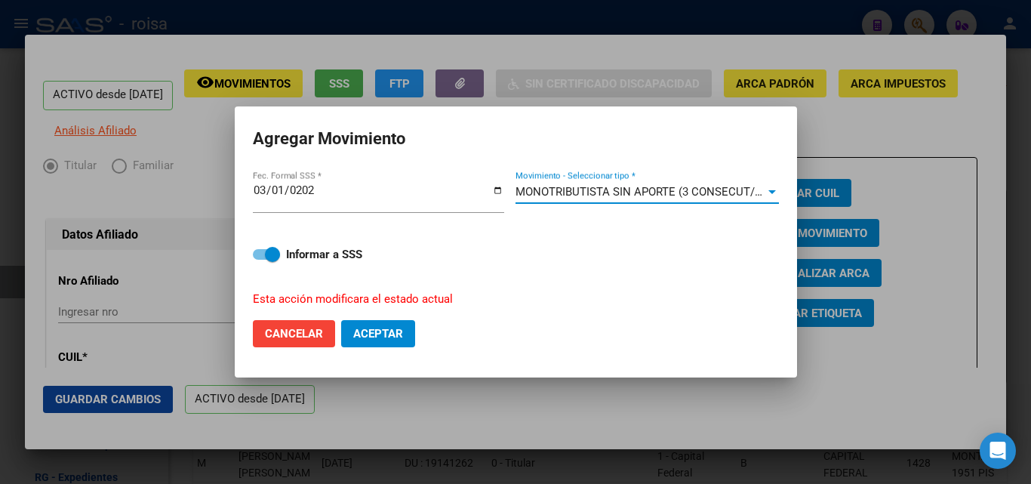
click at [625, 192] on span "MONOTRIBUTISTA SIN APORTE (3 CONSECUT/ 5 ALTERNAD)" at bounding box center [670, 192] width 311 height 14
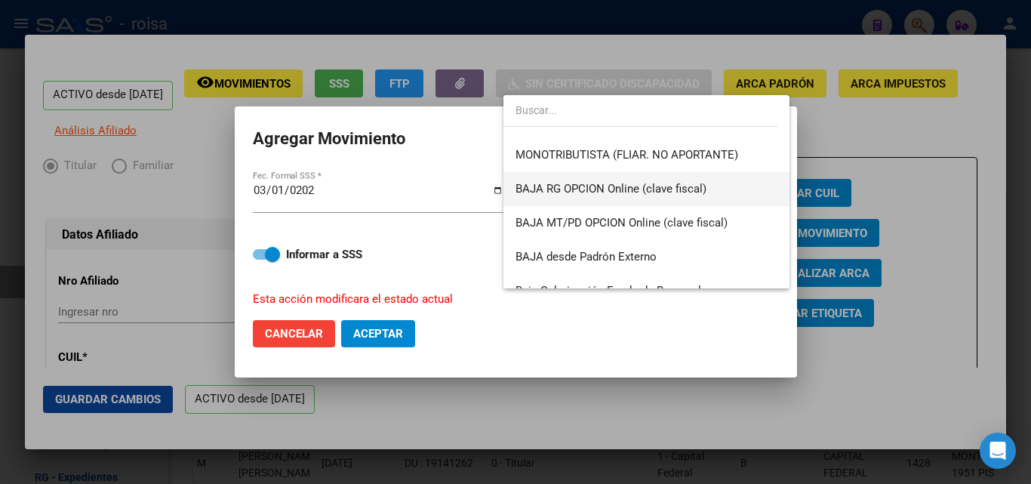
scroll to position [951, 0]
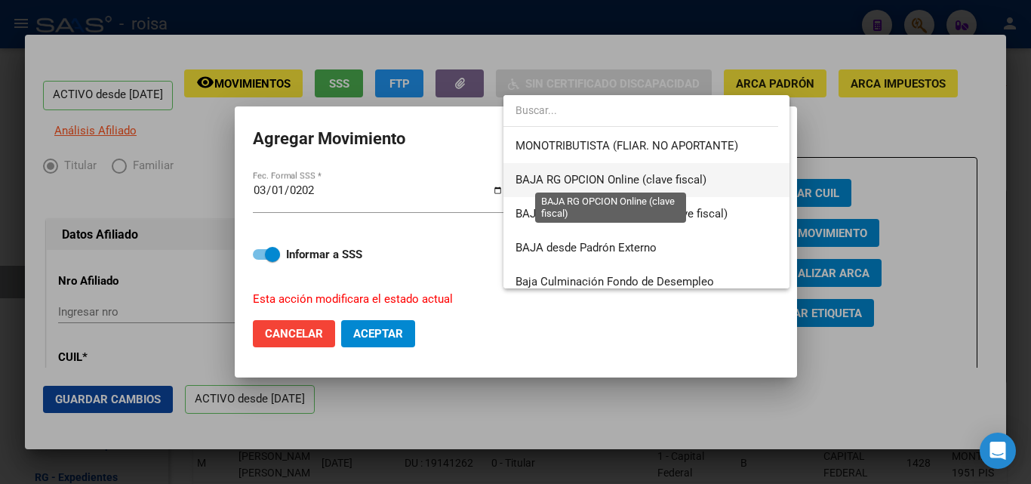
click at [610, 185] on span "BAJA RG OPCION Online (clave fiscal)" at bounding box center [610, 180] width 191 height 14
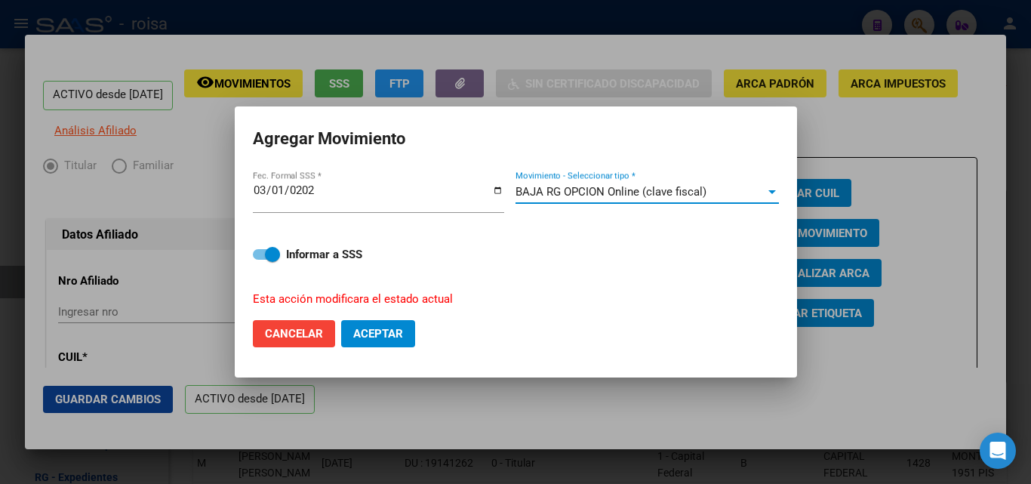
click at [382, 334] on span "Aceptar" at bounding box center [378, 334] width 50 height 14
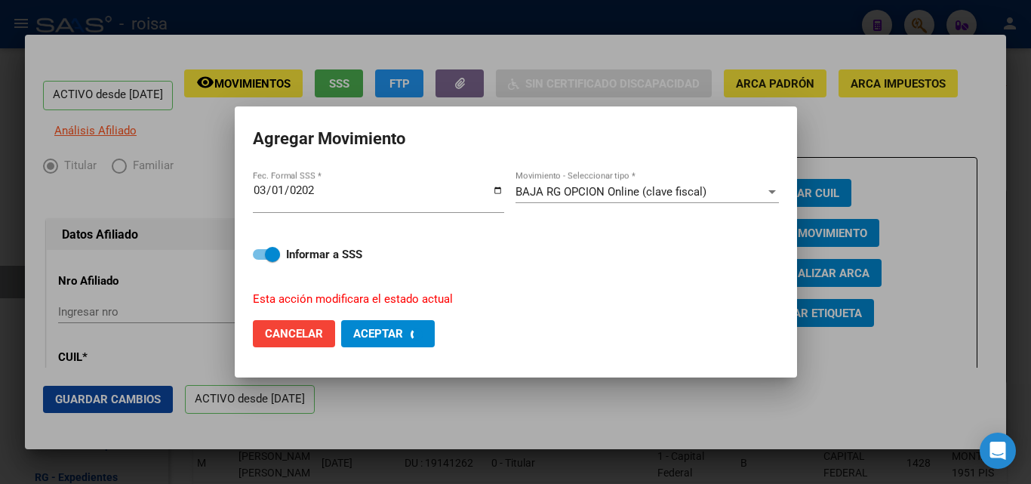
checkbox input "false"
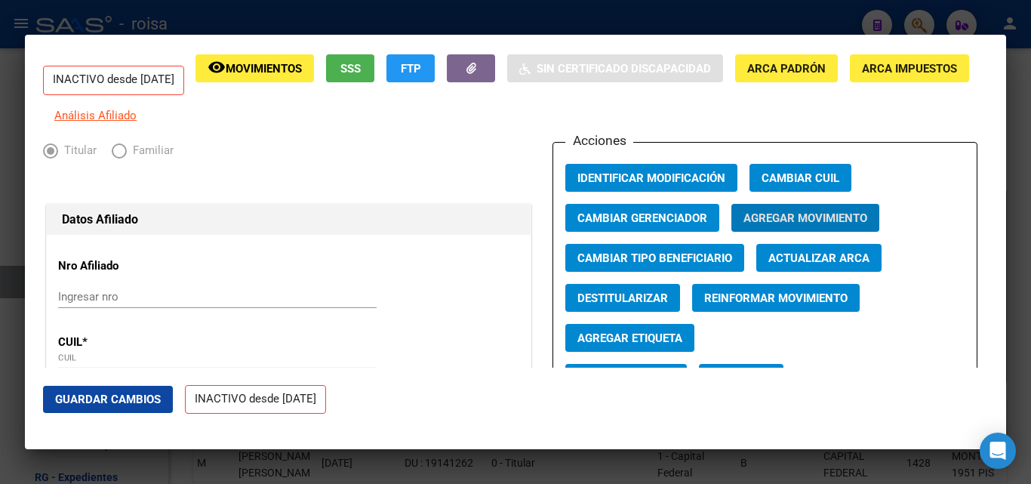
scroll to position [0, 0]
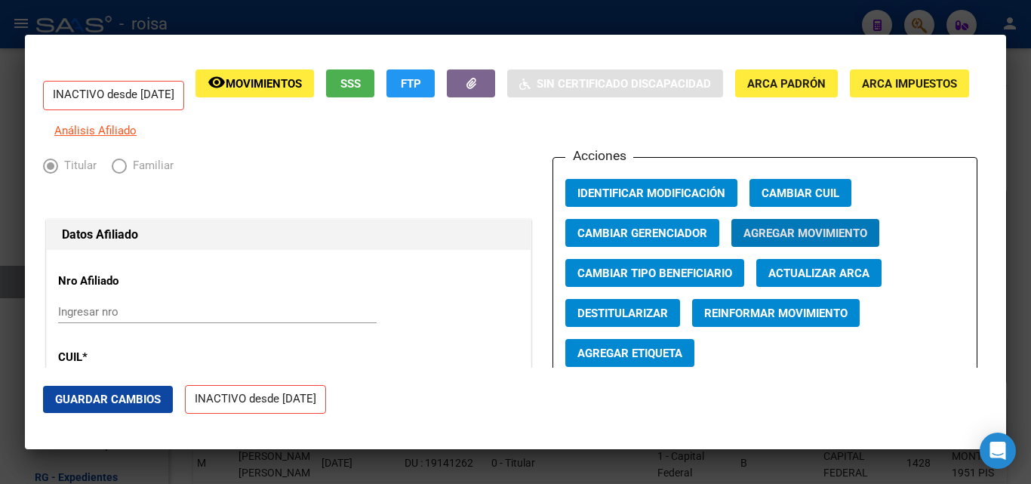
click at [420, 11] on div at bounding box center [515, 242] width 1031 height 484
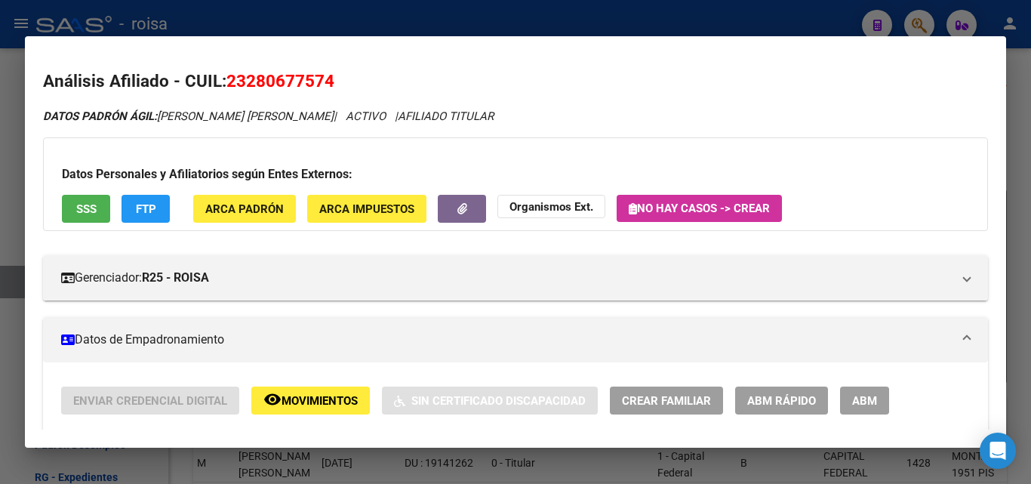
click at [202, 17] on div at bounding box center [515, 242] width 1031 height 484
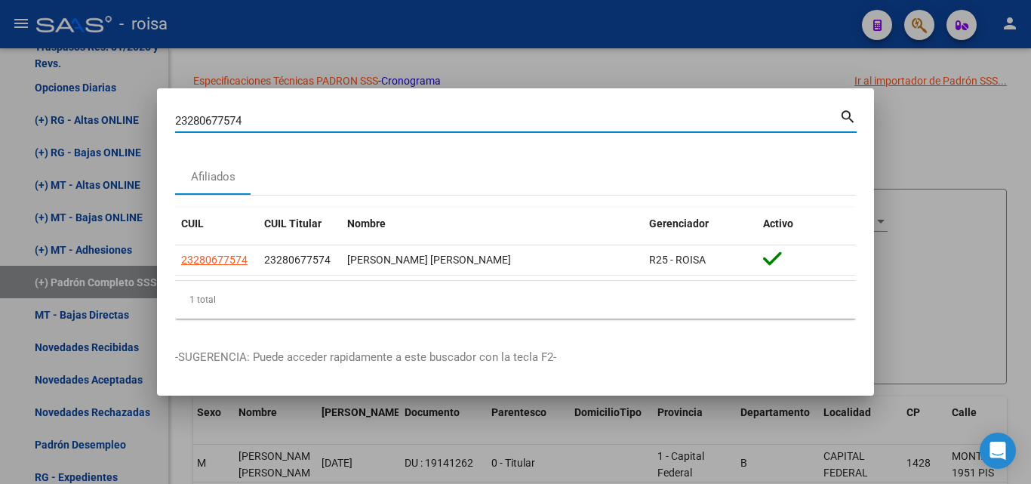
drag, startPoint x: 261, startPoint y: 118, endPoint x: 5, endPoint y: 84, distance: 258.2
click at [5, 84] on div "23280677574 Buscar (apellido, dni, cuil, nro traspaso, cuit, obra social) searc…" at bounding box center [515, 242] width 1031 height 484
paste input "50023090240"
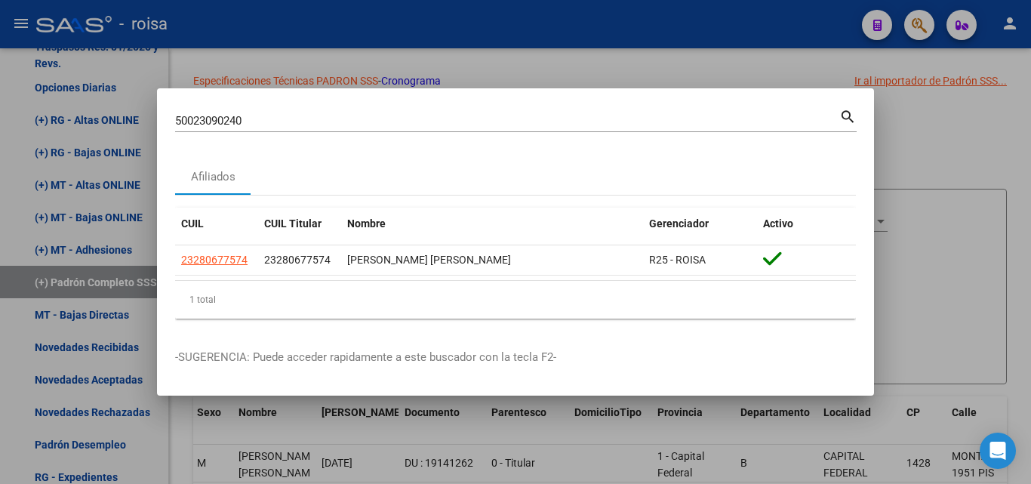
click at [847, 111] on mat-icon "search" at bounding box center [847, 115] width 17 height 18
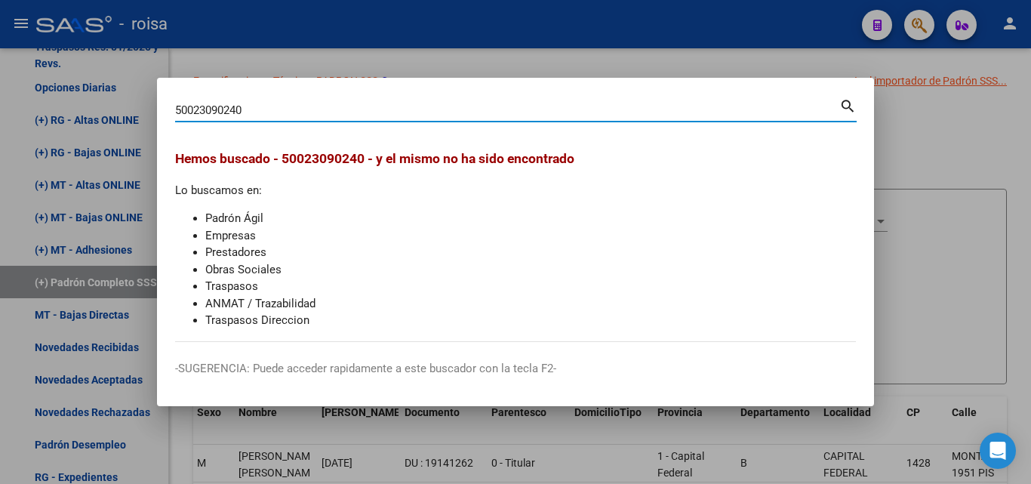
drag, startPoint x: 331, startPoint y: 115, endPoint x: 253, endPoint y: 137, distance: 80.6
click at [253, 137] on mat-dialog-content "50023090240 Buscar (apellido, dni, cuil, nro traspaso, cuit, obra social) searc…" at bounding box center [515, 219] width 717 height 246
drag, startPoint x: 97, startPoint y: 108, endPoint x: 127, endPoint y: 118, distance: 32.0
click at [46, 104] on div "50023090240 Buscar (apellido, dni, cuil, nro traspaso, cuit, obra social) searc…" at bounding box center [515, 242] width 1031 height 484
paste input "20-23090240-3"
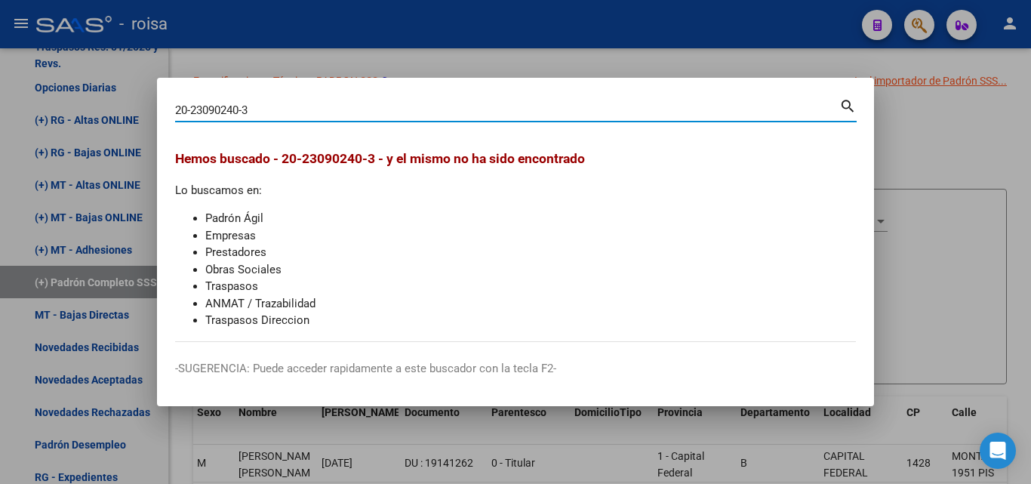
click at [842, 109] on mat-icon "search" at bounding box center [847, 105] width 17 height 18
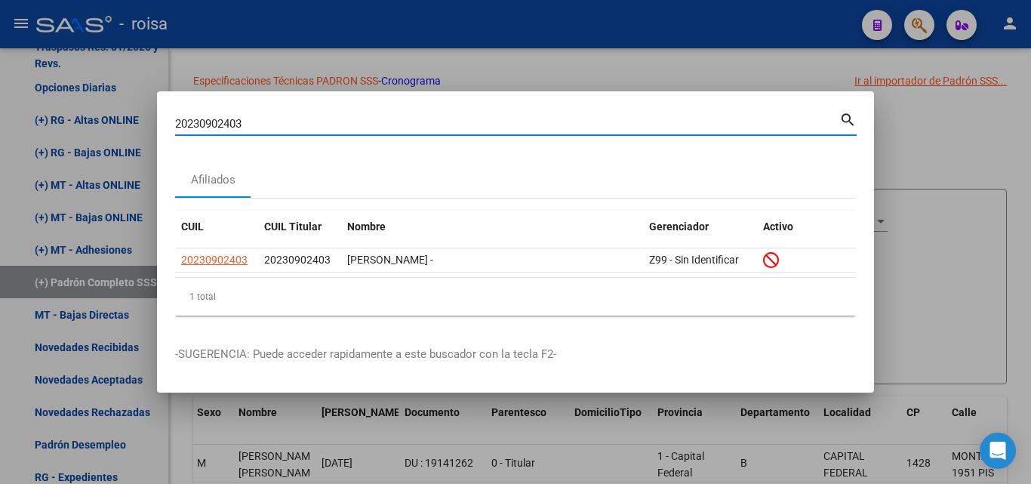
drag, startPoint x: 249, startPoint y: 120, endPoint x: 69, endPoint y: 96, distance: 182.0
click at [69, 96] on div "20230902403 Buscar (apellido, dni, cuil, nro traspaso, cuit, obra social) searc…" at bounding box center [515, 242] width 1031 height 484
paste input "48334127"
drag, startPoint x: 258, startPoint y: 128, endPoint x: 105, endPoint y: 103, distance: 155.2
click at [105, 103] on div "20248334127 Buscar (apellido, dni, cuil, nro traspaso, cuit, obra social) searc…" at bounding box center [515, 242] width 1031 height 484
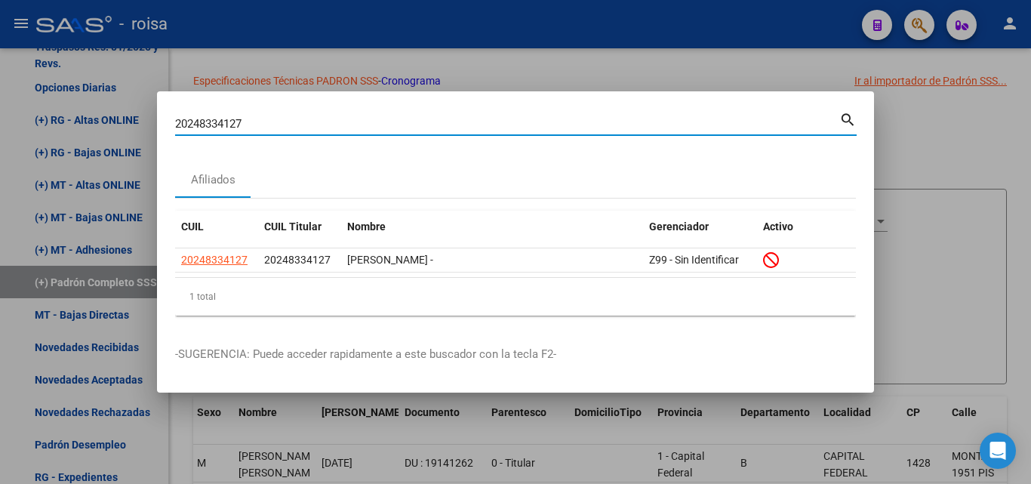
paste input "352655156"
type input "20352655156"
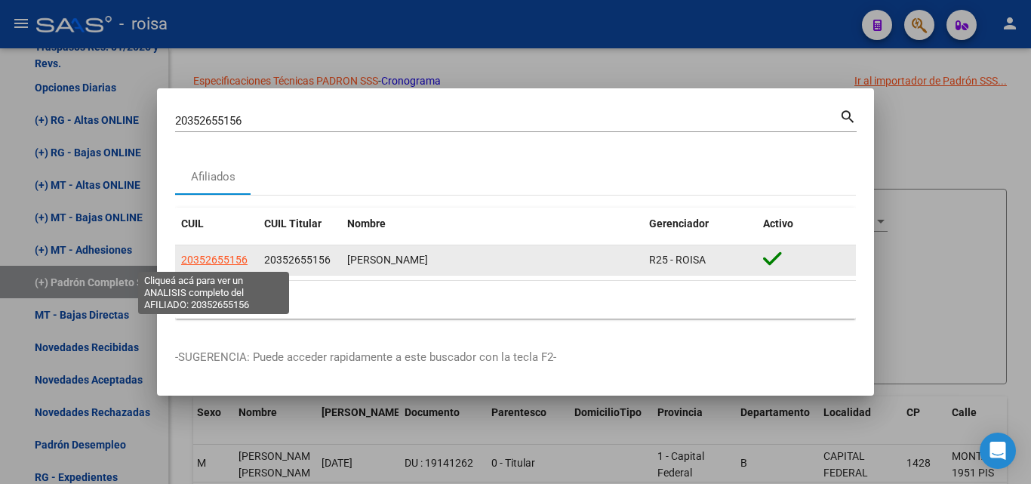
click at [220, 265] on span "20352655156" at bounding box center [214, 260] width 66 height 12
type textarea "20352655156"
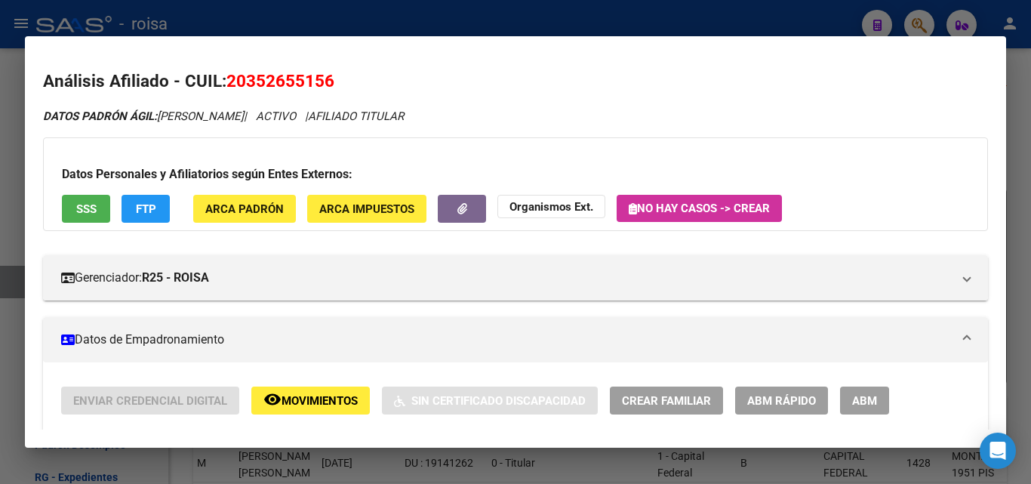
click at [95, 210] on span "SSS" at bounding box center [86, 209] width 20 height 14
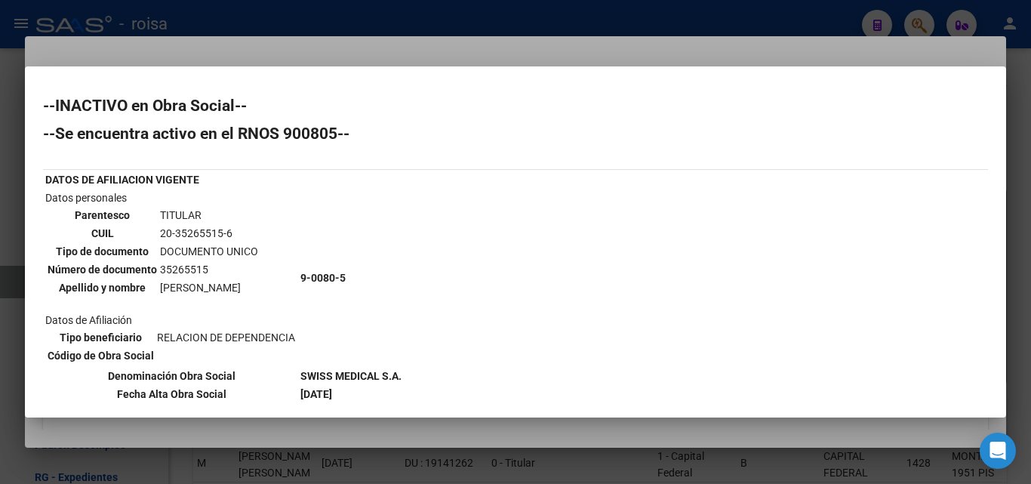
click at [394, 16] on div at bounding box center [515, 242] width 1031 height 484
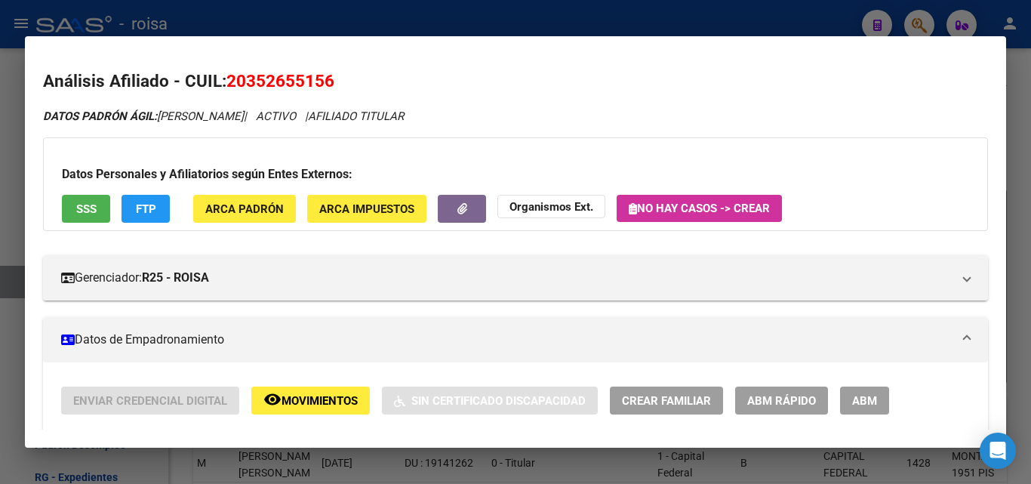
drag, startPoint x: 224, startPoint y: 17, endPoint x: 297, endPoint y: 29, distance: 74.1
click at [224, 17] on div at bounding box center [515, 242] width 1031 height 484
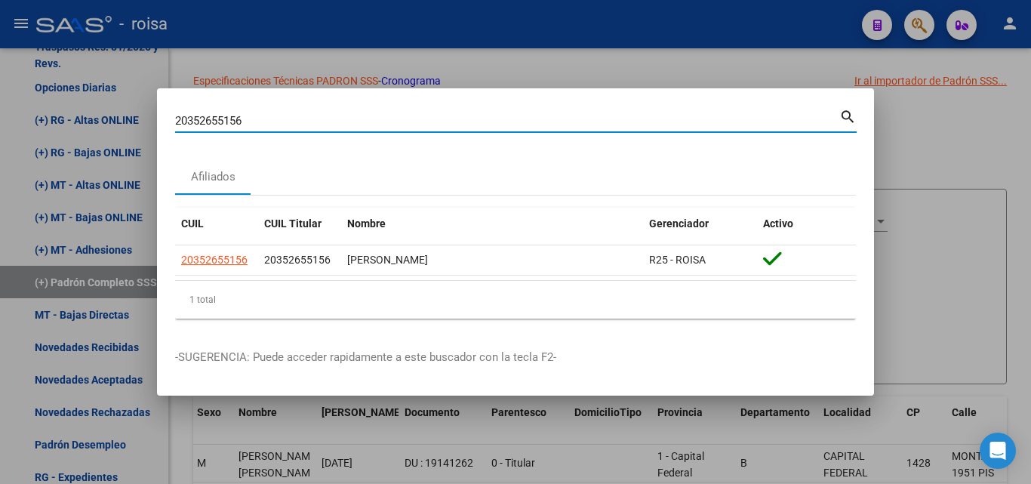
drag, startPoint x: 563, startPoint y: 123, endPoint x: 134, endPoint y: 125, distance: 428.7
click at [134, 125] on div "20352655156 Buscar (apellido, dni, cuil, nro traspaso, cuit, obra social) searc…" at bounding box center [515, 242] width 1031 height 484
paste input "7252428688"
type input "27252428688"
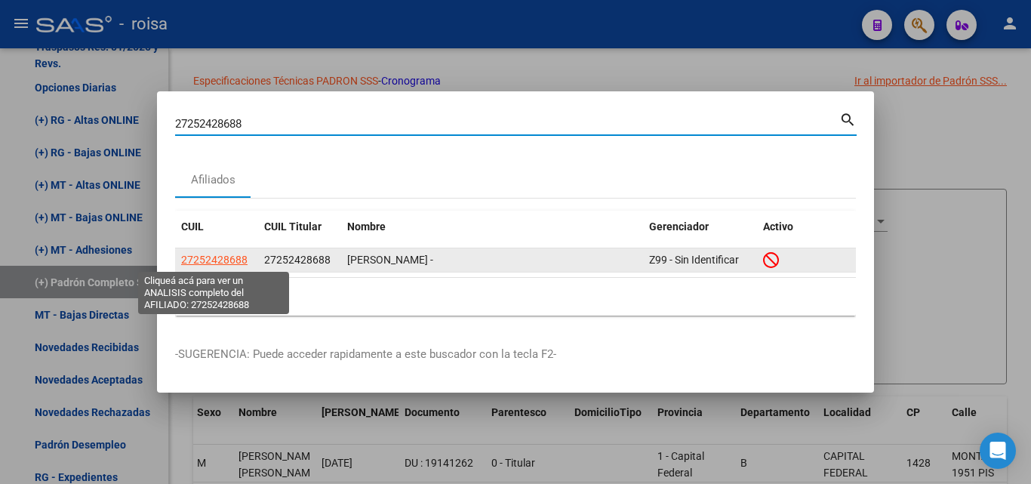
click at [234, 258] on span "27252428688" at bounding box center [214, 260] width 66 height 12
type textarea "27252428688"
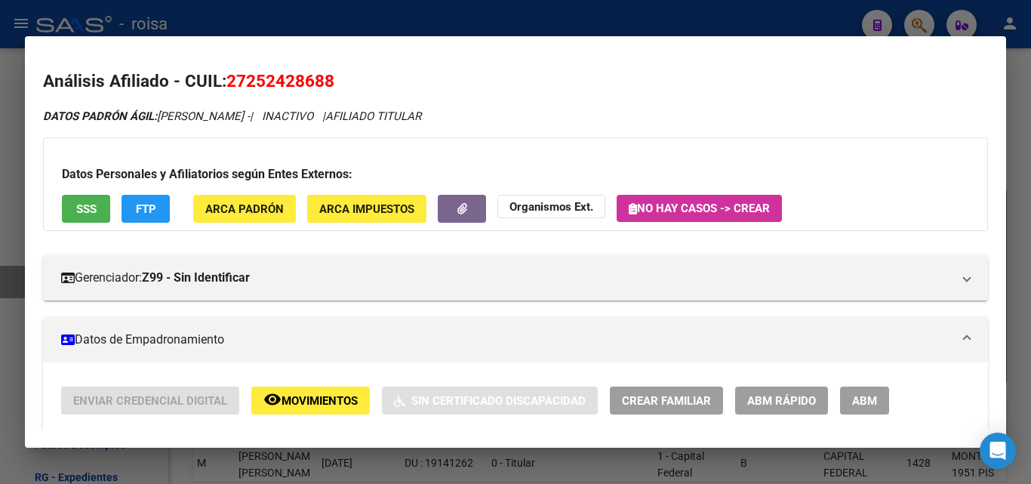
drag, startPoint x: 265, startPoint y: 18, endPoint x: 327, endPoint y: 38, distance: 65.2
click at [265, 17] on div at bounding box center [515, 242] width 1031 height 484
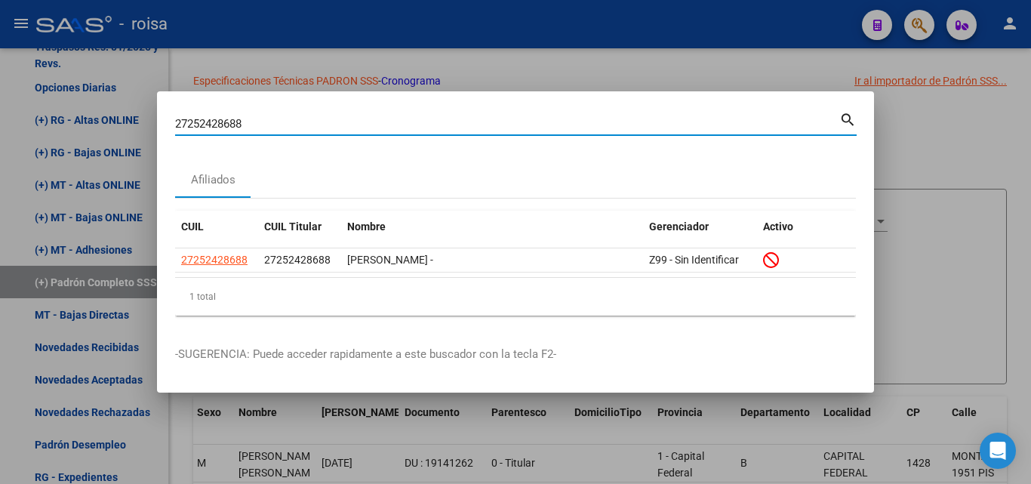
drag, startPoint x: 428, startPoint y: 119, endPoint x: 11, endPoint y: 116, distance: 417.3
click at [9, 116] on div "27252428688 Buscar (apellido, dni, cuil, nro traspaso, cuit, obra social) searc…" at bounding box center [515, 242] width 1031 height 484
paste input "0959545627"
type input "20959545627"
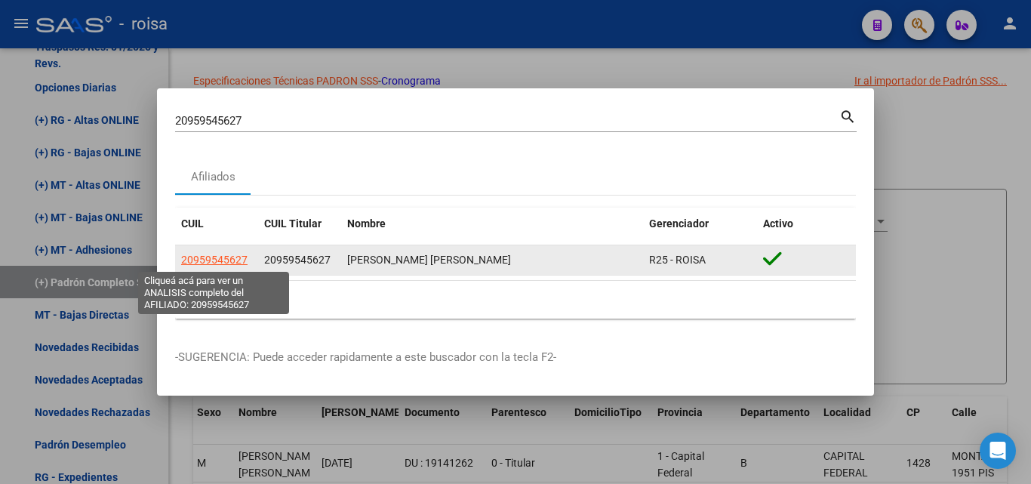
click at [230, 260] on span "20959545627" at bounding box center [214, 260] width 66 height 12
type textarea "20959545627"
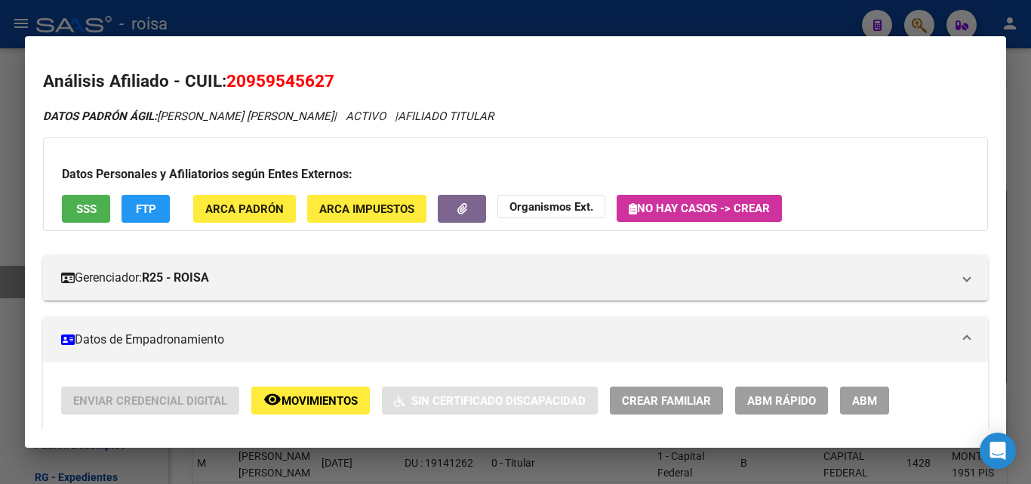
click at [89, 213] on span "SSS" at bounding box center [86, 209] width 20 height 14
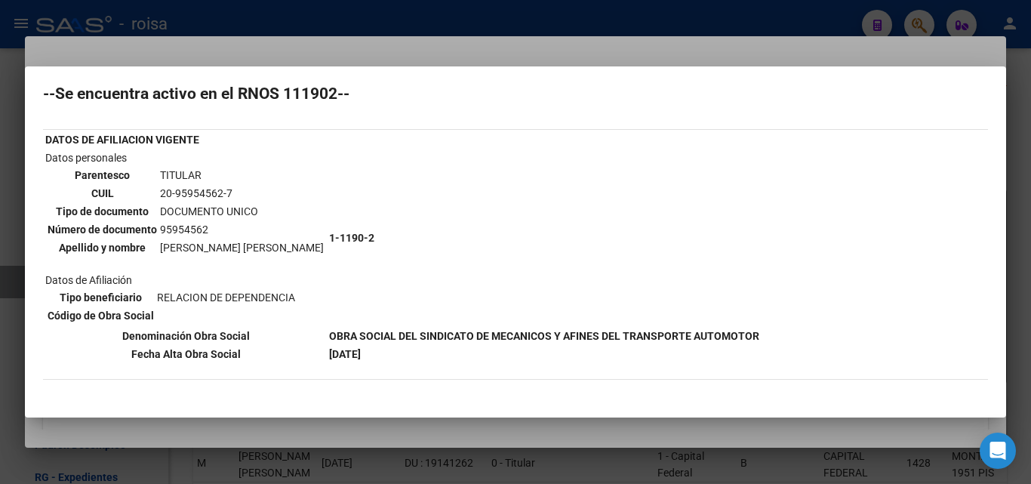
scroll to position [75, 0]
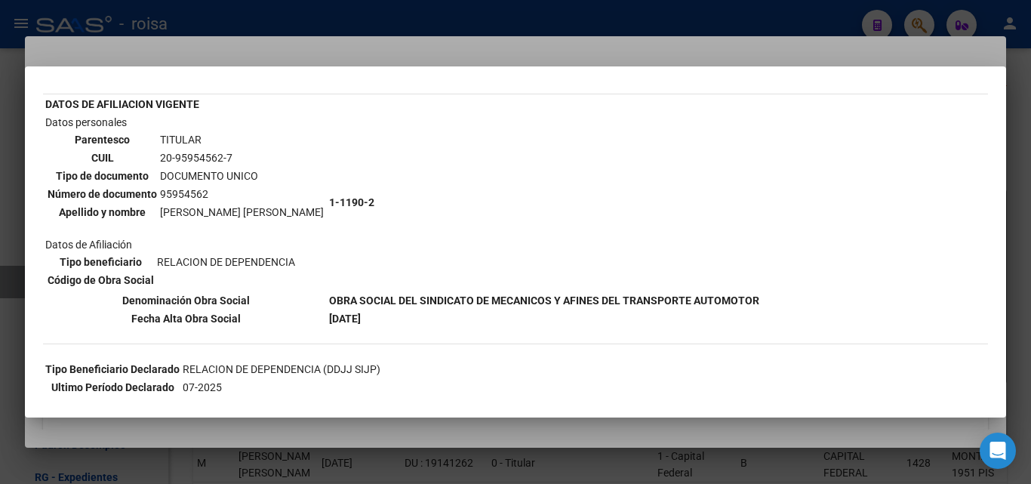
click at [312, 56] on div at bounding box center [515, 242] width 1031 height 484
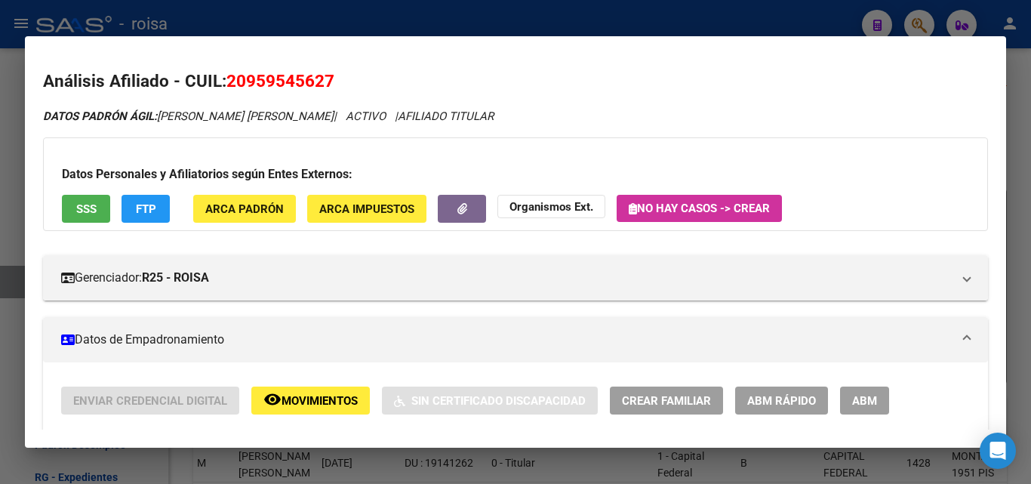
click at [764, 394] on span "ABM Rápido" at bounding box center [781, 401] width 69 height 14
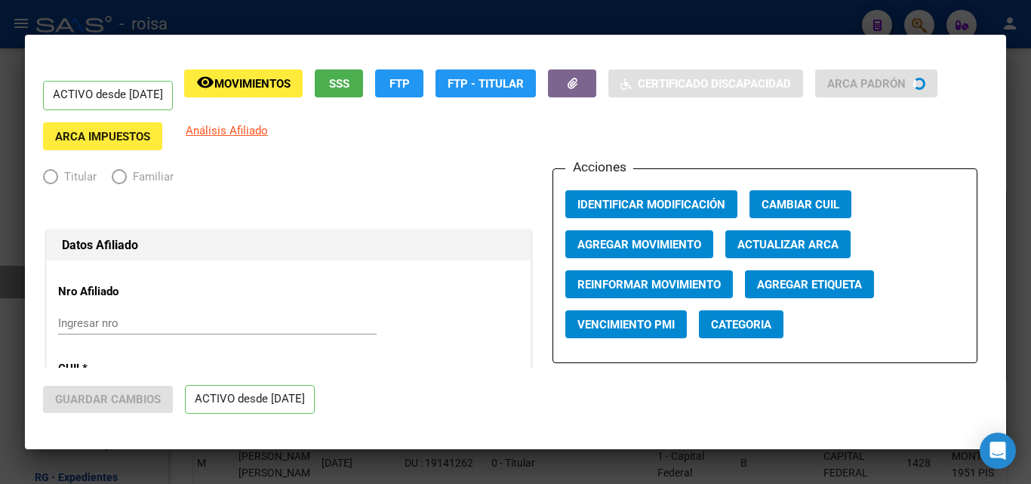
radio input "true"
type input "30-68939331-0"
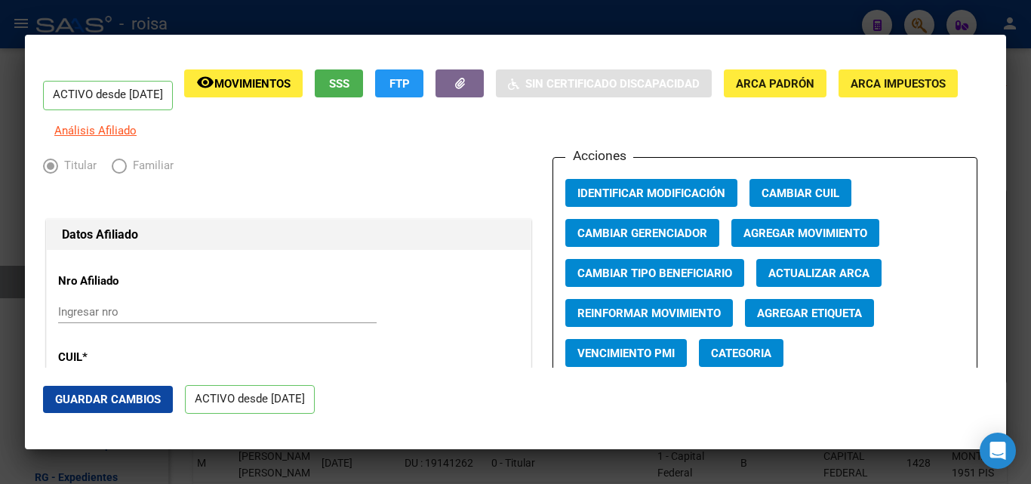
click at [825, 240] on span "Agregar Movimiento" at bounding box center [805, 233] width 124 height 14
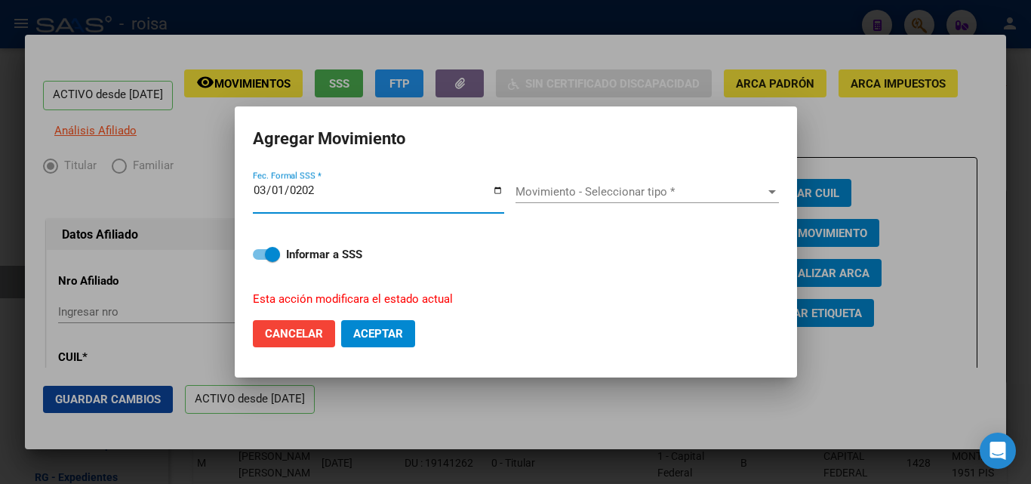
type input "[DATE]"
click at [614, 196] on span "Movimiento - Seleccionar tipo *" at bounding box center [640, 192] width 250 height 14
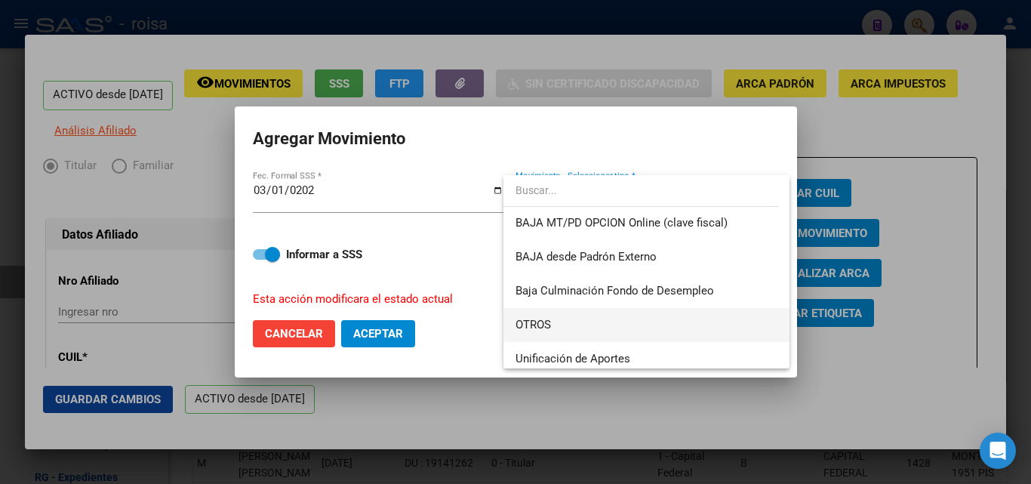
scroll to position [946, 0]
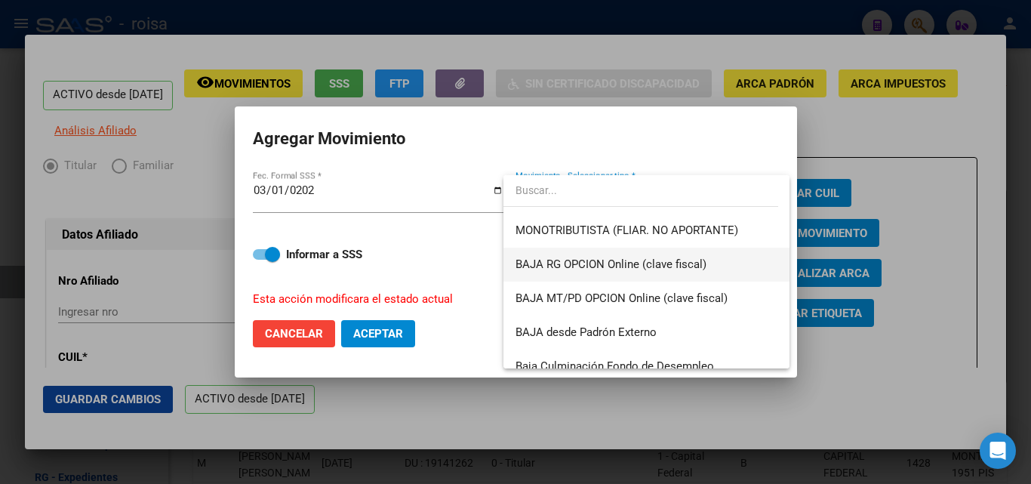
click at [613, 271] on span "BAJA RG OPCION Online (clave fiscal)" at bounding box center [610, 264] width 191 height 14
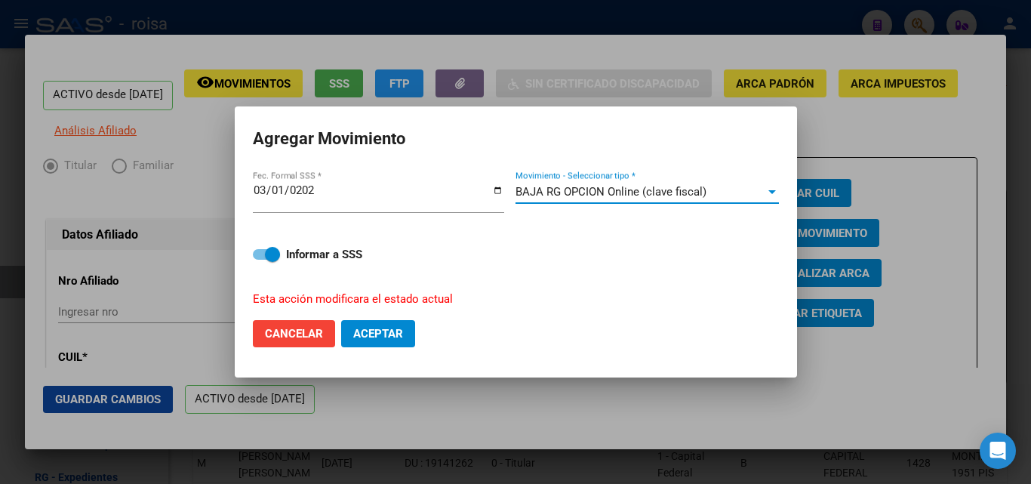
click at [369, 332] on span "Aceptar" at bounding box center [378, 334] width 50 height 14
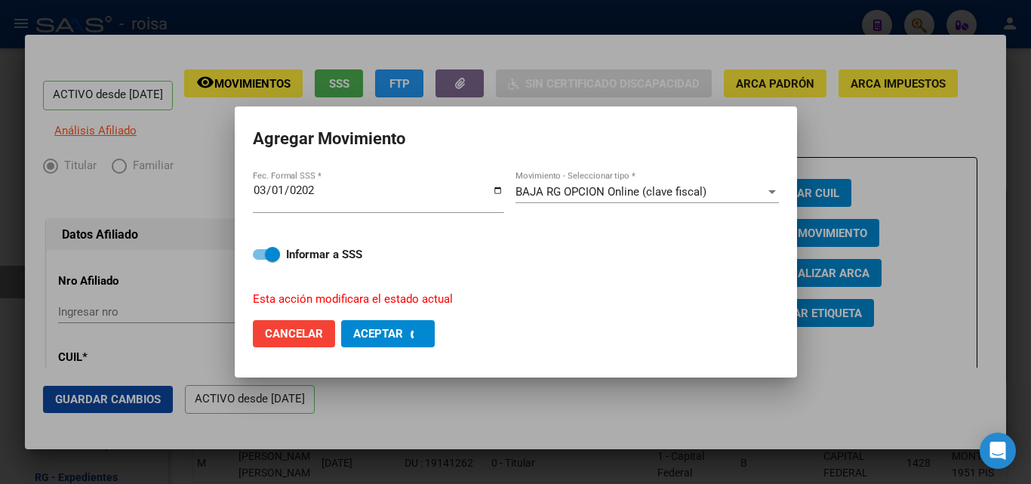
checkbox input "false"
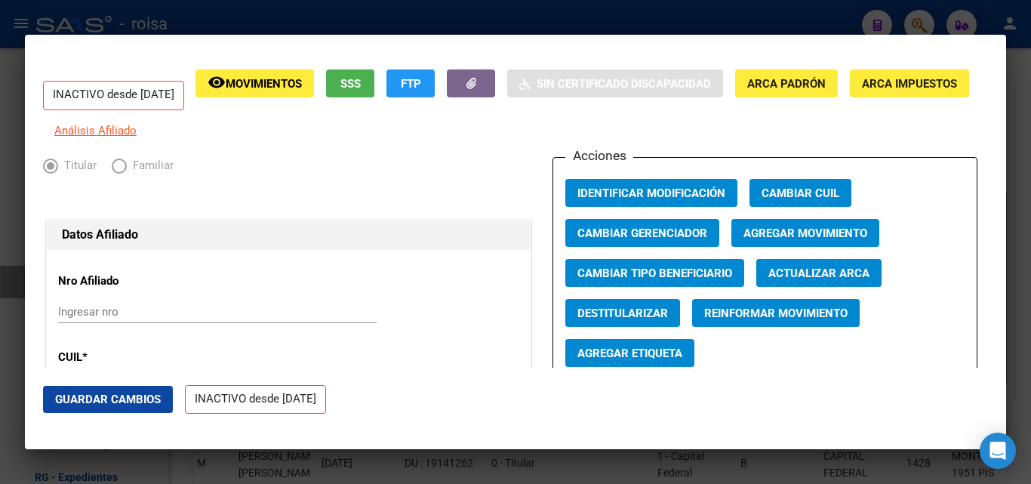
click at [175, 8] on div at bounding box center [515, 242] width 1031 height 484
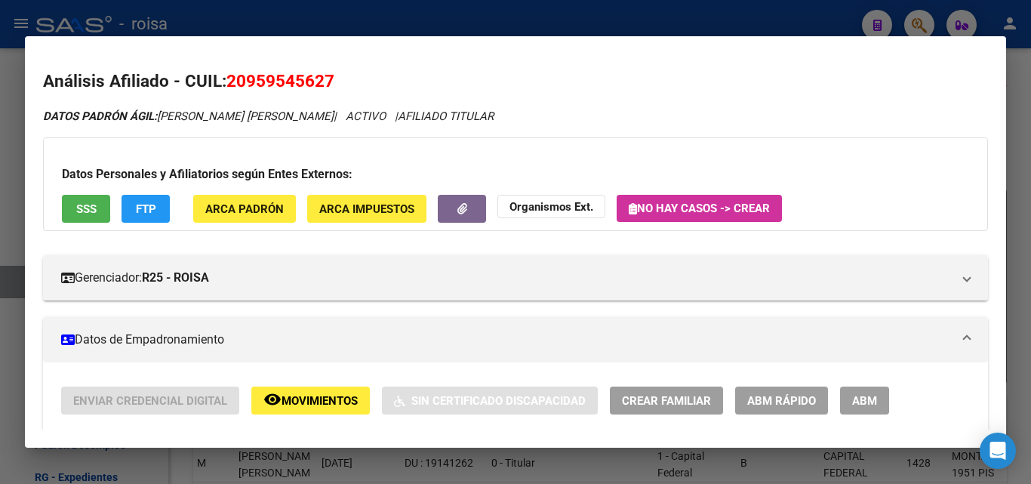
click at [915, 23] on div at bounding box center [515, 242] width 1031 height 484
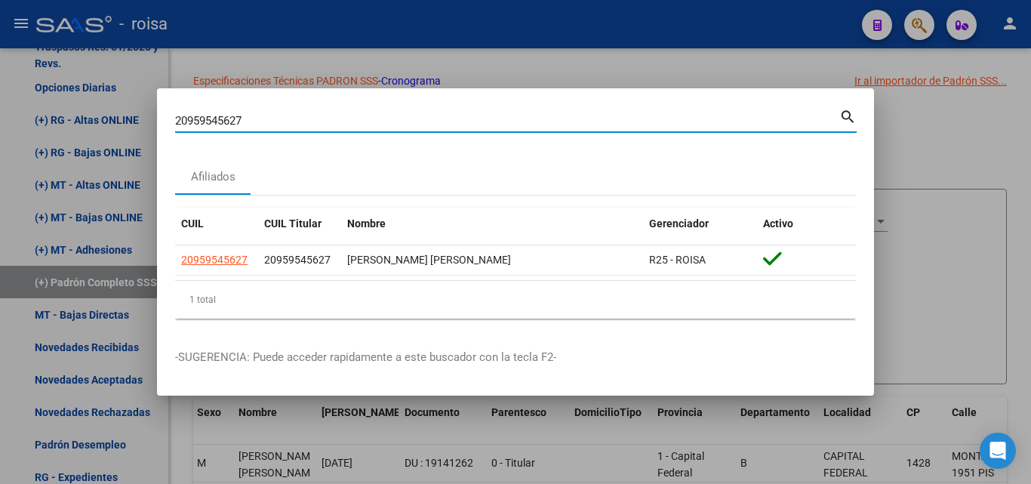
drag, startPoint x: 324, startPoint y: 115, endPoint x: 280, endPoint y: 81, distance: 55.4
click at [50, 115] on div "20959545627 Buscar (apellido, dni, cuil, nro traspaso, cuit, obra social) searc…" at bounding box center [515, 242] width 1031 height 484
paste input "241004946"
type input "20241004946"
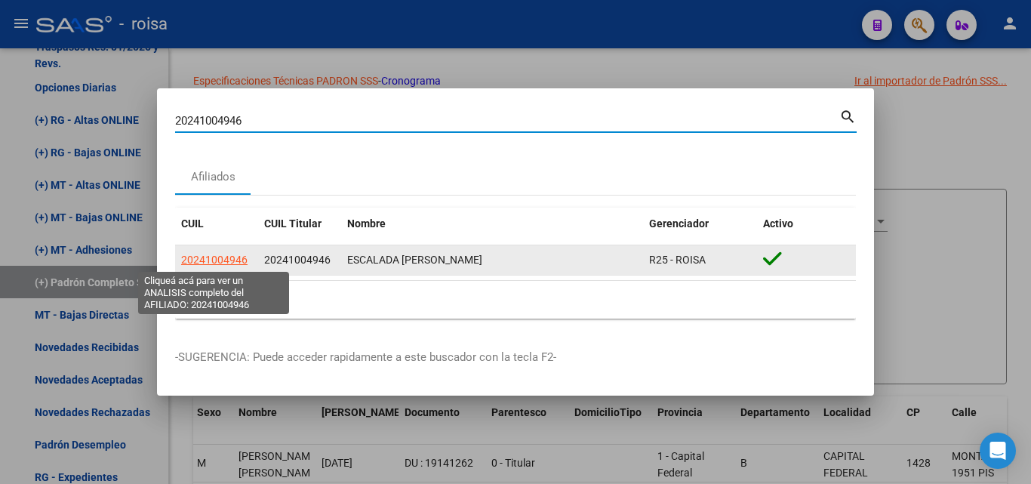
click at [239, 258] on span "20241004946" at bounding box center [214, 260] width 66 height 12
type textarea "20241004946"
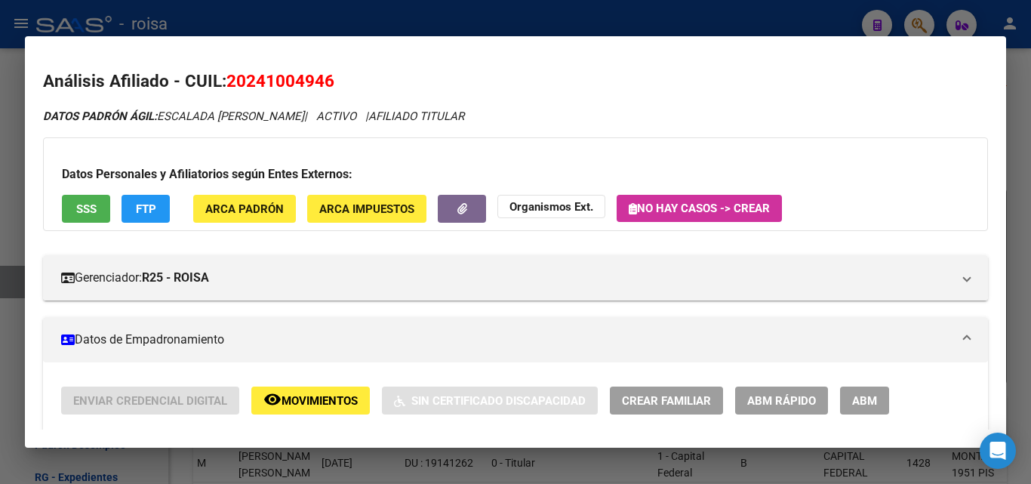
click at [89, 206] on span "SSS" at bounding box center [86, 209] width 20 height 14
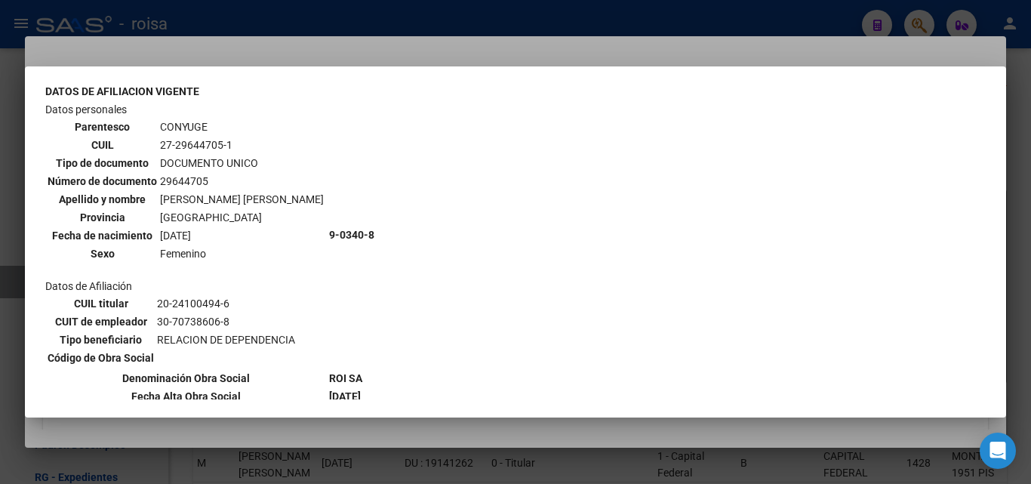
scroll to position [604, 0]
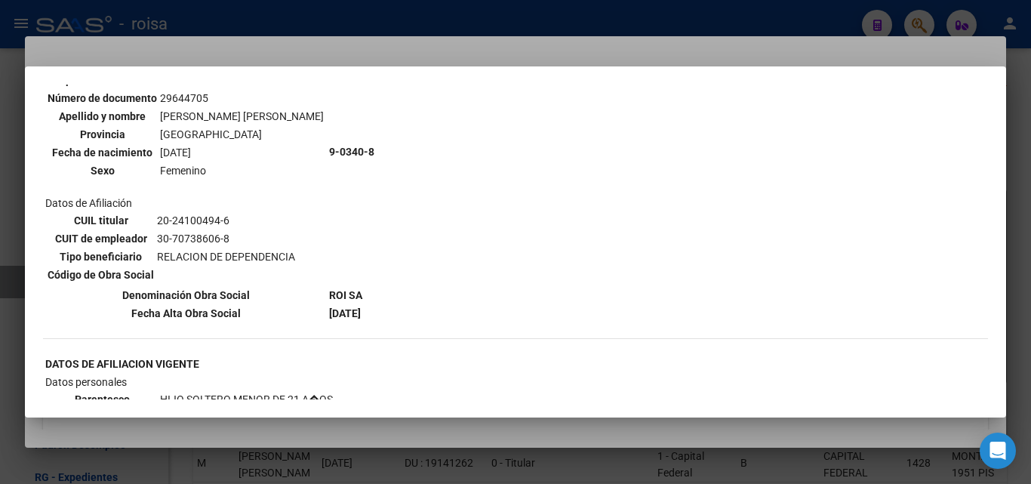
click at [214, 61] on div at bounding box center [515, 242] width 1031 height 484
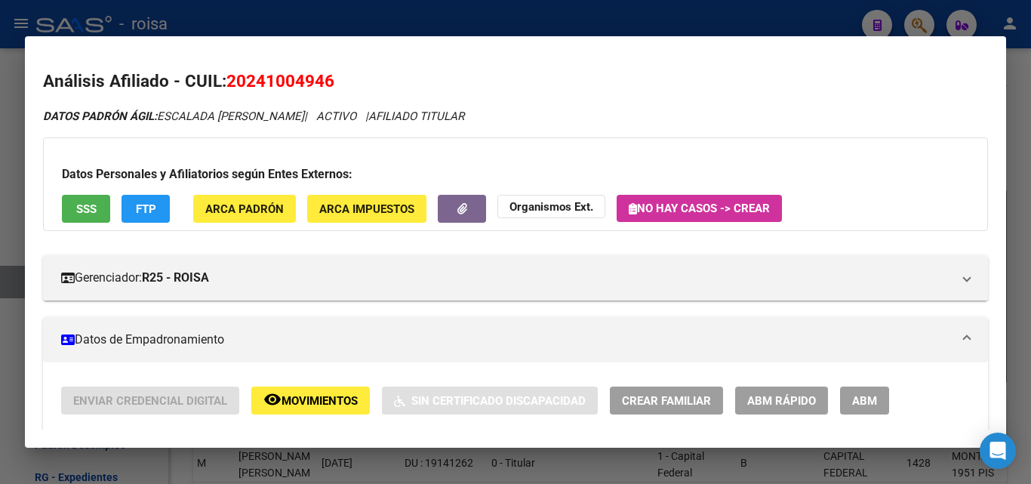
click at [258, 21] on div at bounding box center [515, 242] width 1031 height 484
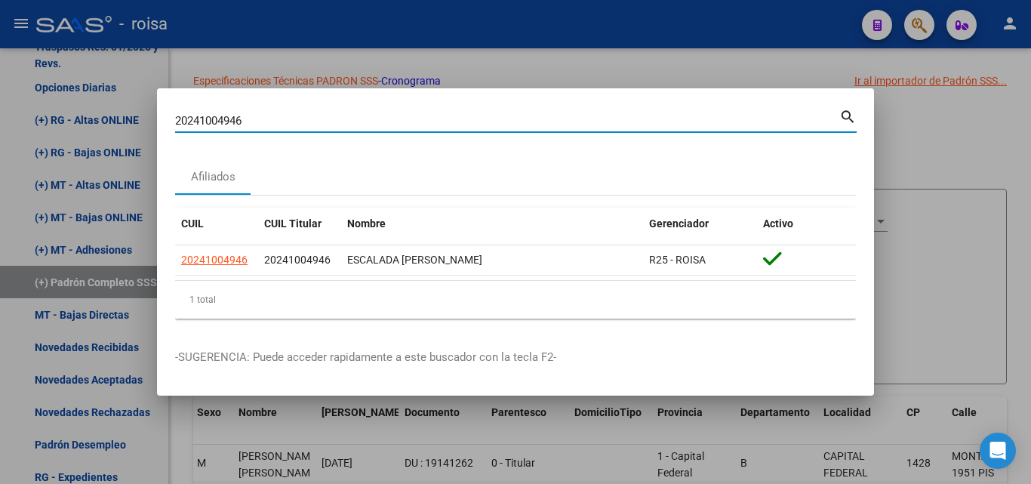
drag, startPoint x: 360, startPoint y: 119, endPoint x: 0, endPoint y: 118, distance: 360.0
click at [0, 118] on div "20241004946 Buscar (apellido, dni, cuil, nro traspaso, cuit, obra social) searc…" at bounding box center [515, 242] width 1031 height 484
paste input "3377551834"
type input "23377551834"
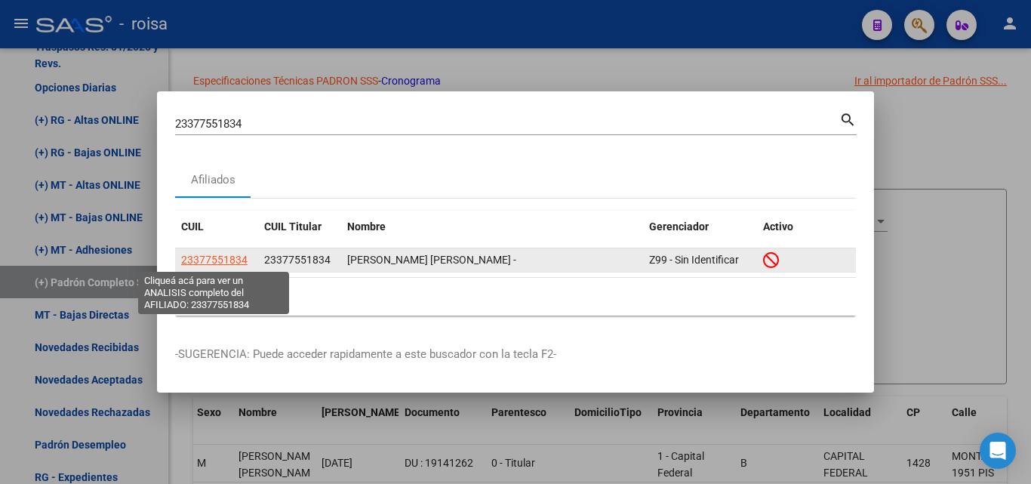
click at [228, 260] on span "23377551834" at bounding box center [214, 260] width 66 height 12
type textarea "23377551834"
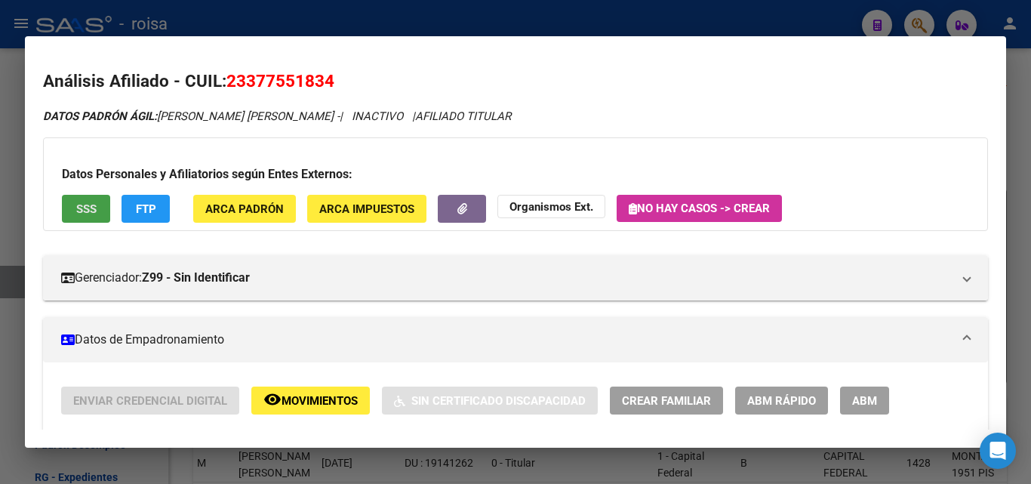
click at [89, 204] on span "SSS" at bounding box center [86, 209] width 20 height 14
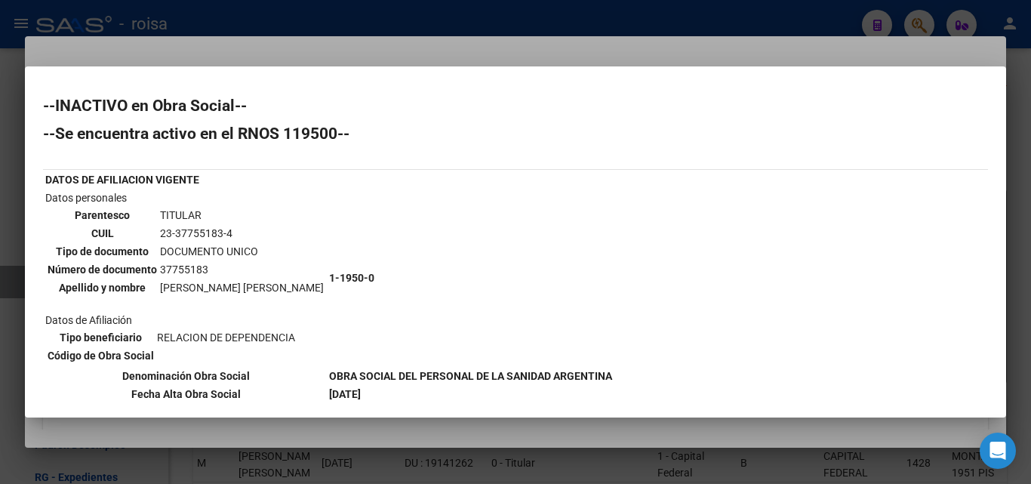
click at [503, 21] on div at bounding box center [515, 242] width 1031 height 484
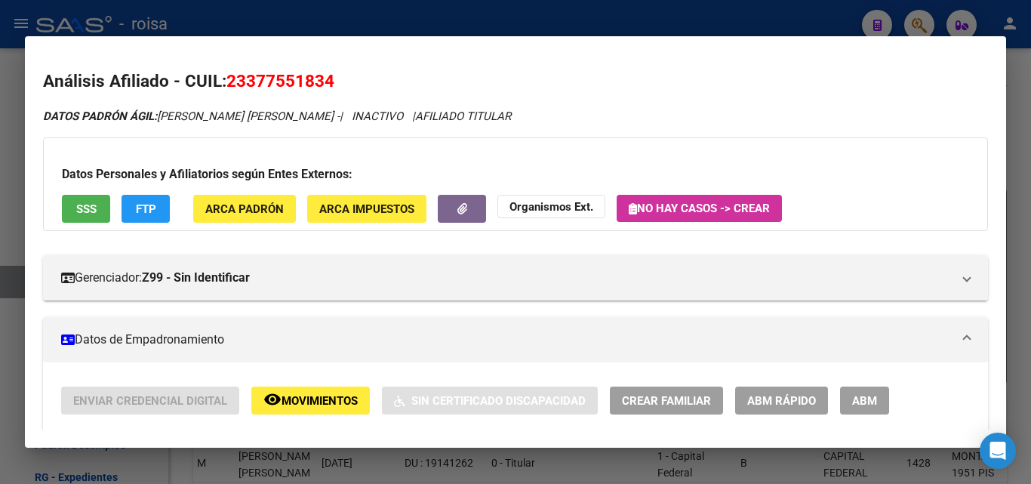
click at [305, 14] on div at bounding box center [515, 242] width 1031 height 484
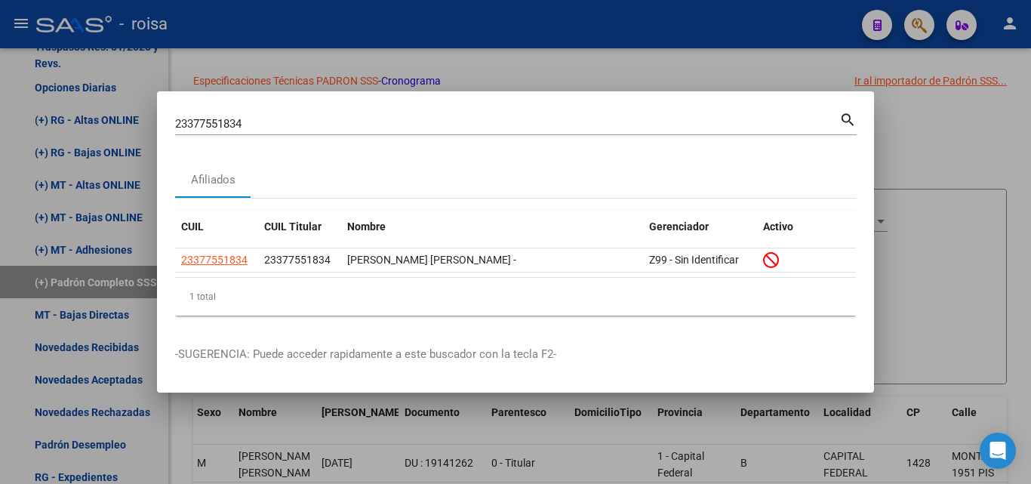
drag, startPoint x: 282, startPoint y: 115, endPoint x: 0, endPoint y: 116, distance: 282.2
click at [0, 116] on div "23377551834 Buscar (apellido, dni, cuil, nro traspaso, cuit, obra social) searc…" at bounding box center [515, 242] width 1031 height 484
drag, startPoint x: 247, startPoint y: 123, endPoint x: 166, endPoint y: 112, distance: 81.5
click at [78, 124] on div "23377551834 Buscar (apellido, dni, cuil, nro traspaso, cuit, obra social) searc…" at bounding box center [515, 242] width 1031 height 484
paste input "0267883999"
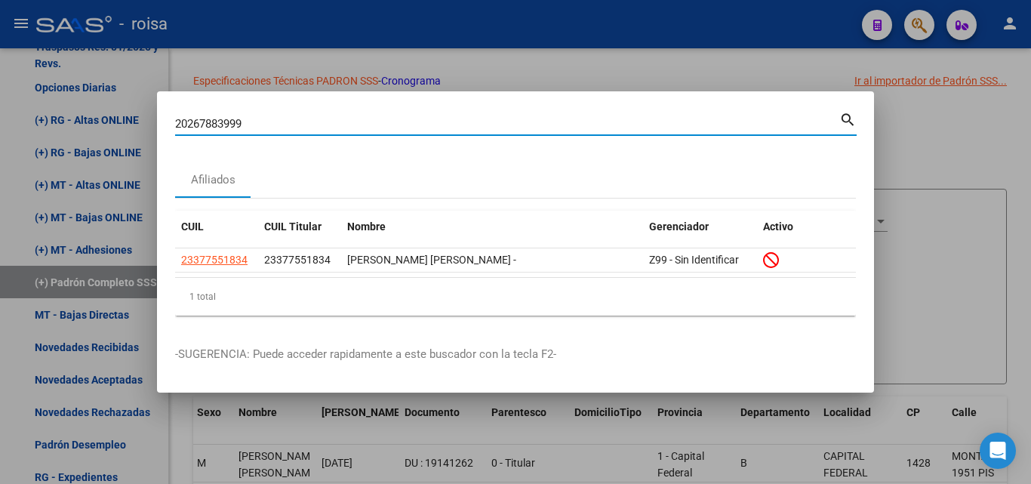
type input "20267883999"
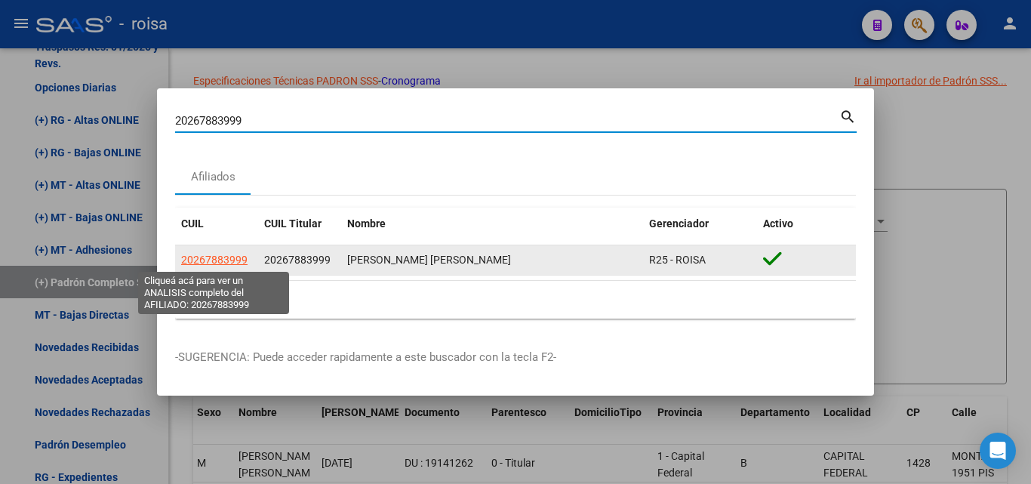
click at [235, 258] on span "20267883999" at bounding box center [214, 260] width 66 height 12
type textarea "20267883999"
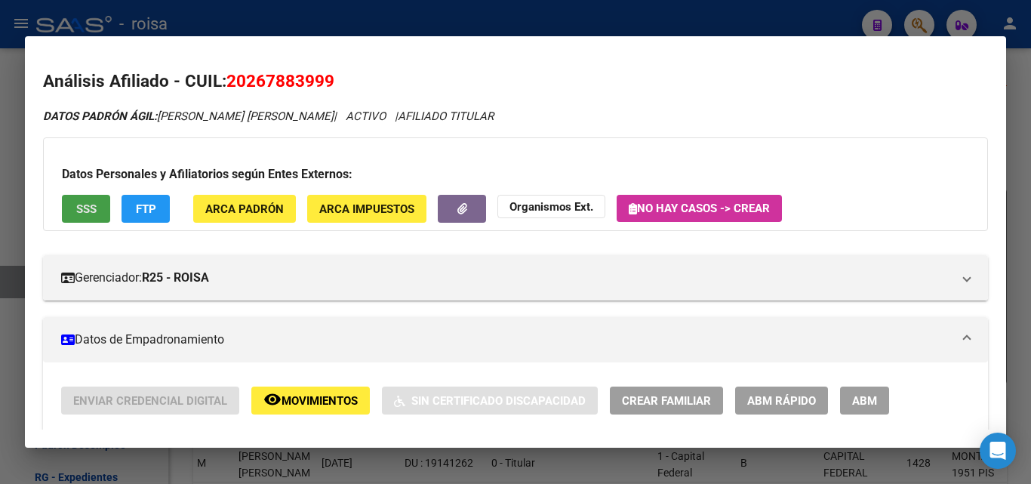
click at [94, 216] on button "SSS" at bounding box center [86, 209] width 48 height 28
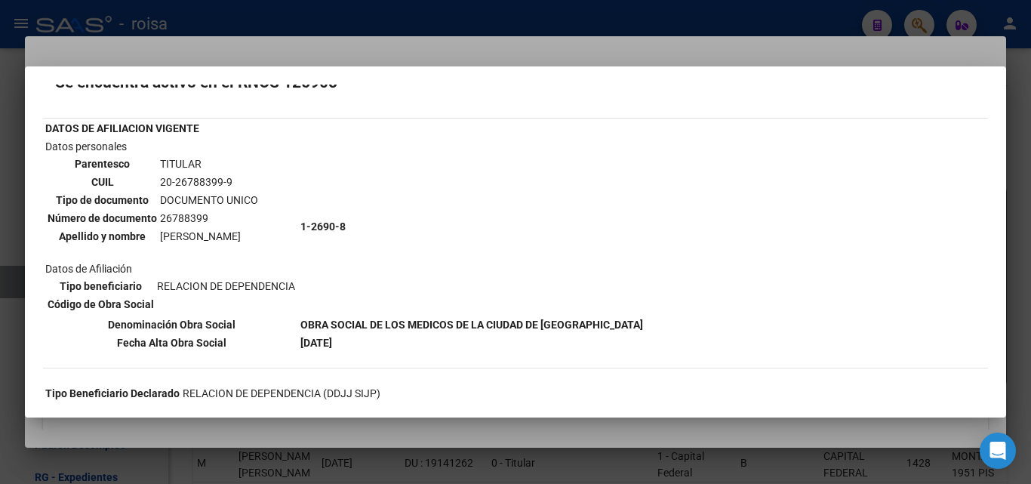
scroll to position [75, 0]
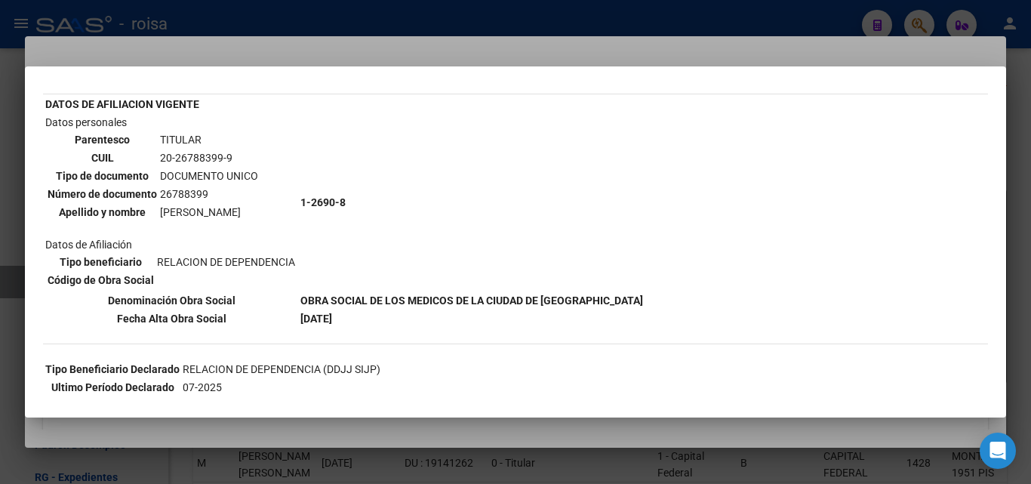
click at [377, 51] on div at bounding box center [515, 242] width 1031 height 484
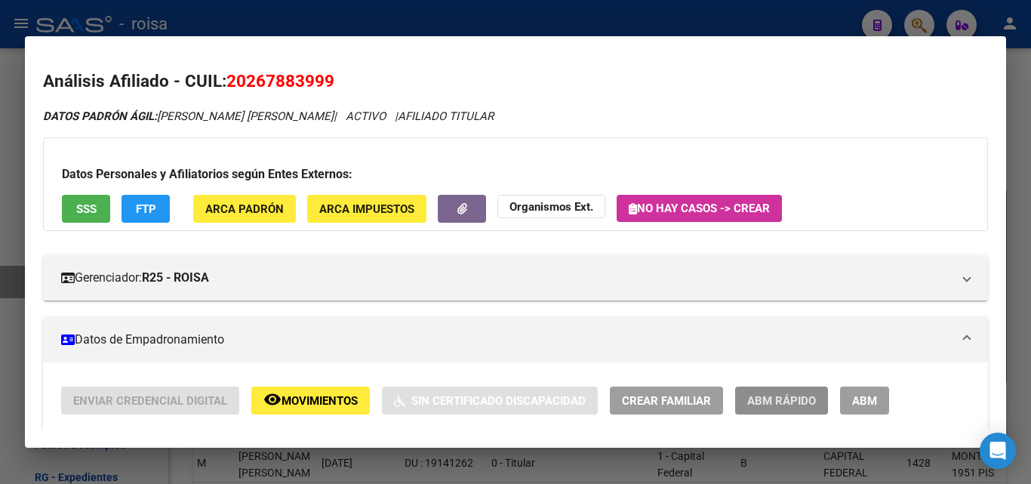
click at [774, 407] on span "ABM Rápido" at bounding box center [781, 401] width 69 height 14
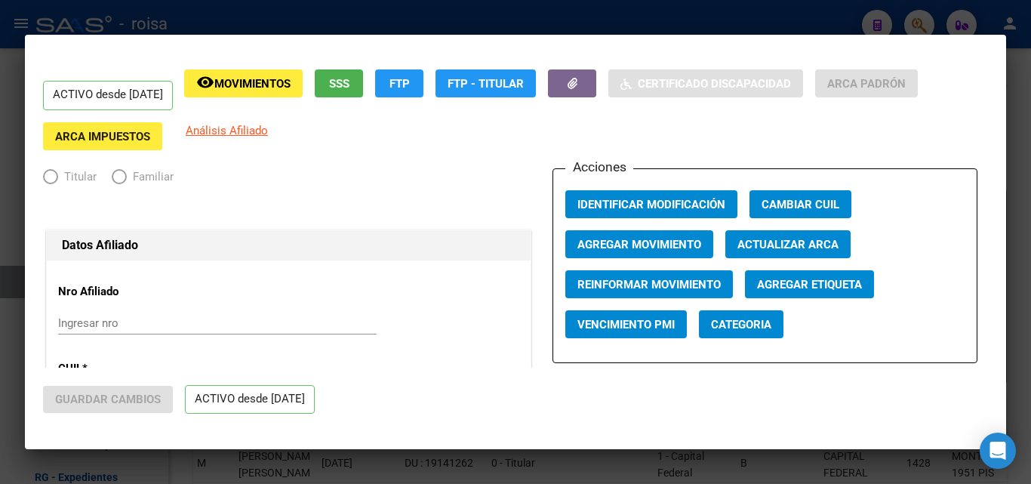
radio input "true"
type input "30-54633692-8"
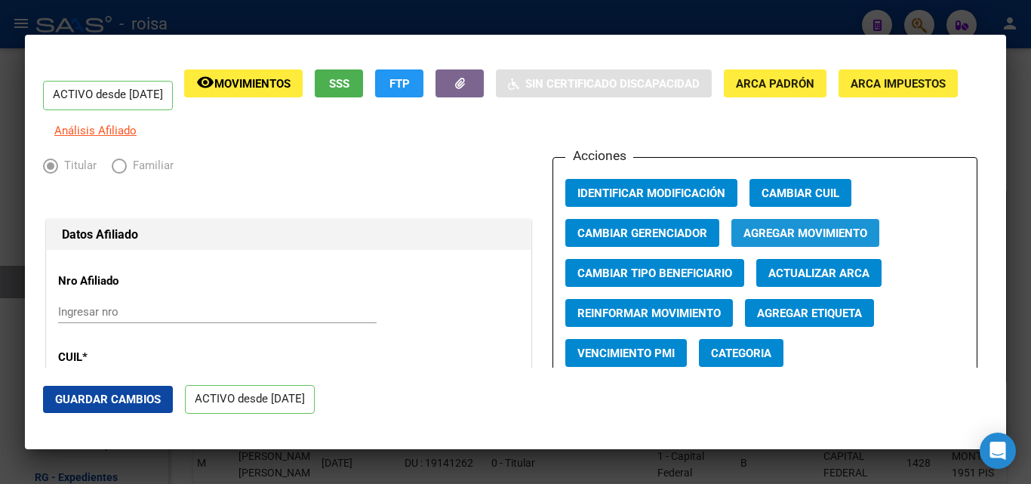
click at [777, 240] on span "Agregar Movimiento" at bounding box center [805, 233] width 124 height 14
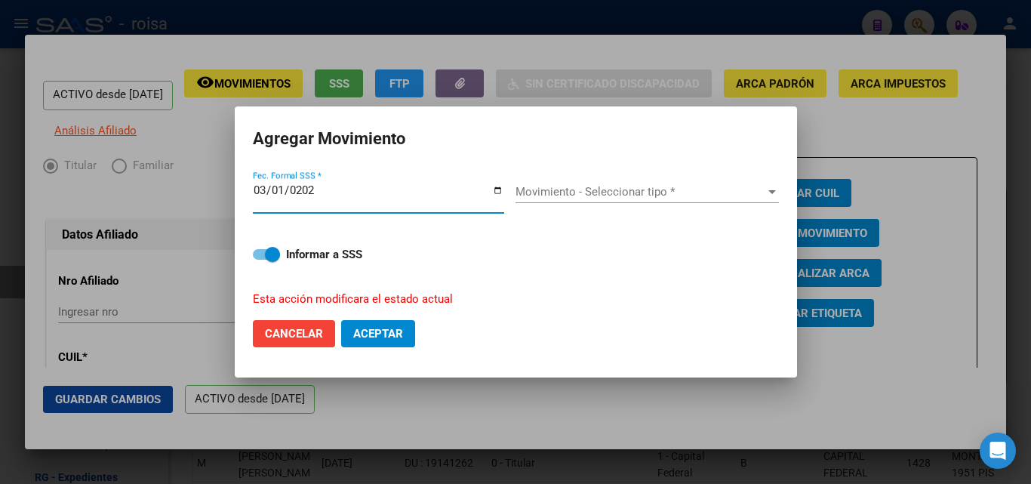
type input "[DATE]"
click at [528, 198] on span "Movimiento - Seleccionar tipo *" at bounding box center [640, 192] width 250 height 14
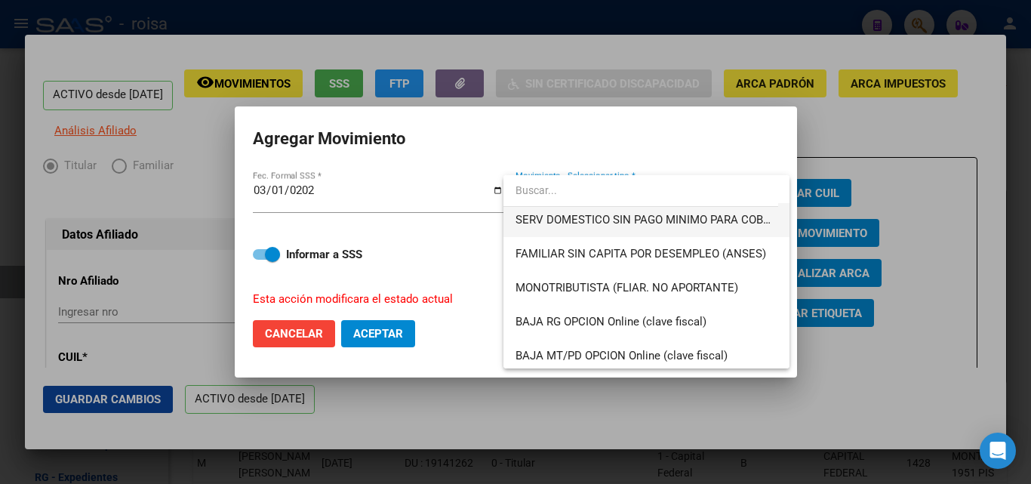
scroll to position [906, 0]
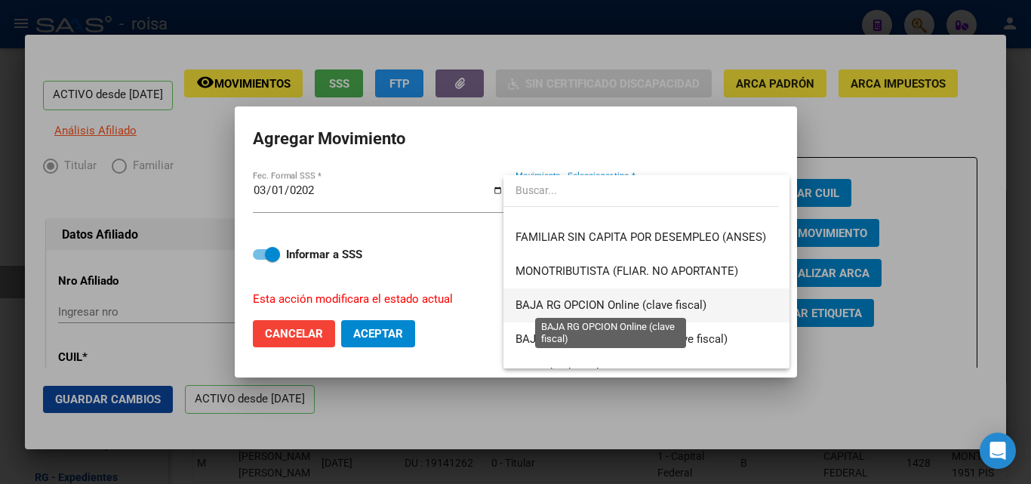
click at [648, 300] on span "BAJA RG OPCION Online (clave fiscal)" at bounding box center [610, 305] width 191 height 14
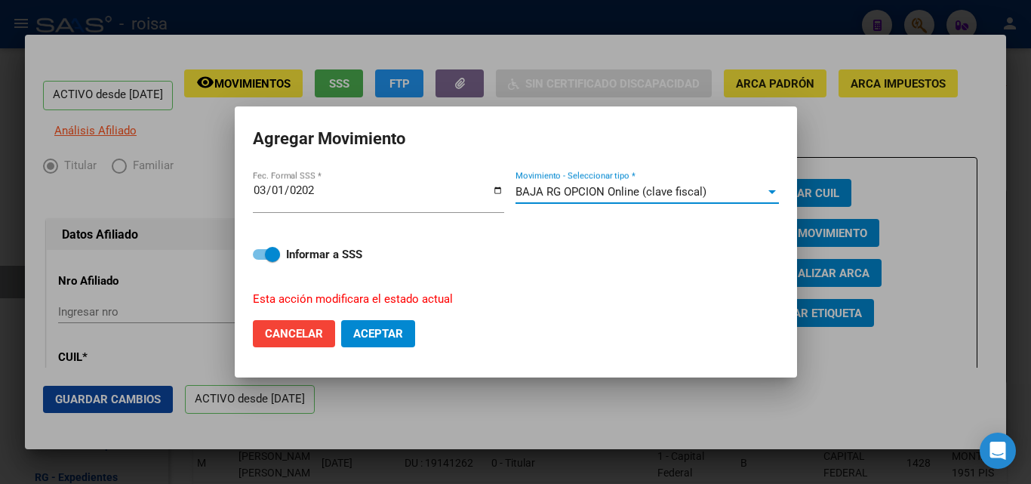
click at [368, 331] on span "Aceptar" at bounding box center [378, 334] width 50 height 14
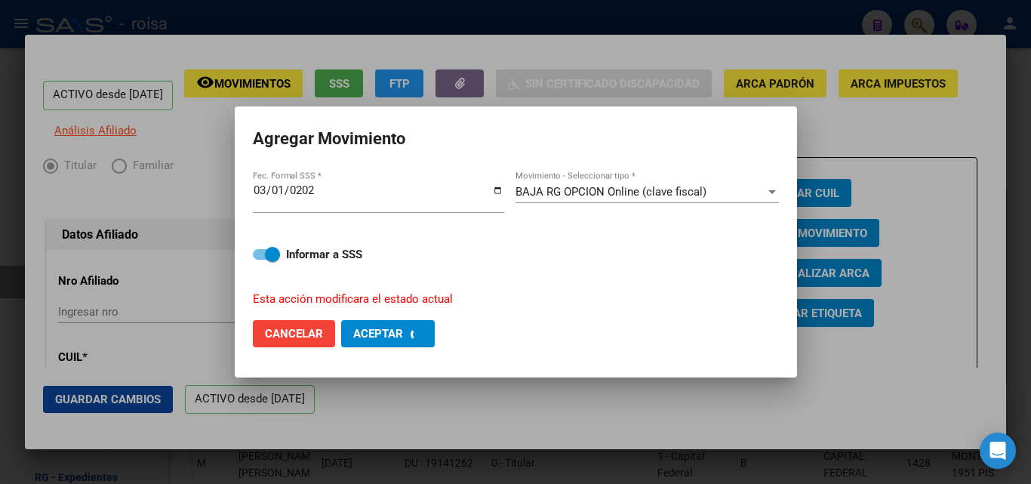
checkbox input "false"
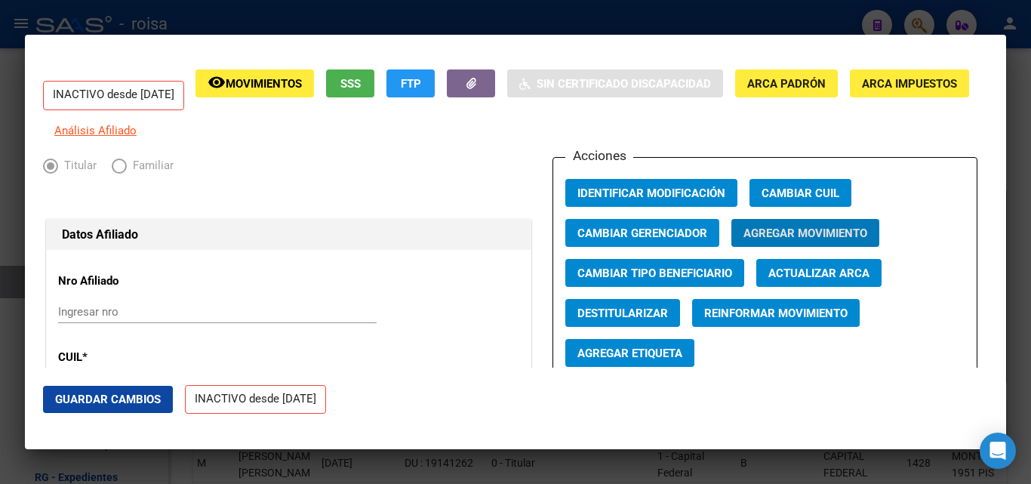
click at [200, 21] on div at bounding box center [515, 242] width 1031 height 484
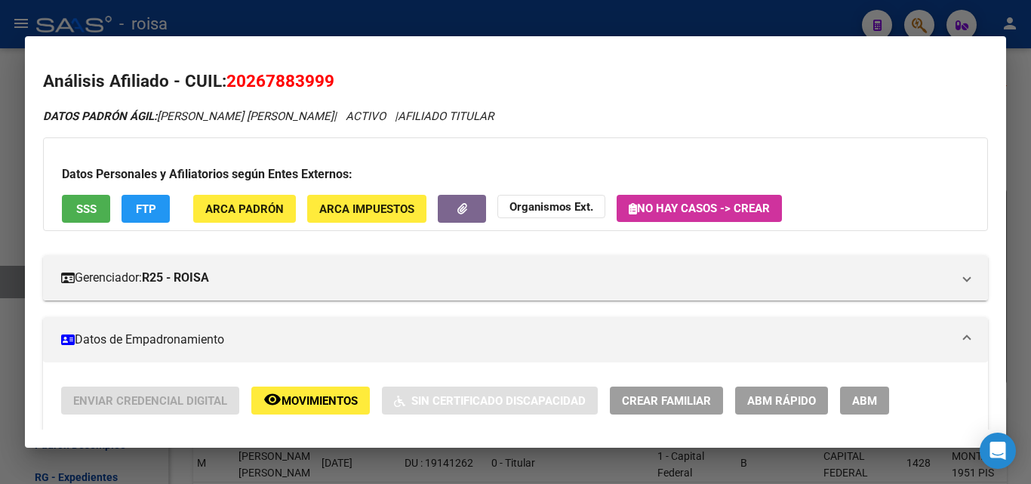
click at [384, 24] on div at bounding box center [515, 242] width 1031 height 484
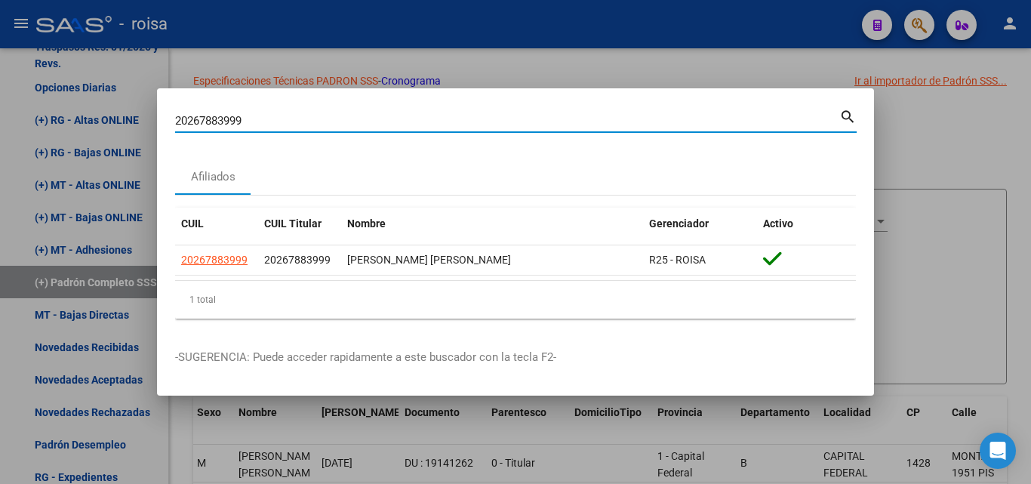
drag, startPoint x: 136, startPoint y: 123, endPoint x: 133, endPoint y: 103, distance: 20.6
click at [0, 122] on div "20267883999 Buscar (apellido, dni, cuil, nro traspaso, cuit, obra social) searc…" at bounding box center [515, 242] width 1031 height 484
paste input "22279004"
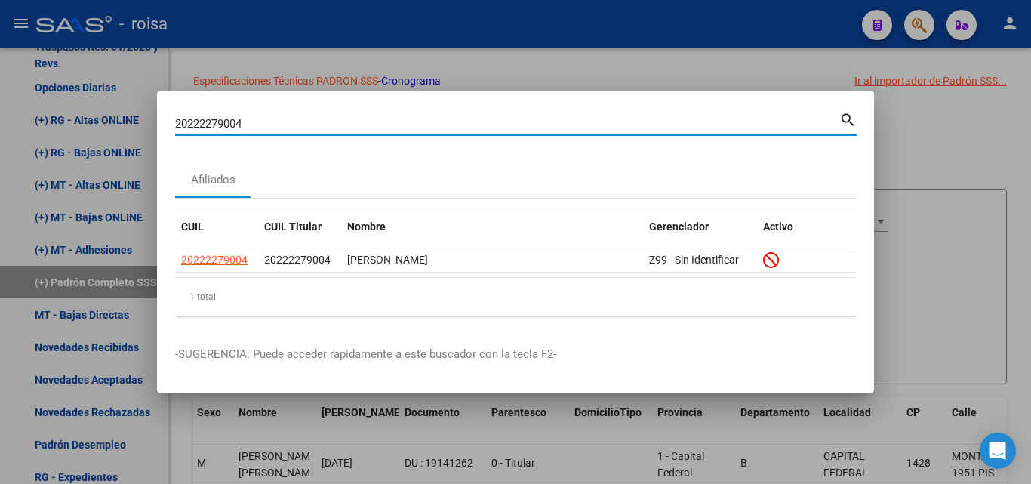
drag, startPoint x: 187, startPoint y: 121, endPoint x: 89, endPoint y: 116, distance: 98.2
click at [79, 121] on div "20222279004 Buscar (apellido, dni, cuil, nro traspaso, cuit, obra social) searc…" at bounding box center [515, 242] width 1031 height 484
paste input "7358058707"
type input "27358058707"
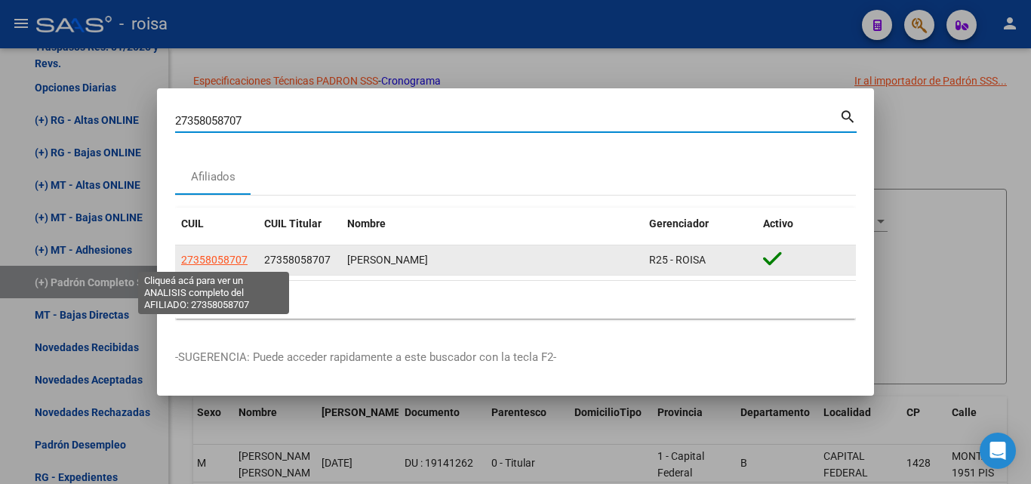
click at [219, 262] on span "27358058707" at bounding box center [214, 260] width 66 height 12
type textarea "27358058707"
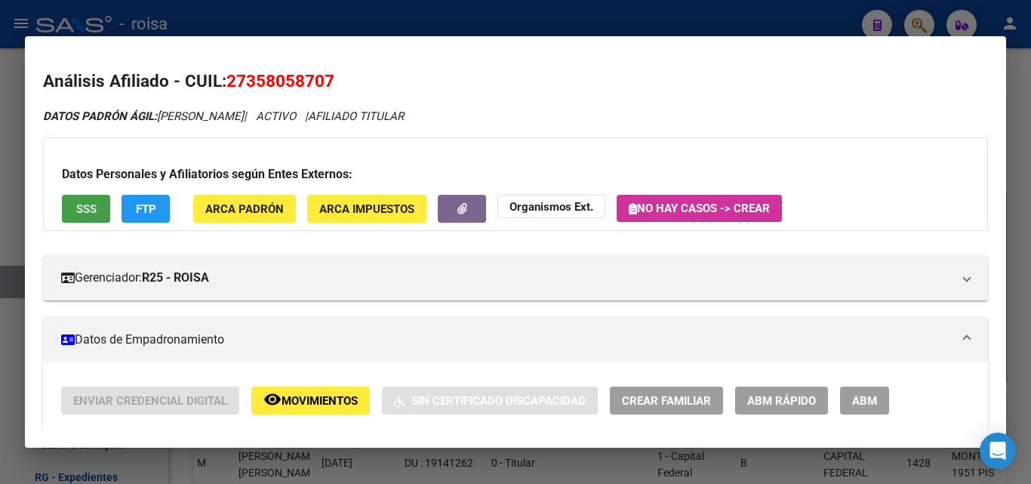
click at [97, 214] on button "SSS" at bounding box center [86, 209] width 48 height 28
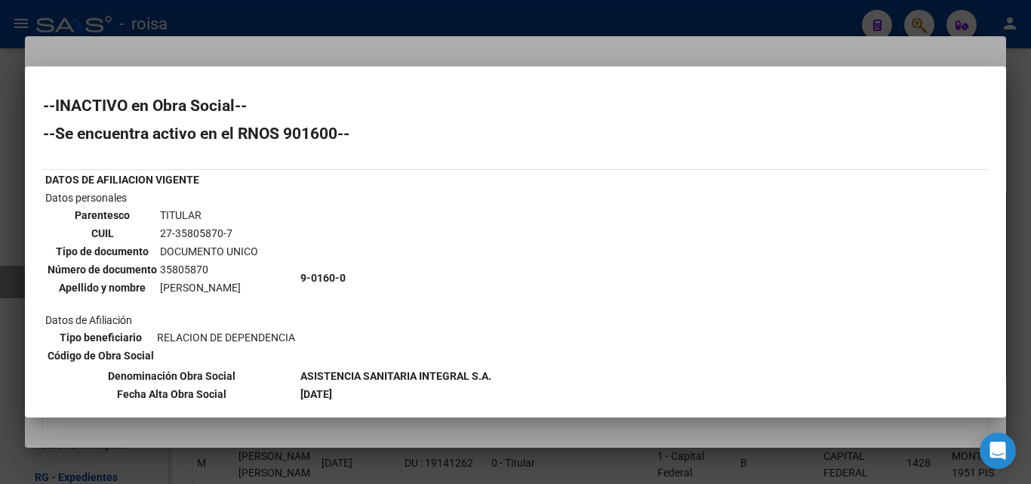
click at [401, 49] on div at bounding box center [515, 242] width 1031 height 484
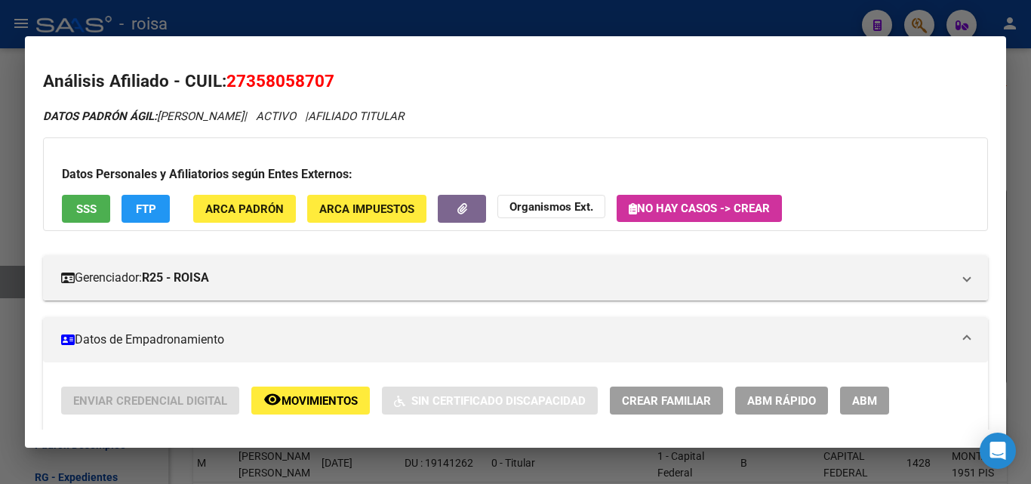
click at [781, 403] on span "ABM Rápido" at bounding box center [781, 401] width 69 height 14
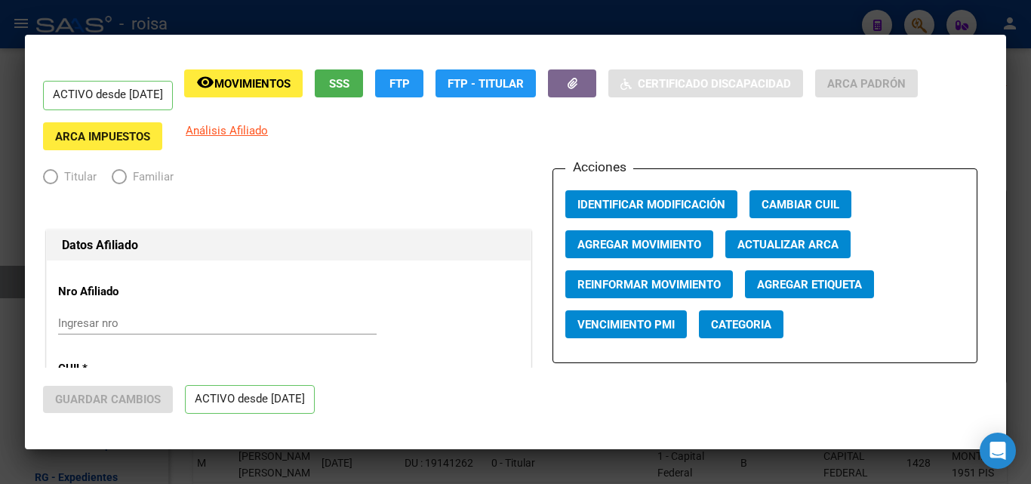
radio input "true"
type input "20-26436340-4"
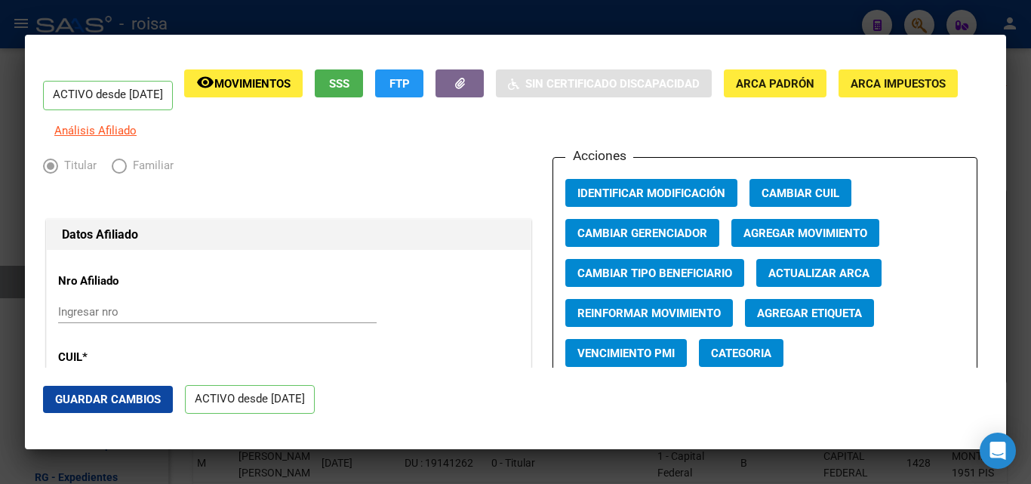
click at [751, 240] on span "Agregar Movimiento" at bounding box center [805, 233] width 124 height 14
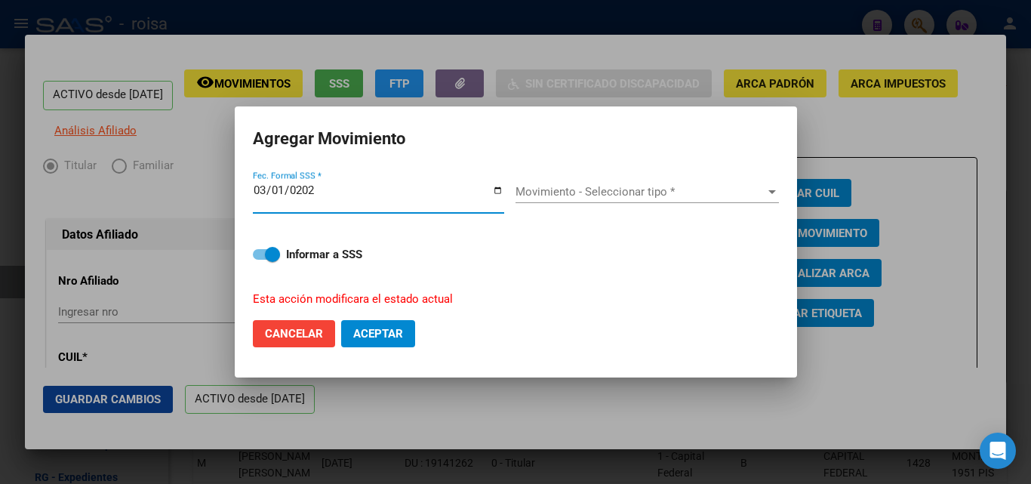
type input "[DATE]"
click at [555, 205] on div "Movimiento - Seleccionar tipo * Movimiento - Seleccionar tipo *" at bounding box center [646, 198] width 263 height 37
click at [552, 198] on span "Movimiento - Seleccionar tipo *" at bounding box center [640, 192] width 250 height 14
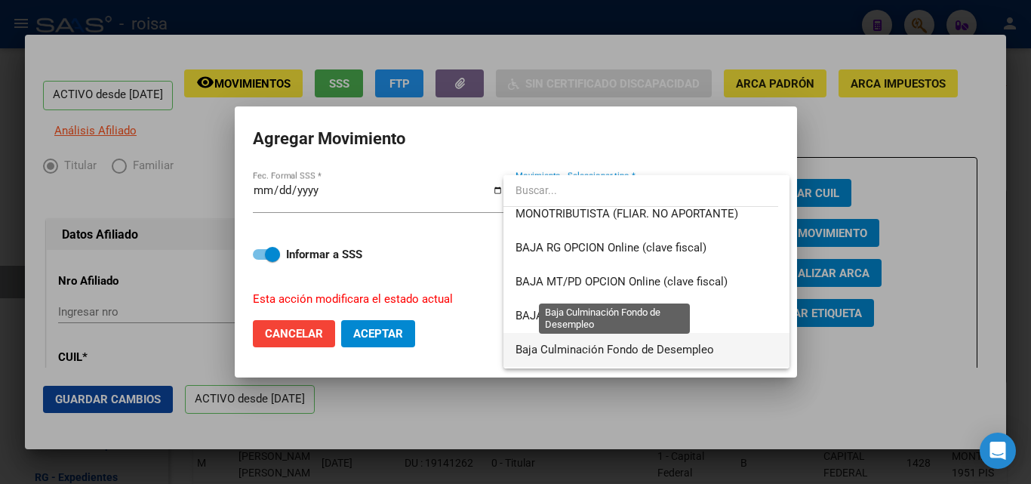
scroll to position [946, 0]
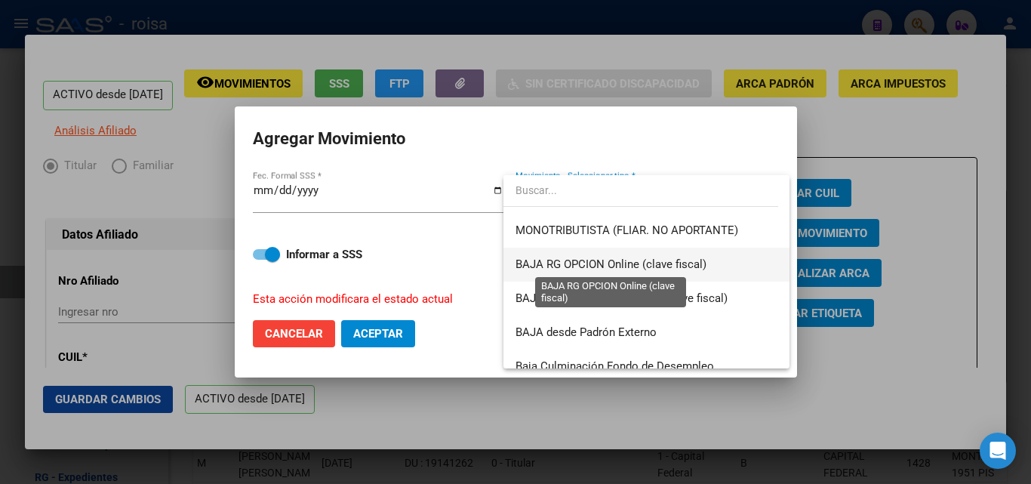
click at [596, 260] on span "BAJA RG OPCION Online (clave fiscal)" at bounding box center [610, 264] width 191 height 14
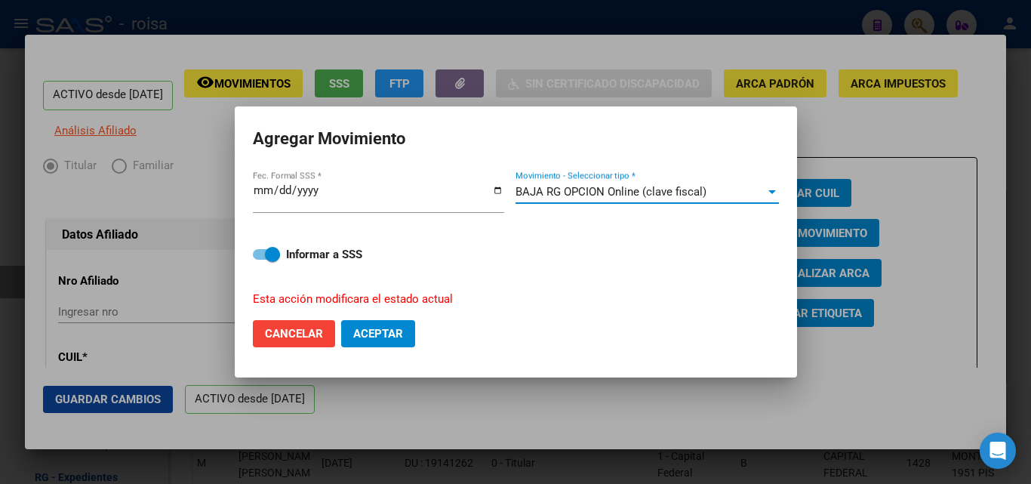
click at [371, 329] on span "Aceptar" at bounding box center [378, 334] width 50 height 14
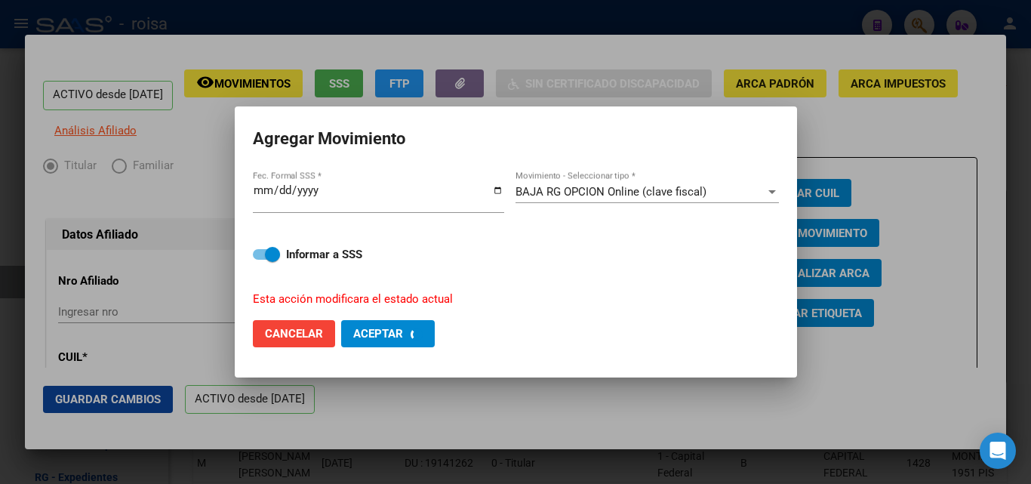
checkbox input "false"
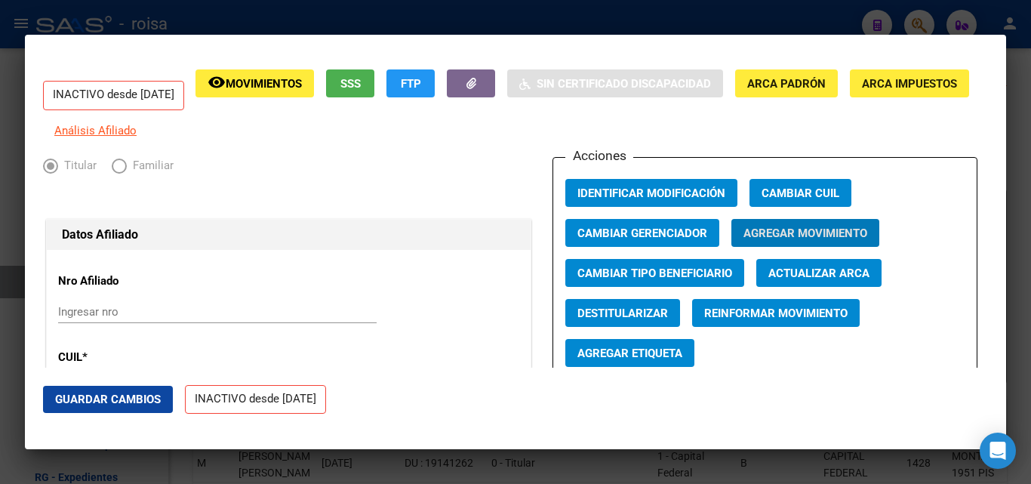
click at [802, 239] on span "Agregar Movimiento" at bounding box center [805, 233] width 124 height 14
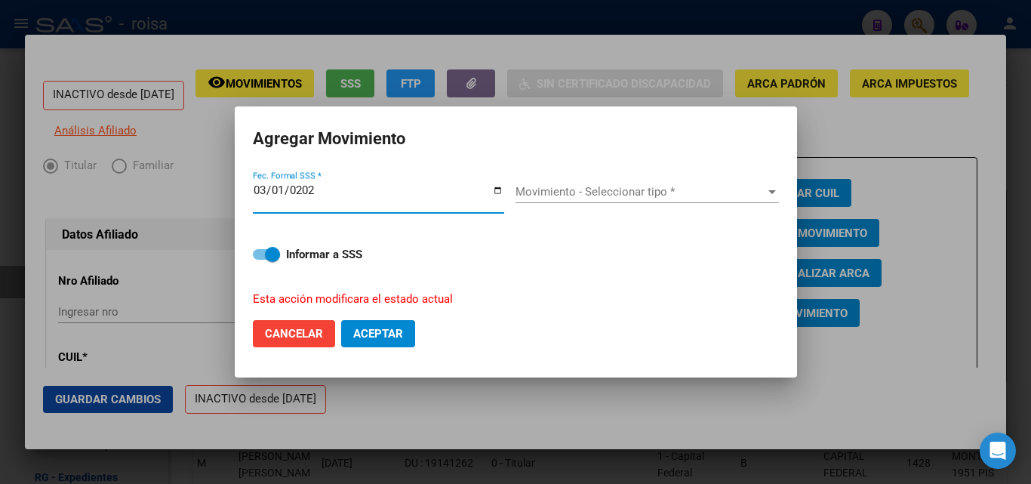
type input "[DATE]"
click at [617, 200] on div "Movimiento - Seleccionar tipo * Movimiento - Seleccionar tipo *" at bounding box center [646, 191] width 263 height 23
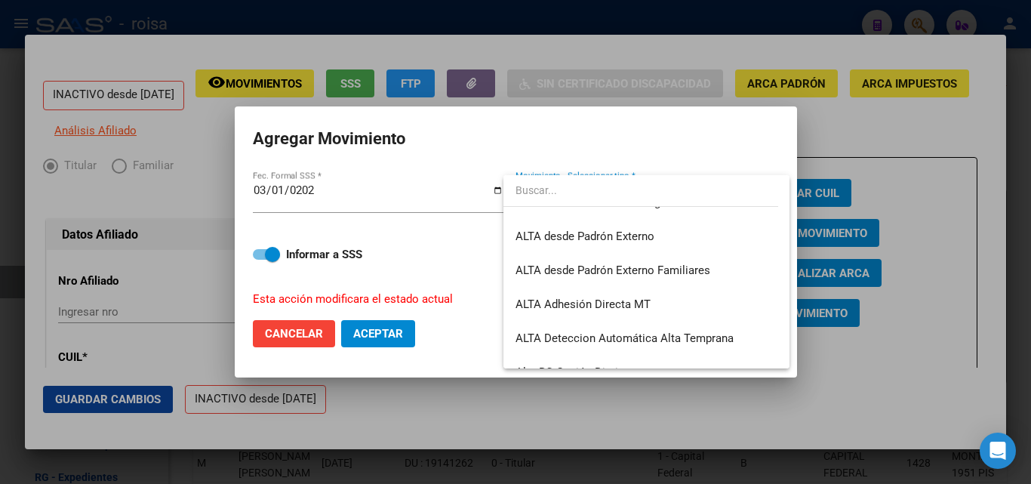
scroll to position [520, 0]
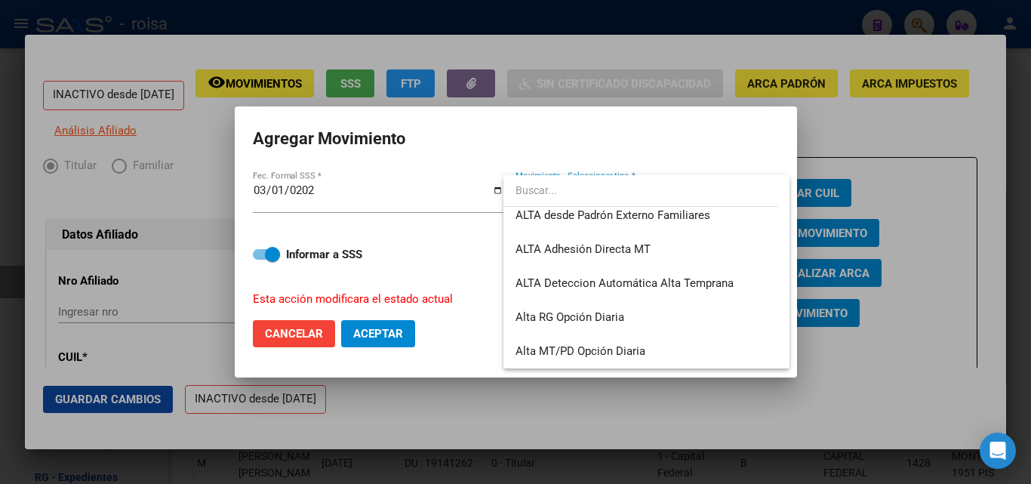
drag, startPoint x: 783, startPoint y: 220, endPoint x: 450, endPoint y: 40, distance: 378.2
click at [450, 40] on div at bounding box center [515, 242] width 1031 height 484
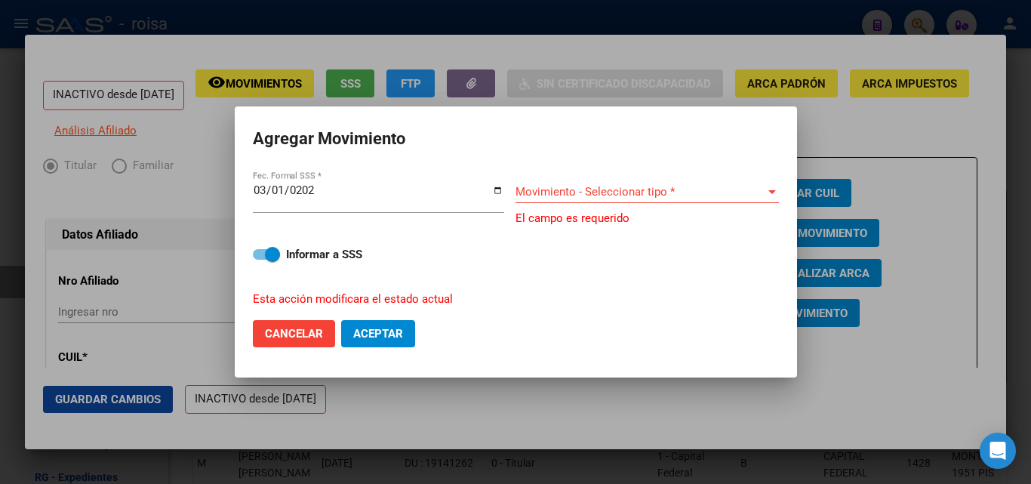
click at [300, 336] on span "Cancelar" at bounding box center [294, 334] width 58 height 14
checkbox input "false"
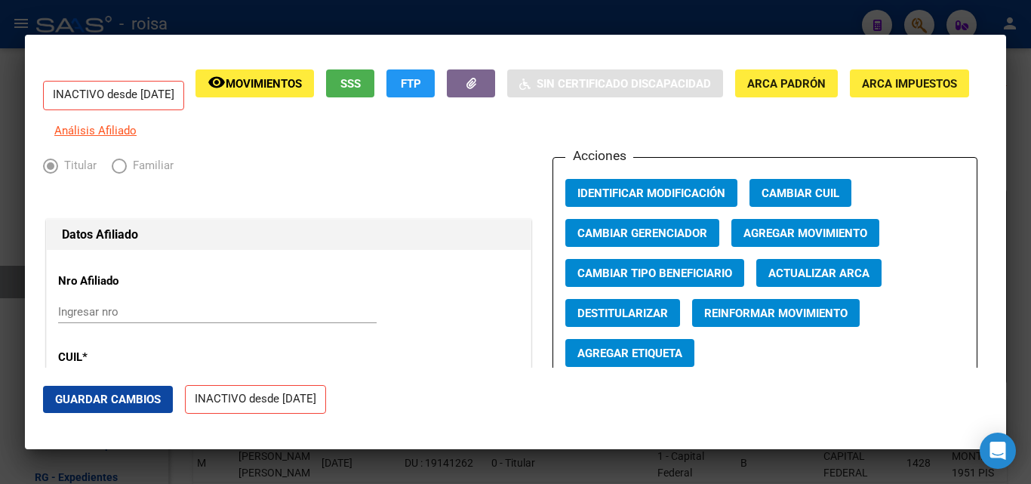
click at [214, 16] on div at bounding box center [515, 242] width 1031 height 484
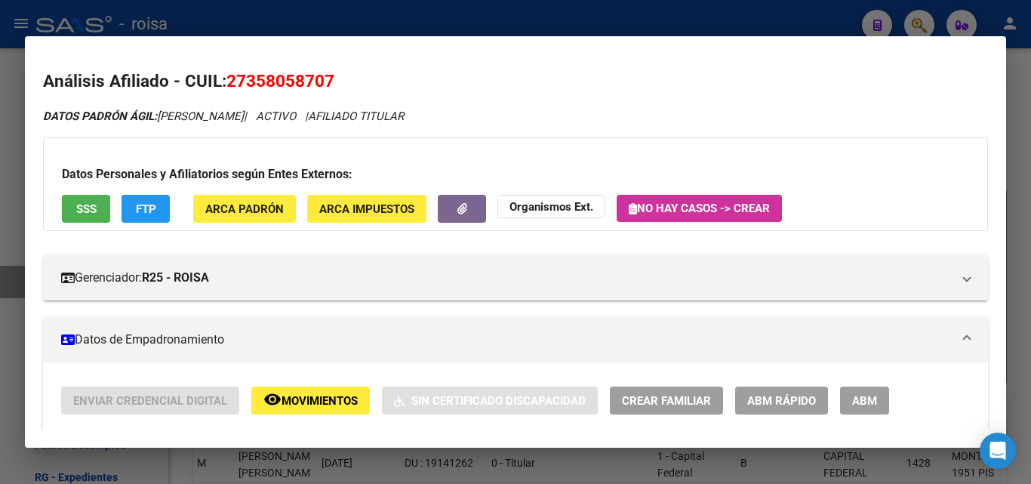
click at [192, 11] on div at bounding box center [515, 242] width 1031 height 484
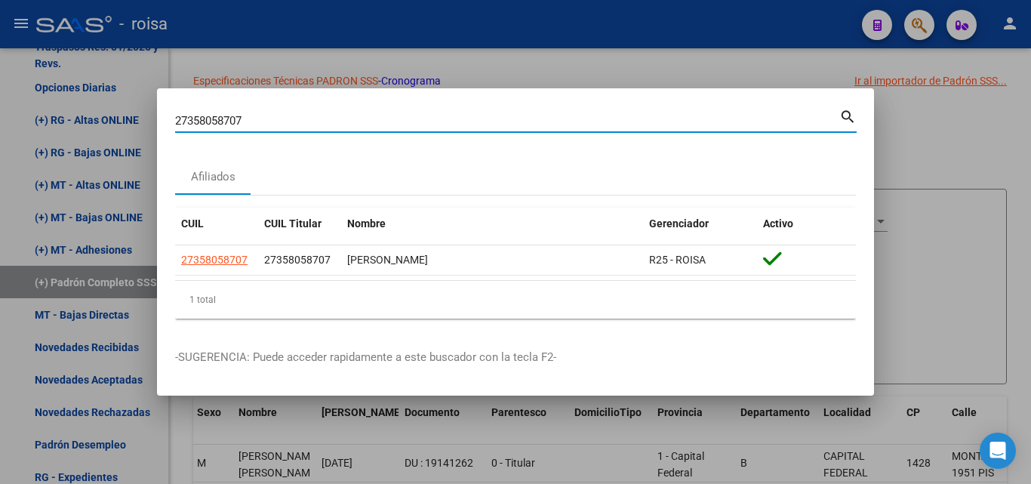
drag, startPoint x: 251, startPoint y: 121, endPoint x: 87, endPoint y: 75, distance: 169.9
click at [9, 86] on div "27358058707 Buscar (apellido, dni, cuil, nro traspaso, cuit, obra social) searc…" at bounding box center [515, 242] width 1031 height 484
paste input "0371113798"
type input "20371113798"
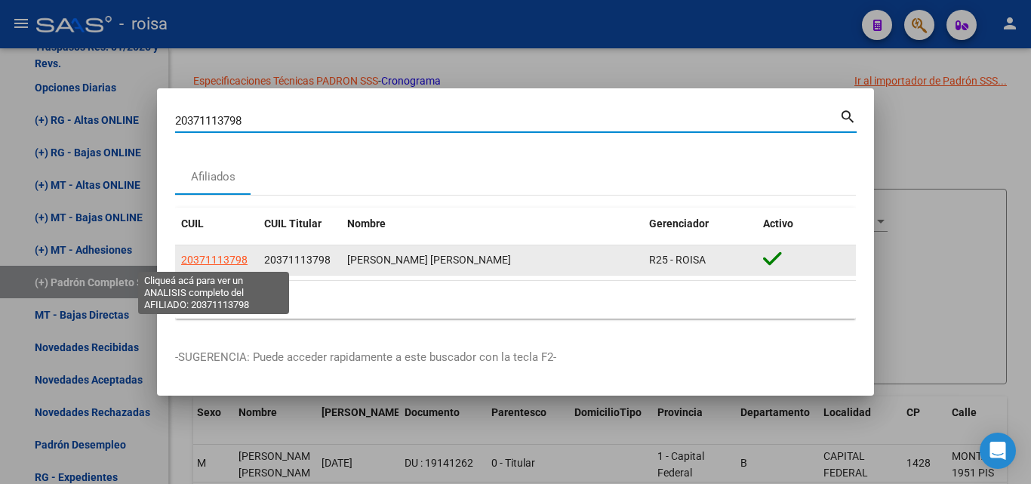
click at [234, 258] on span "20371113798" at bounding box center [214, 260] width 66 height 12
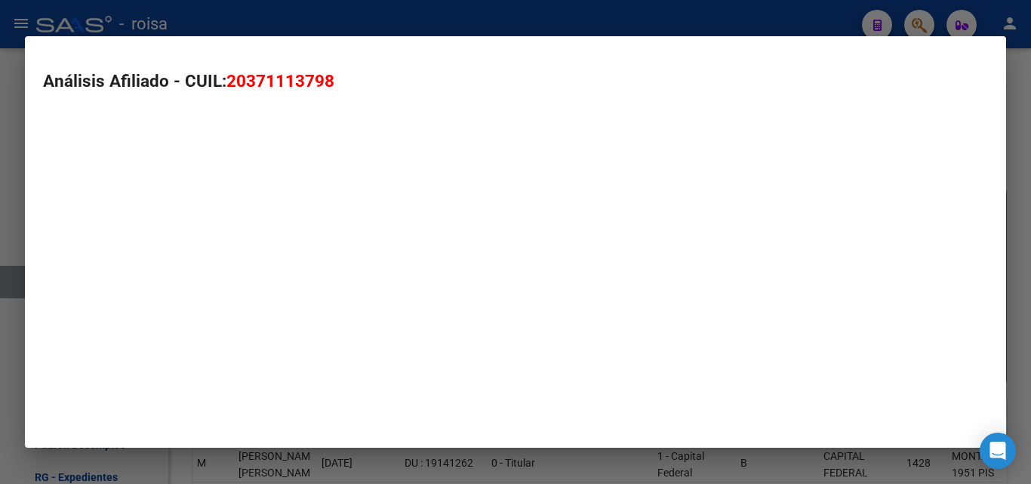
type textarea "20371113798"
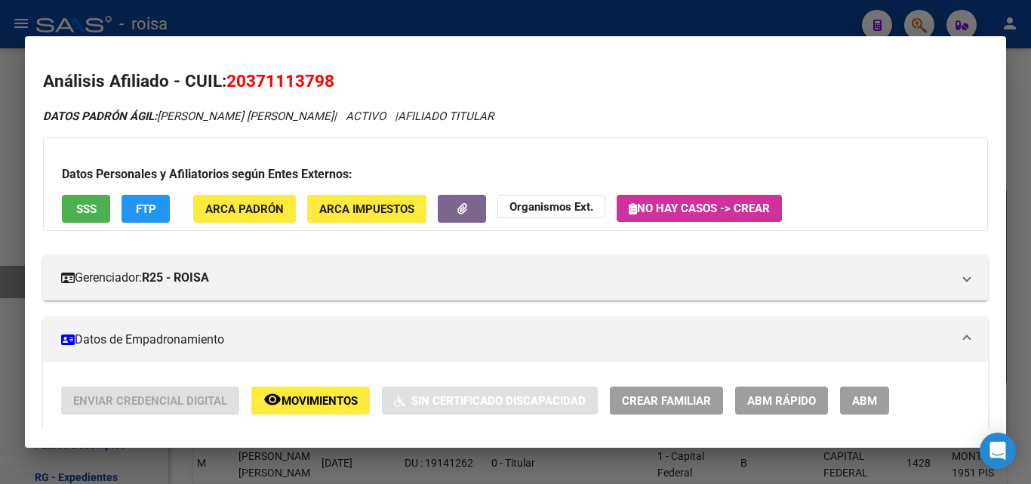
drag, startPoint x: 338, startPoint y: 79, endPoint x: 229, endPoint y: 85, distance: 109.6
click at [229, 85] on h2 "Análisis Afiliado - CUIL: 20371113798" at bounding box center [515, 82] width 945 height 26
copy span "20371113798"
click at [97, 210] on button "SSS" at bounding box center [86, 209] width 48 height 28
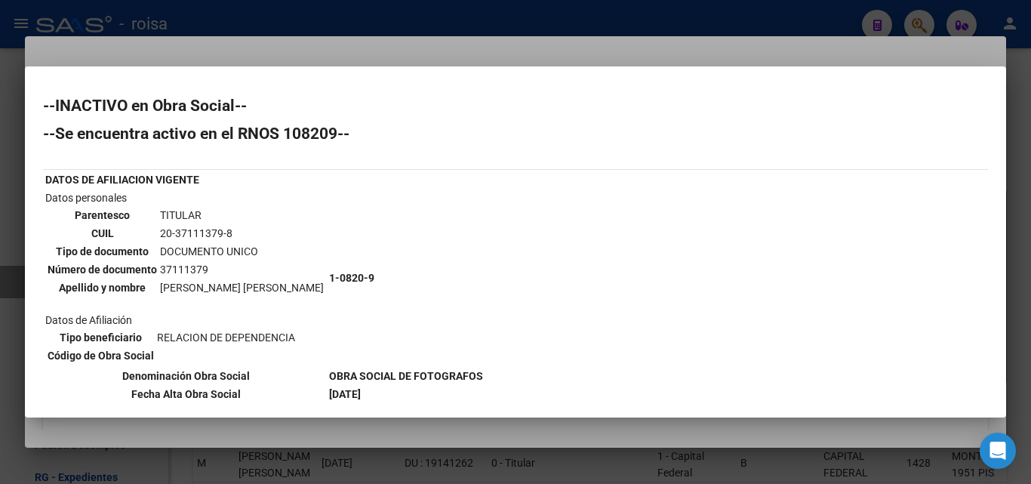
click at [470, 55] on div at bounding box center [515, 242] width 1031 height 484
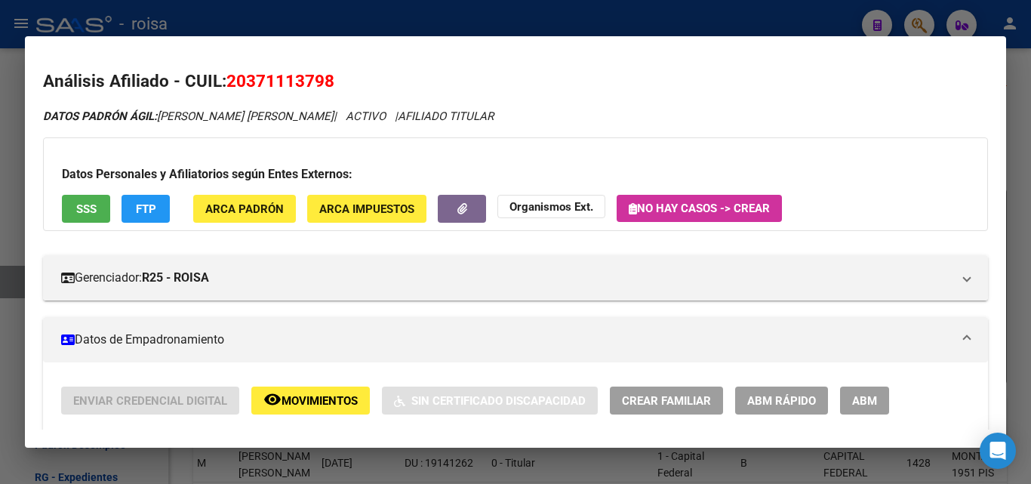
click at [761, 405] on span "ABM Rápido" at bounding box center [781, 401] width 69 height 14
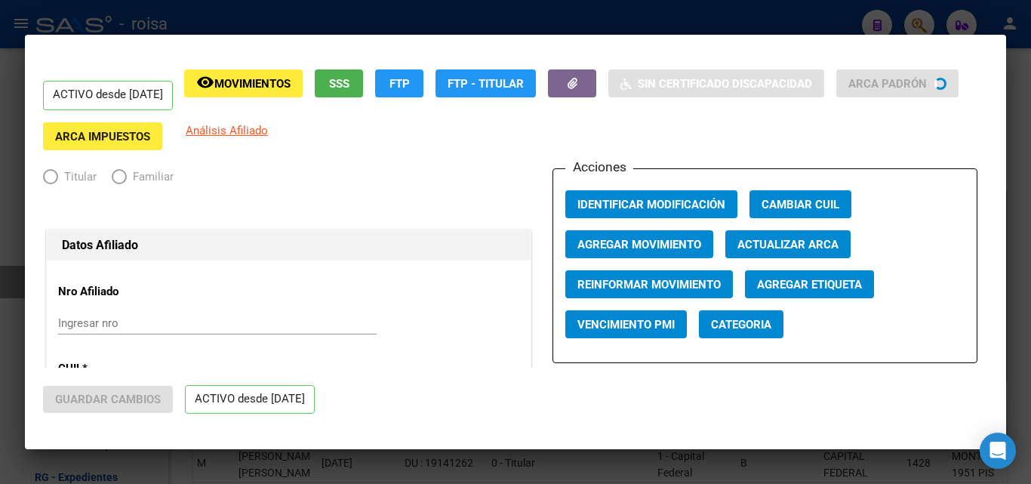
radio input "true"
type input "30-71241421-5"
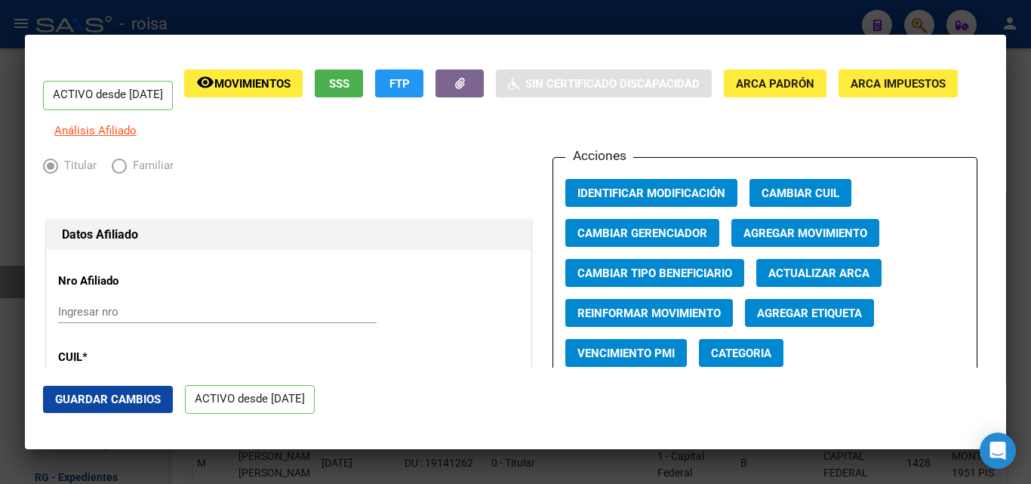
click at [788, 240] on span "Agregar Movimiento" at bounding box center [805, 233] width 124 height 14
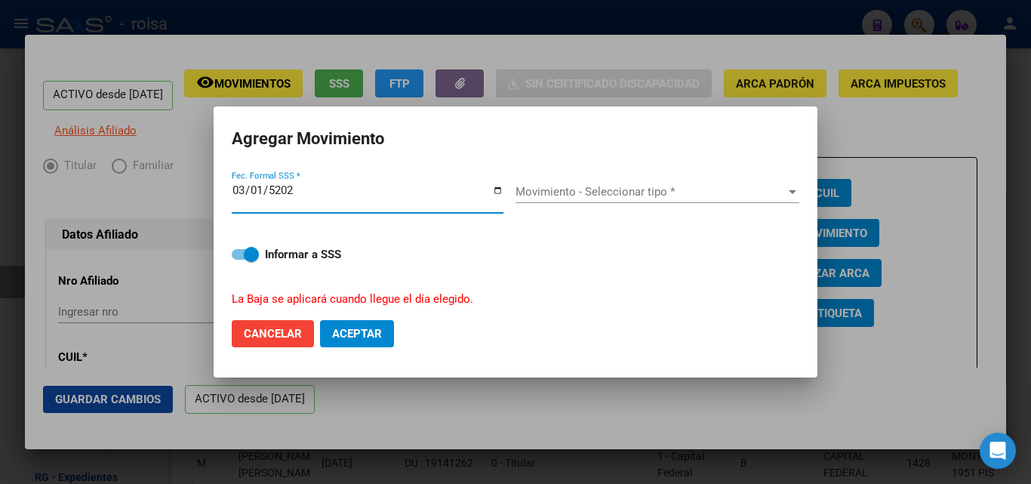
type input "[DATE]"
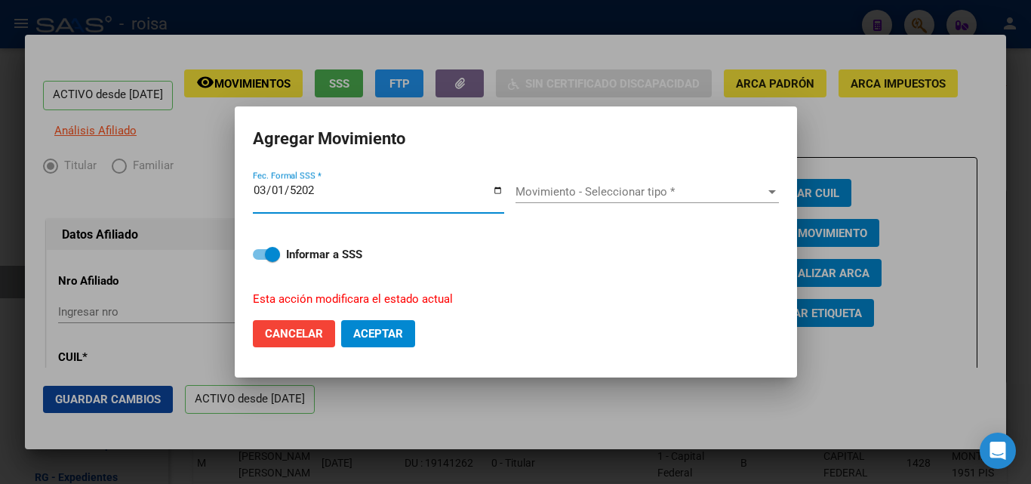
click at [709, 201] on div "Movimiento - Seleccionar tipo * Movimiento - Seleccionar tipo *" at bounding box center [646, 191] width 263 height 23
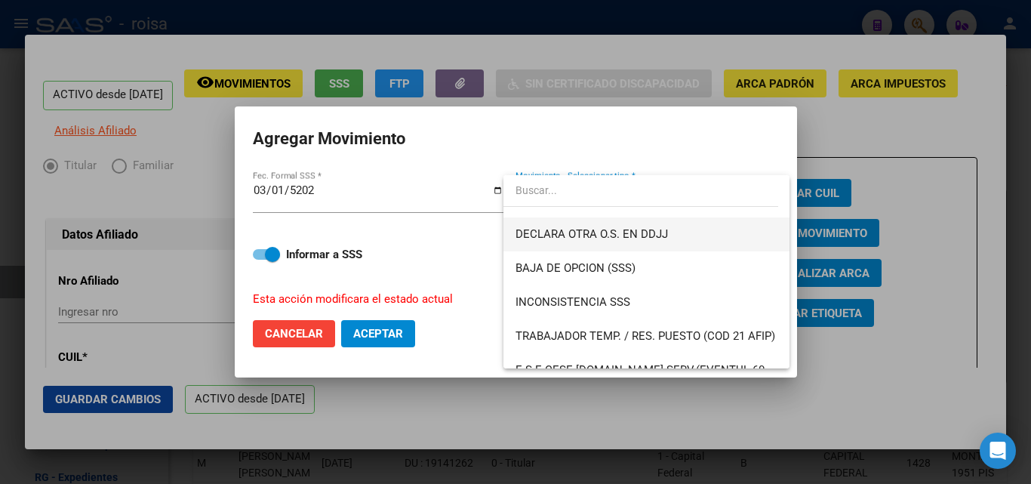
scroll to position [604, 0]
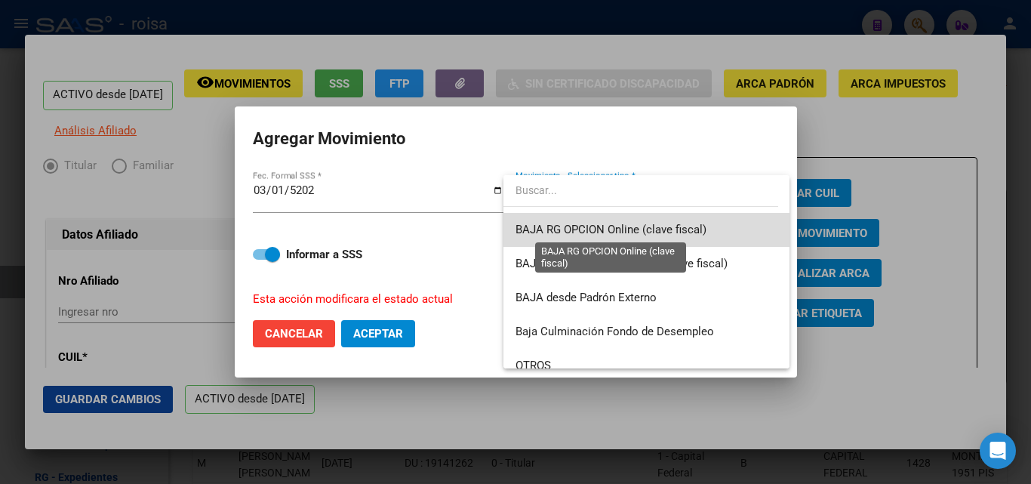
click at [663, 235] on span "BAJA RG OPCION Online (clave fiscal)" at bounding box center [610, 230] width 191 height 14
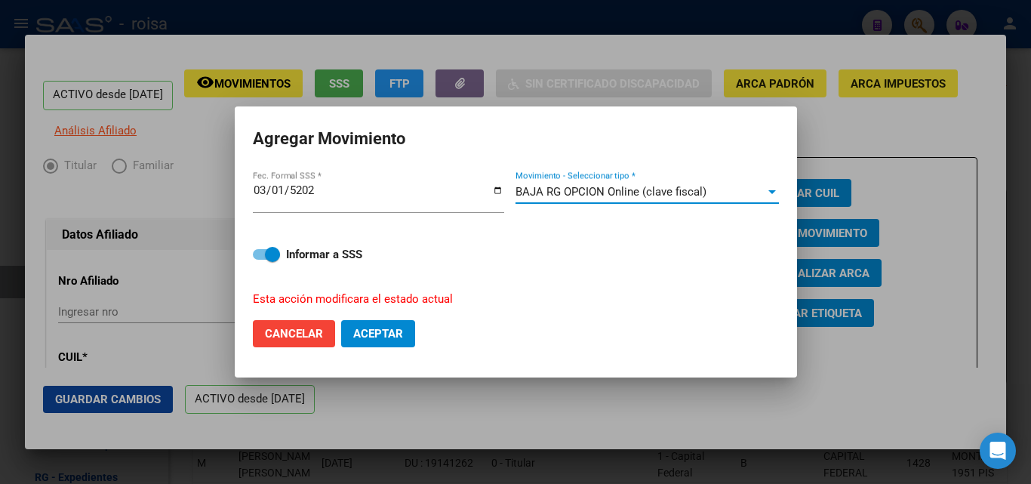
click at [364, 331] on span "Aceptar" at bounding box center [378, 334] width 50 height 14
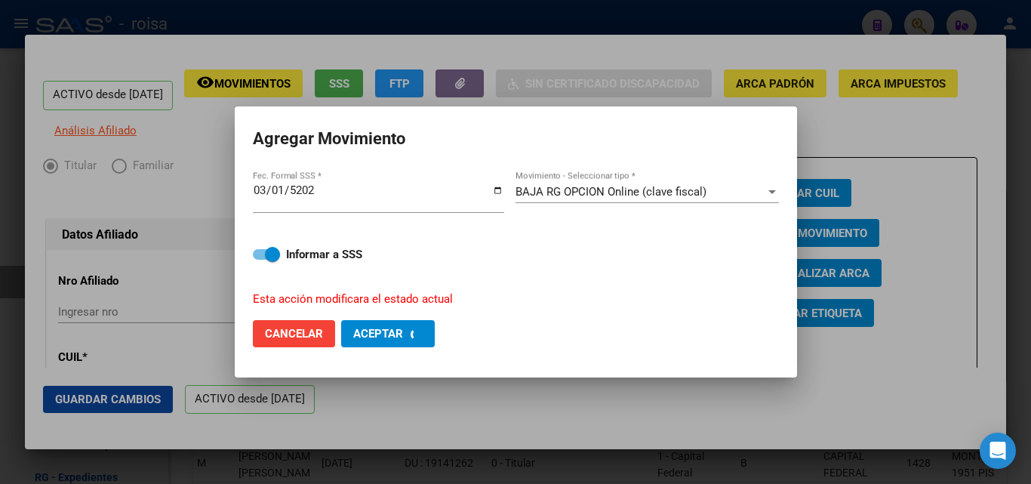
checkbox input "false"
